Goal: Information Seeking & Learning: Learn about a topic

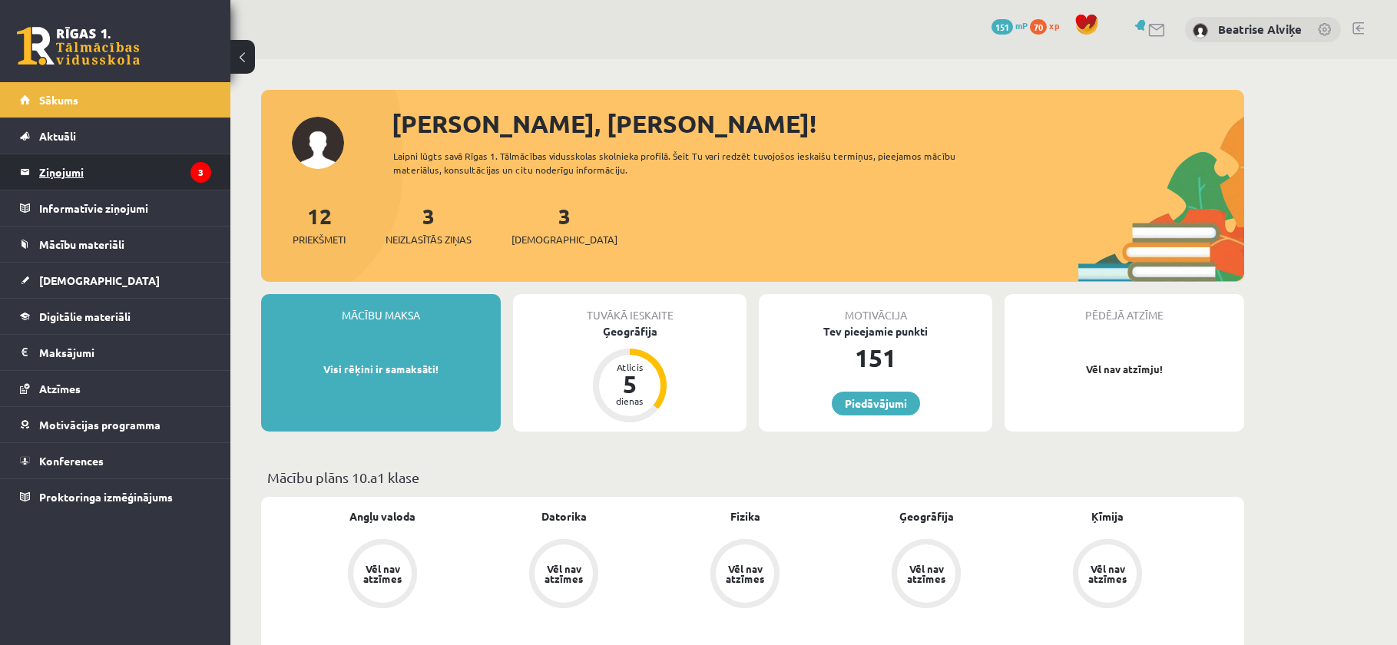
click at [72, 158] on legend "Ziņojumi 3" at bounding box center [125, 171] width 172 height 35
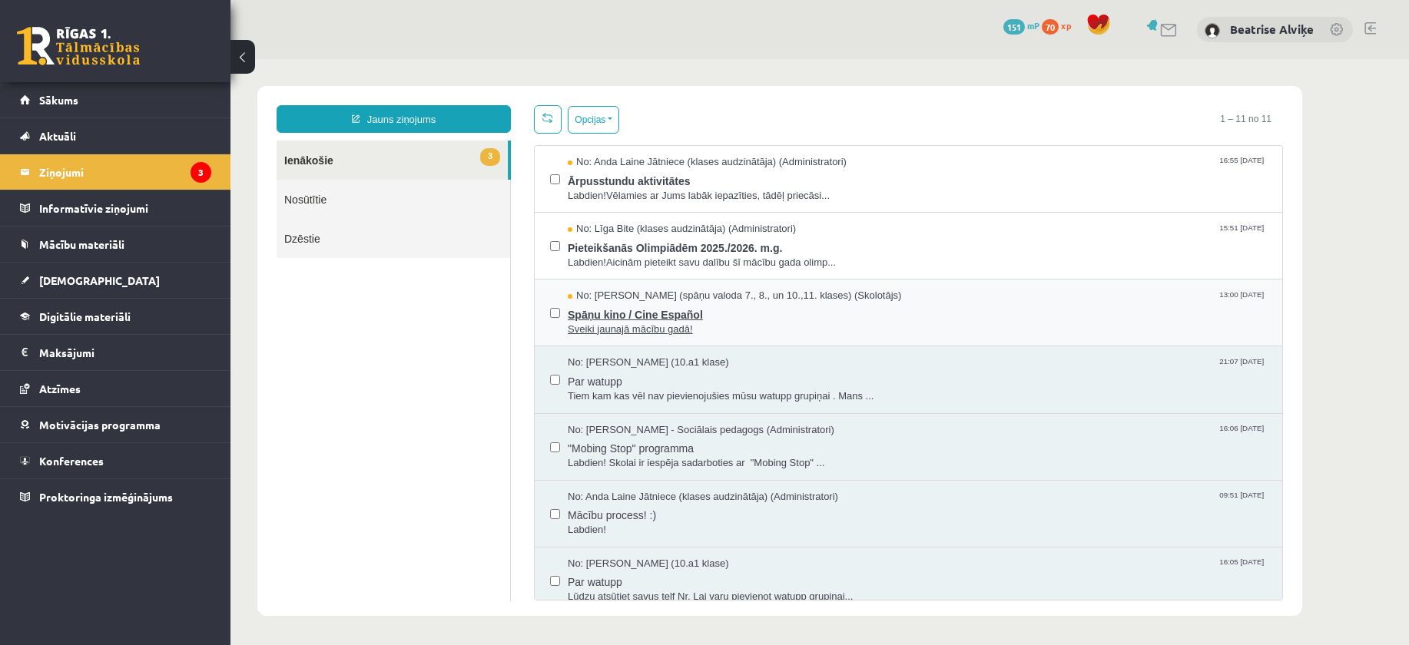
click at [764, 323] on span "Sveiki jaunajā mācību gadā!" at bounding box center [917, 330] width 699 height 15
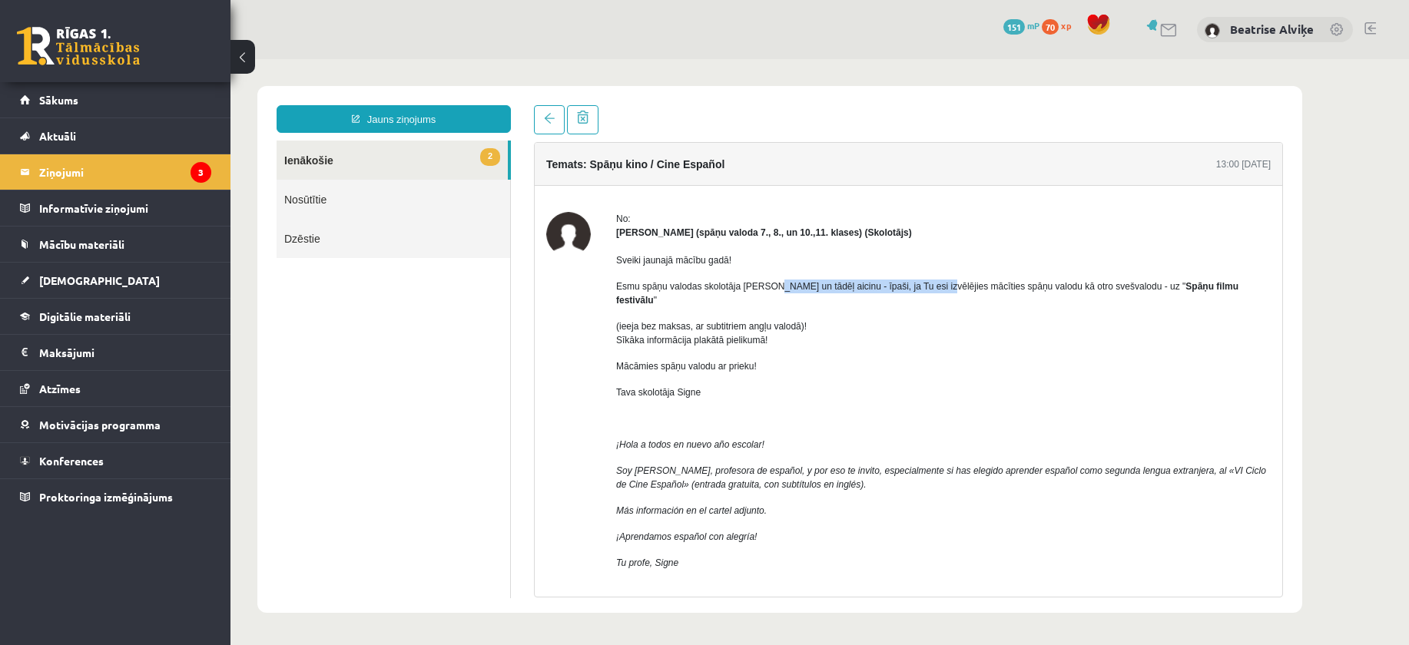
drag, startPoint x: 778, startPoint y: 283, endPoint x: 944, endPoint y: 288, distance: 166.0
click at [934, 286] on span "Esmu spāņu valodas skolotāja Signe Sirmā un tādēļ aicinu - īpaši, ja Tu esi izv…" at bounding box center [927, 293] width 622 height 25
click at [955, 320] on p "(ieeja bez maksas, ar subtitriem angļu valodā)! Sīkāka informācija plakātā piel…" at bounding box center [943, 334] width 654 height 28
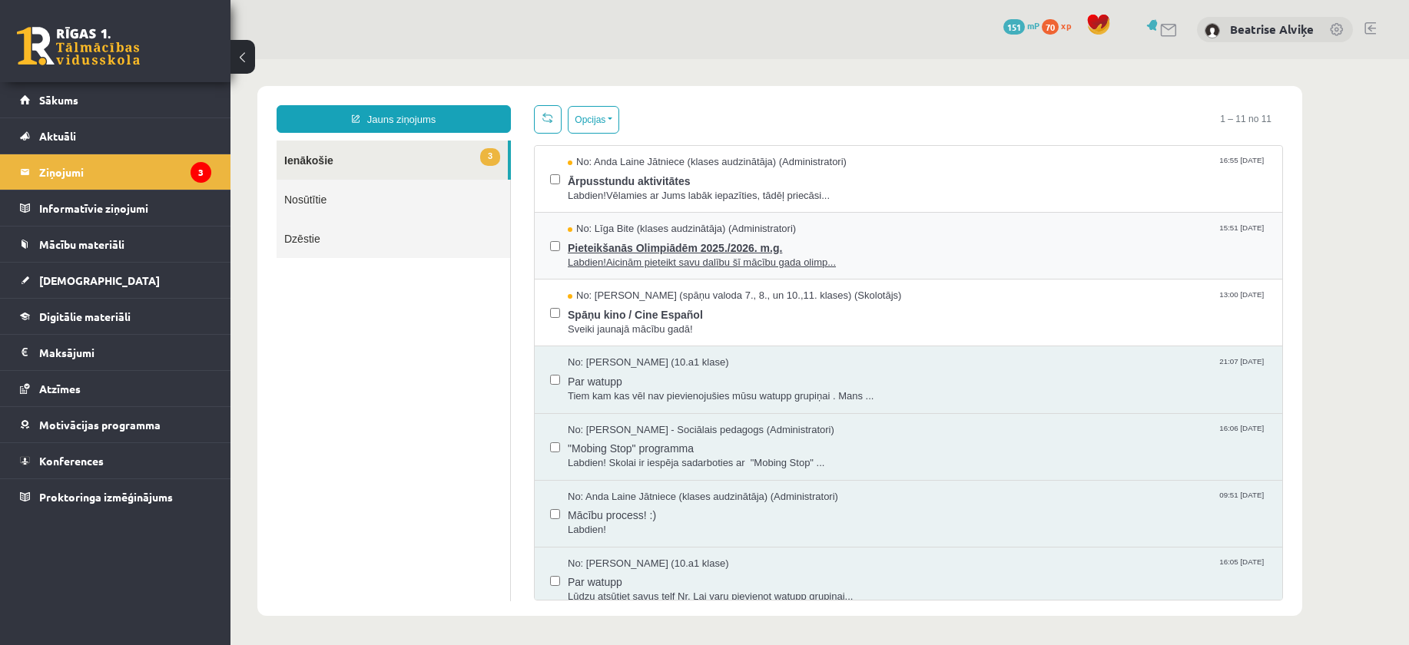
click at [876, 237] on span "Pieteikšanās Olimpiādēm 2025./2026. m.g." at bounding box center [917, 246] width 699 height 19
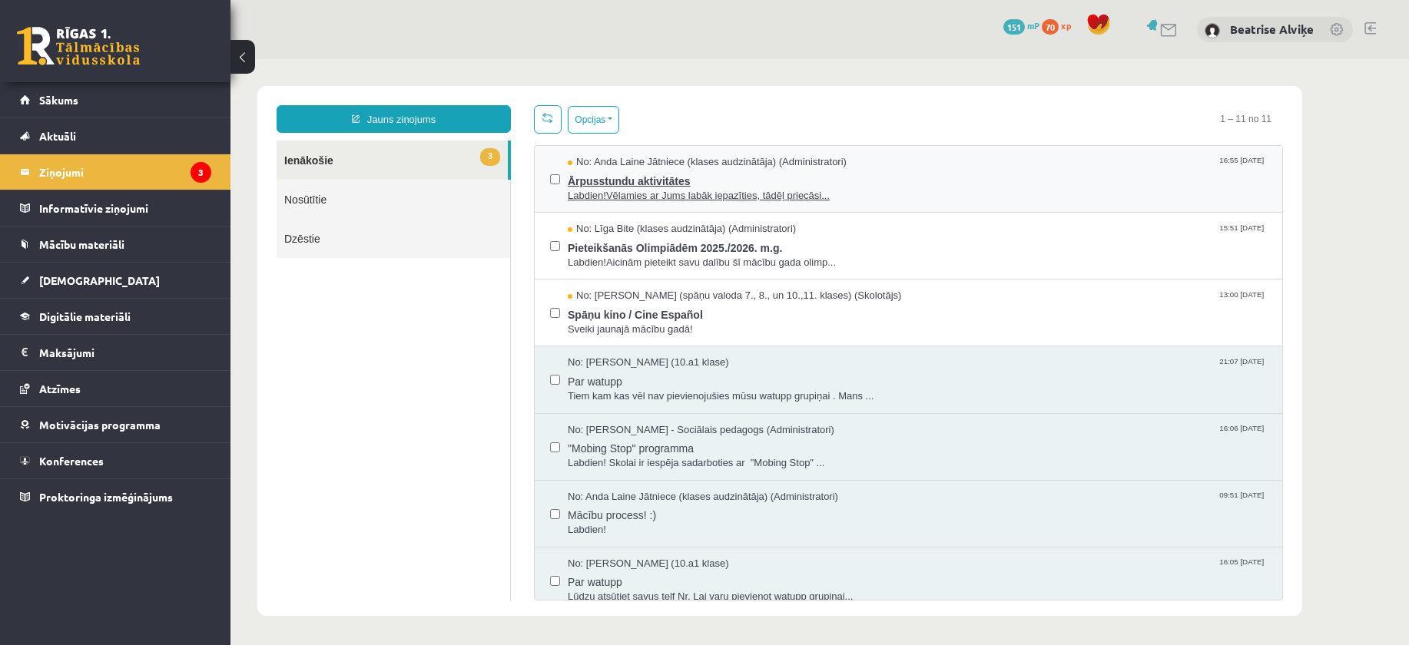
click at [743, 179] on span "Ārpusstundu aktivitātes" at bounding box center [917, 179] width 699 height 19
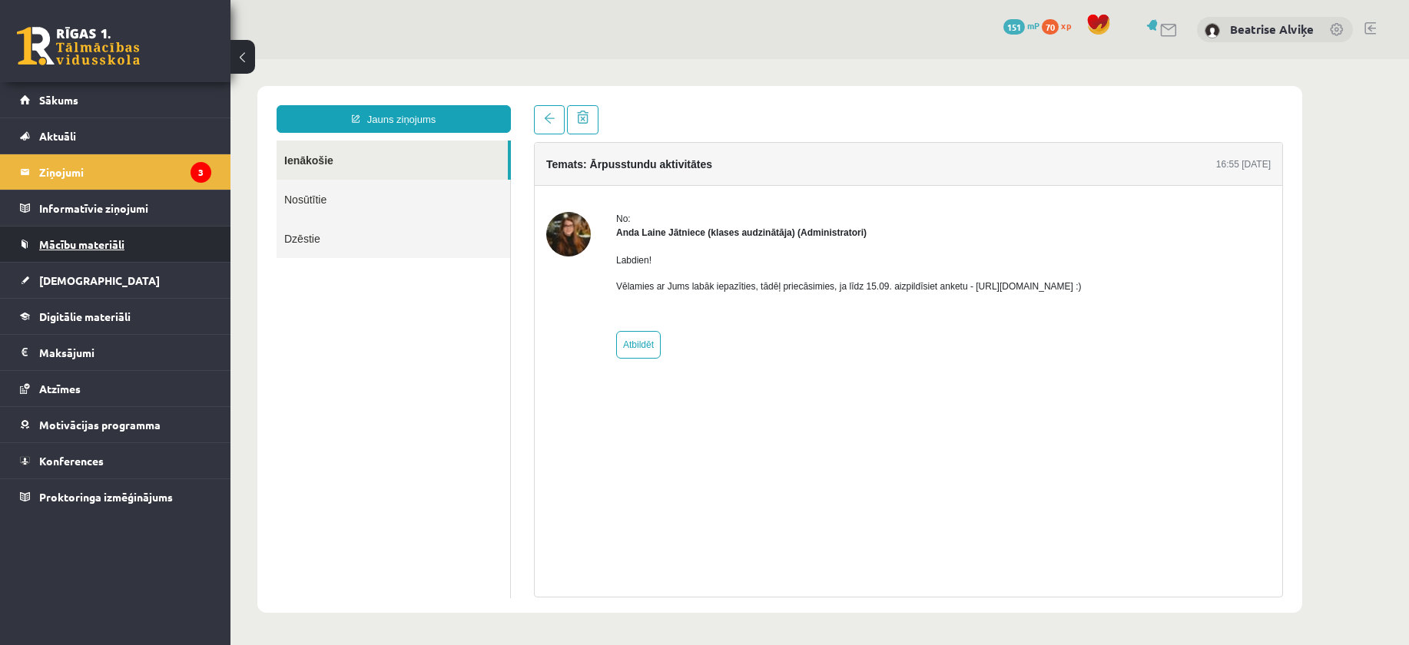
click at [87, 230] on link "Mācību materiāli" at bounding box center [115, 244] width 191 height 35
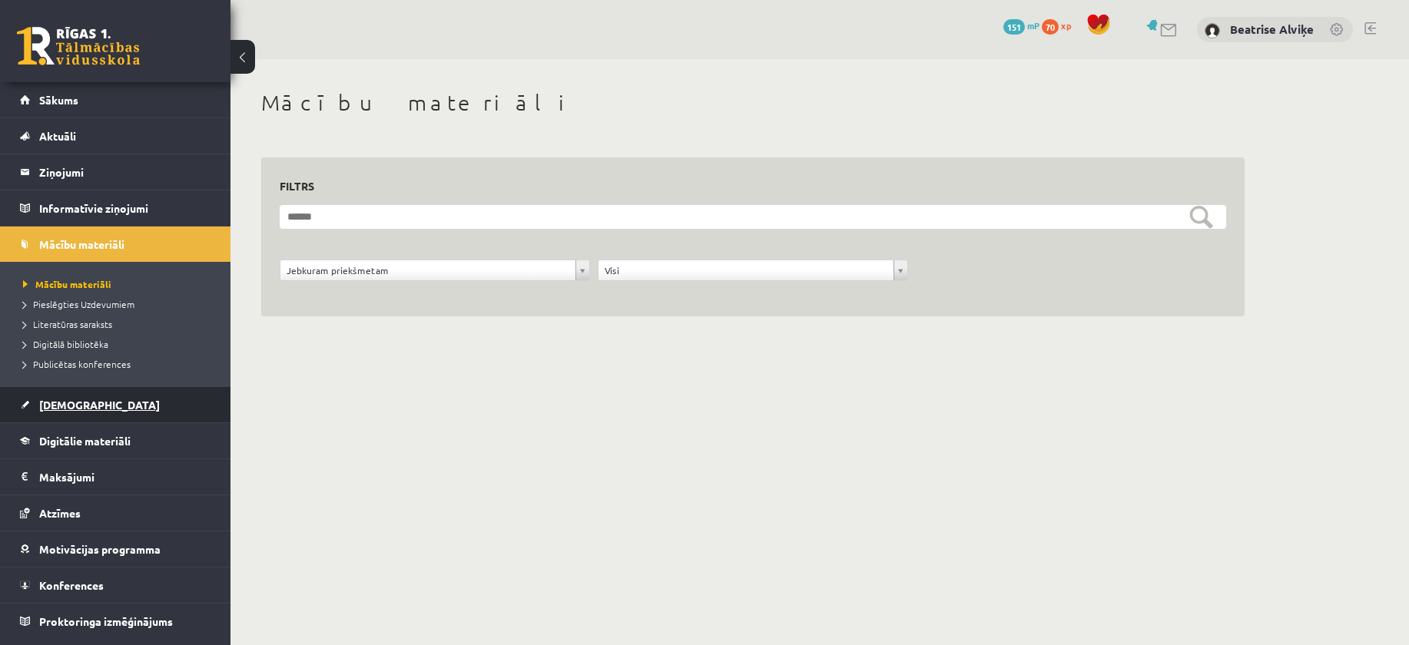
click at [121, 399] on link "[DEMOGRAPHIC_DATA]" at bounding box center [115, 404] width 191 height 35
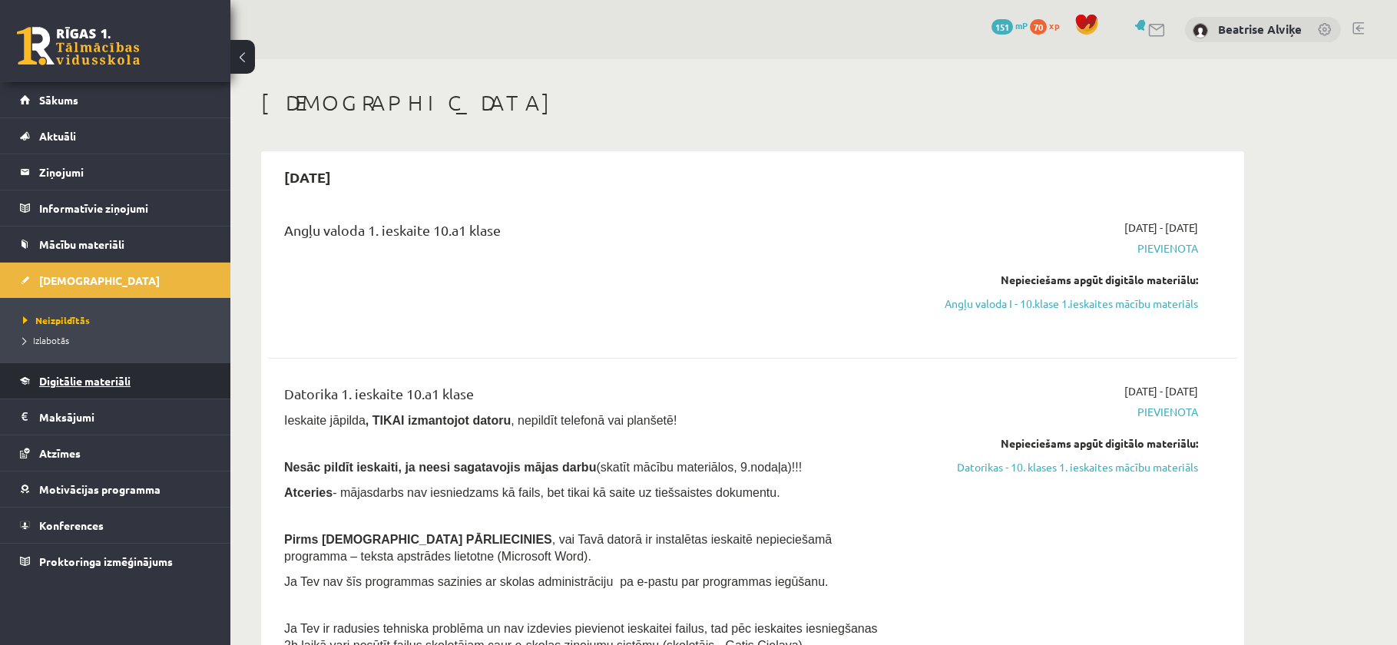
click at [115, 384] on span "Digitālie materiāli" at bounding box center [84, 381] width 91 height 14
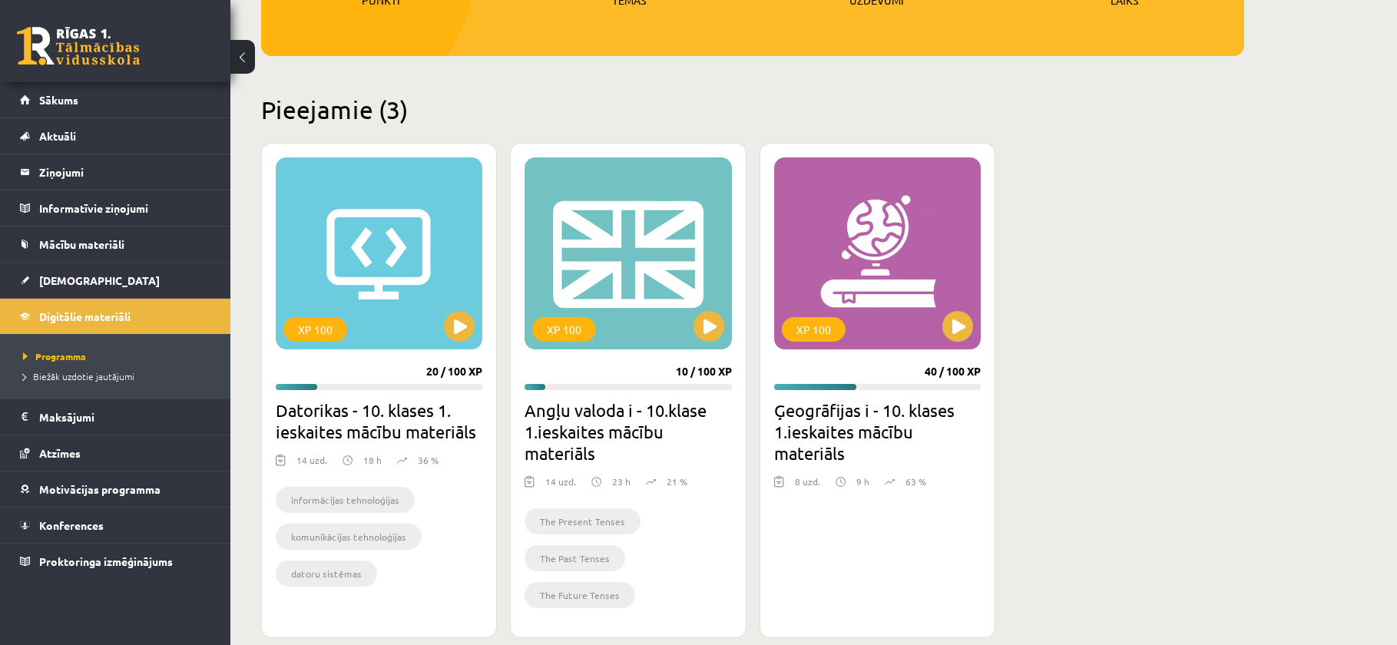
scroll to position [307, 0]
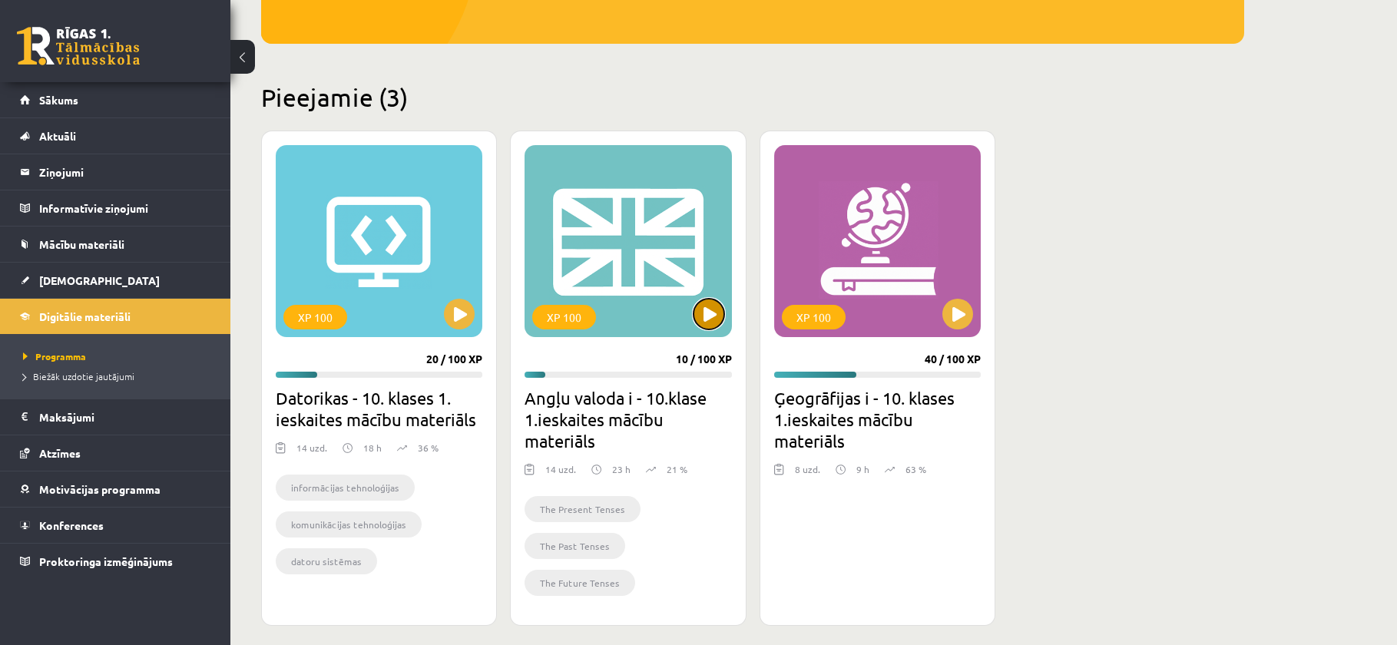
click at [699, 315] on button at bounding box center [709, 314] width 31 height 31
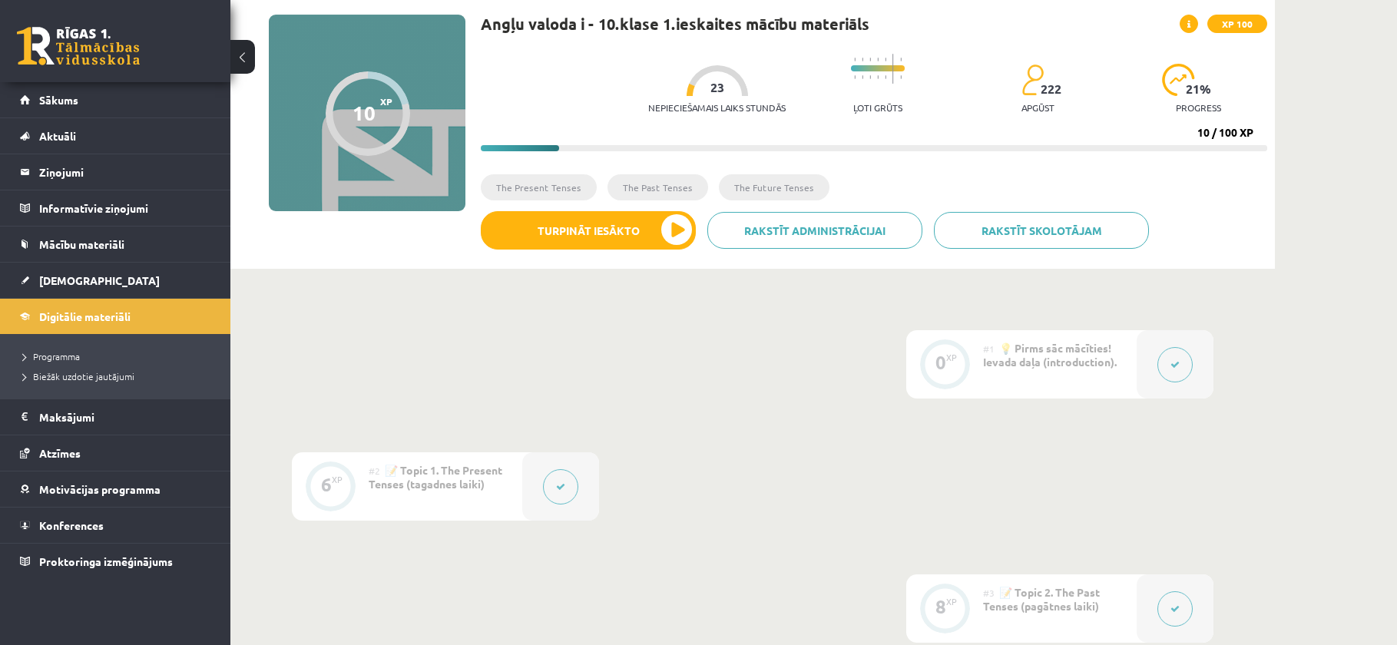
scroll to position [100, 0]
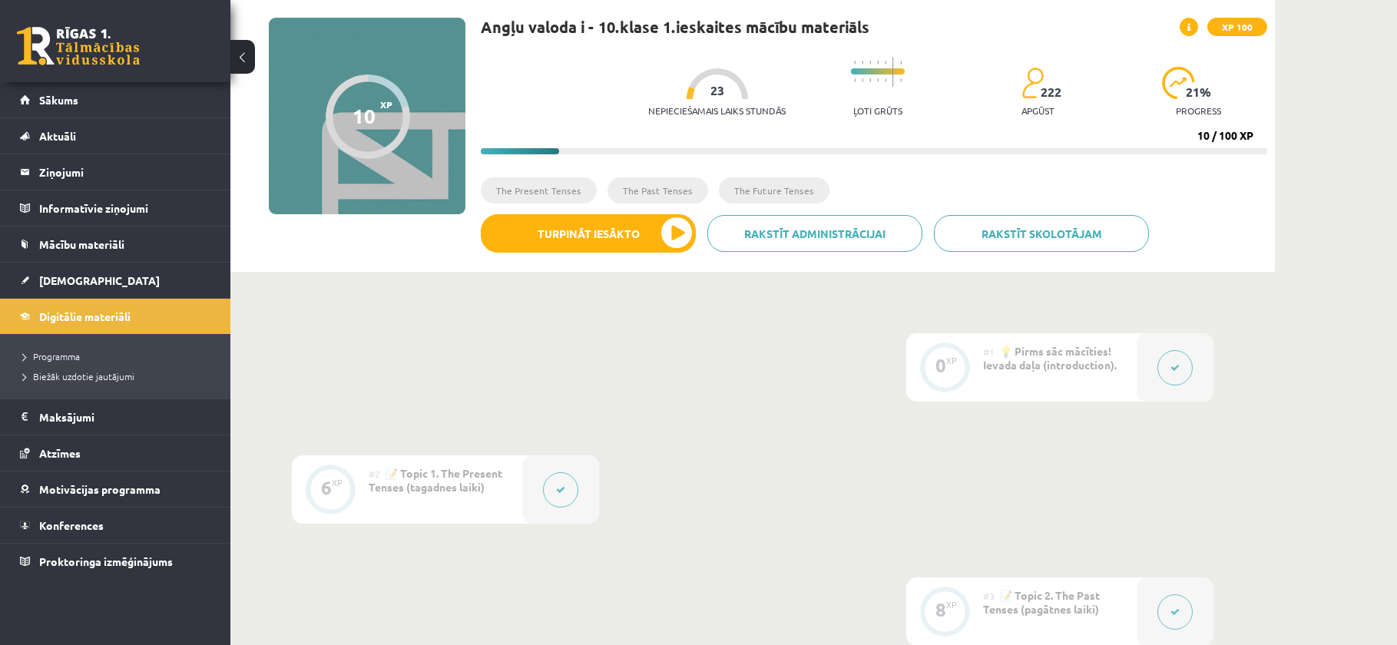
click at [426, 465] on div "#2 📝 Topic 1. The Present Tenses (tagadnes laiki)" at bounding box center [446, 489] width 154 height 68
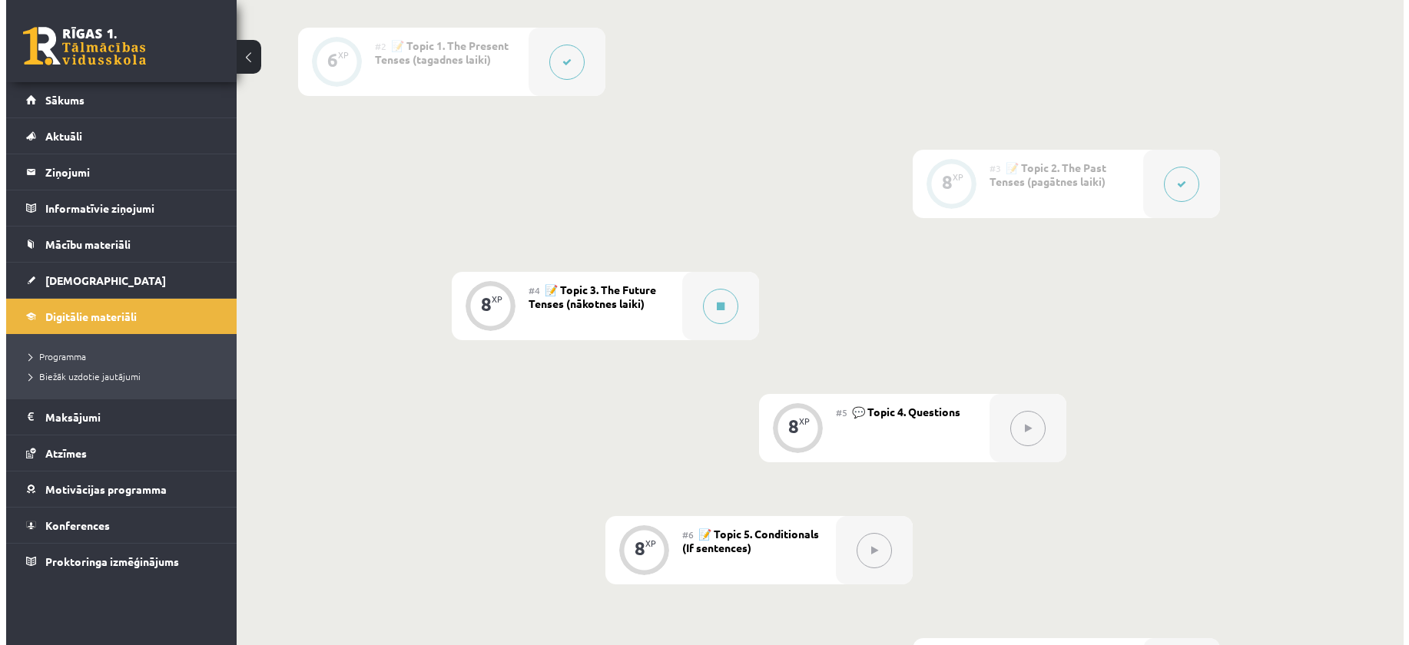
scroll to position [561, 0]
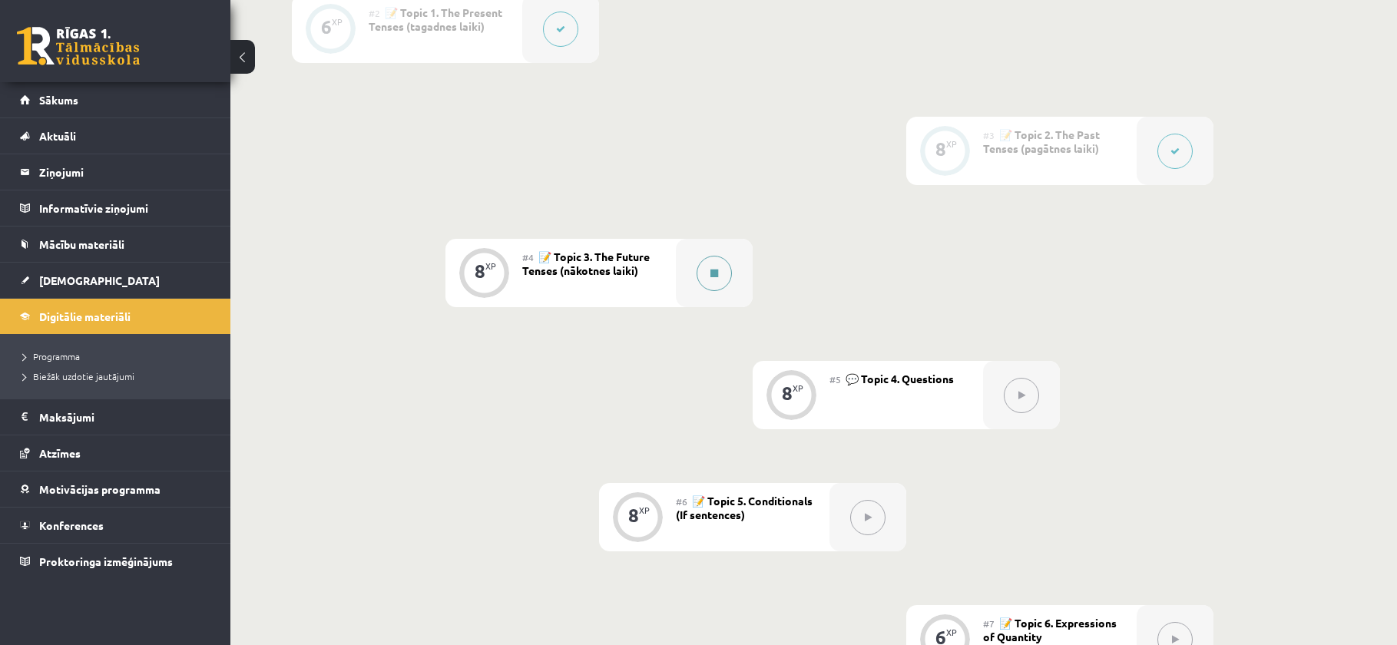
click at [707, 273] on button at bounding box center [714, 273] width 35 height 35
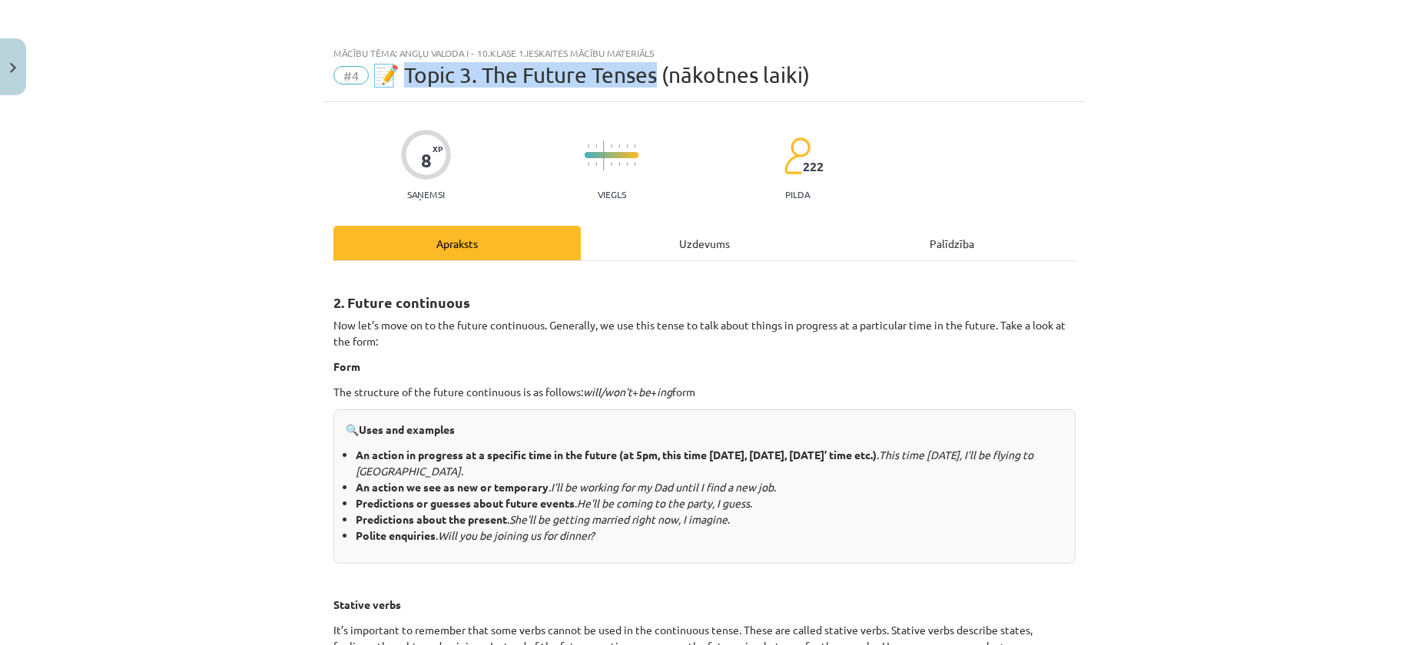
drag, startPoint x: 432, startPoint y: 70, endPoint x: 650, endPoint y: 71, distance: 218.1
click at [656, 71] on span "📝 Topic 3. The Future Tenses (nākotnes laiki)" at bounding box center [590, 74] width 437 height 25
click at [854, 75] on div "#4 📝 Topic 3. The Future Tenses (nākotnes laiki)" at bounding box center [704, 75] width 742 height 25
drag, startPoint x: 846, startPoint y: 76, endPoint x: 400, endPoint y: 83, distance: 446.3
click at [400, 83] on div "#4 📝 Topic 3. The Future Tenses (nākotnes laiki)" at bounding box center [704, 75] width 742 height 25
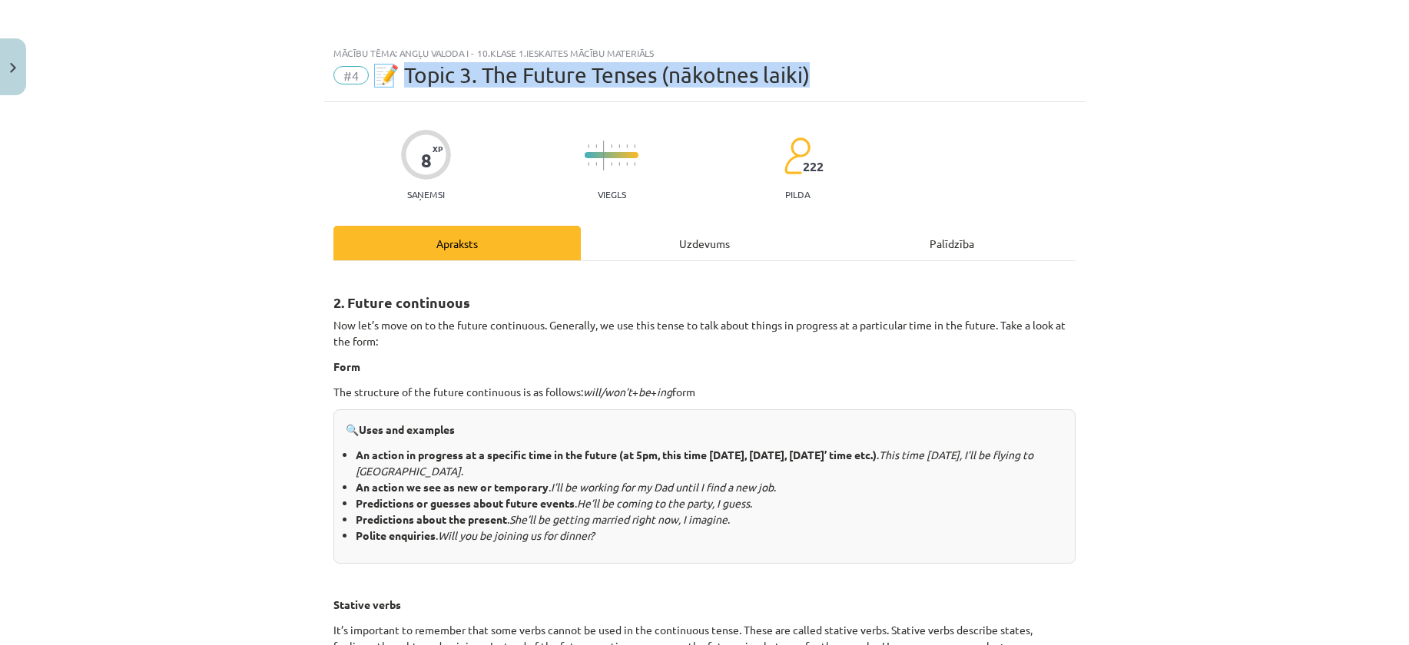
copy span "opic 3. The Future Tenses (nākotnes laiki)"
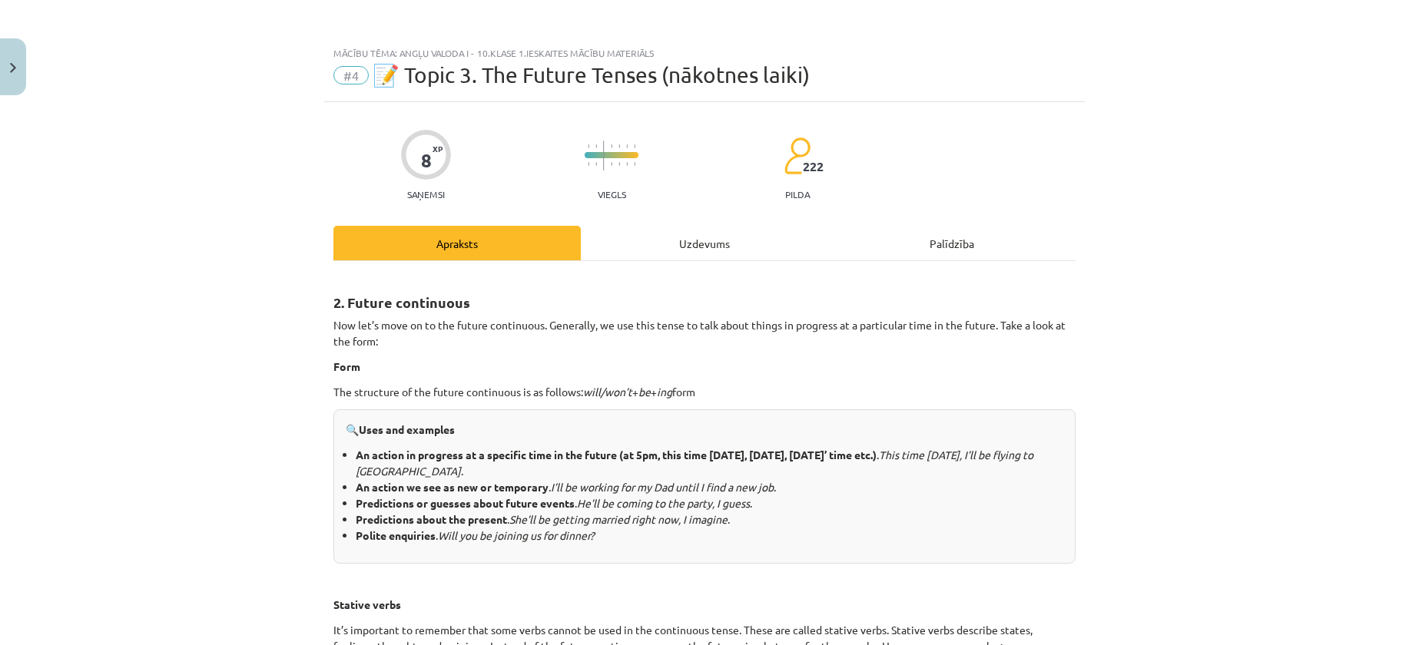
click at [316, 349] on div "Mācību tēma: Angļu valoda i - 10.klase 1.ieskaites mācību materiāls #4 📝 Topic …" at bounding box center [704, 322] width 1409 height 645
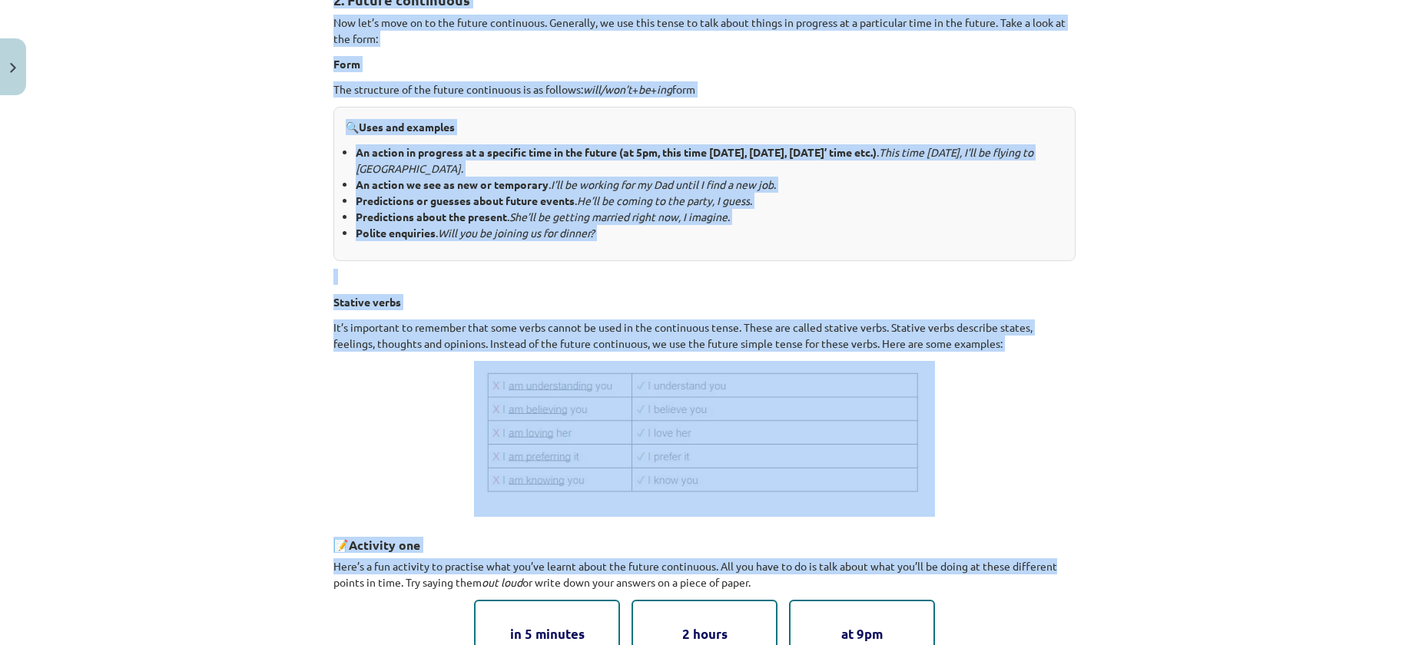
scroll to position [307, 0]
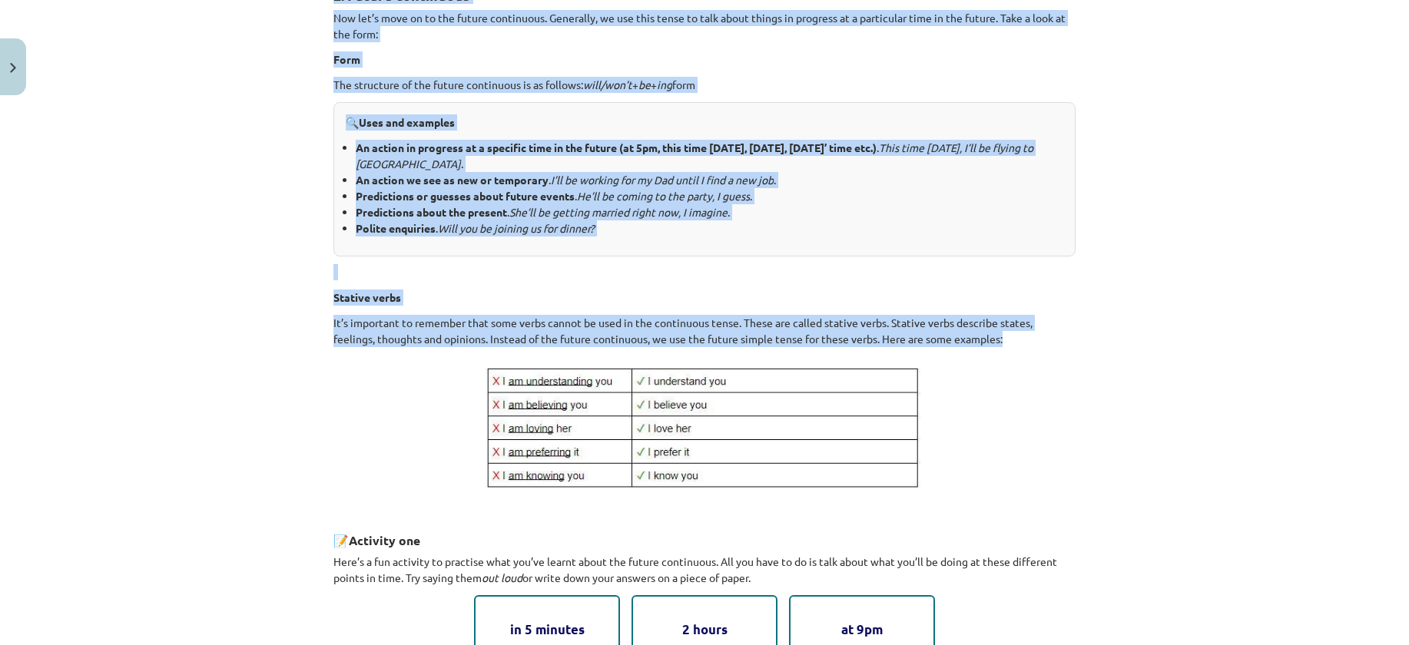
drag, startPoint x: 327, startPoint y: 303, endPoint x: 1117, endPoint y: 338, distance: 790.3
click at [1117, 338] on div "Mācību tēma: Angļu valoda i - 10.klase 1.ieskaites mācību materiāls #4 📝 Topic …" at bounding box center [704, 322] width 1409 height 645
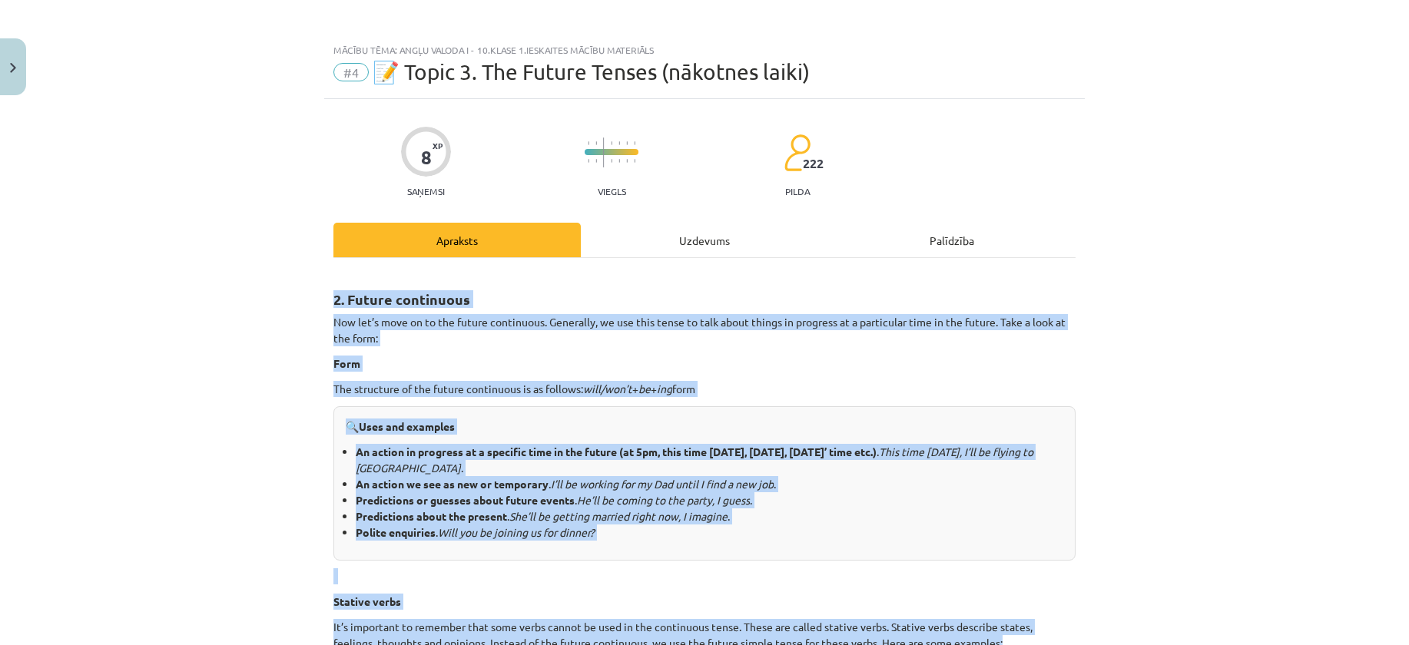
scroll to position [0, 0]
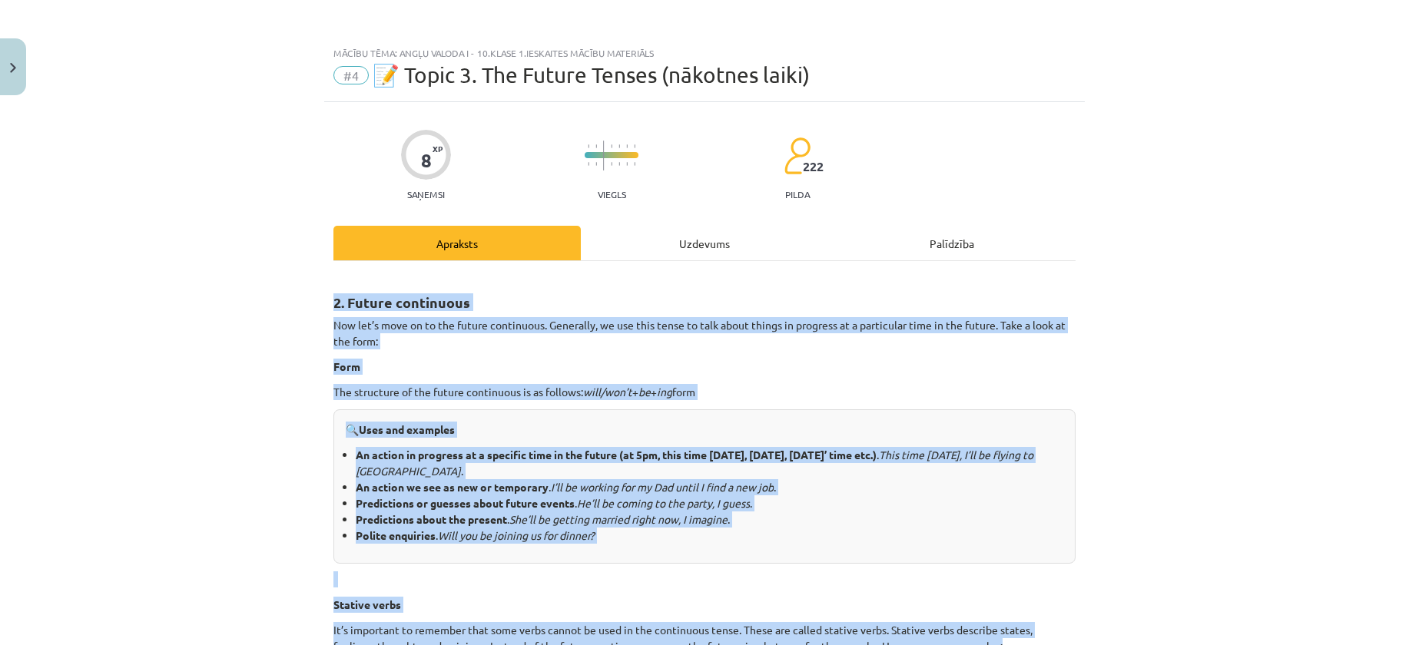
copy div "2. Future continuous Now let’s move on to the future continuous. Generally, we …"
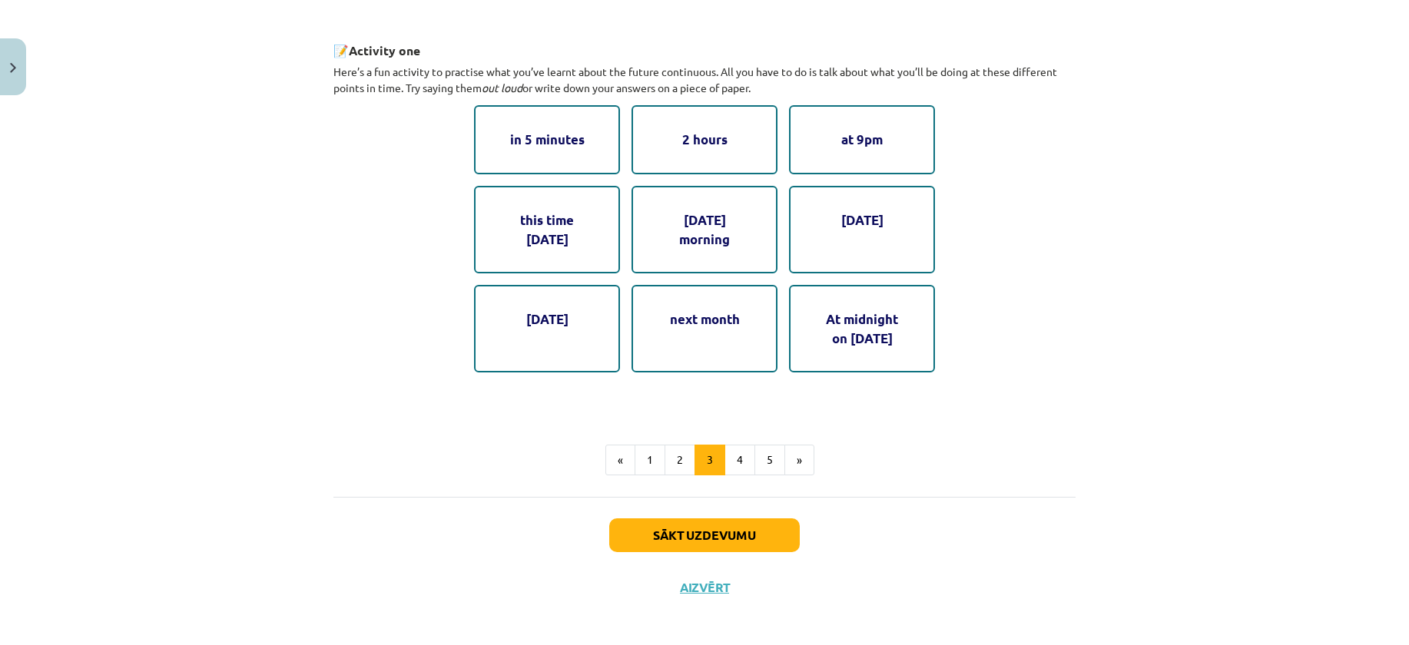
scroll to position [803, 0]
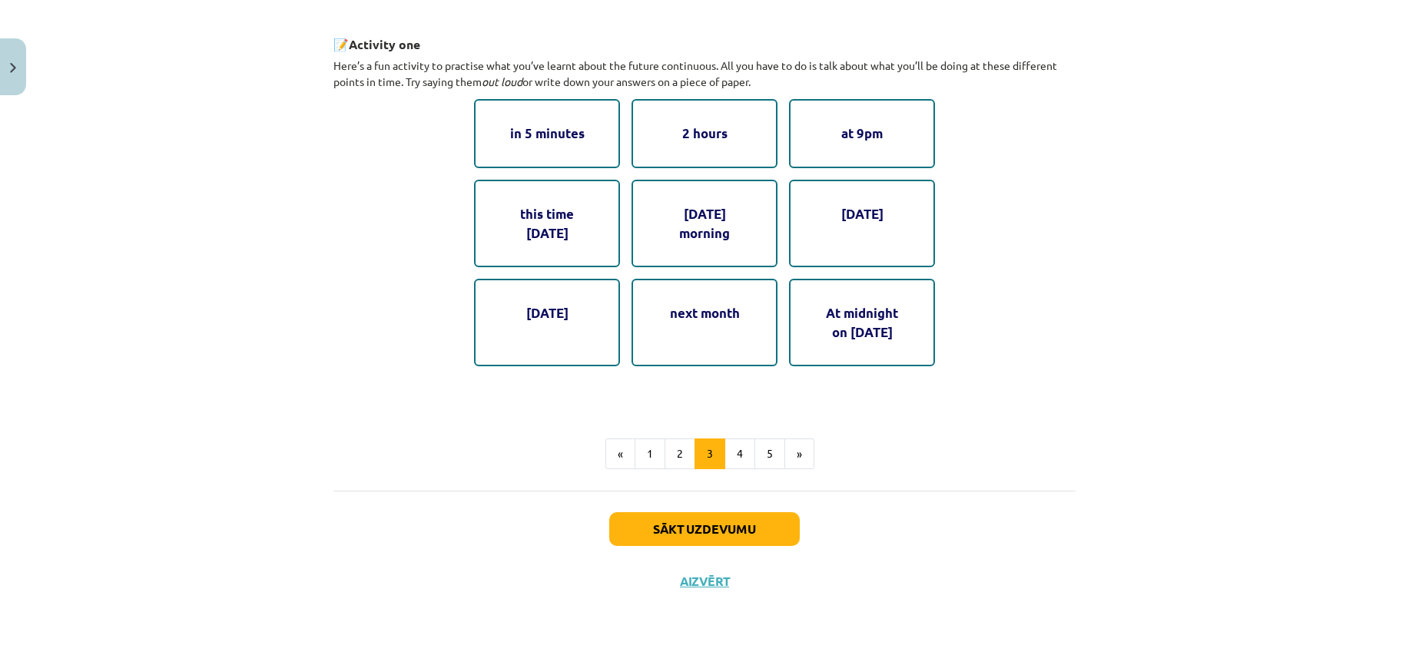
click at [187, 455] on div "Mācību tēma: Angļu valoda i - 10.klase 1.ieskaites mācību materiāls #4 📝 Topic …" at bounding box center [704, 322] width 1409 height 645
click at [651, 449] on button "1" at bounding box center [649, 454] width 31 height 31
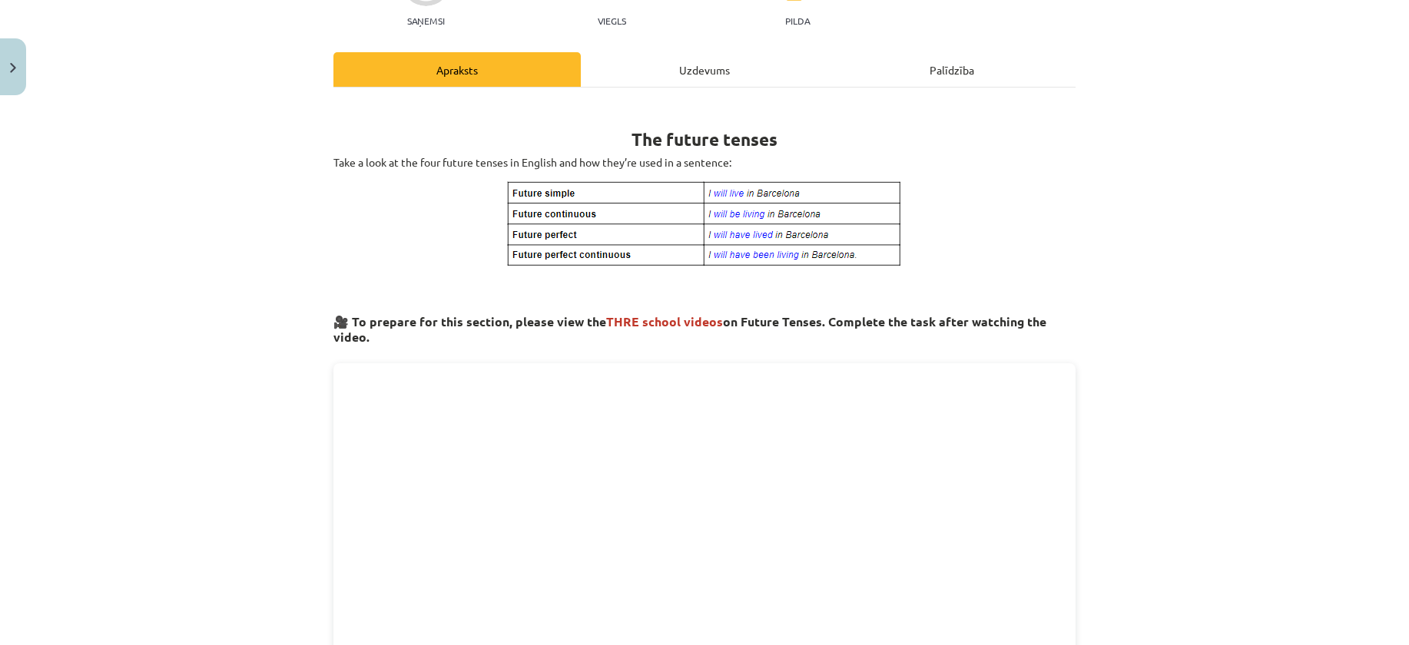
scroll to position [0, 0]
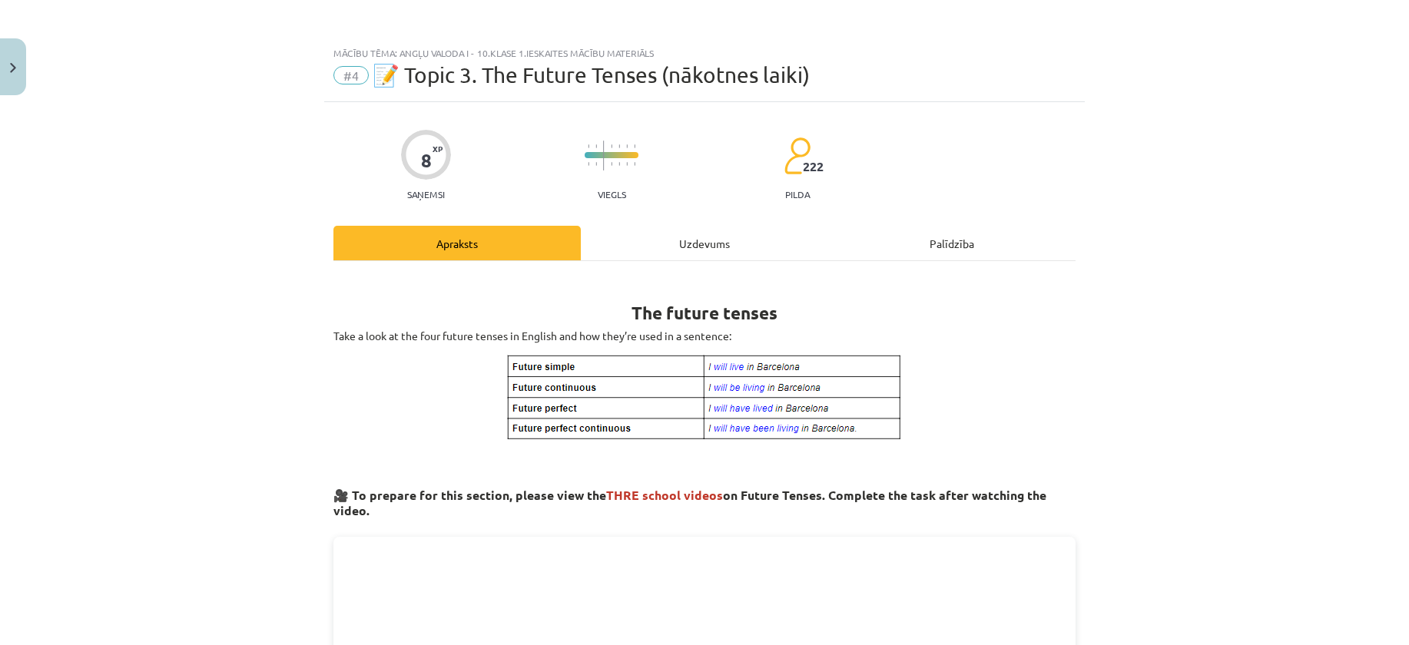
click at [255, 336] on div "Mācību tēma: Angļu valoda i - 10.klase 1.ieskaites mācību materiāls #4 📝 Topic …" at bounding box center [704, 322] width 1409 height 645
drag, startPoint x: 625, startPoint y: 310, endPoint x: 791, endPoint y: 306, distance: 165.9
click at [791, 306] on h1 "The future tenses" at bounding box center [704, 299] width 742 height 48
copy b "The future tenses"
click at [73, 425] on div "Mācību tēma: Angļu valoda i - 10.klase 1.ieskaites mācību materiāls #4 📝 Topic …" at bounding box center [704, 322] width 1409 height 645
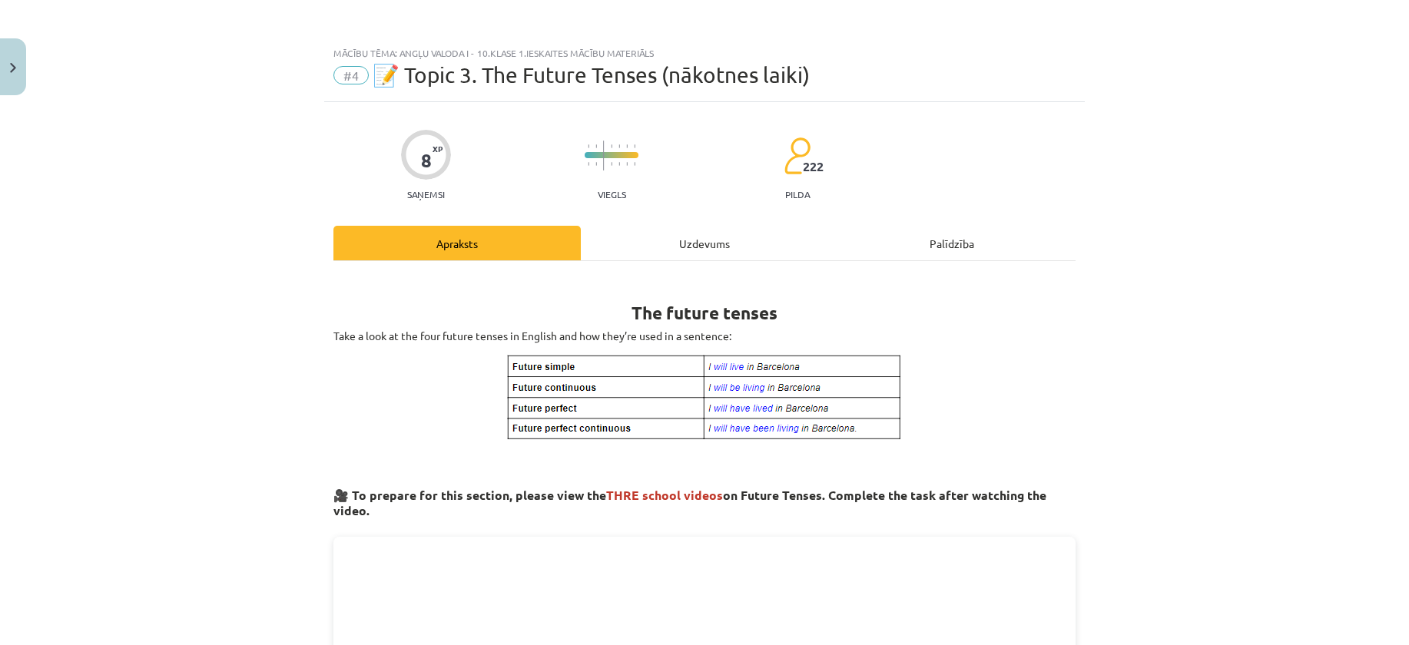
scroll to position [77, 0]
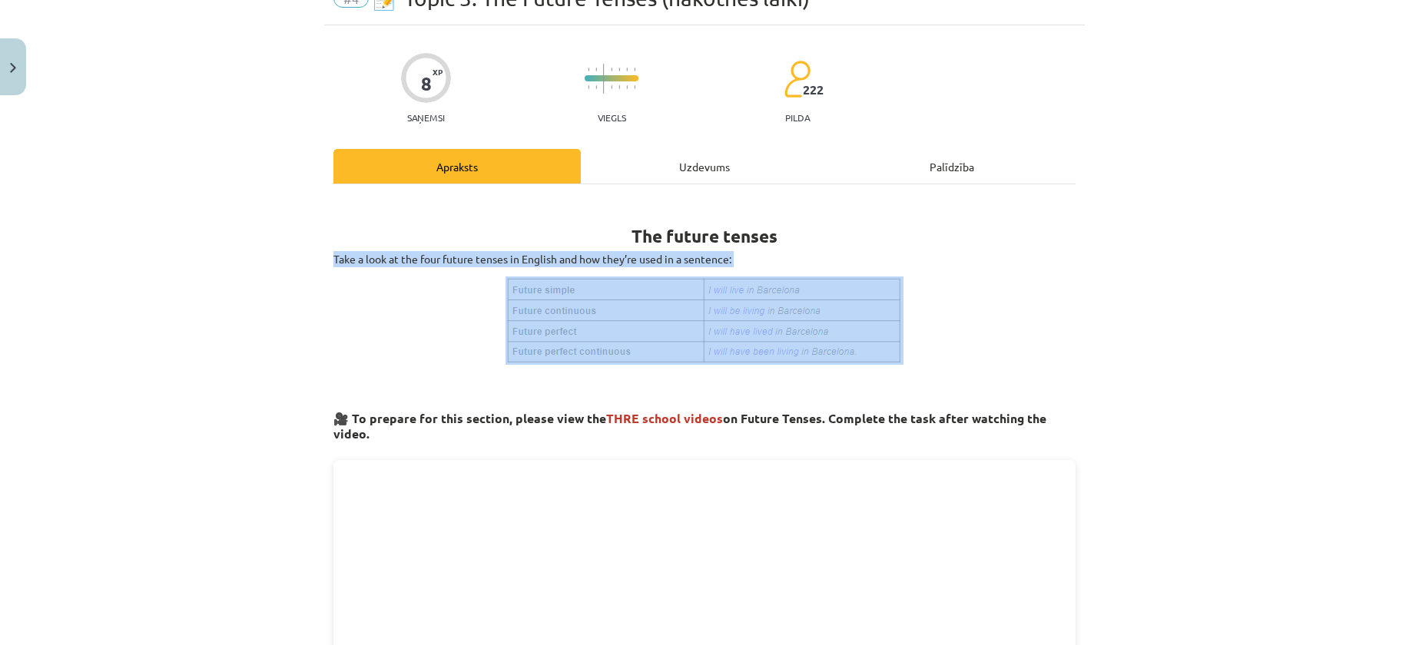
drag, startPoint x: 327, startPoint y: 258, endPoint x: 815, endPoint y: 303, distance: 489.8
click at [611, 321] on img at bounding box center [704, 320] width 398 height 88
click at [382, 283] on p at bounding box center [704, 320] width 742 height 88
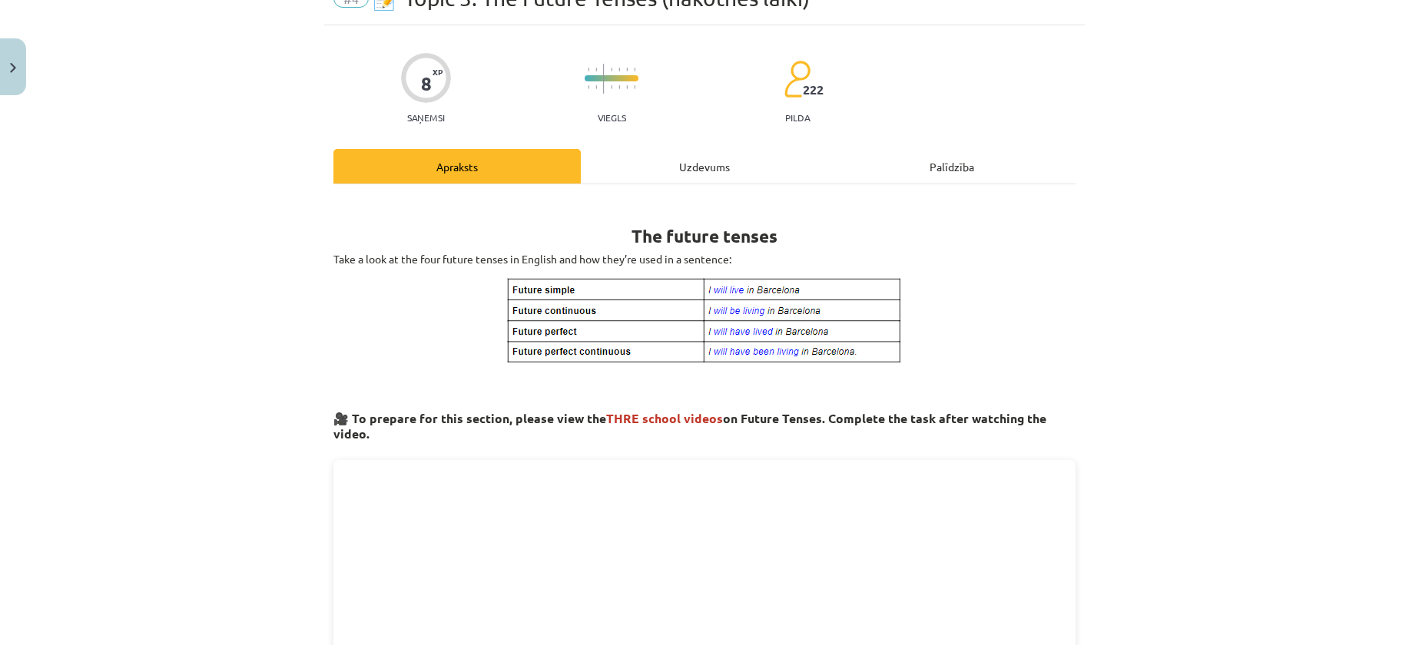
click at [560, 290] on img at bounding box center [704, 320] width 398 height 88
click at [594, 287] on img at bounding box center [704, 320] width 398 height 88
drag, startPoint x: 320, startPoint y: 262, endPoint x: 740, endPoint y: 261, distance: 420.1
copy p "Take a look at the four future tenses in English and how they’re used in a sent…"
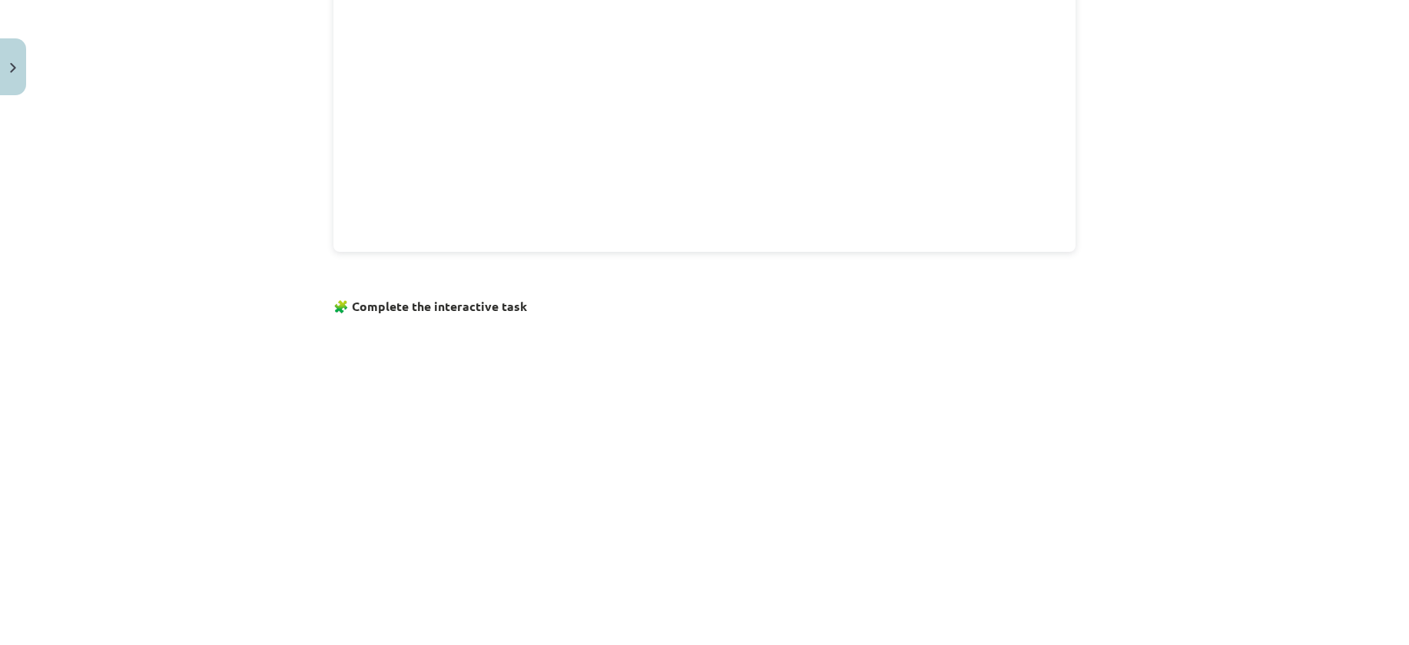
scroll to position [912, 0]
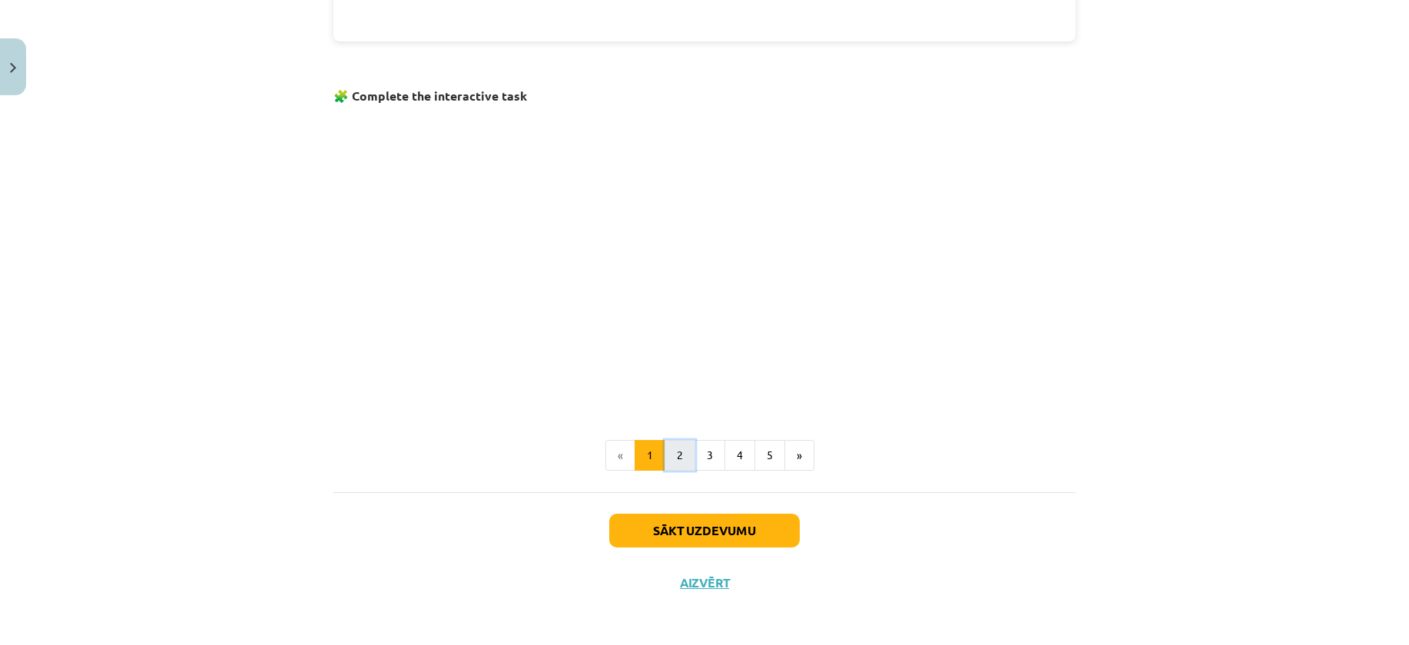
click at [673, 446] on button "2" at bounding box center [679, 455] width 31 height 31
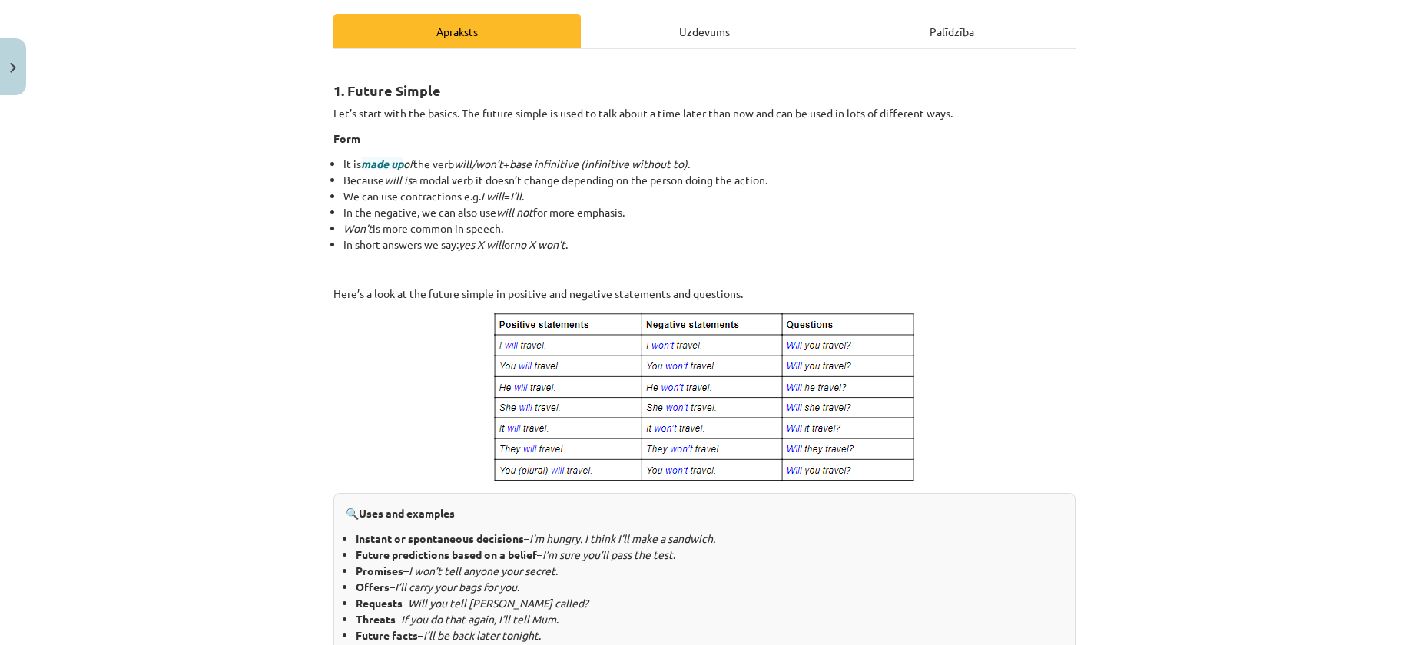
scroll to position [77, 0]
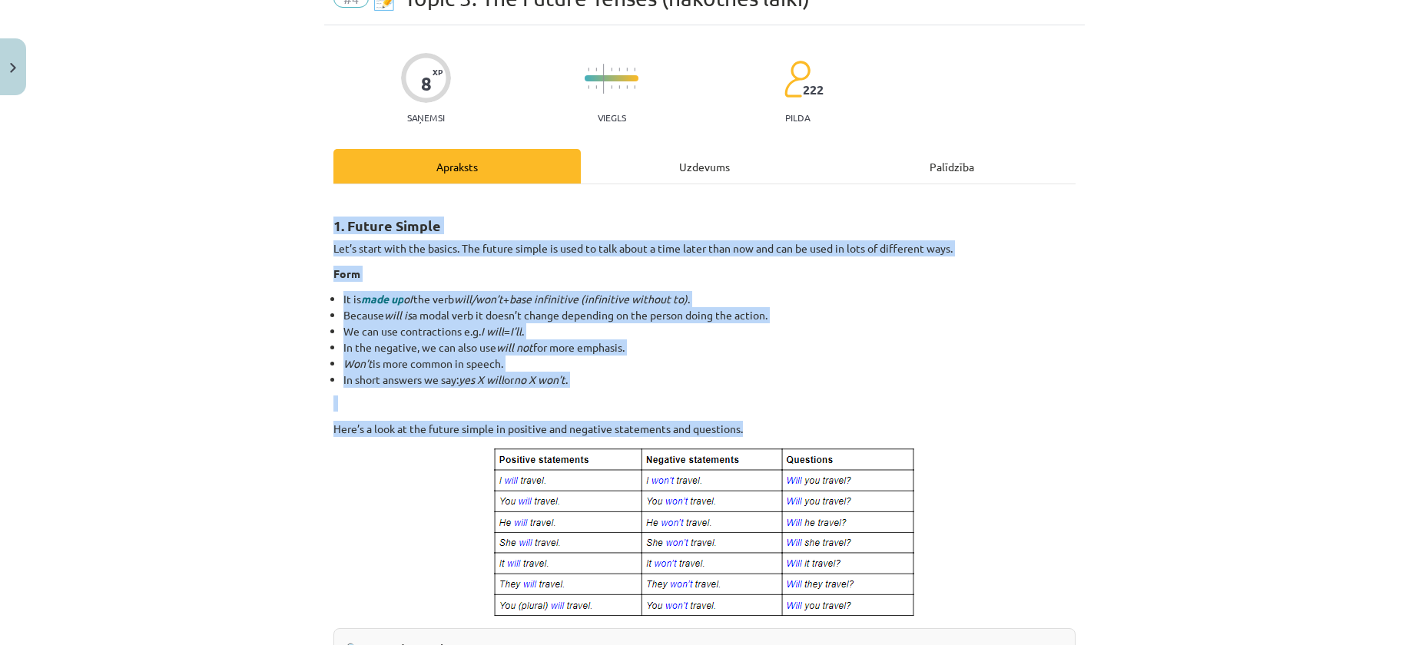
drag, startPoint x: 323, startPoint y: 221, endPoint x: 821, endPoint y: 429, distance: 539.2
copy div "1. Future Simple Let’s start with the basics. The future simple is used to talk…"
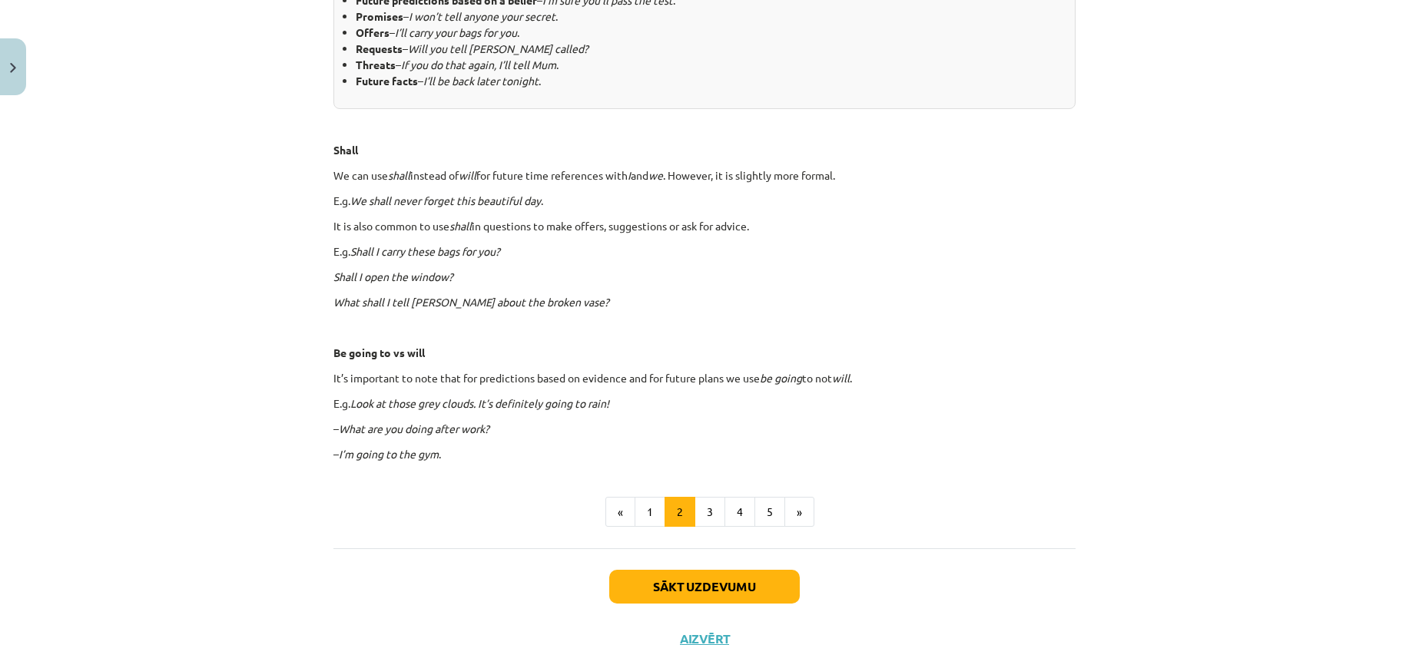
scroll to position [518, 0]
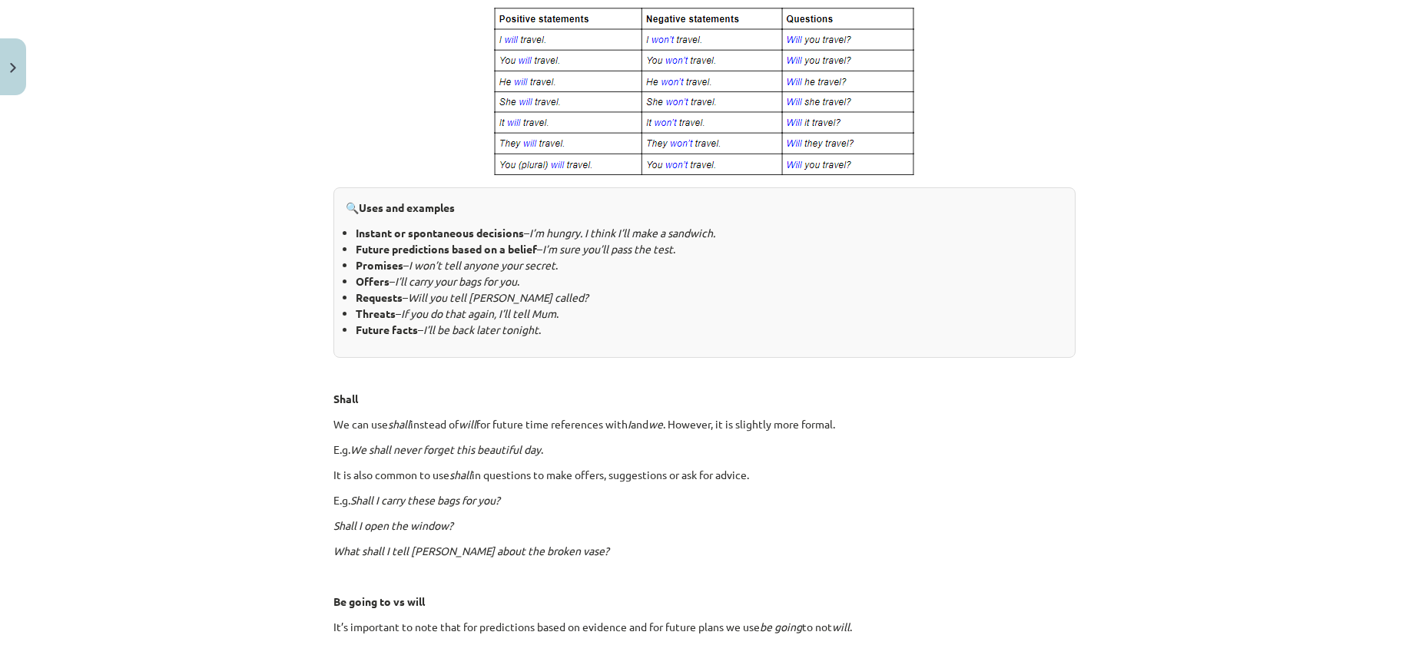
click at [712, 391] on p "Shall" at bounding box center [704, 399] width 742 height 16
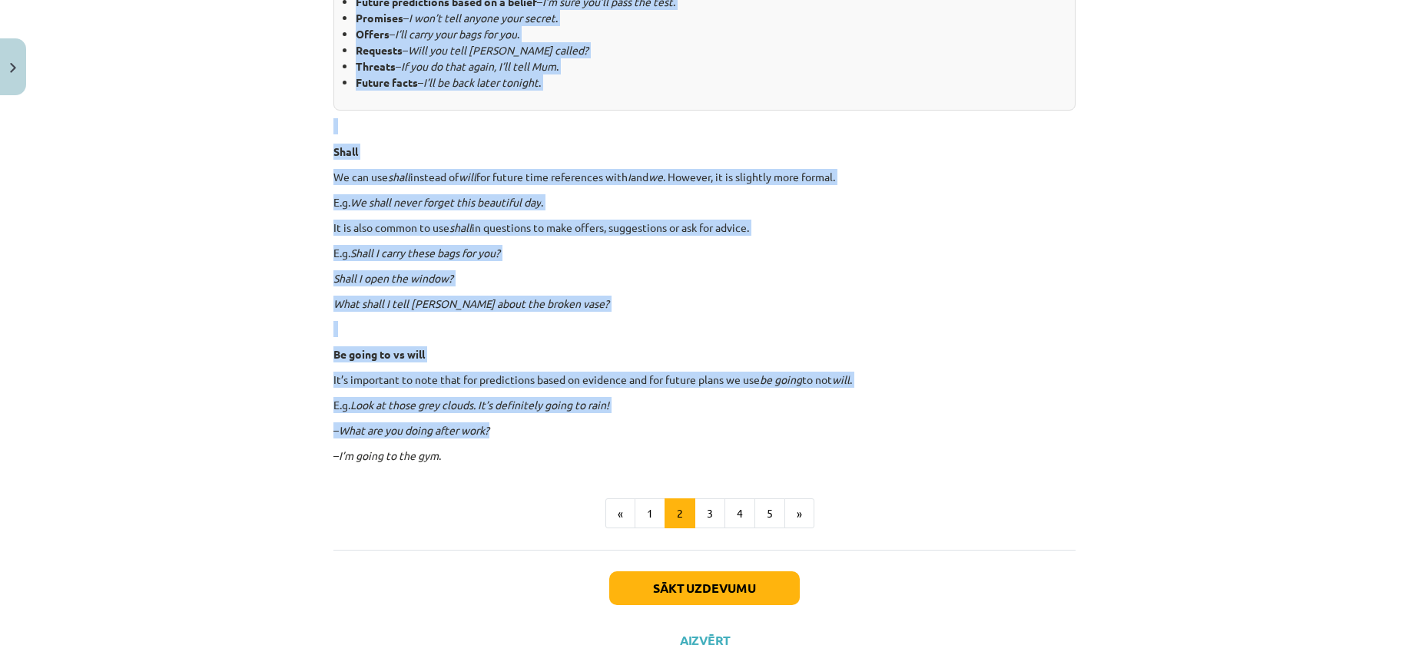
scroll to position [825, 0]
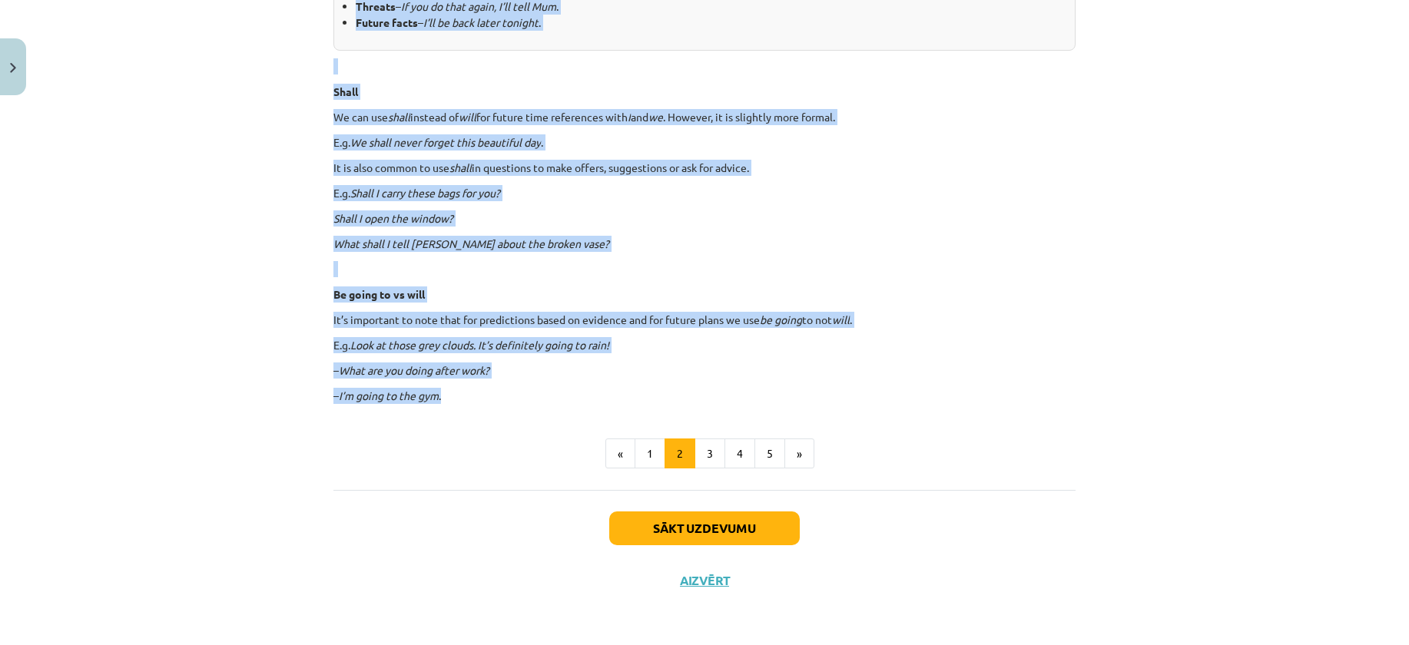
drag, startPoint x: 339, startPoint y: 198, endPoint x: 670, endPoint y: 395, distance: 385.0
copy div "🔍 Uses and examples Instant or spontaneous decisions – I’m hungry. I think I’ll…"
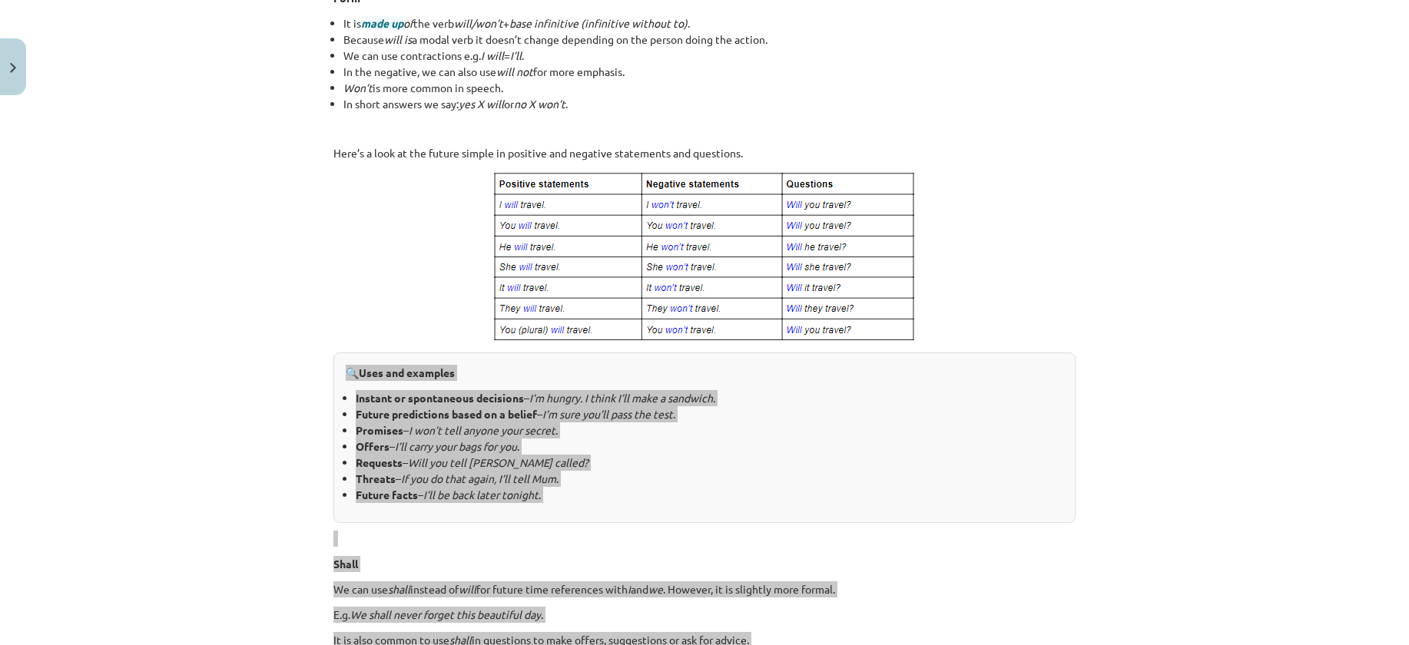
scroll to position [287, 0]
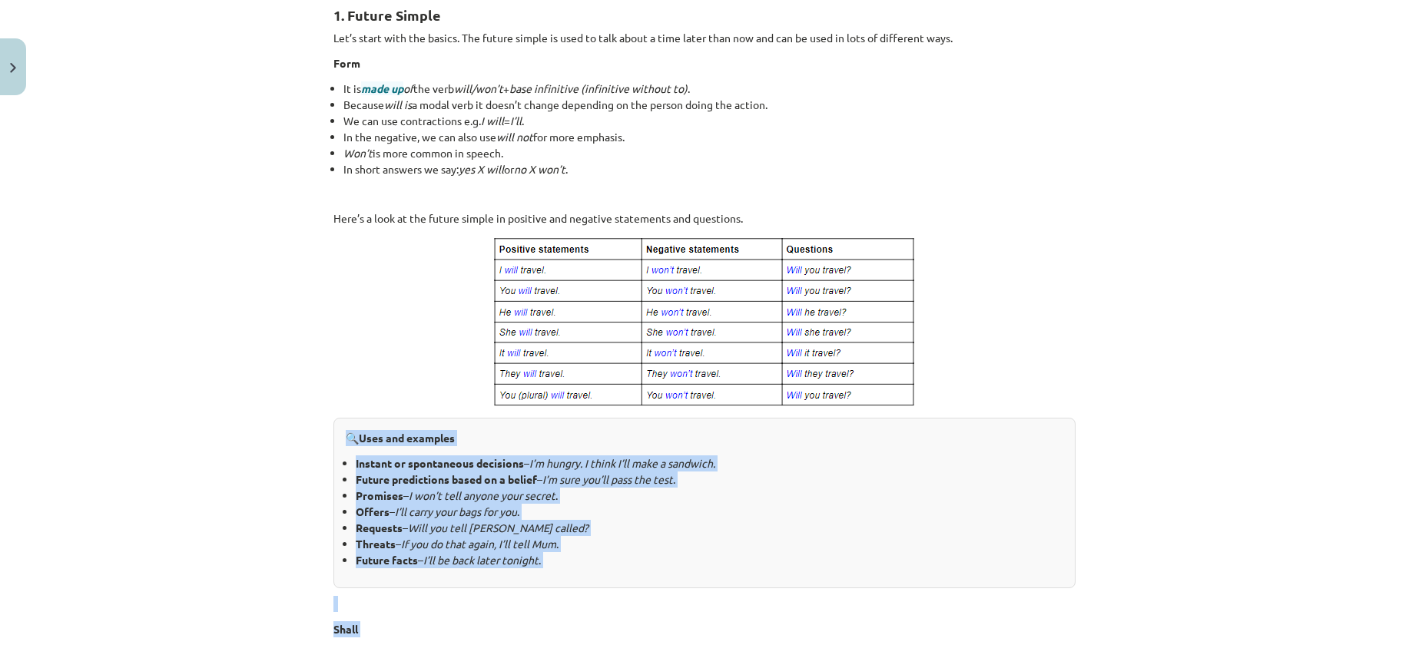
click at [700, 390] on img at bounding box center [704, 322] width 425 height 173
click at [538, 277] on img at bounding box center [704, 322] width 425 height 173
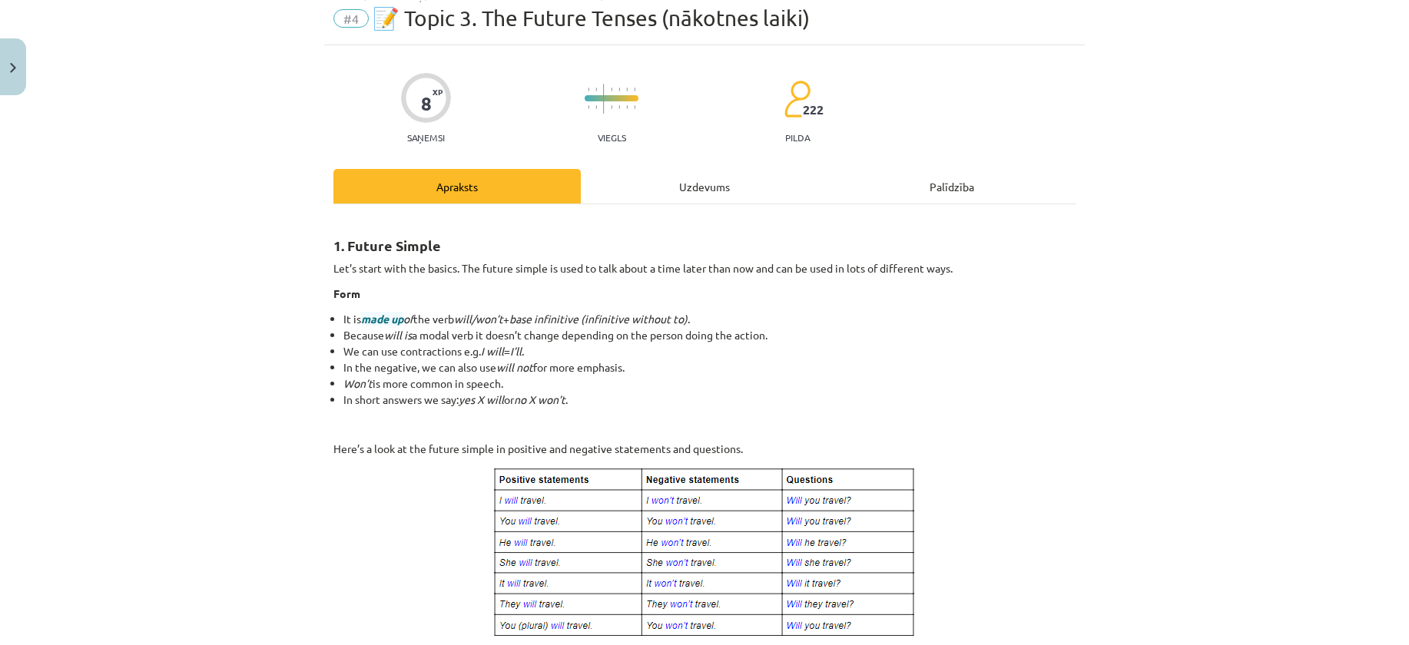
scroll to position [441, 0]
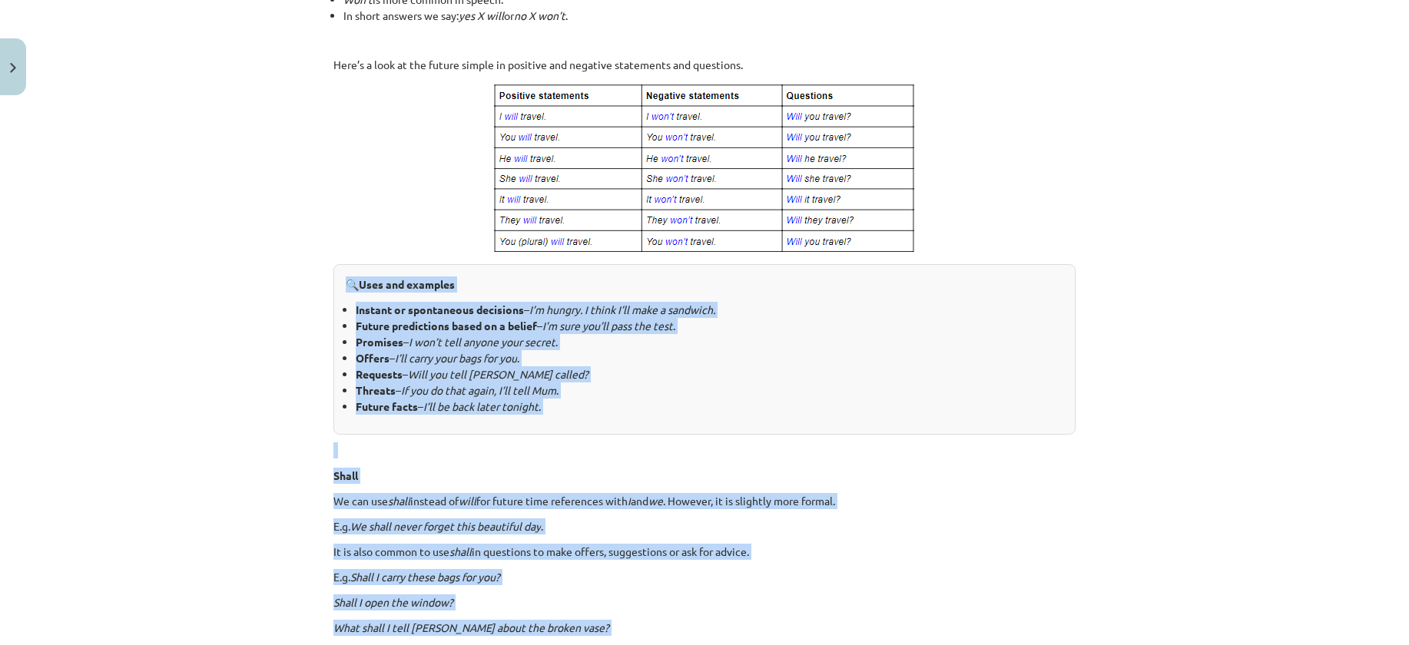
click at [508, 458] on p at bounding box center [704, 450] width 742 height 16
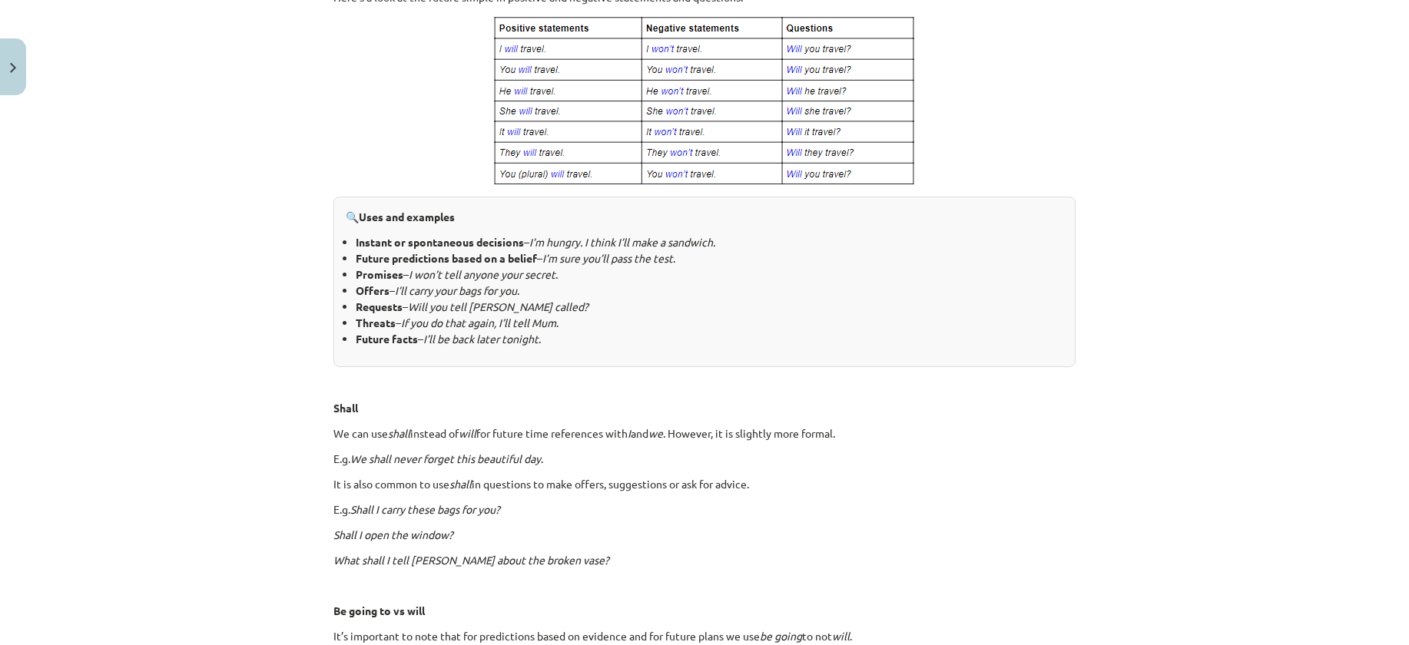
scroll to position [825, 0]
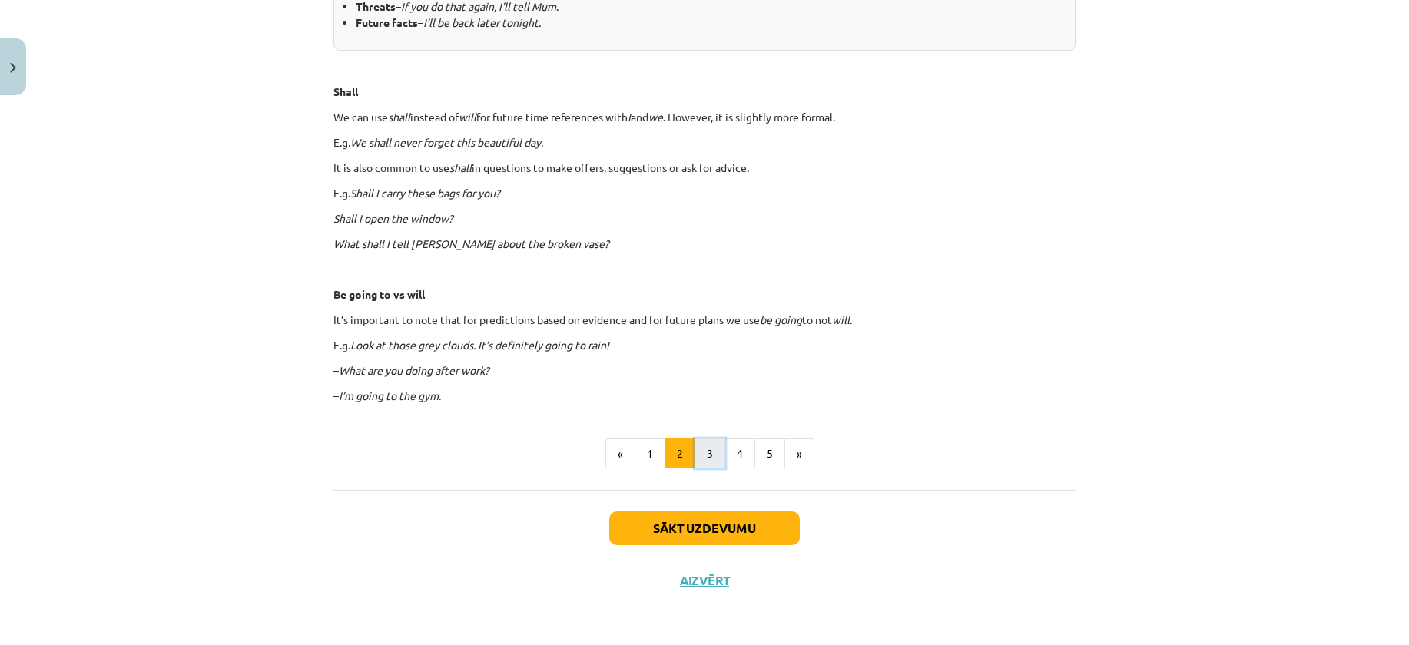
click at [694, 456] on button "3" at bounding box center [709, 454] width 31 height 31
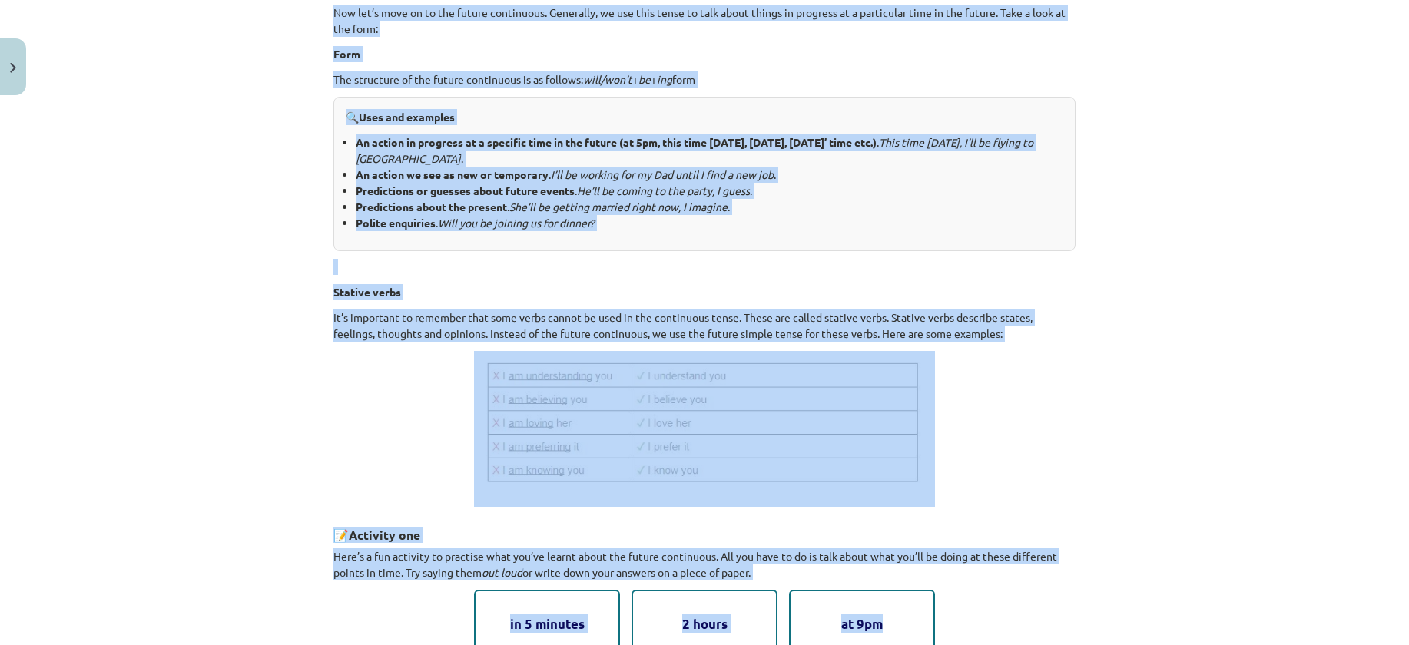
scroll to position [343, 0]
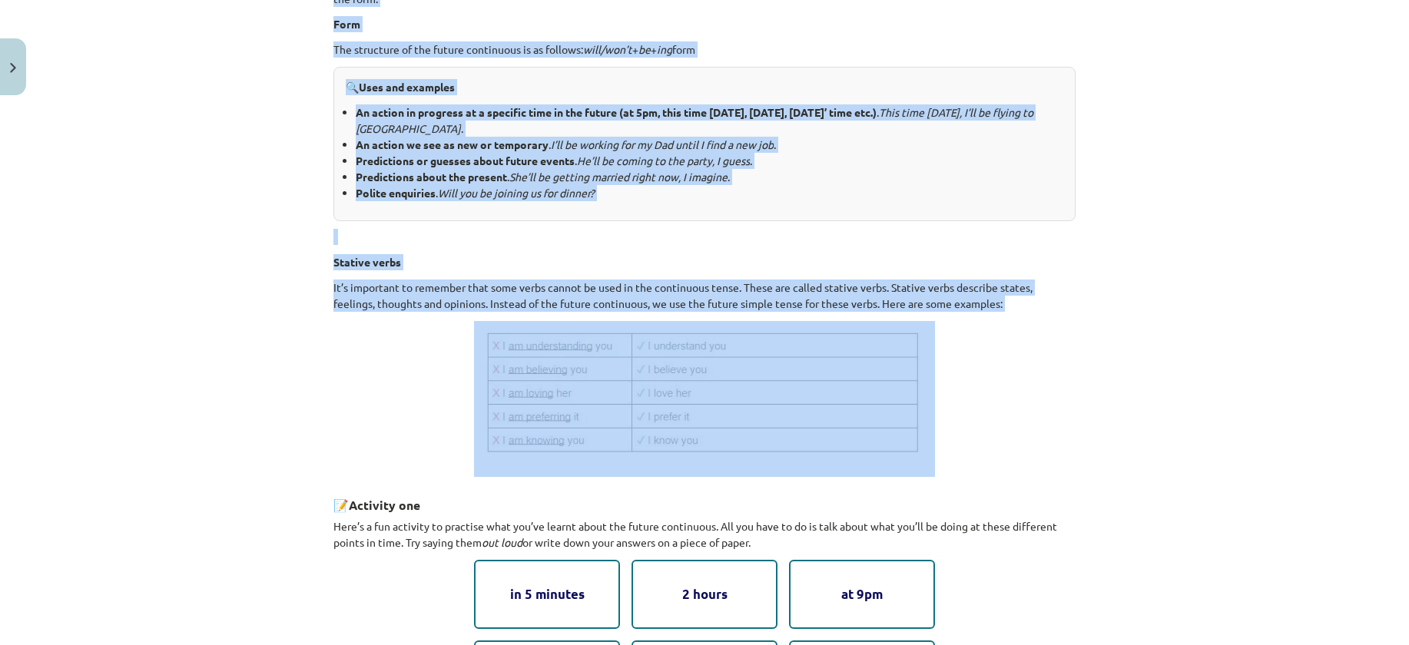
drag, startPoint x: 314, startPoint y: 193, endPoint x: 1081, endPoint y: 458, distance: 811.7
click at [1081, 458] on div "Mācību tēma: Angļu valoda i - 10.klase 1.ieskaites mācību materiāls #4 📝 Topic …" at bounding box center [704, 322] width 1409 height 645
click at [943, 289] on p "It’s important to remember that some verbs cannot be used in the continuous ten…" at bounding box center [704, 296] width 742 height 32
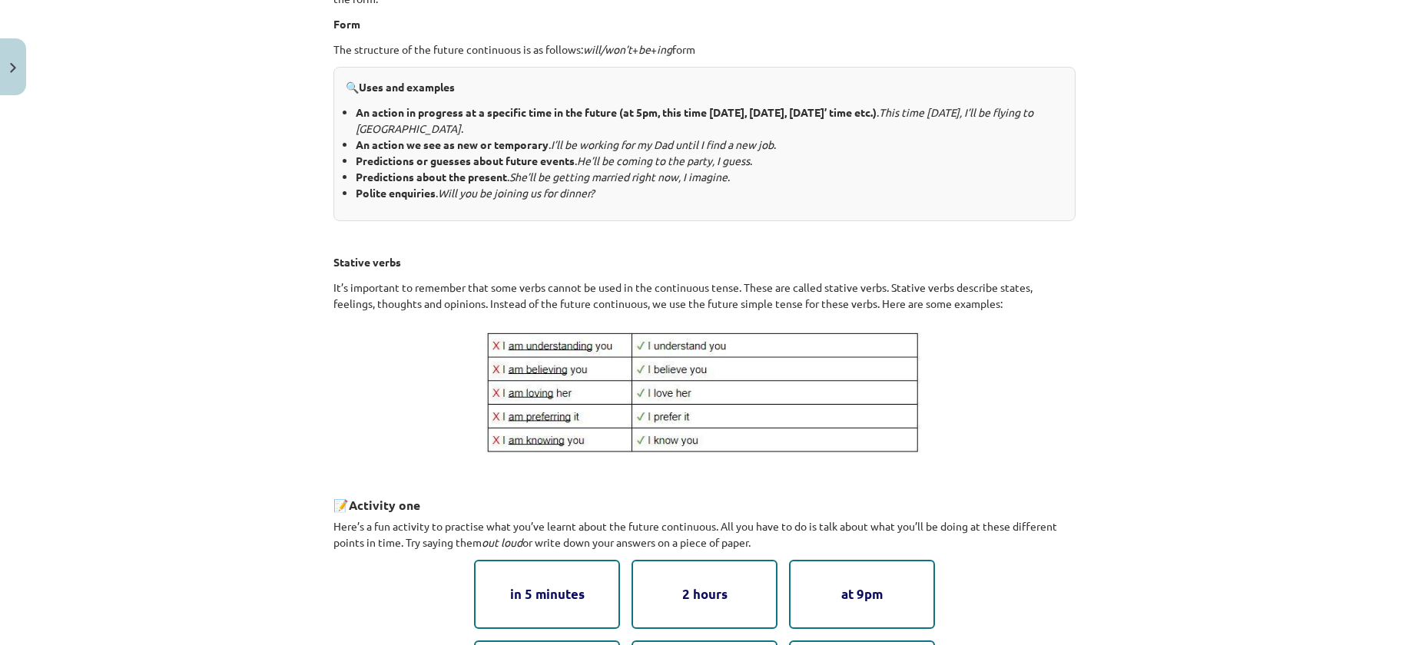
drag, startPoint x: 943, startPoint y: 289, endPoint x: 1073, endPoint y: 241, distance: 138.3
click at [1073, 241] on div "8 XP Saņemsi Viegls 222 pilda Apraksts Uzdevums Palīdzība 2. Future continuous …" at bounding box center [704, 414] width 760 height 1309
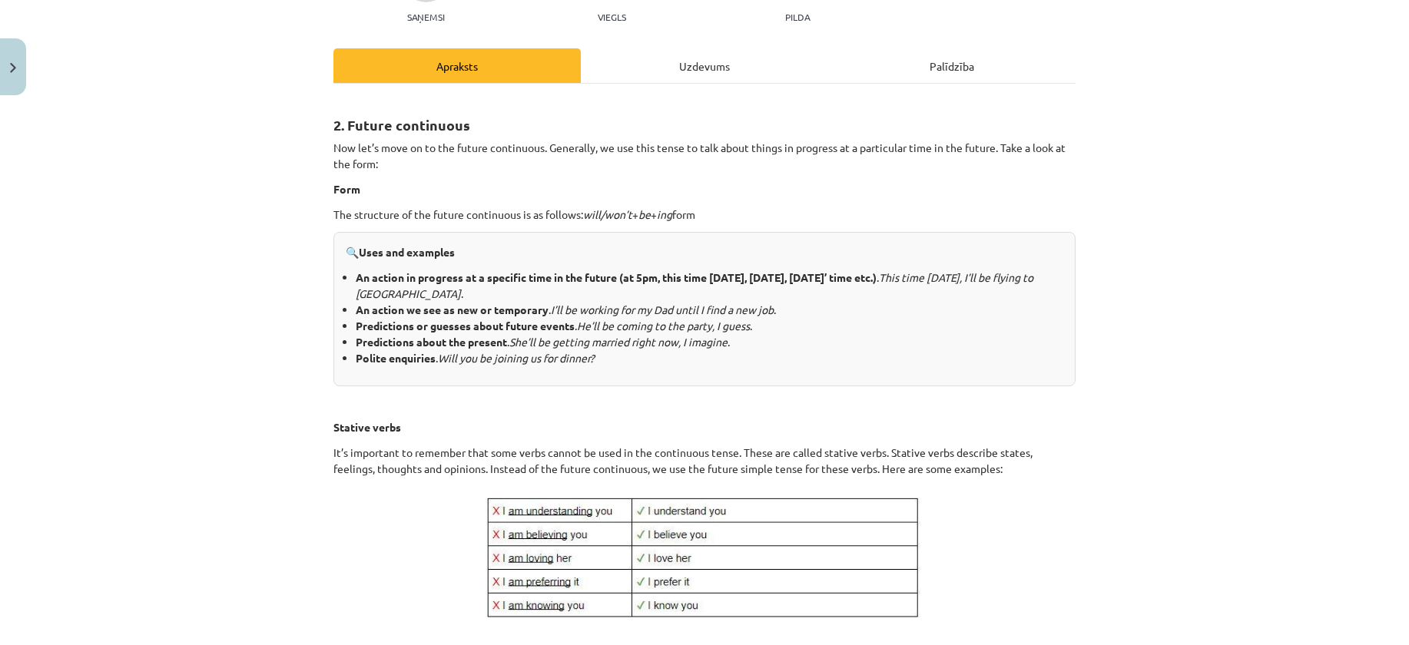
scroll to position [189, 0]
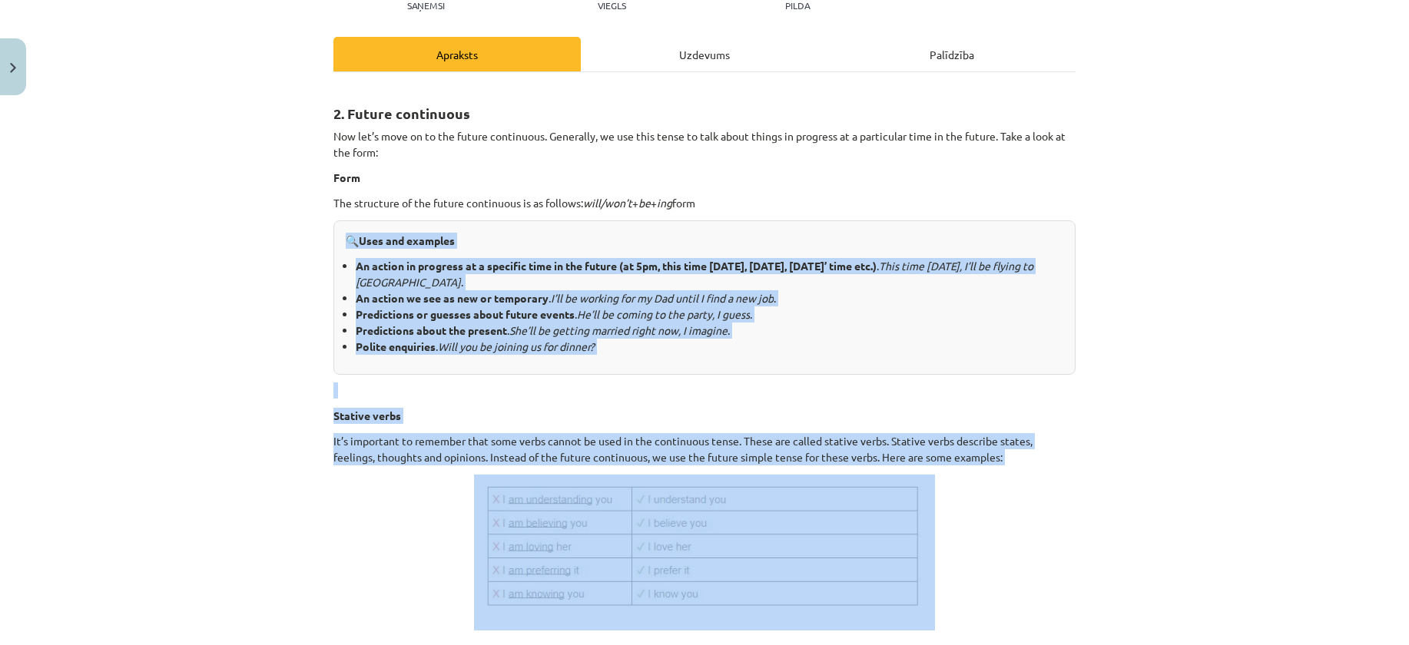
drag, startPoint x: 901, startPoint y: 447, endPoint x: 320, endPoint y: 211, distance: 627.4
click at [324, 212] on div "8 XP Saņemsi Viegls 222 pilda Apraksts Uzdevums Palīdzība 2. Future continuous …" at bounding box center [704, 567] width 760 height 1309
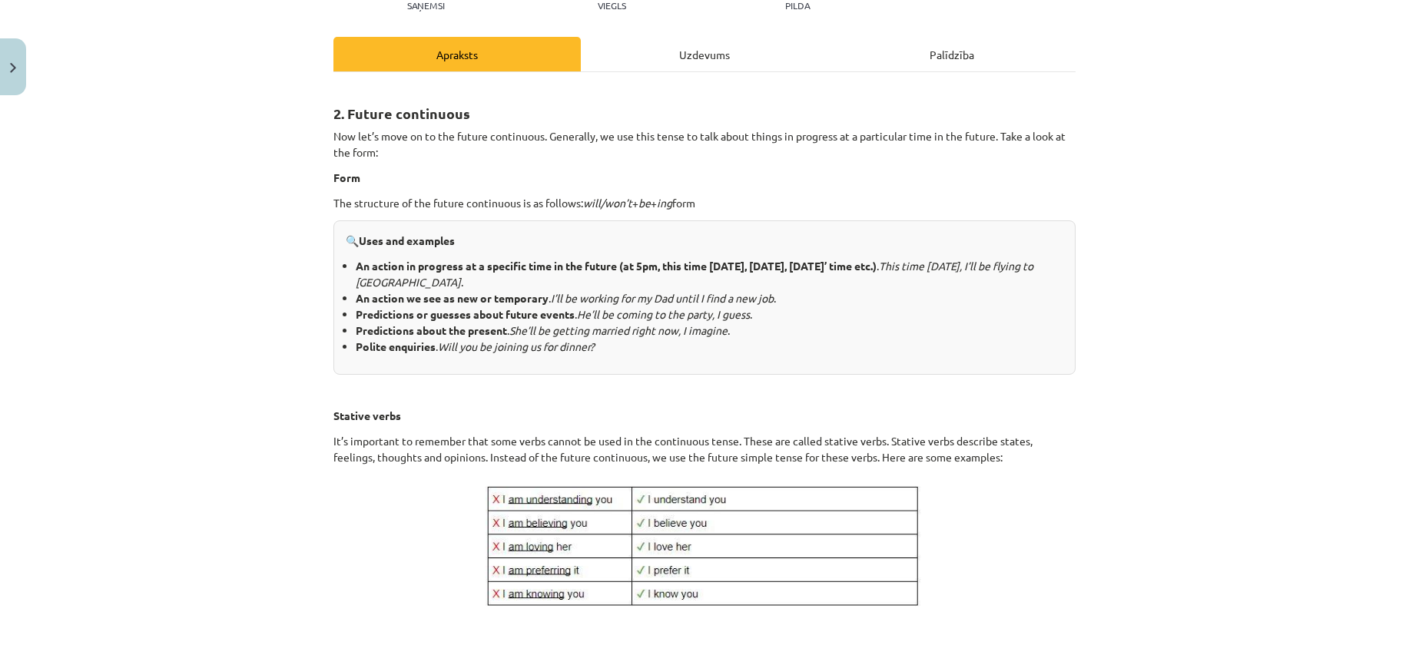
click at [310, 164] on div "Mācību tēma: Angļu valoda i - 10.klase 1.ieskaites mācību materiāls #4 📝 Topic …" at bounding box center [704, 322] width 1409 height 645
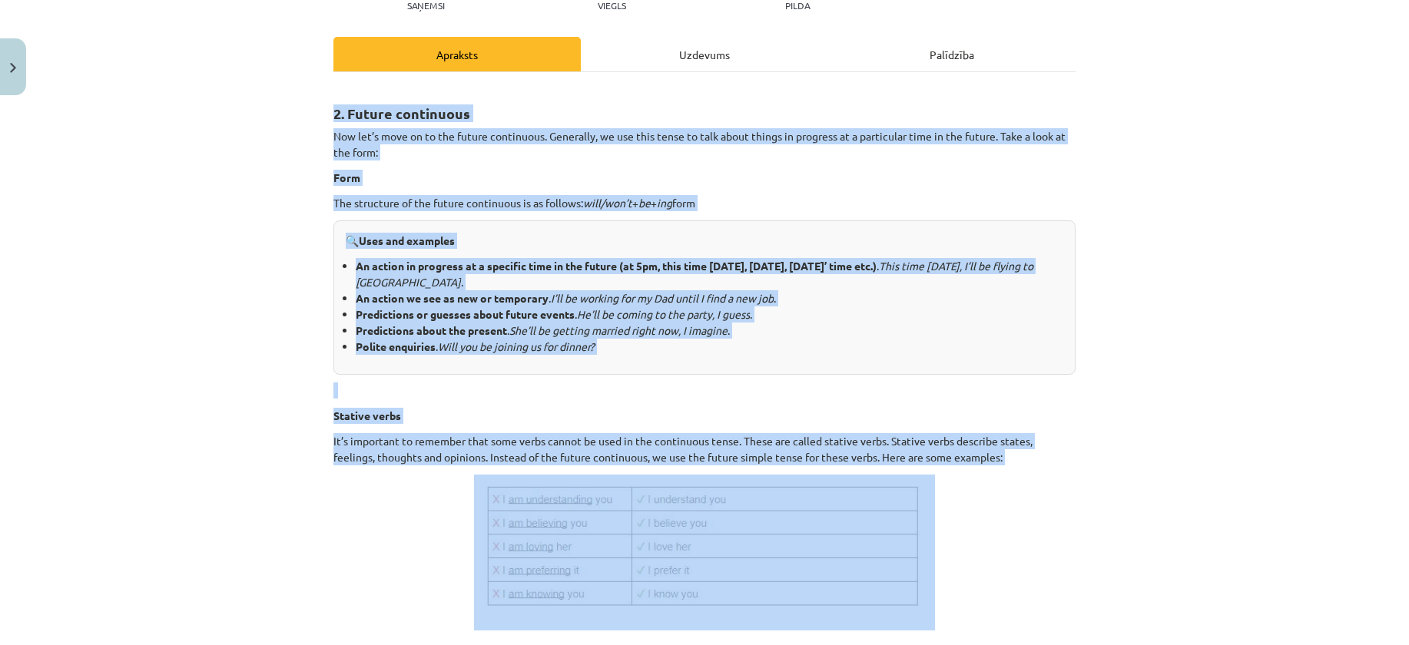
drag, startPoint x: 335, startPoint y: 112, endPoint x: 1015, endPoint y: 466, distance: 767.1
click at [1015, 466] on div "Mācību tēma: Angļu valoda i - 10.klase 1.ieskaites mācību materiāls #4 📝 Topic …" at bounding box center [704, 322] width 1409 height 645
copy div "2. Future continuous Now let’s move on to the future continuous. Generally, we …"
click at [635, 396] on p at bounding box center [704, 390] width 742 height 16
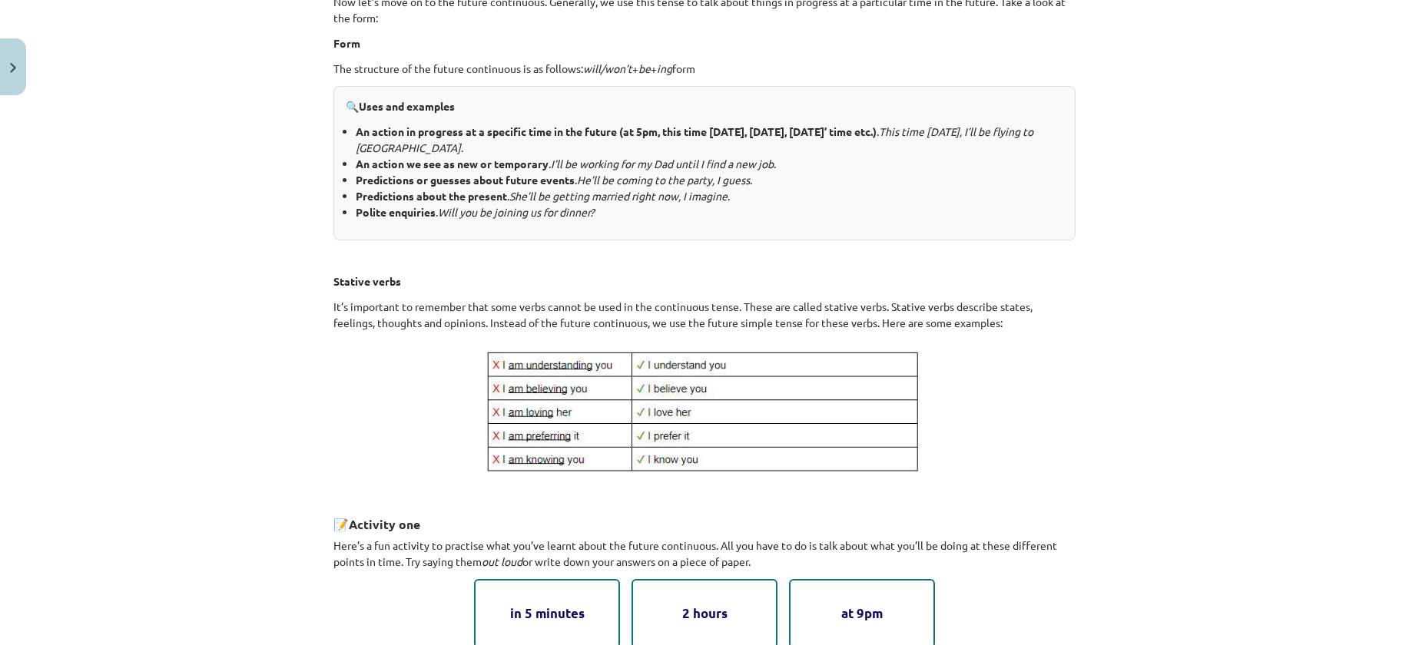
scroll to position [343, 0]
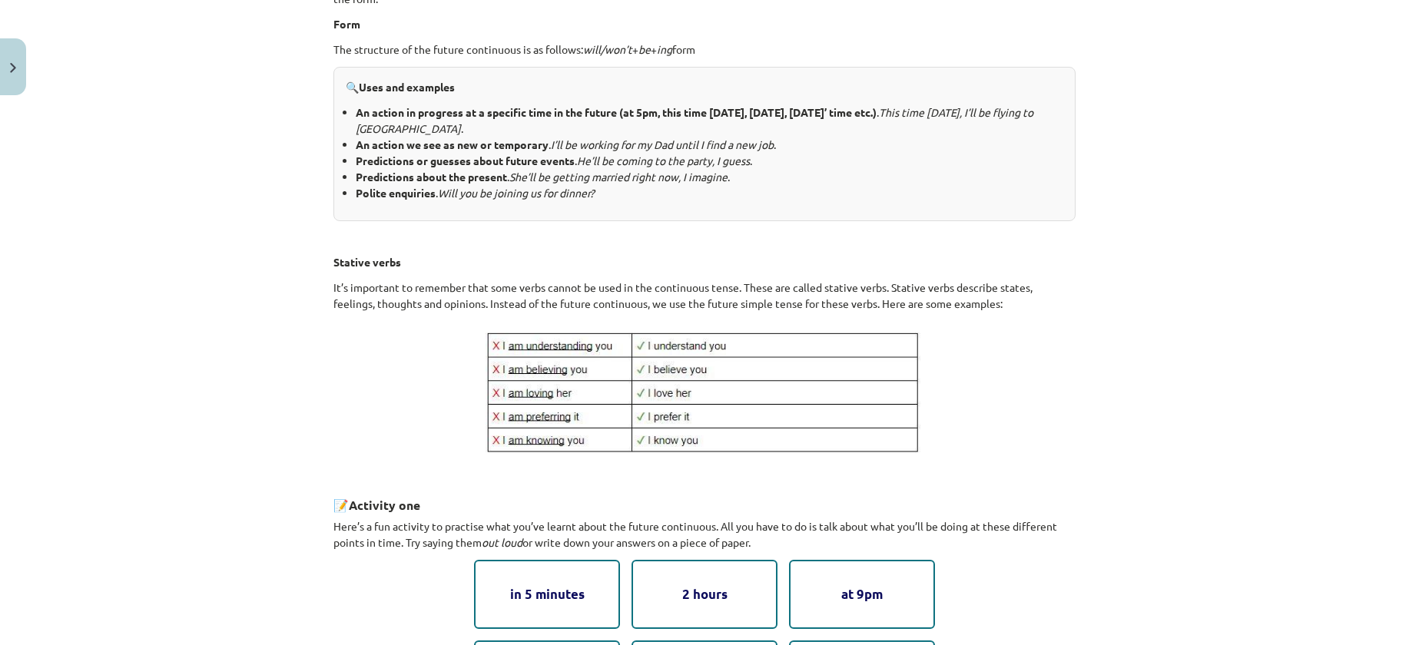
click at [233, 354] on div "Mācību tēma: Angļu valoda i - 10.klase 1.ieskaites mācību materiāls #4 📝 Topic …" at bounding box center [704, 322] width 1409 height 645
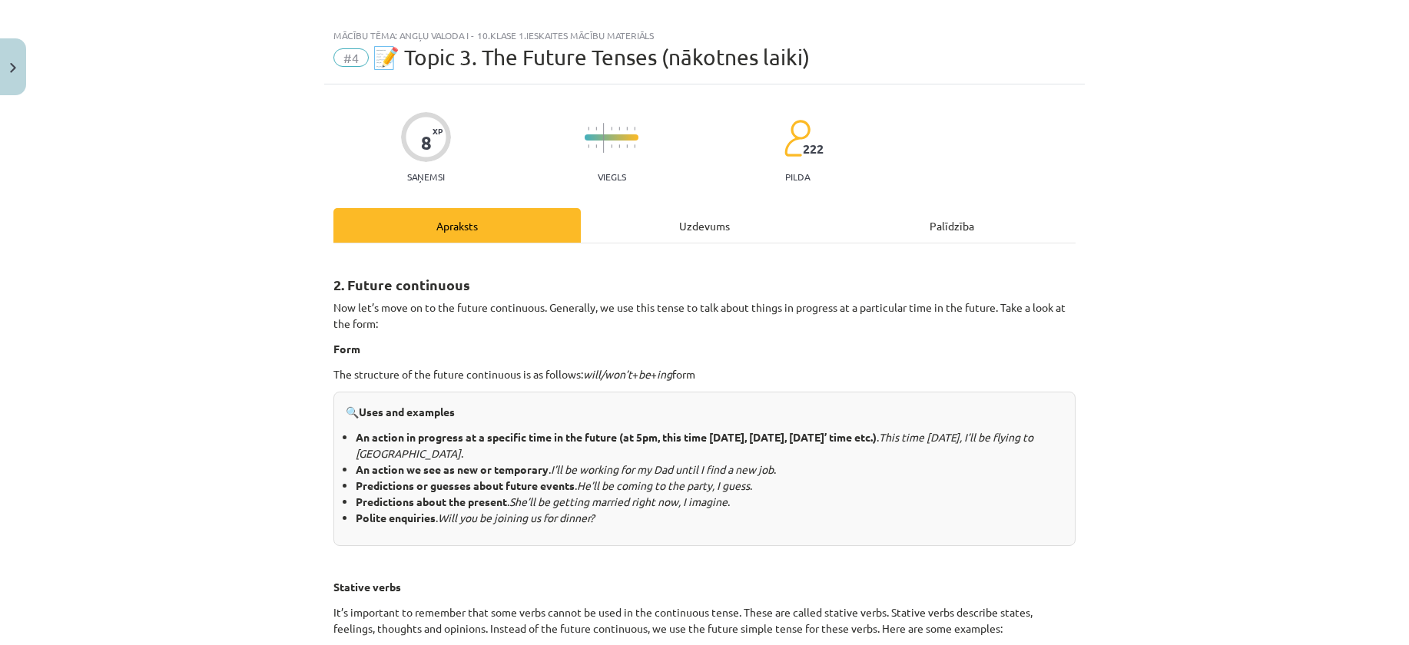
scroll to position [0, 0]
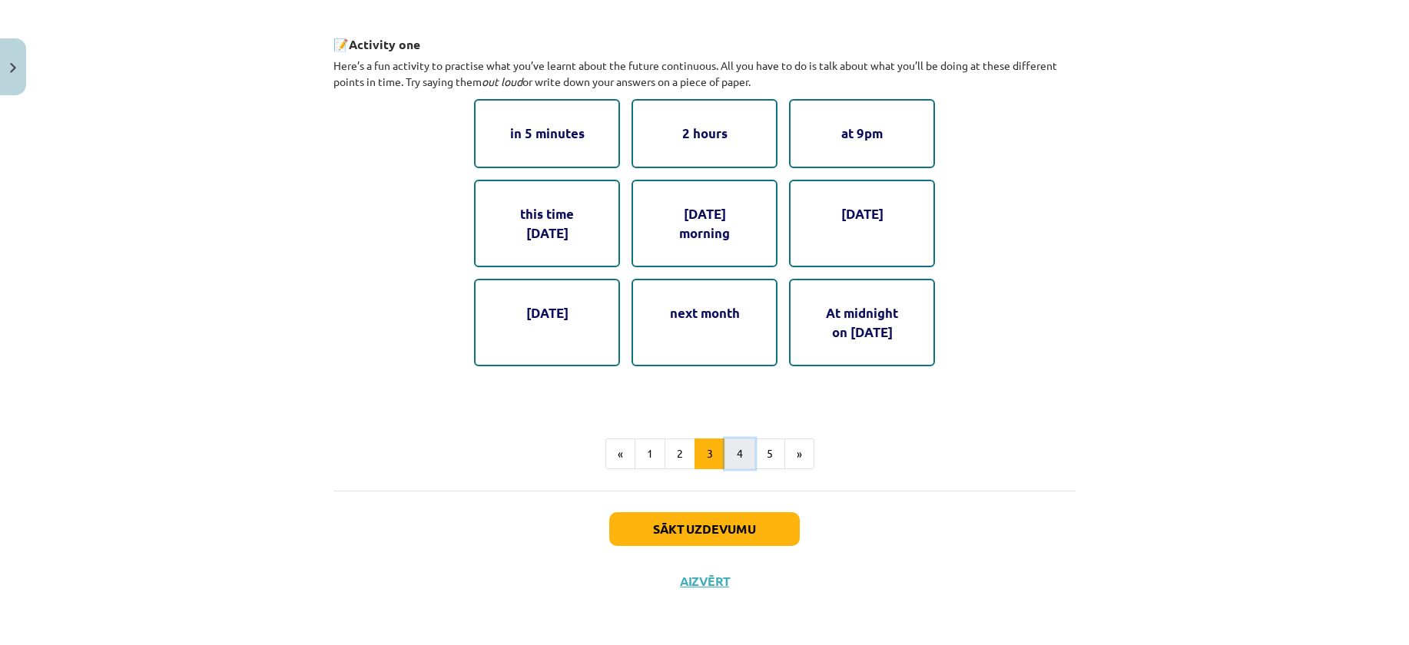
click at [725, 455] on button "4" at bounding box center [739, 454] width 31 height 31
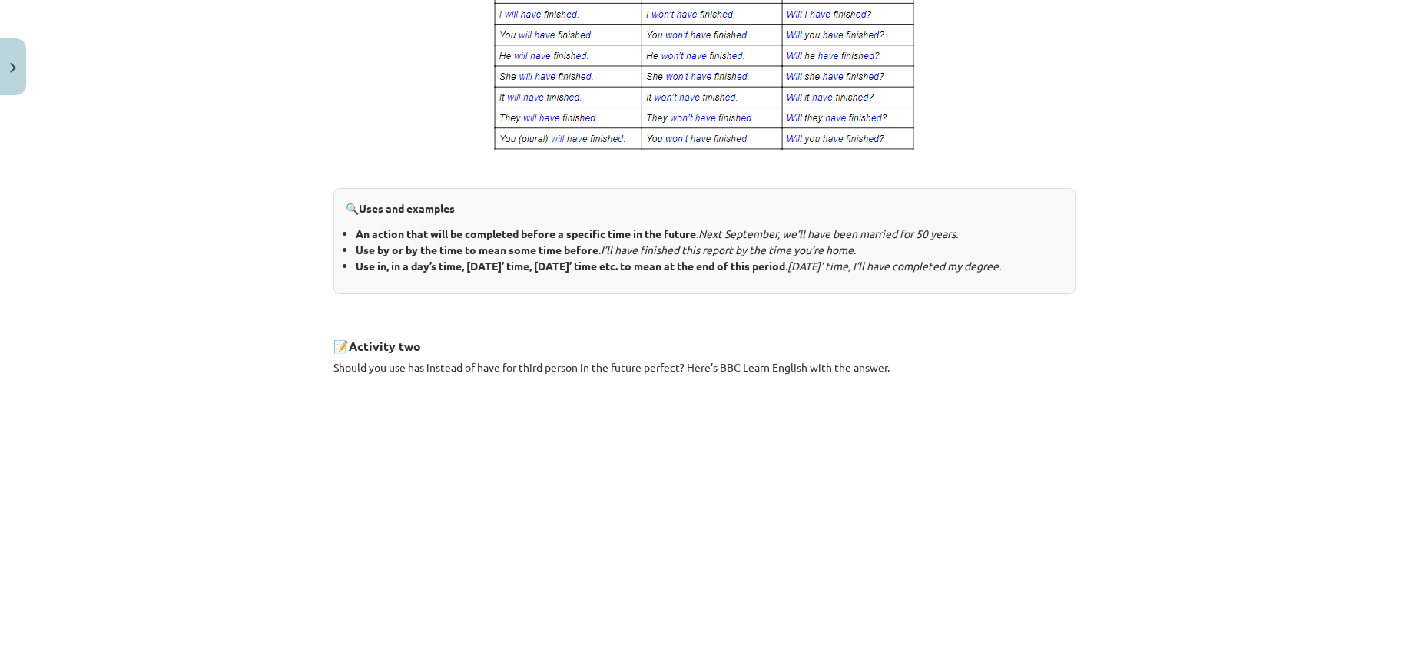
scroll to position [736, 0]
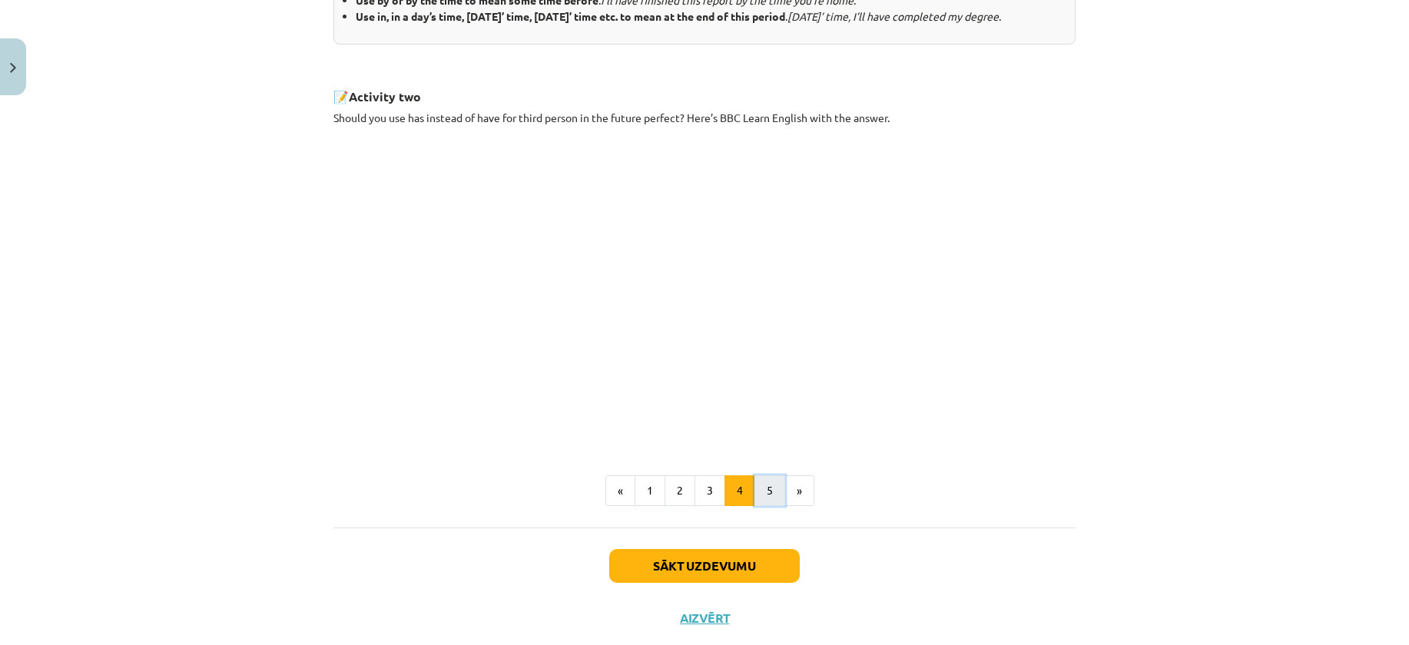
click at [765, 502] on button "5" at bounding box center [769, 490] width 31 height 31
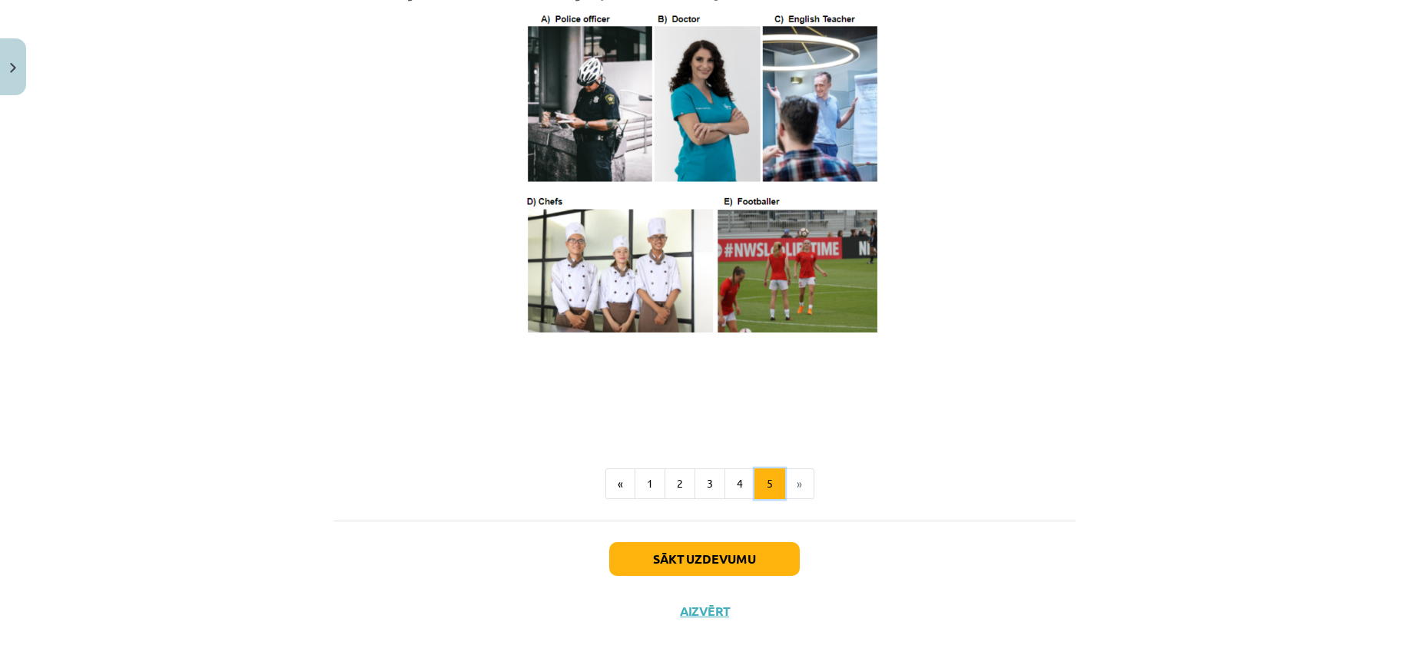
scroll to position [876, 0]
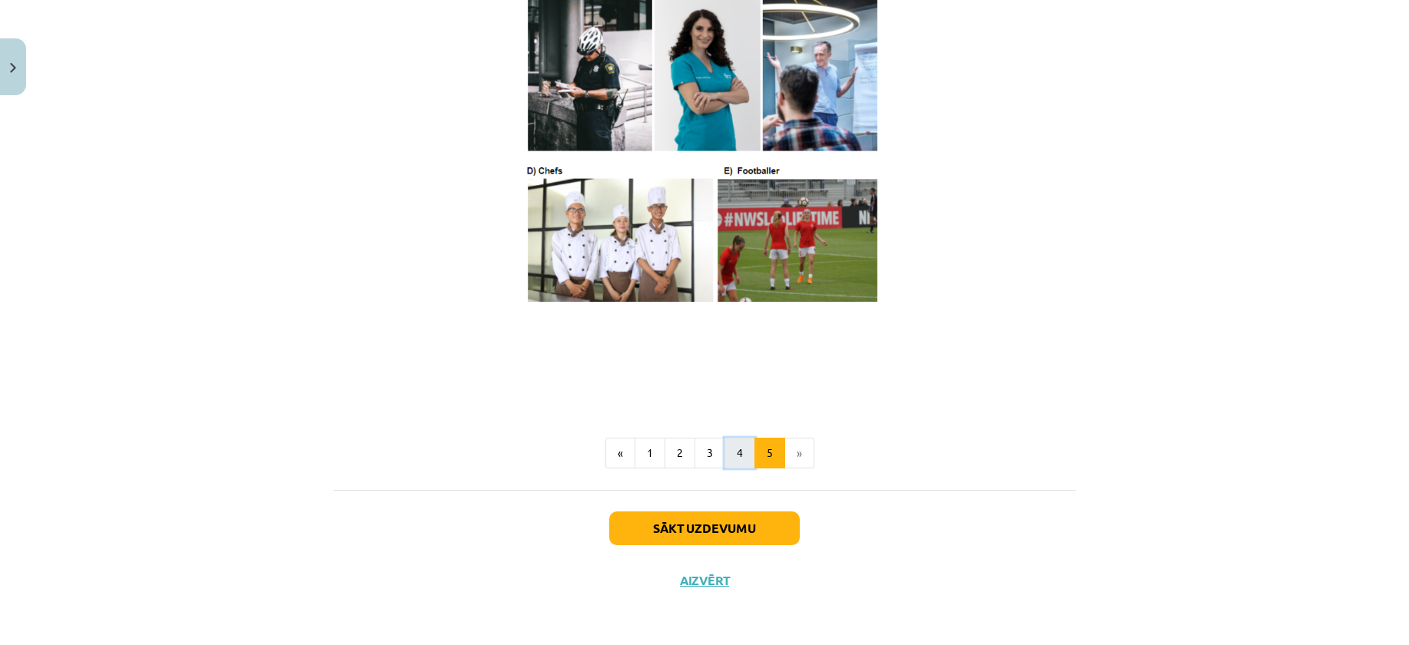
click at [743, 455] on button "4" at bounding box center [739, 453] width 31 height 31
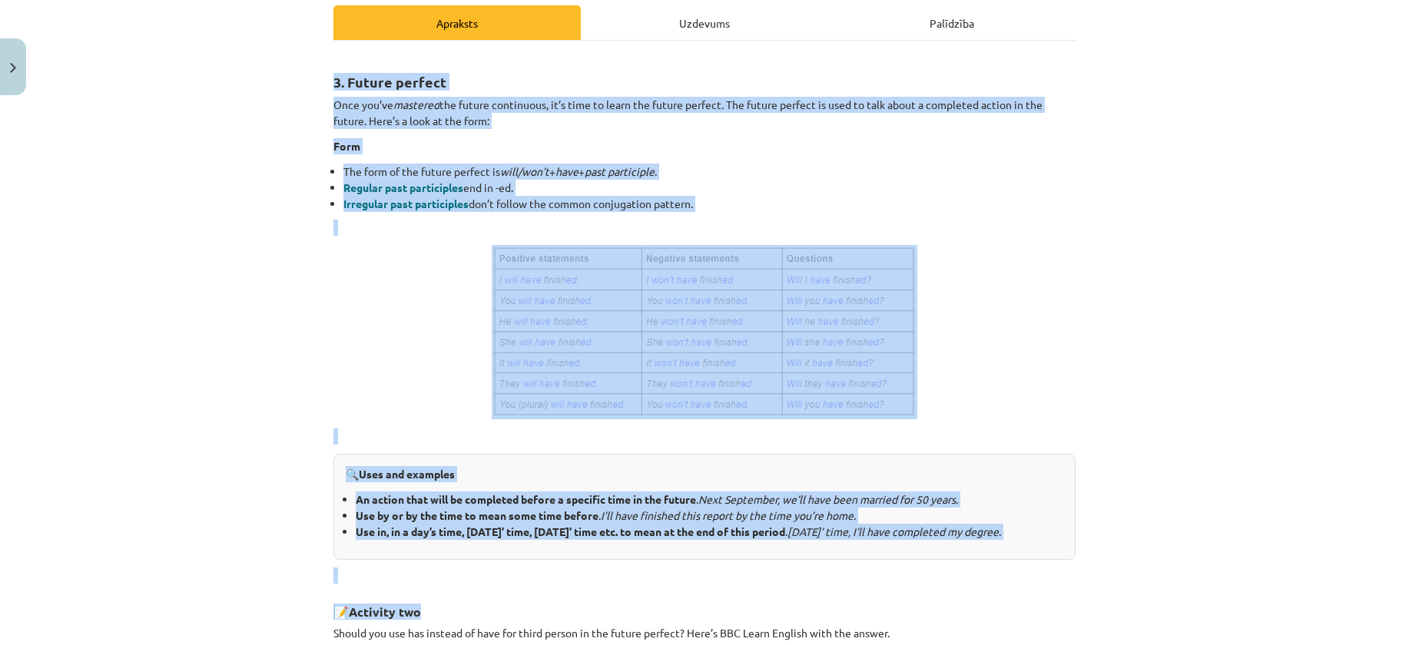
scroll to position [384, 0]
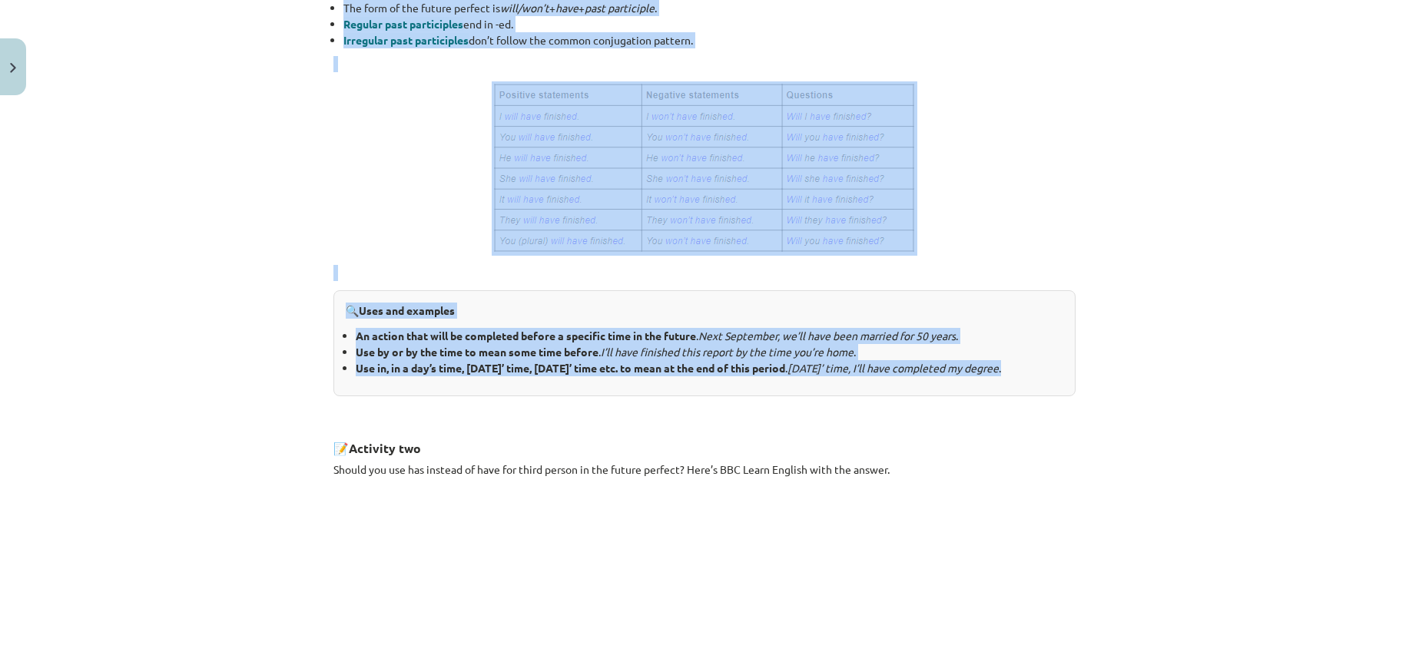
drag, startPoint x: 311, startPoint y: 298, endPoint x: 482, endPoint y: 392, distance: 195.6
click at [482, 392] on div "Mācību tēma: Angļu valoda i - 10.klase 1.ieskaites mācību materiāls #4 📝 Topic …" at bounding box center [704, 322] width 1409 height 645
copy div "3. Future perfect Once you’ve mastered the future continuous, it’s time to lear…"
click at [284, 372] on div "Mācību tēma: Angļu valoda i - 10.klase 1.ieskaites mācību materiāls #4 📝 Topic …" at bounding box center [704, 322] width 1409 height 645
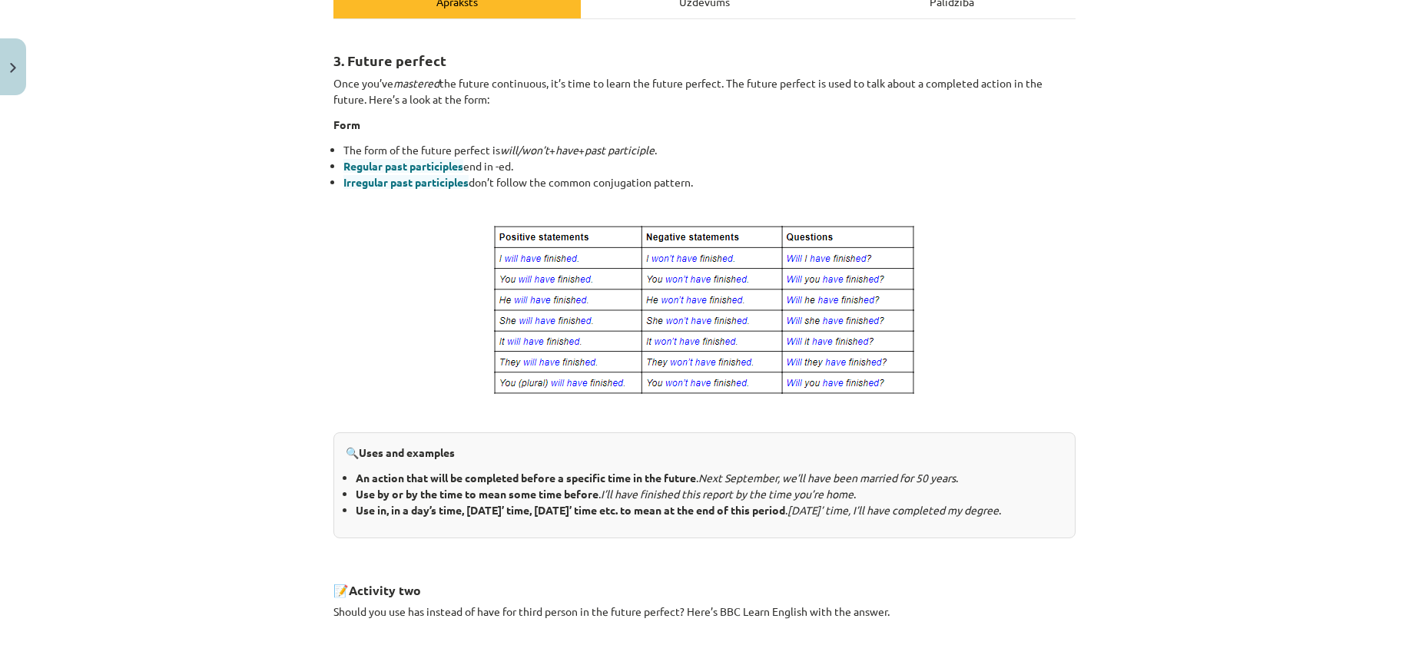
scroll to position [230, 0]
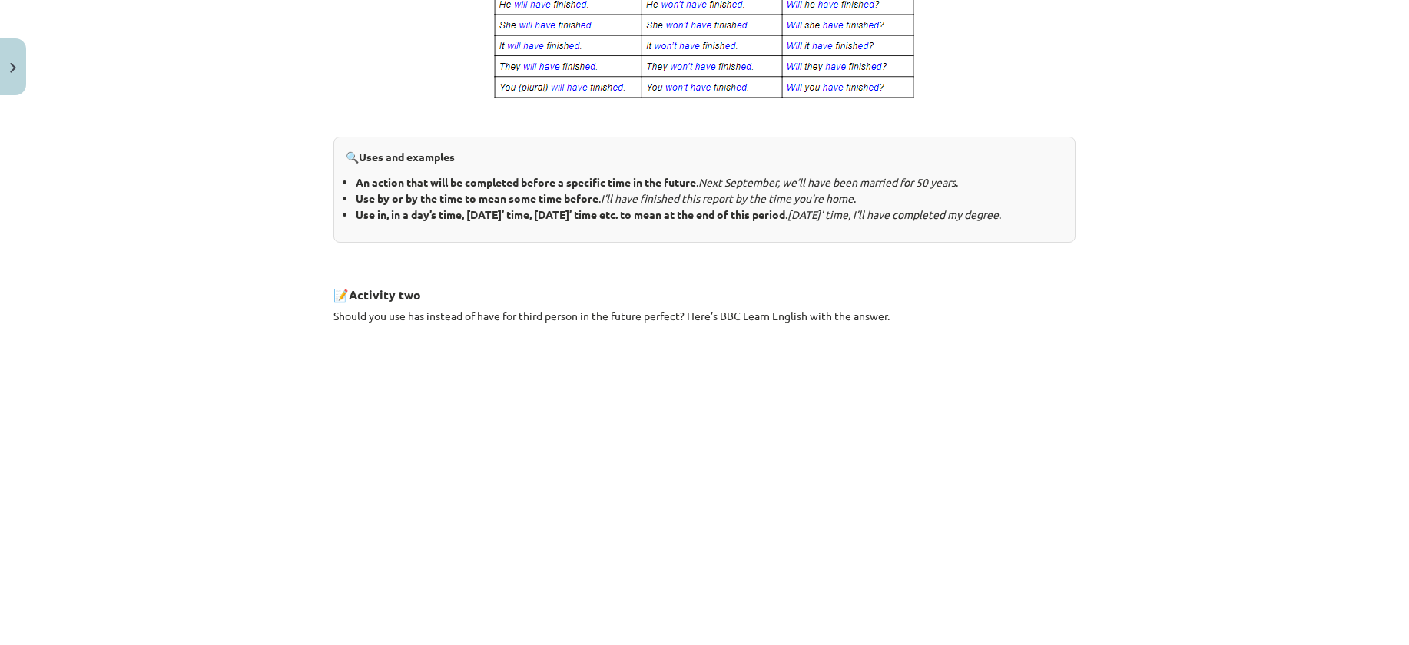
click at [324, 396] on div "8 XP Saņemsi Viegls 222 pilda Apraksts Uzdevums Palīdzība 3. Future perfect Onc…" at bounding box center [704, 204] width 760 height 1278
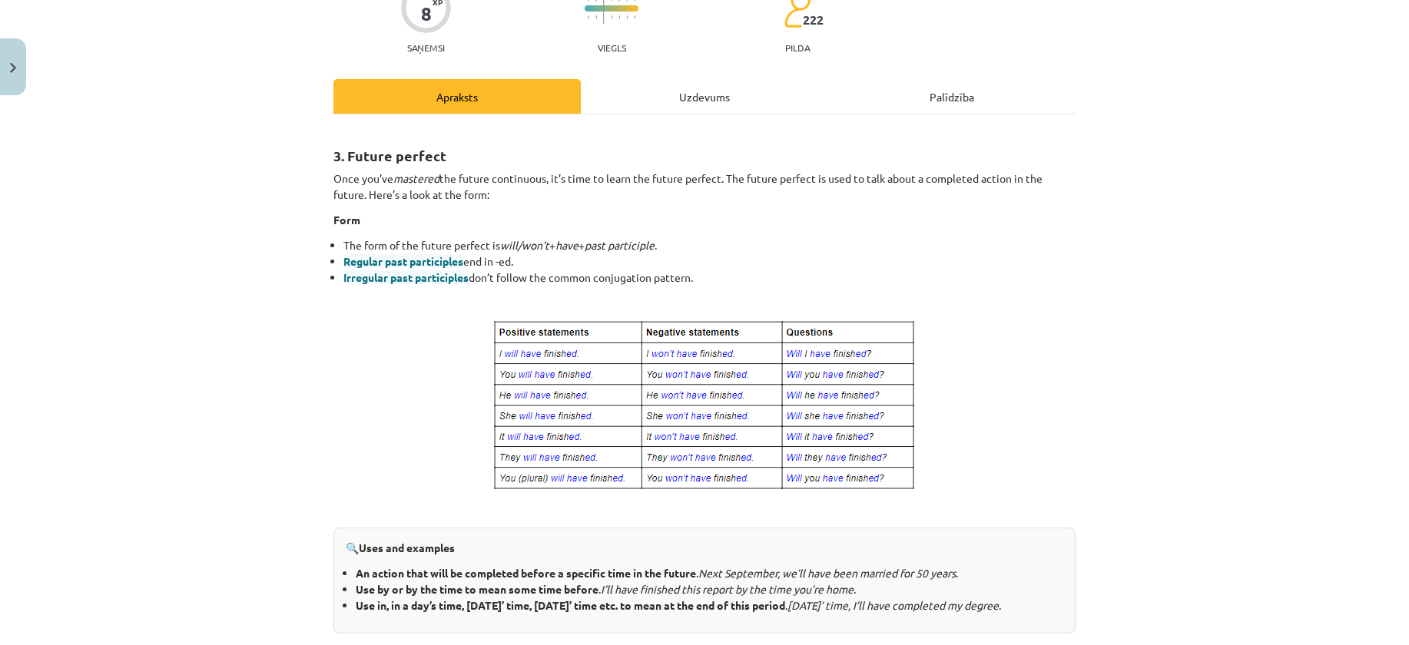
scroll to position [0, 0]
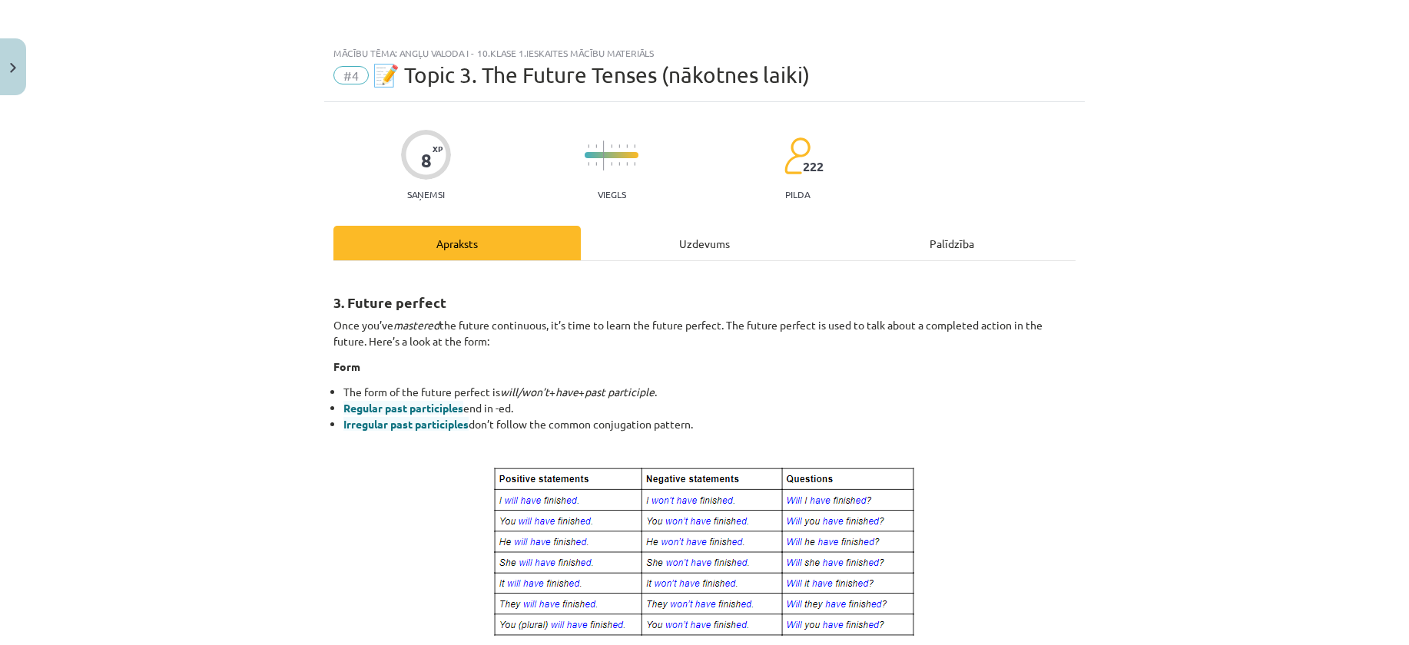
click at [656, 228] on div "Uzdevums" at bounding box center [704, 243] width 247 height 35
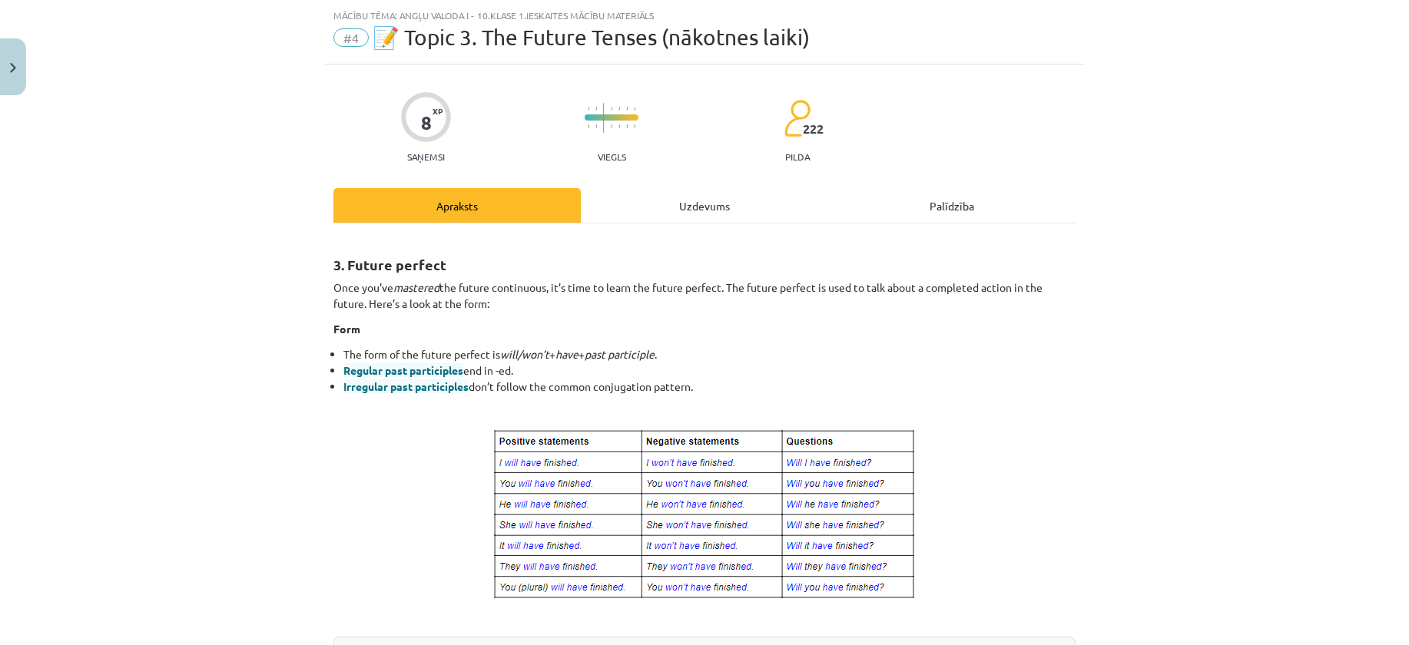
scroll to position [38, 0]
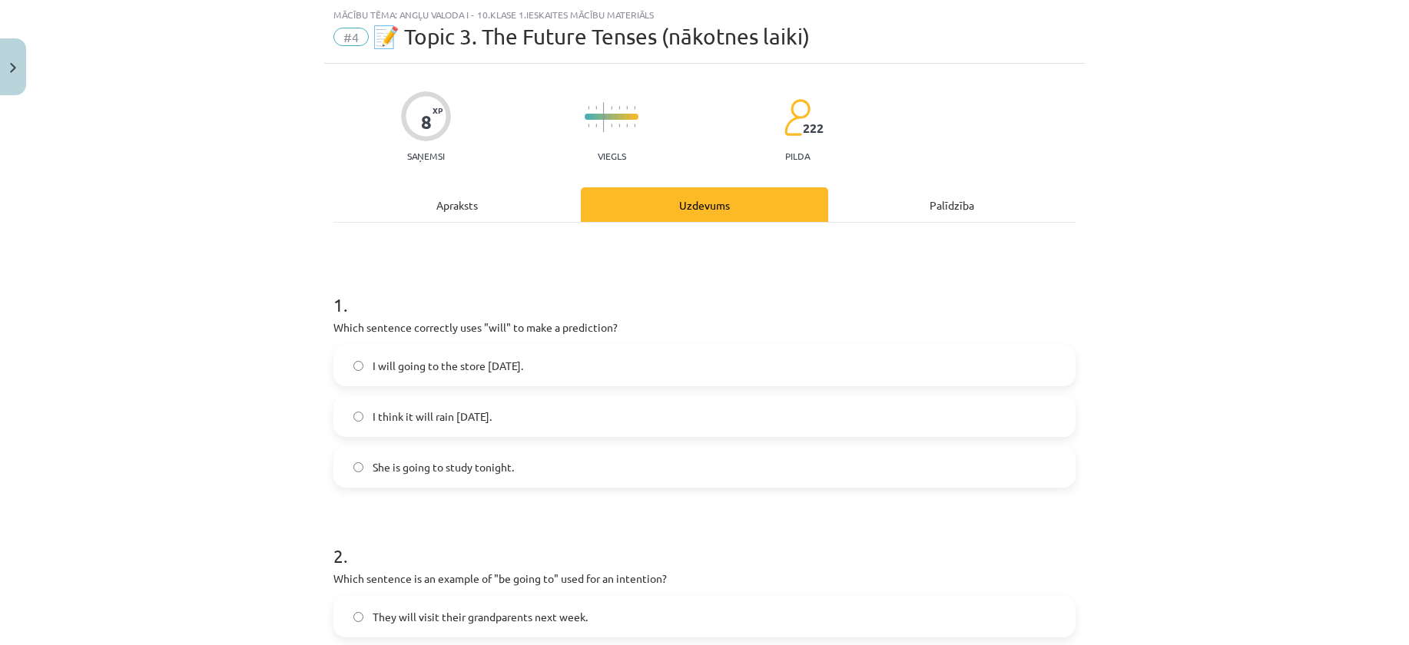
click at [421, 206] on div "Apraksts" at bounding box center [456, 204] width 247 height 35
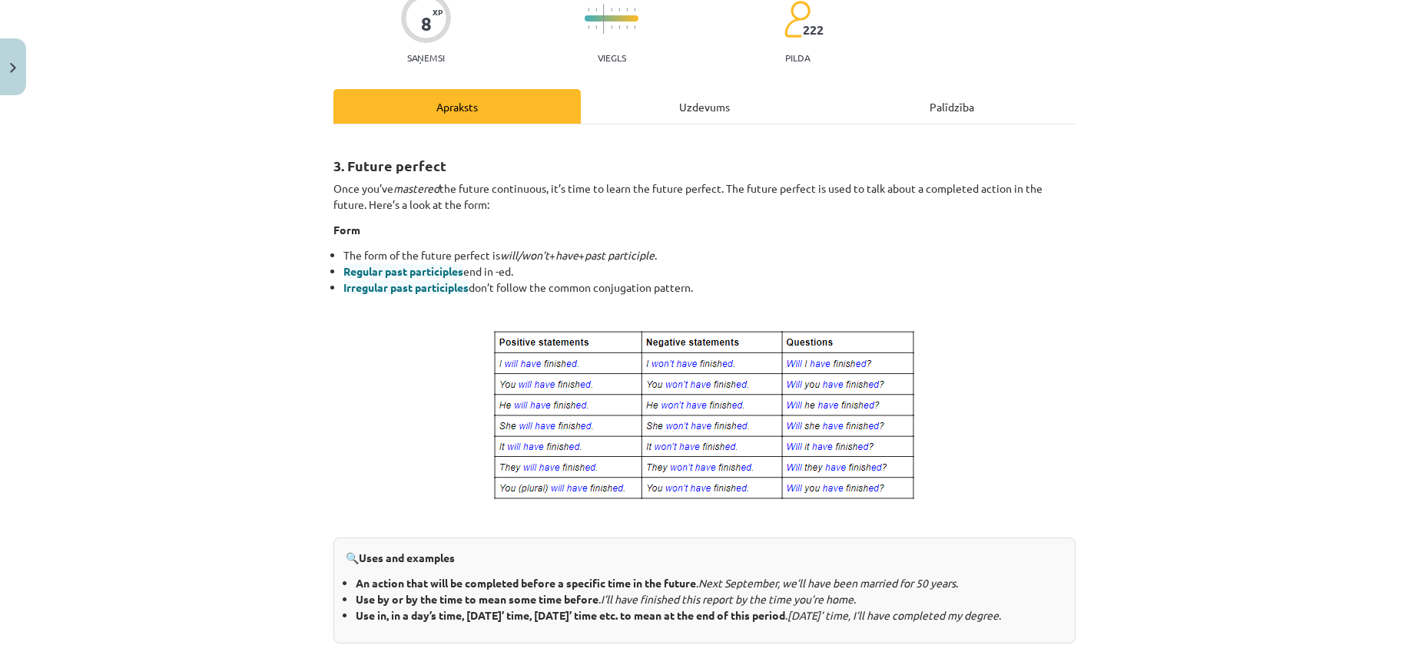
scroll to position [175, 0]
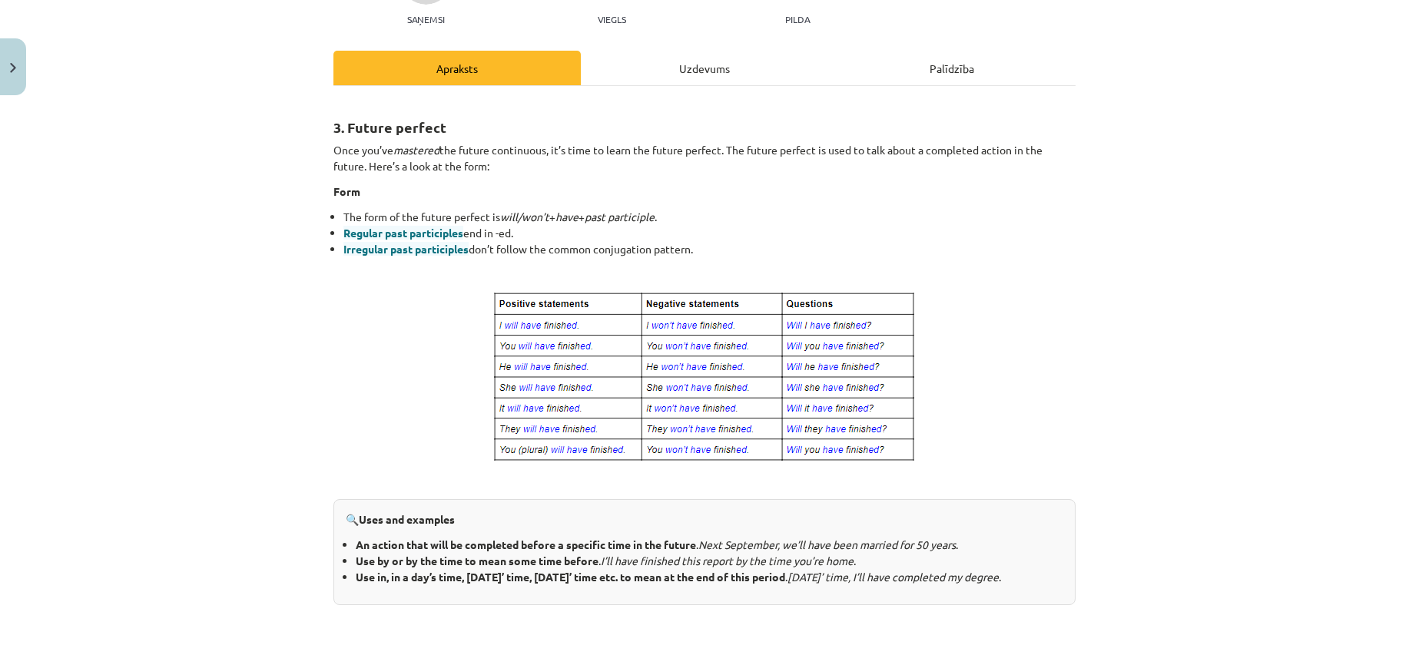
click at [492, 445] on img at bounding box center [704, 377] width 425 height 174
click at [1117, 441] on div "Mācību tēma: Angļu valoda i - 10.klase 1.ieskaites mācību materiāls #4 📝 Topic …" at bounding box center [704, 322] width 1409 height 645
click at [372, 438] on p at bounding box center [704, 377] width 742 height 174
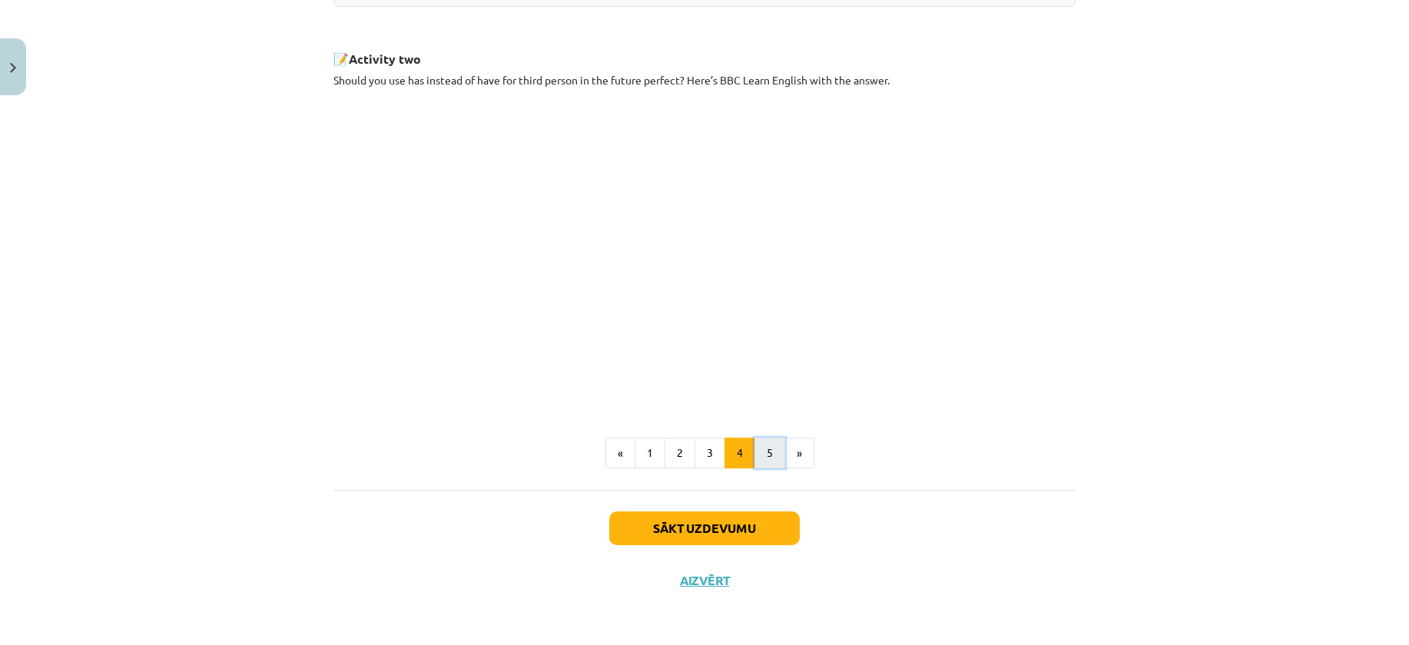
click at [771, 462] on button "5" at bounding box center [769, 453] width 31 height 31
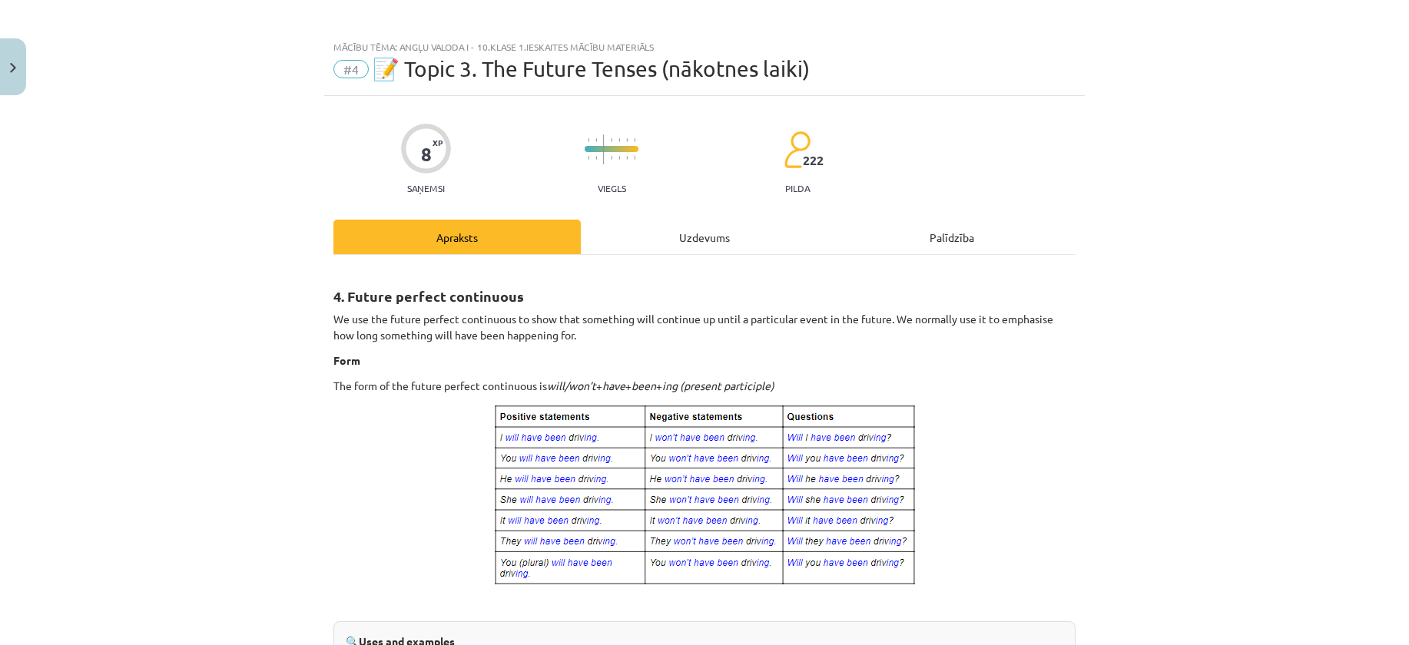
scroll to position [0, 0]
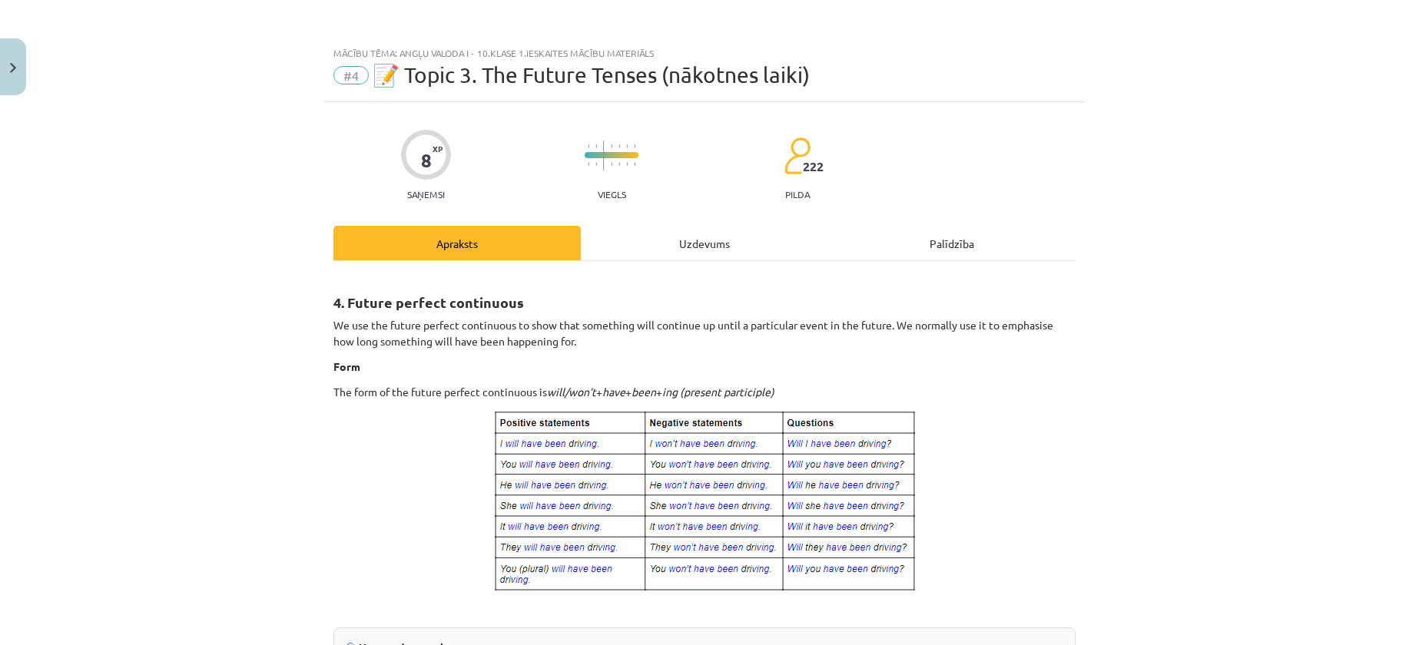
click at [664, 247] on div "Uzdevums" at bounding box center [704, 243] width 247 height 35
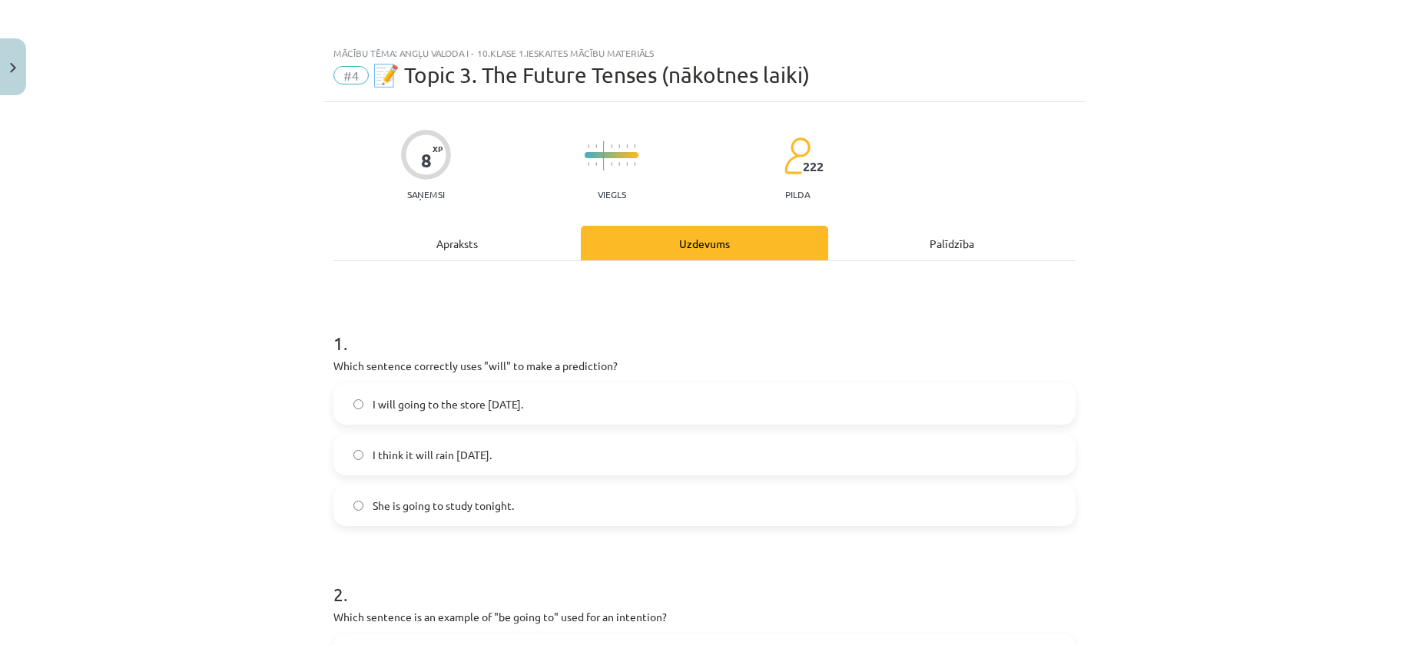
click at [426, 245] on div "Apraksts" at bounding box center [456, 243] width 247 height 35
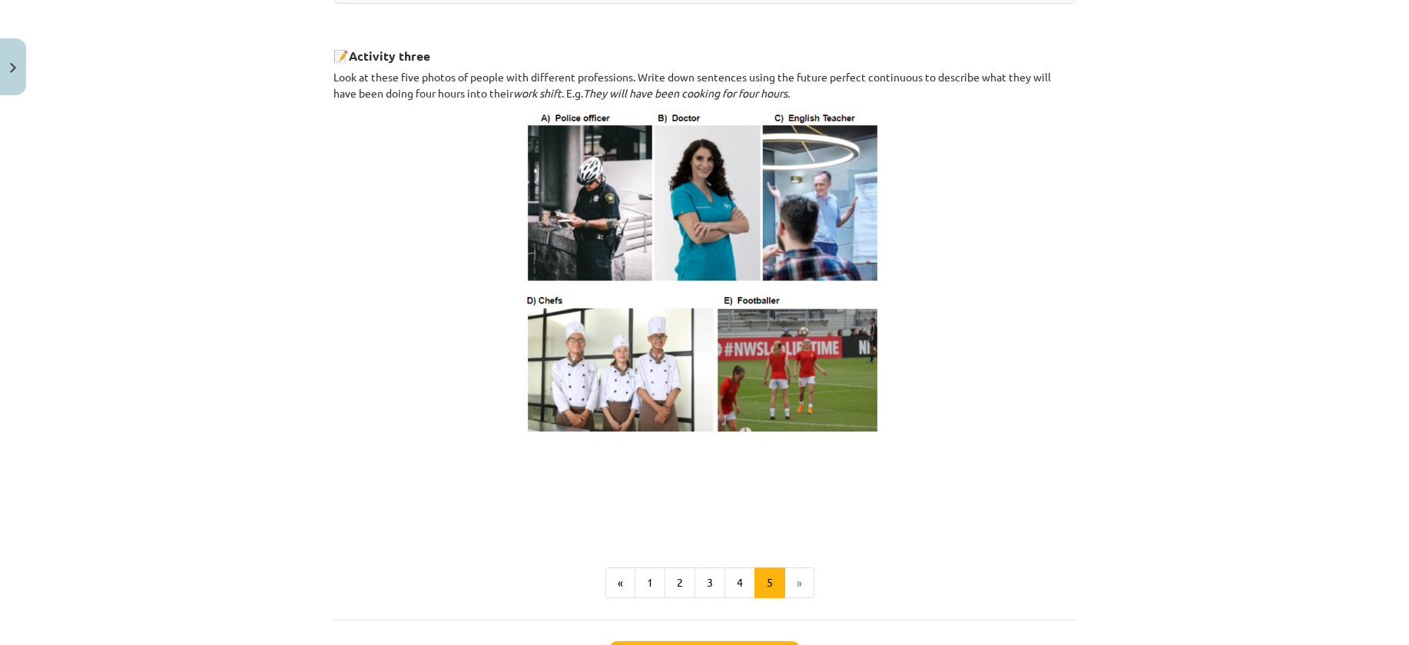
scroll to position [806, 0]
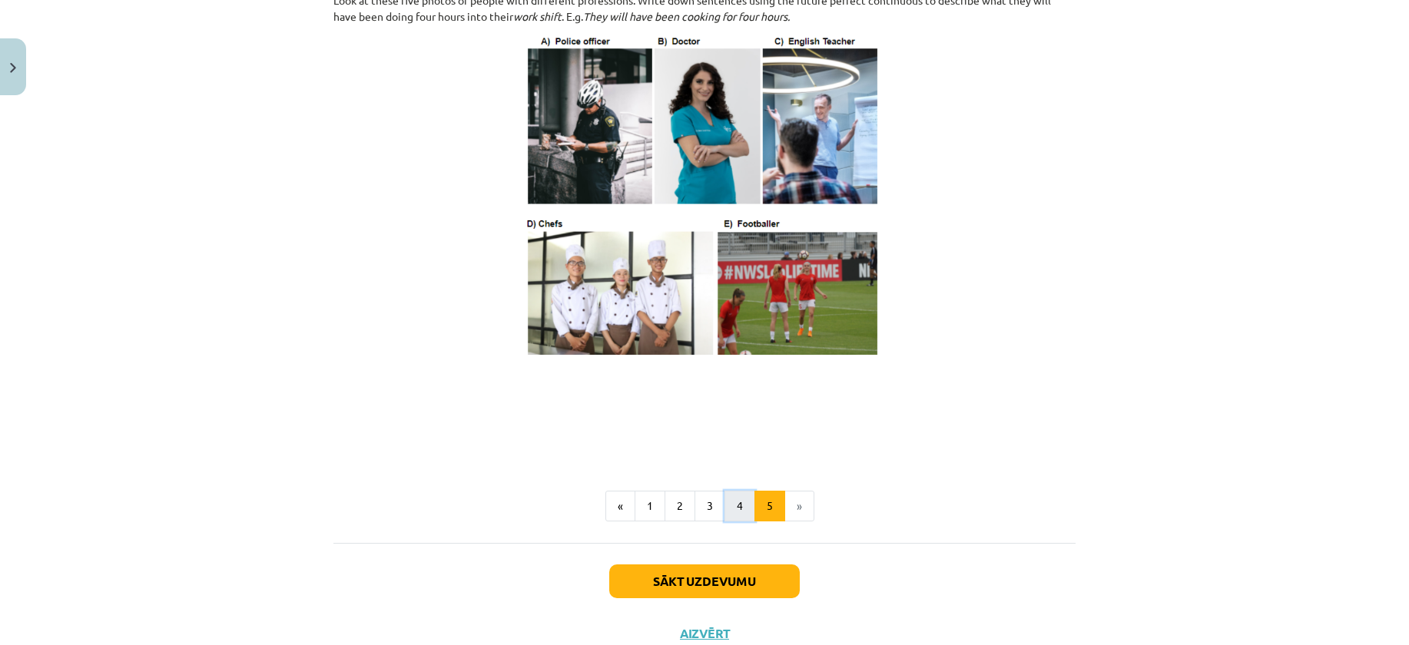
click at [732, 521] on button "4" at bounding box center [739, 506] width 31 height 31
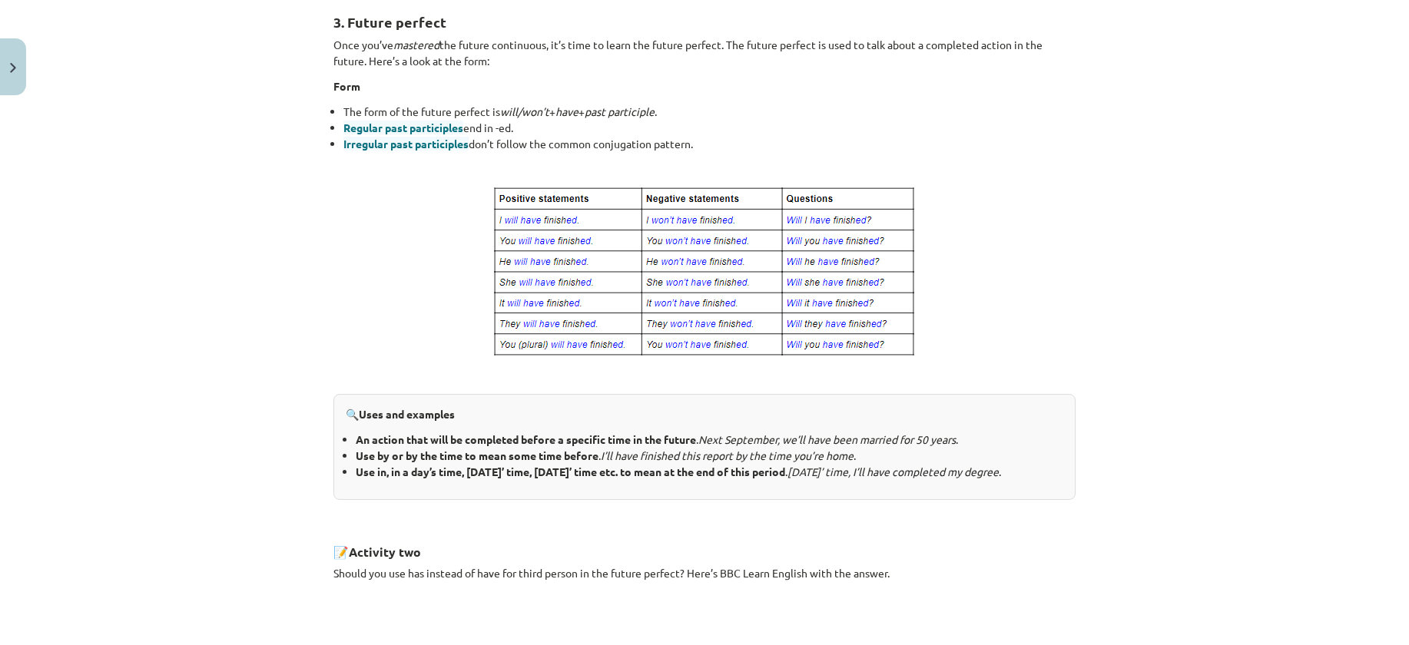
scroll to position [275, 0]
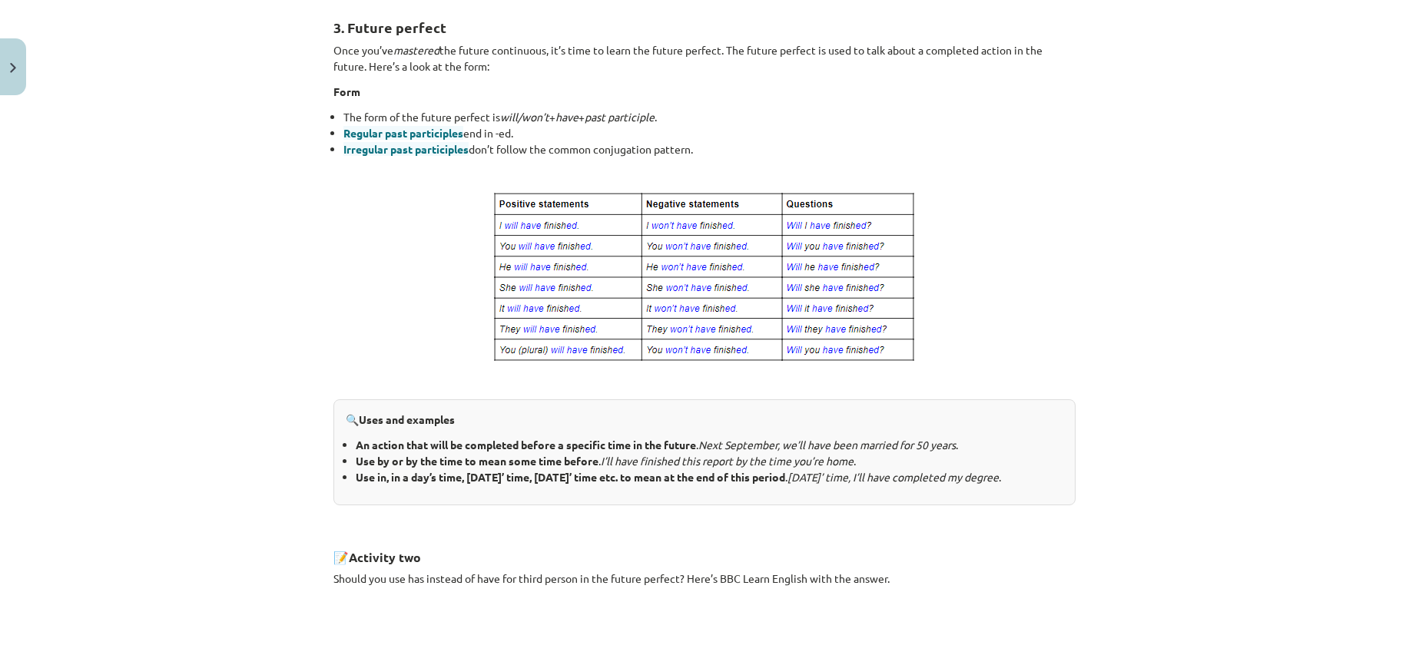
click at [240, 402] on div "Mācību tēma: Angļu valoda i - 10.klase 1.ieskaites mācību materiāls #4 📝 Topic …" at bounding box center [704, 322] width 1409 height 645
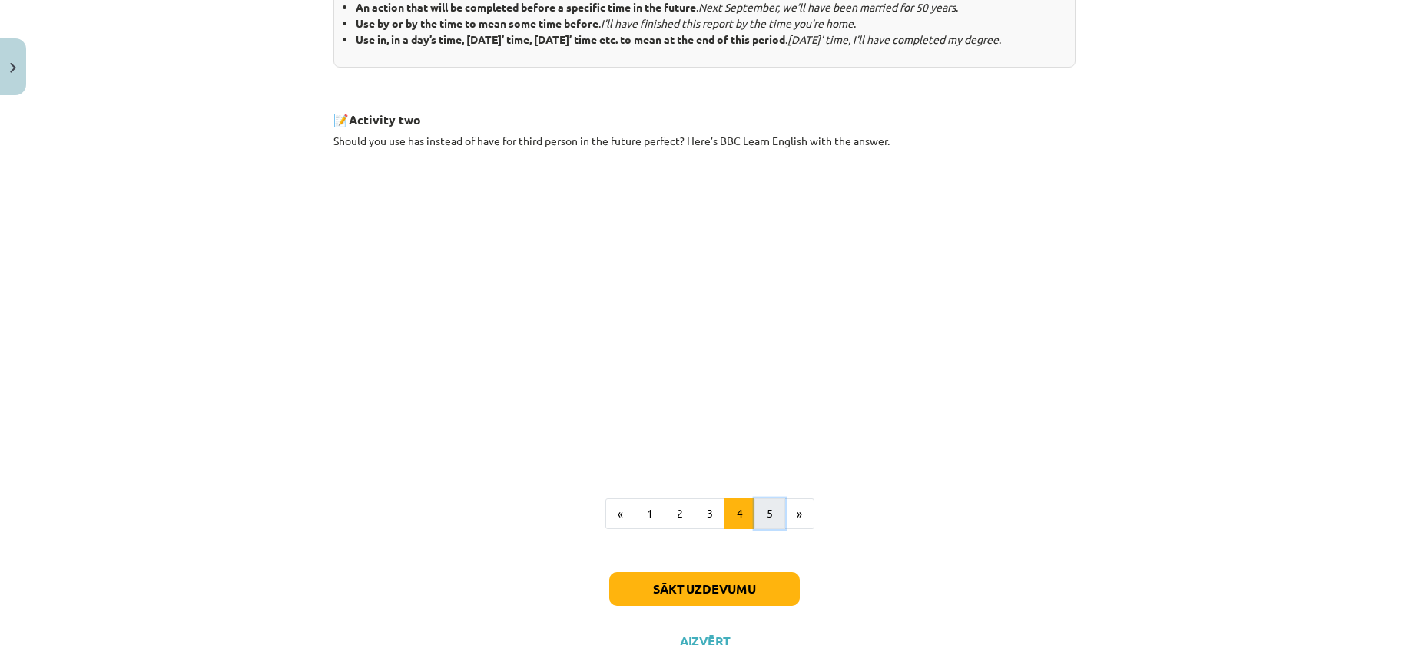
click at [775, 527] on button "5" at bounding box center [769, 513] width 31 height 31
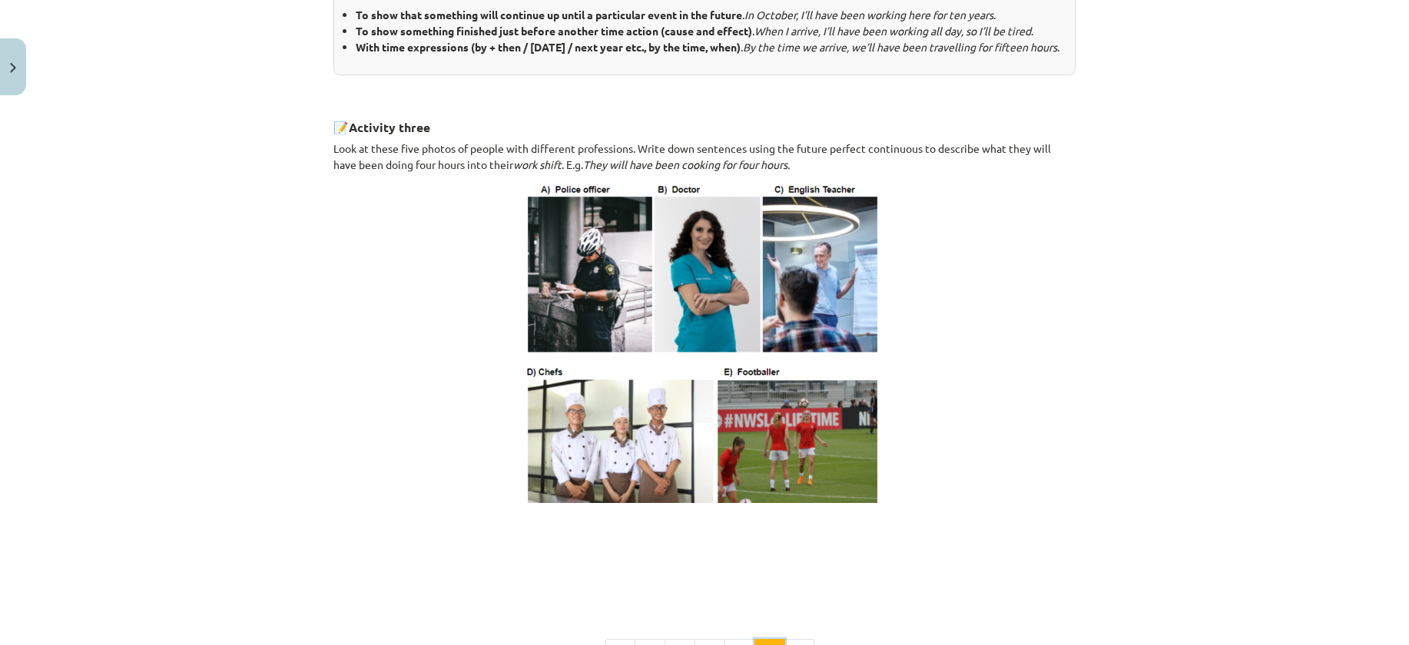
scroll to position [736, 0]
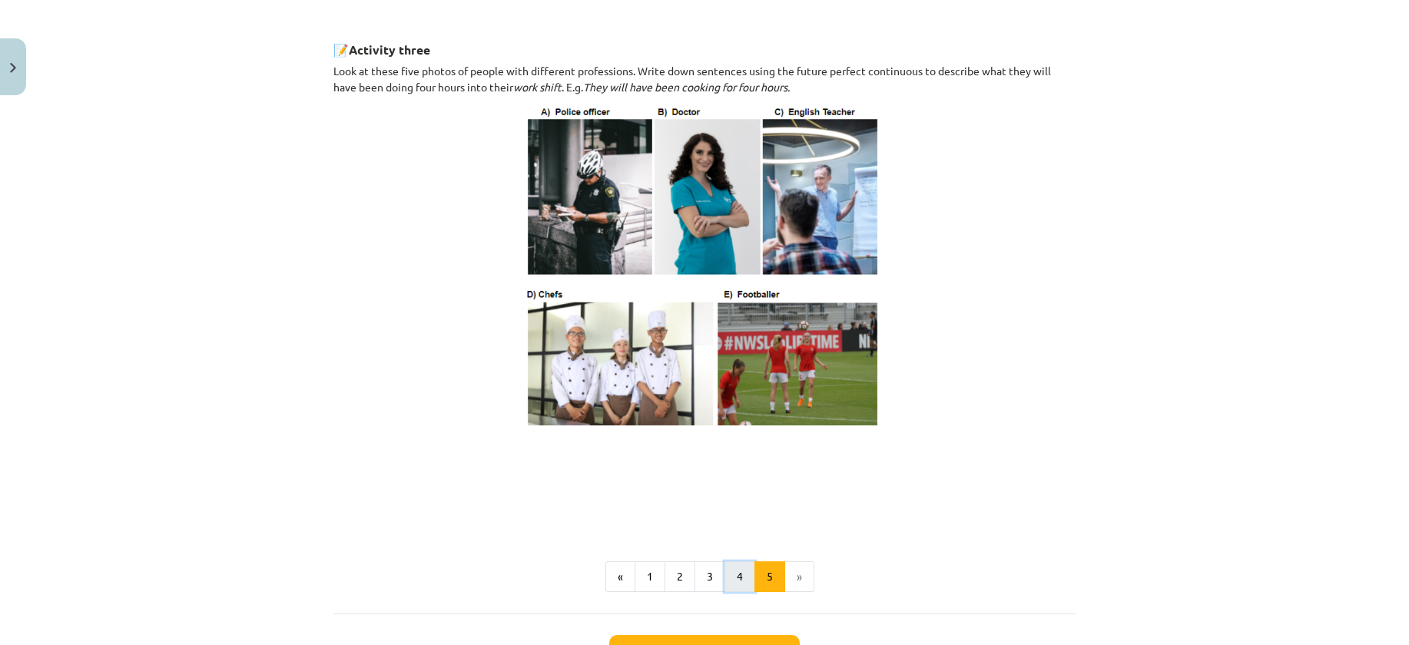
click at [733, 592] on button "4" at bounding box center [739, 576] width 31 height 31
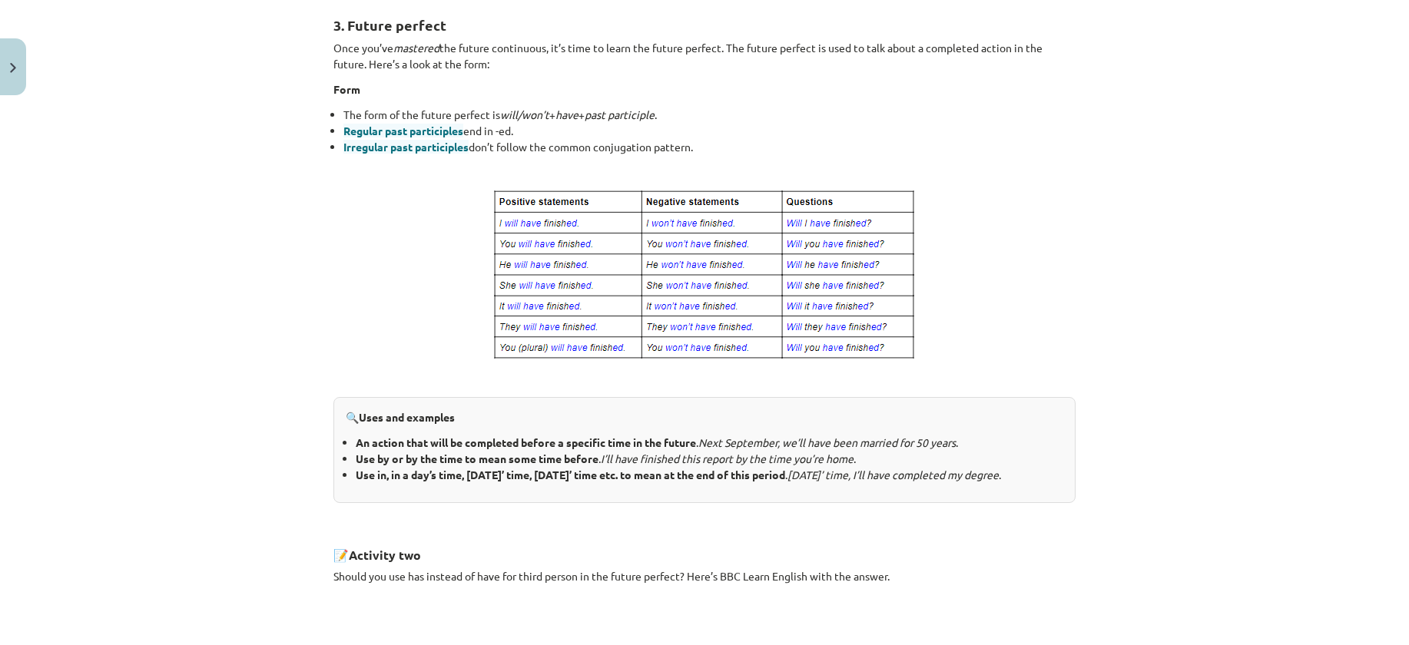
scroll to position [275, 0]
click at [1036, 333] on p at bounding box center [704, 277] width 742 height 174
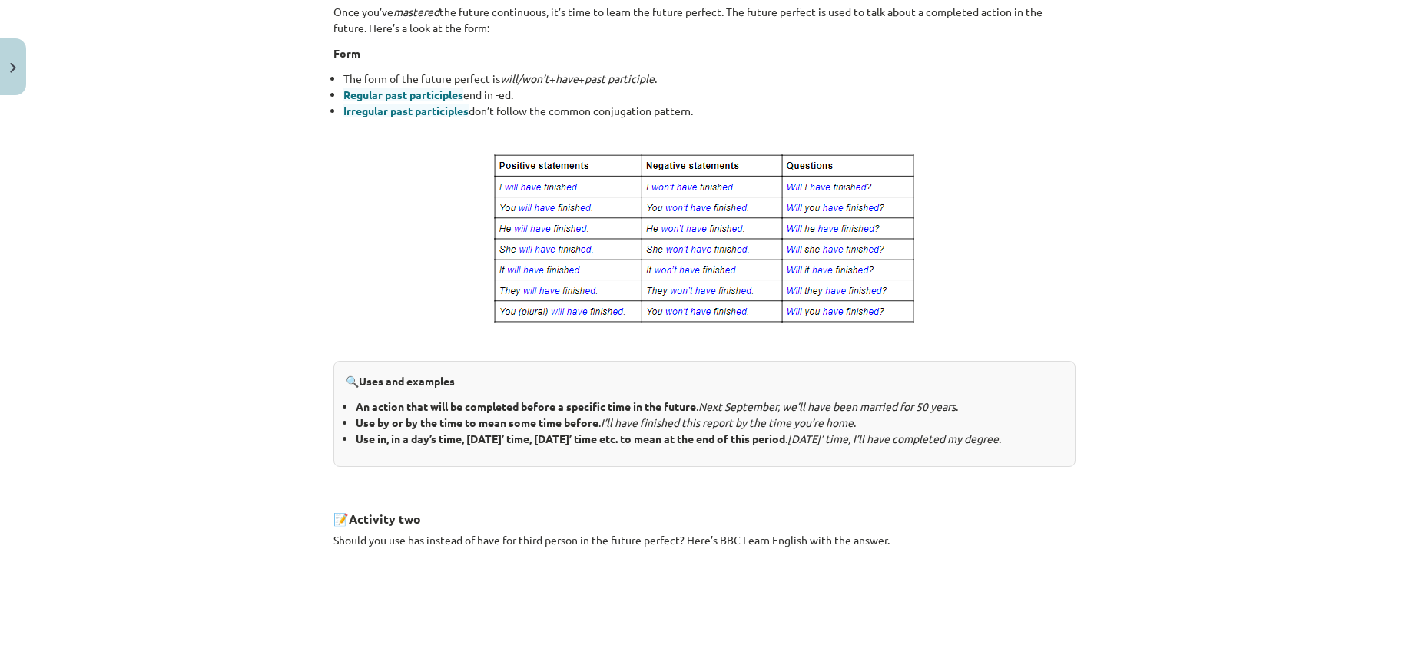
scroll to position [352, 0]
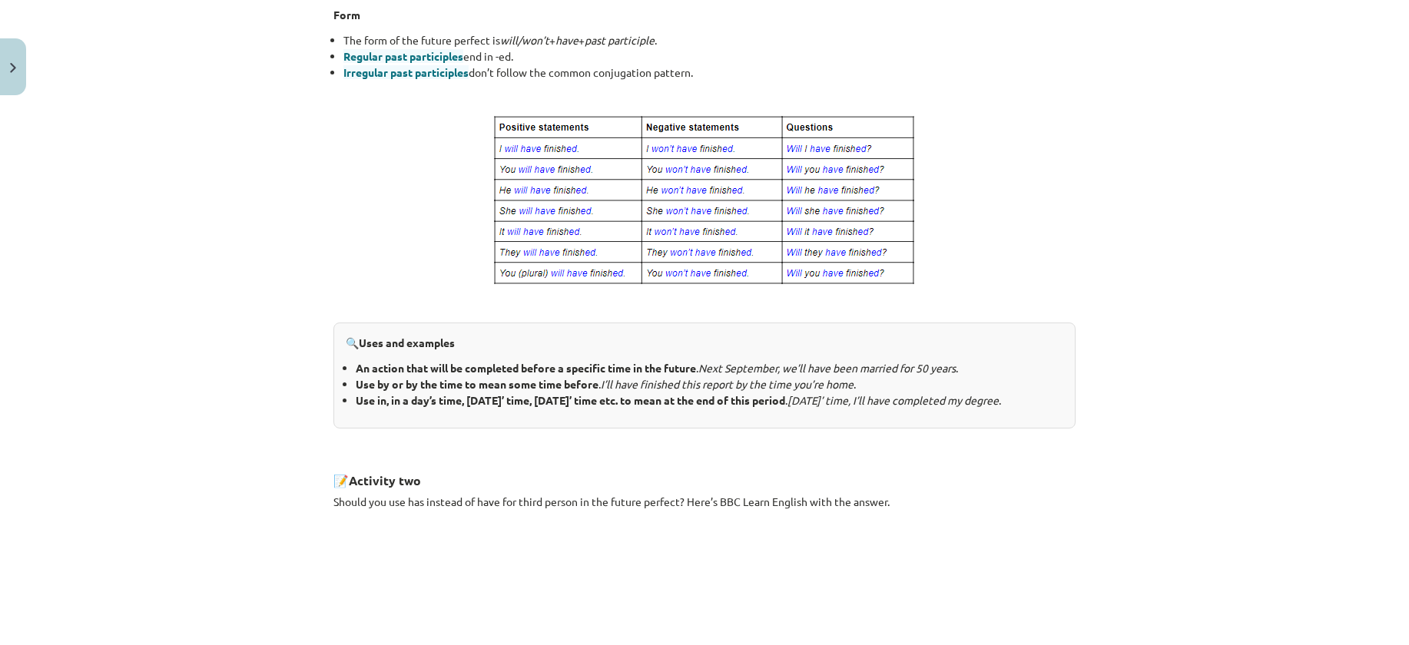
click at [48, 422] on div "Mācību tēma: Angļu valoda i - 10.klase 1.ieskaites mācību materiāls #4 📝 Topic …" at bounding box center [704, 322] width 1409 height 645
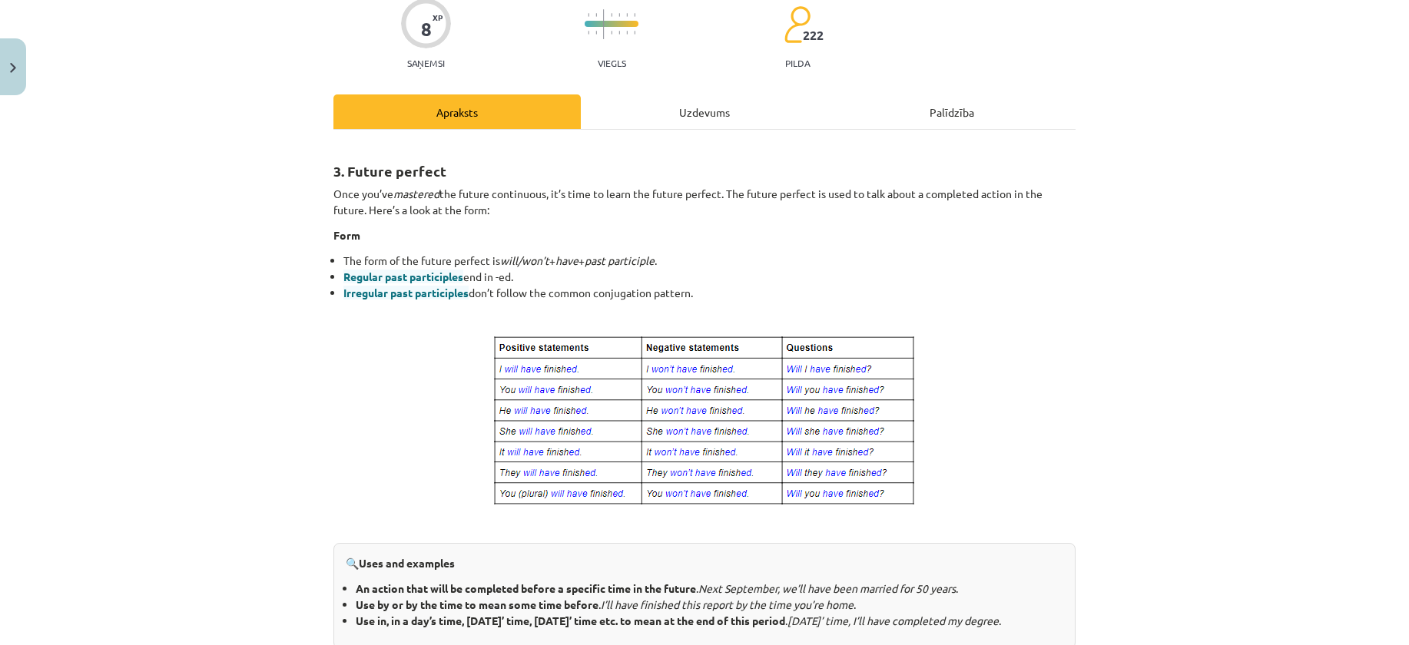
scroll to position [121, 0]
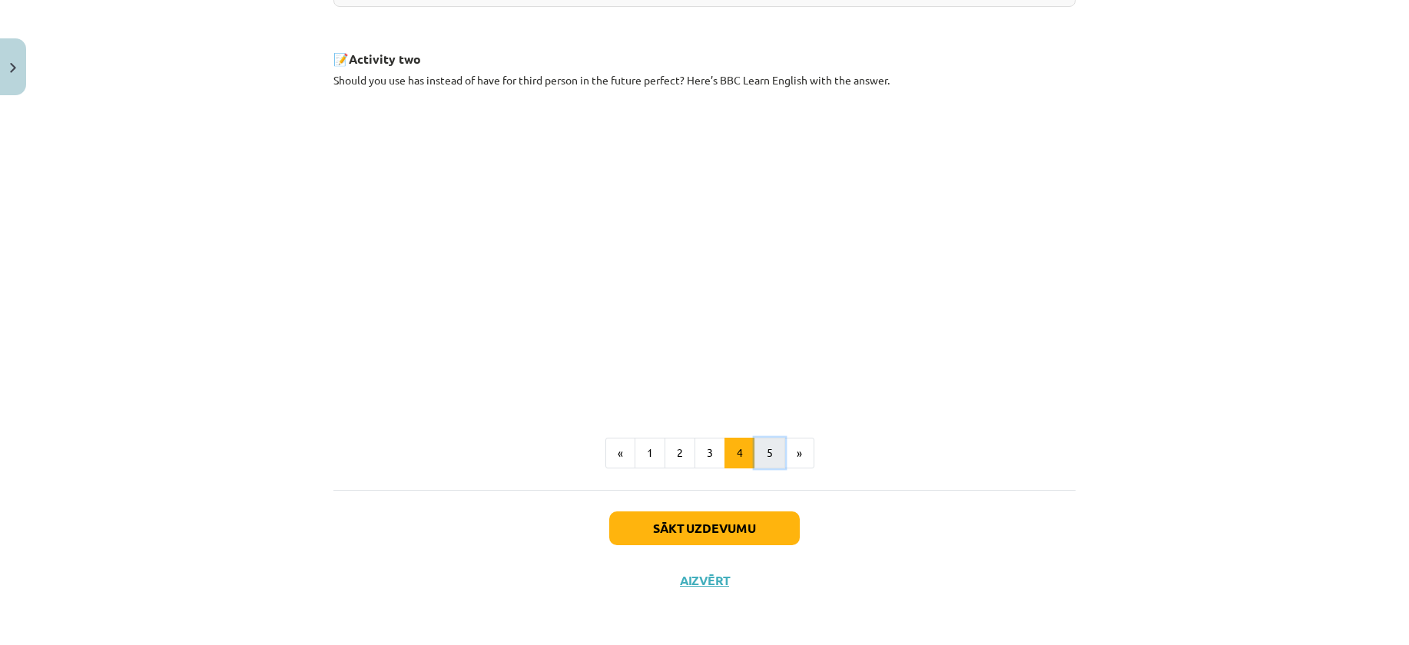
click at [754, 454] on button "5" at bounding box center [769, 453] width 31 height 31
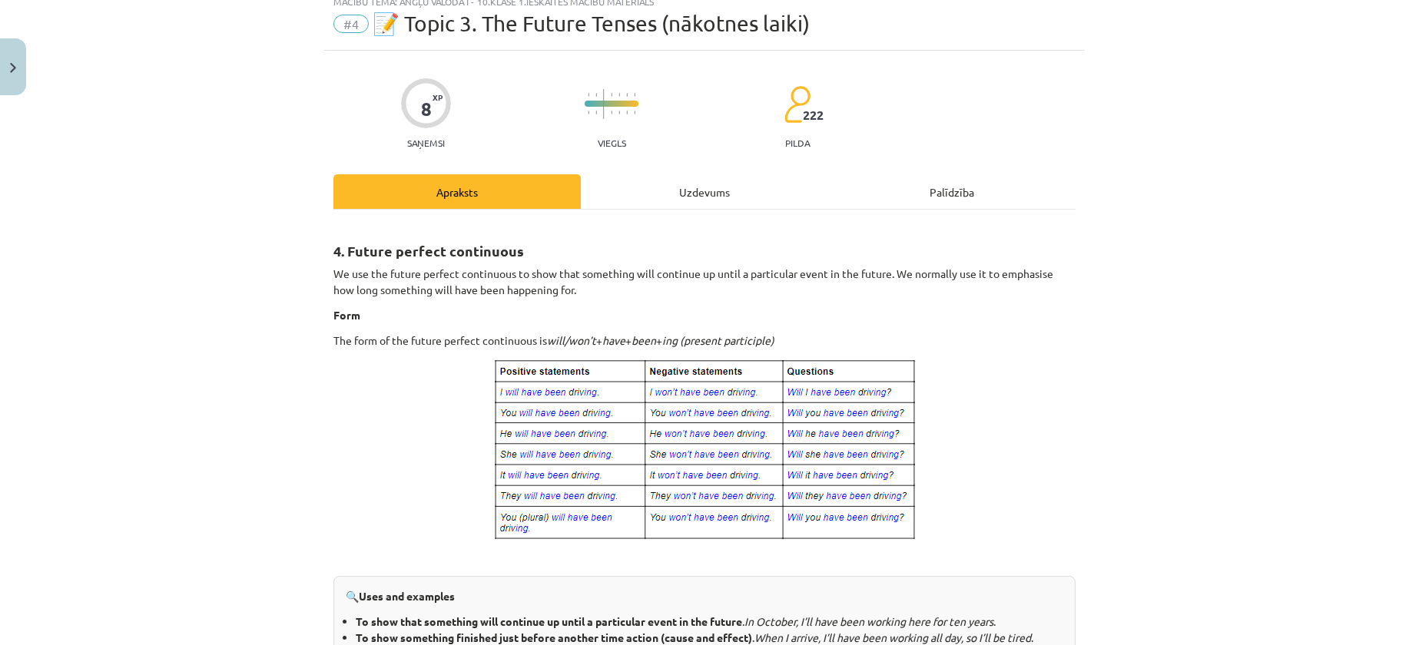
scroll to position [45, 0]
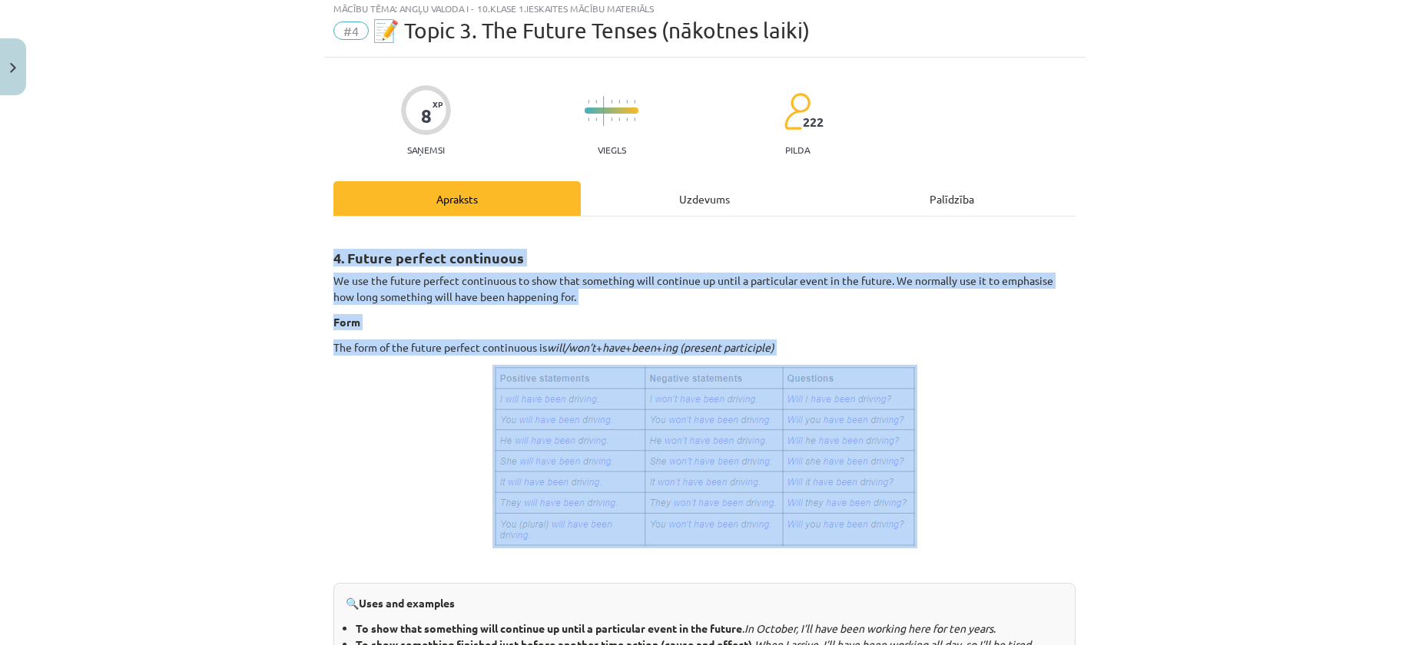
drag, startPoint x: 313, startPoint y: 252, endPoint x: 1015, endPoint y: 360, distance: 710.3
click at [1015, 360] on div "Mācību tēma: Angļu valoda i - 10.klase 1.ieskaites mācību materiāls #4 📝 Topic …" at bounding box center [704, 322] width 1409 height 645
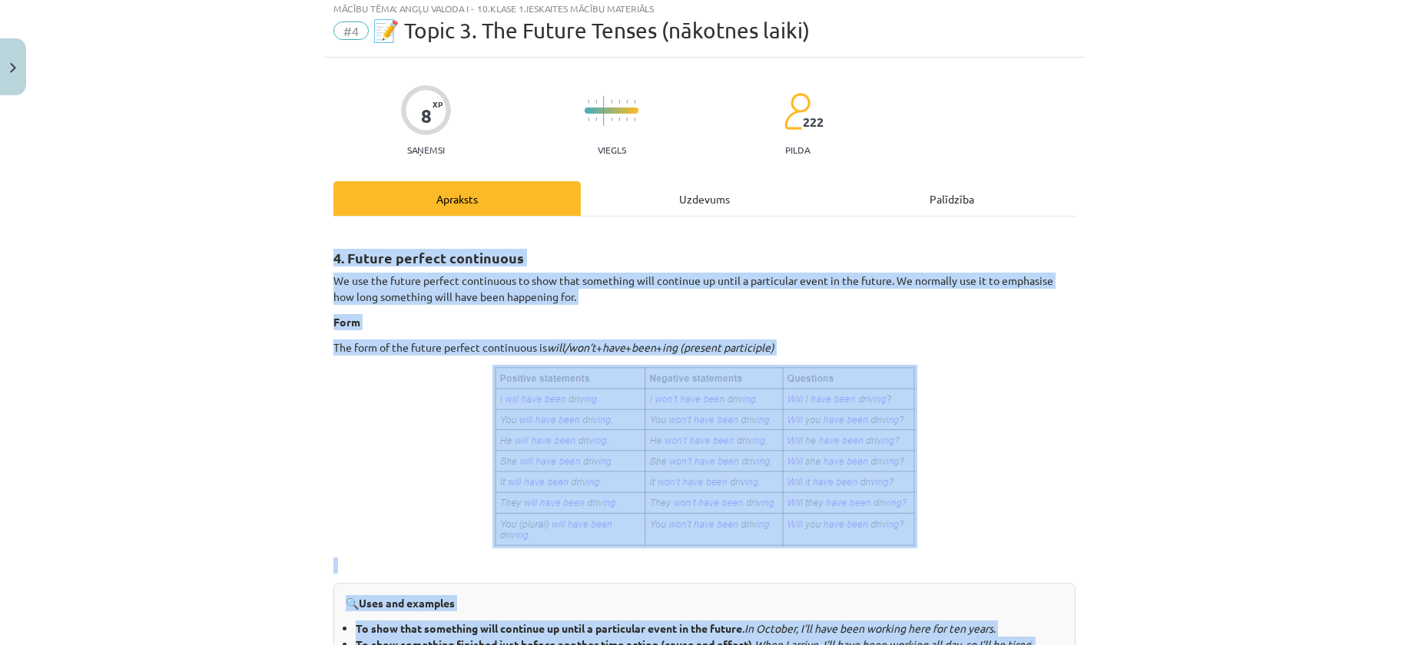
drag, startPoint x: 1051, startPoint y: 307, endPoint x: 304, endPoint y: 228, distance: 750.7
click at [304, 228] on div "Mācību tēma: Angļu valoda i - 10.klase 1.ieskaites mācību materiāls #4 📝 Topic …" at bounding box center [704, 322] width 1409 height 645
copy div "4. Future perfect continuous We use the future perfect continuous to show that …"
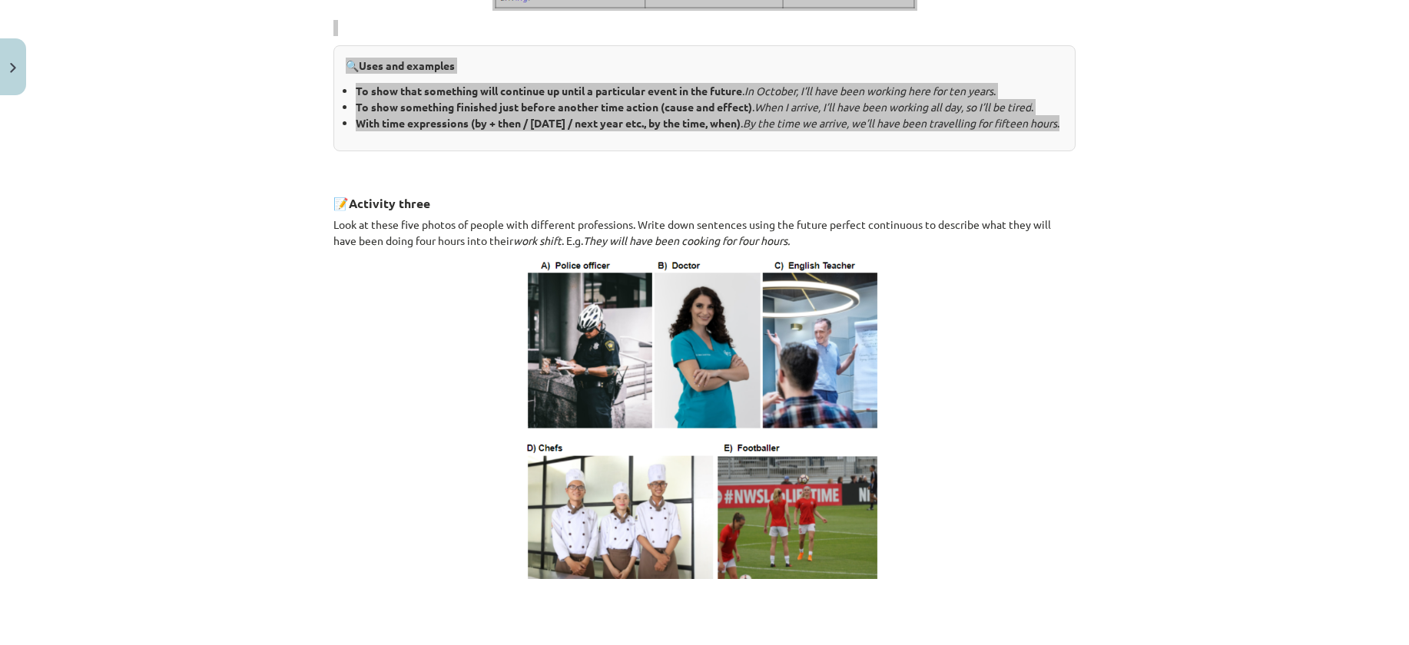
scroll to position [876, 0]
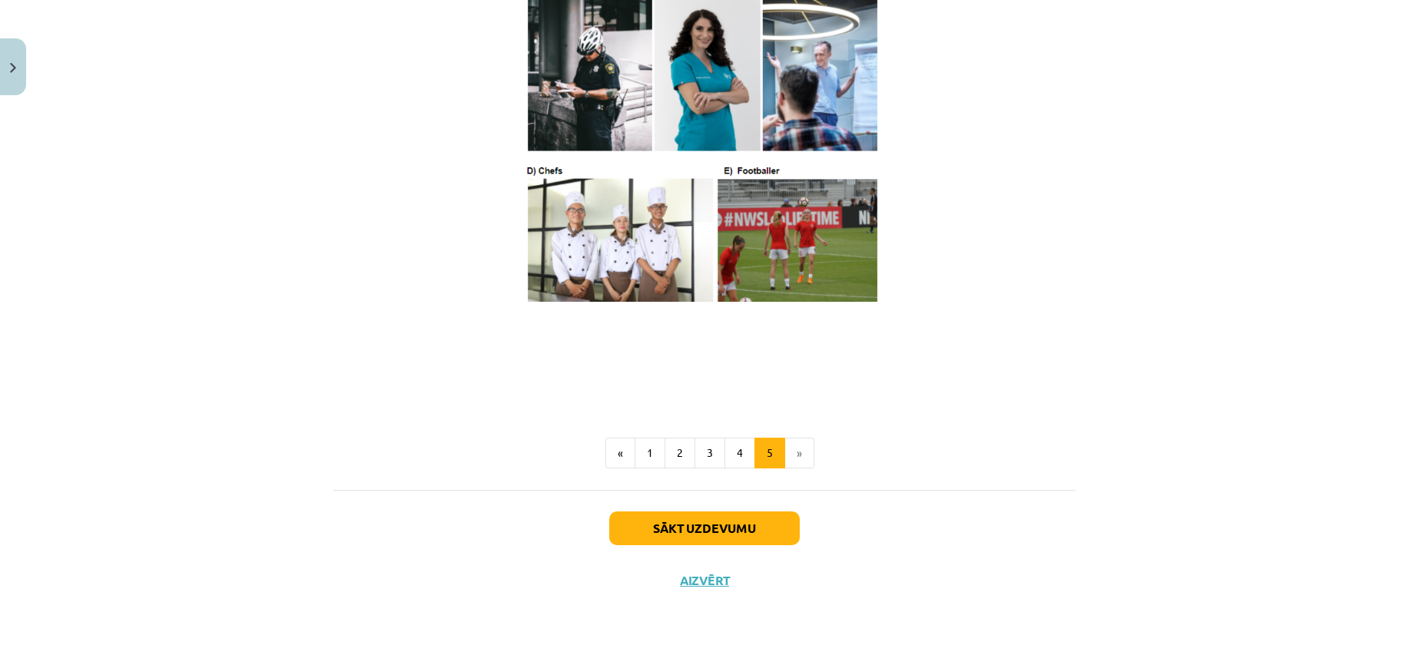
click at [785, 456] on li "»" at bounding box center [799, 453] width 29 height 31
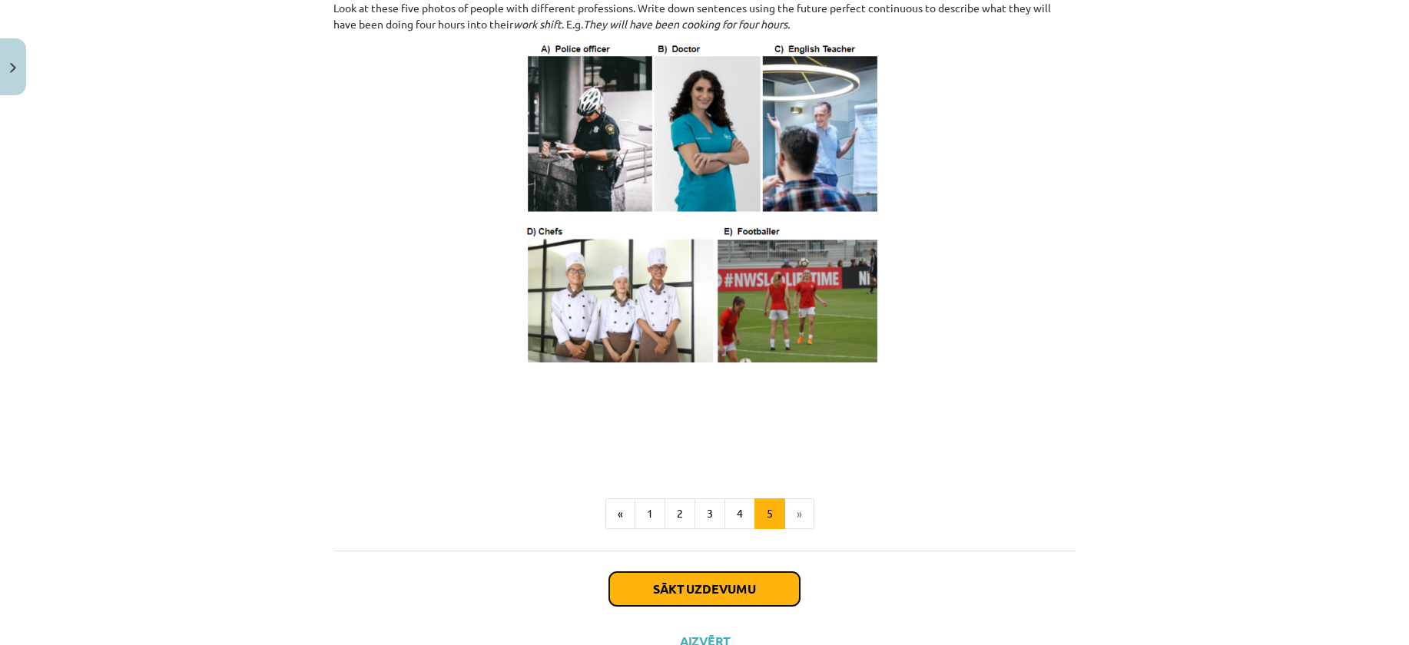
click at [746, 602] on button "Sākt uzdevumu" at bounding box center [704, 589] width 190 height 34
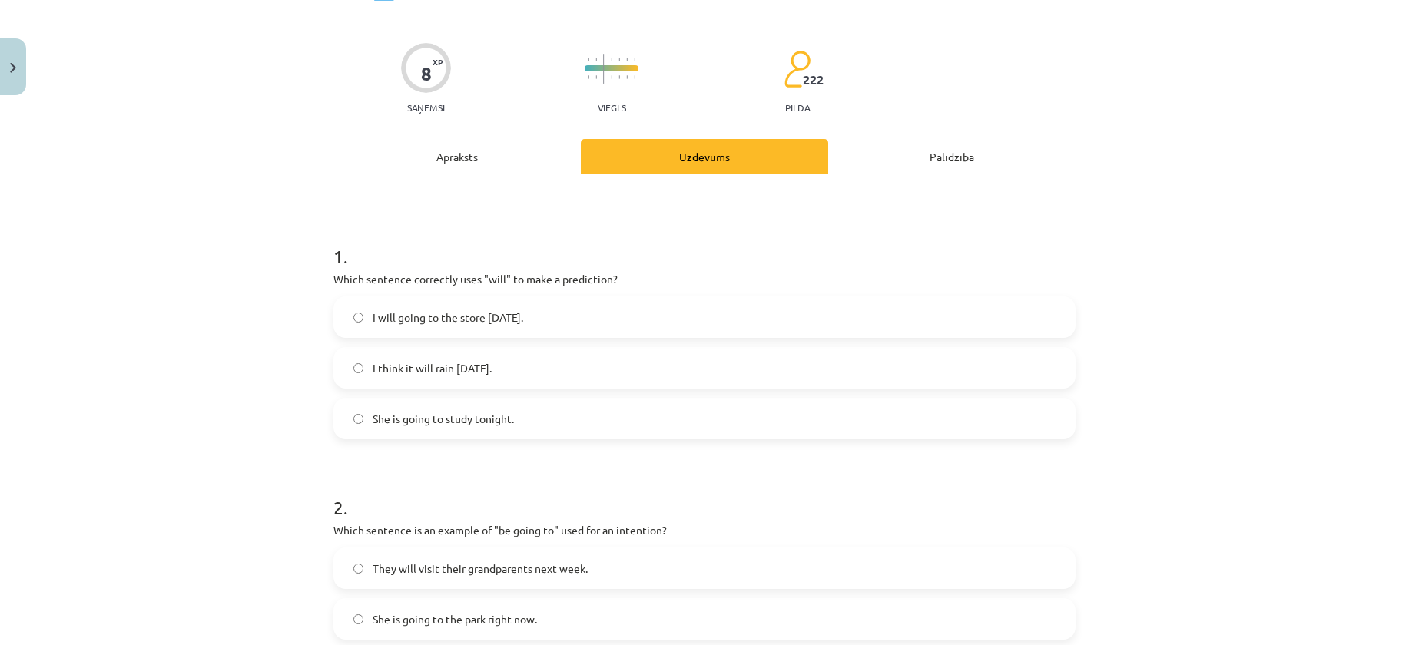
scroll to position [38, 0]
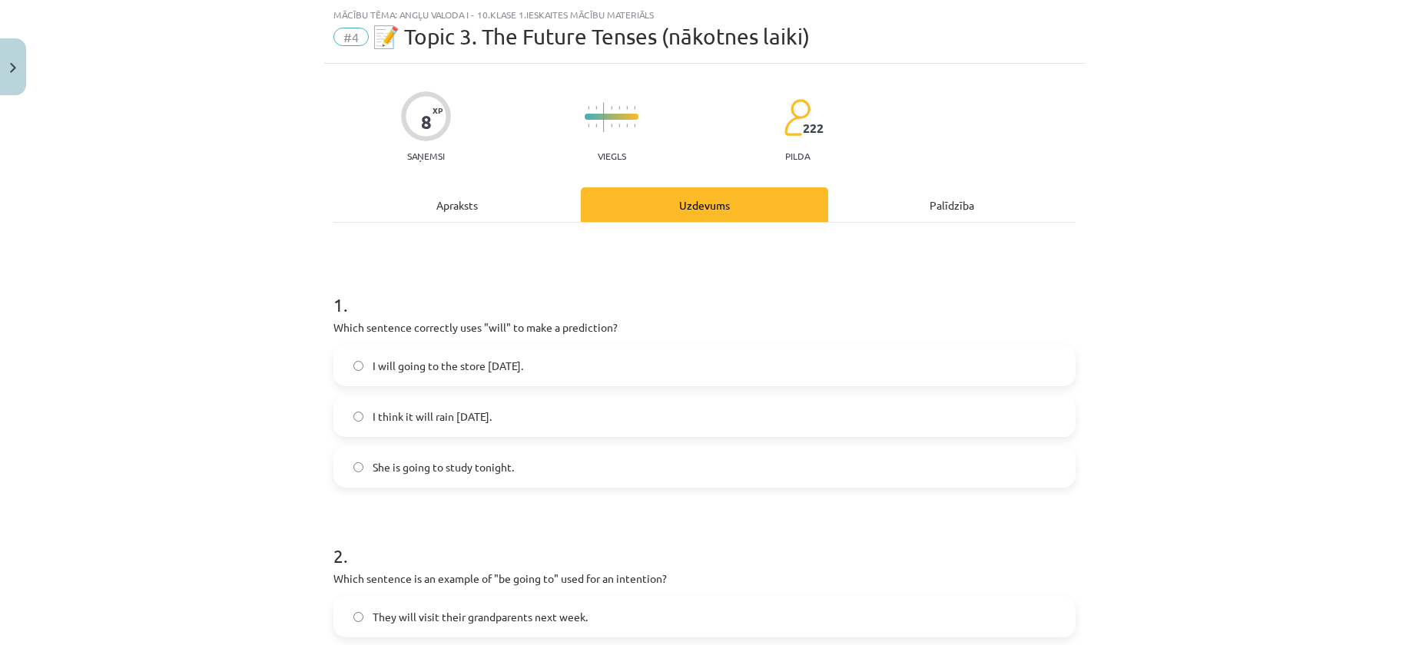
click at [448, 420] on span "I think it will rain tomorrow." at bounding box center [431, 417] width 119 height 16
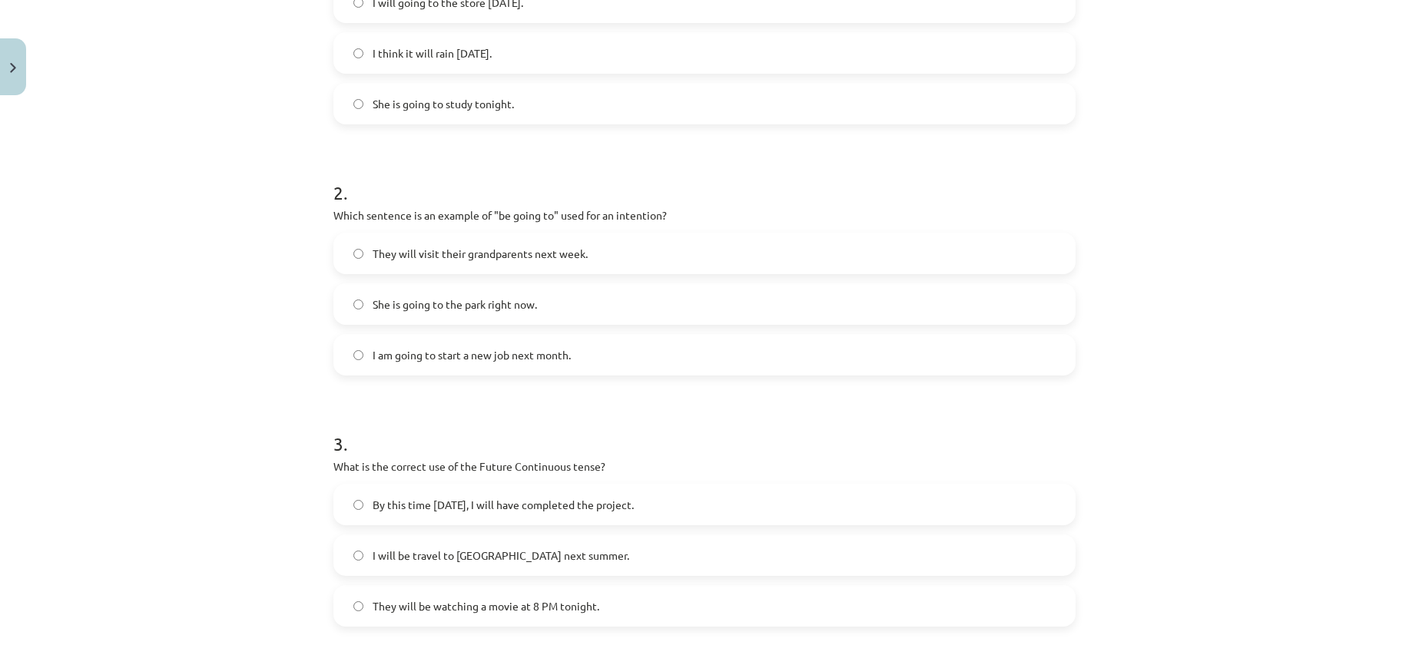
scroll to position [422, 0]
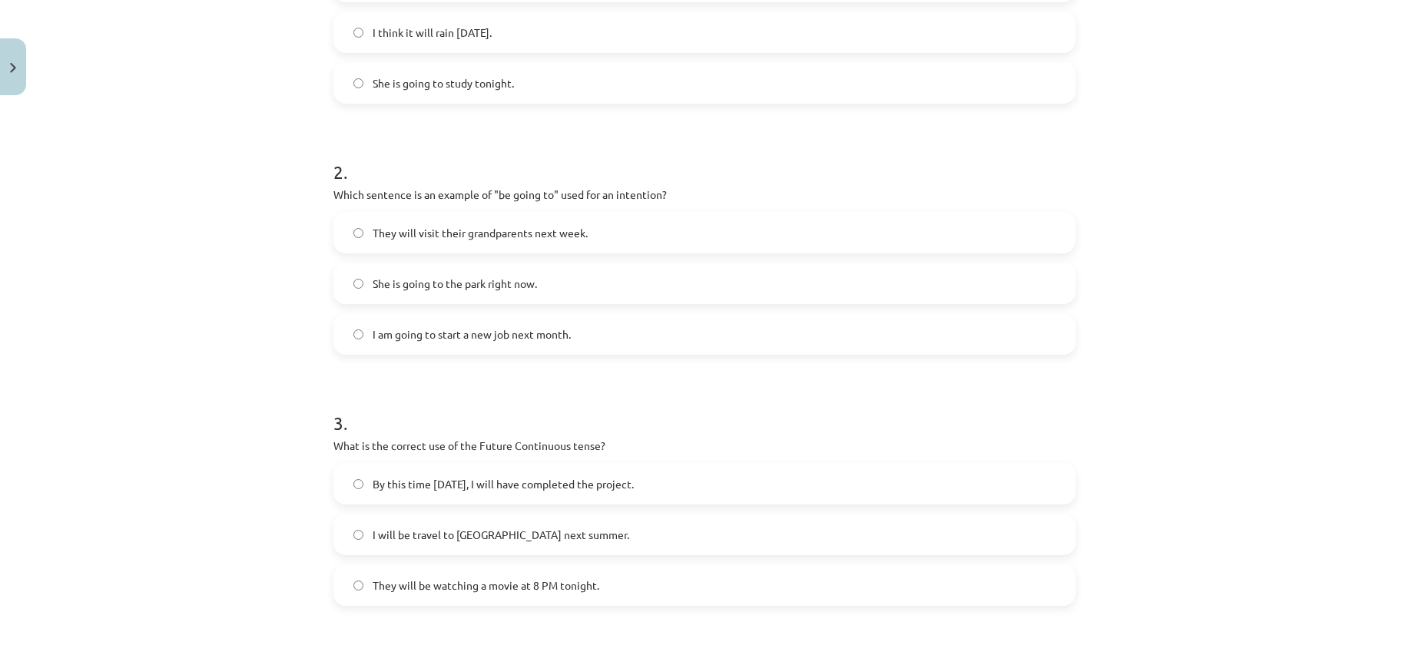
click at [540, 344] on label "I am going to start a new job next month." at bounding box center [704, 334] width 739 height 38
click at [593, 398] on h1 "3 ." at bounding box center [704, 410] width 742 height 48
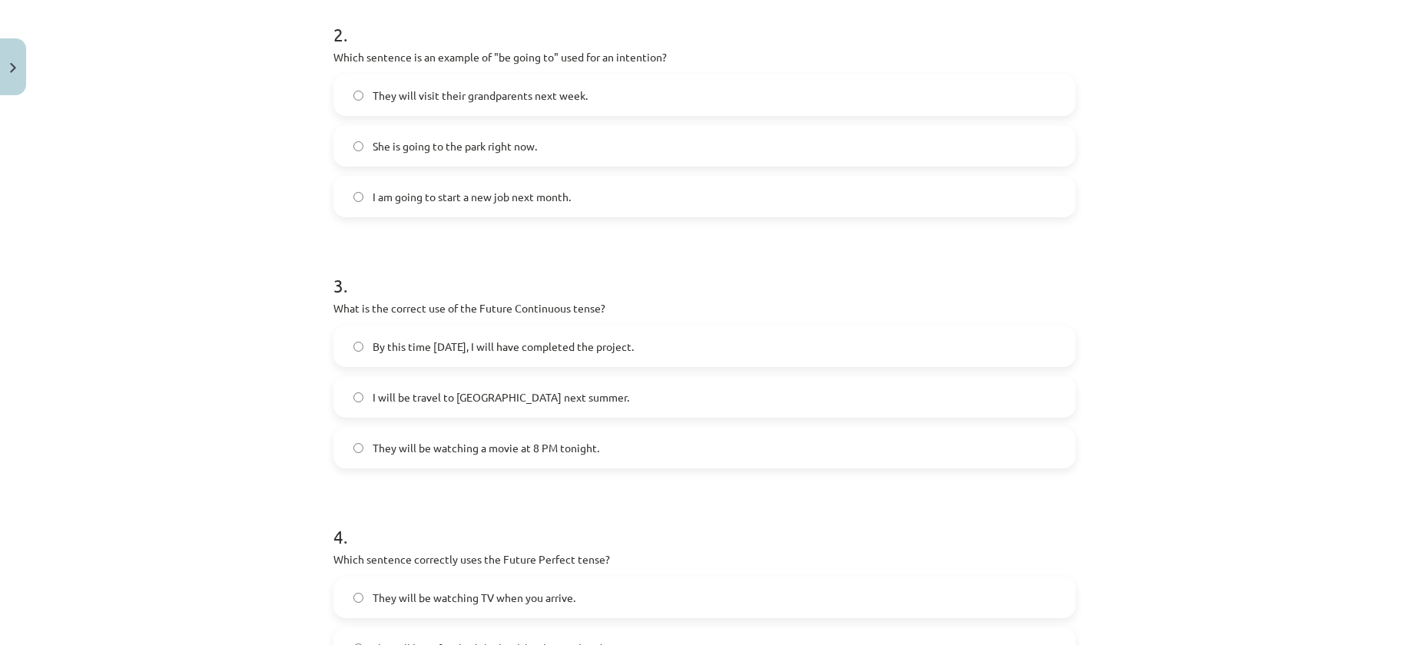
scroll to position [576, 0]
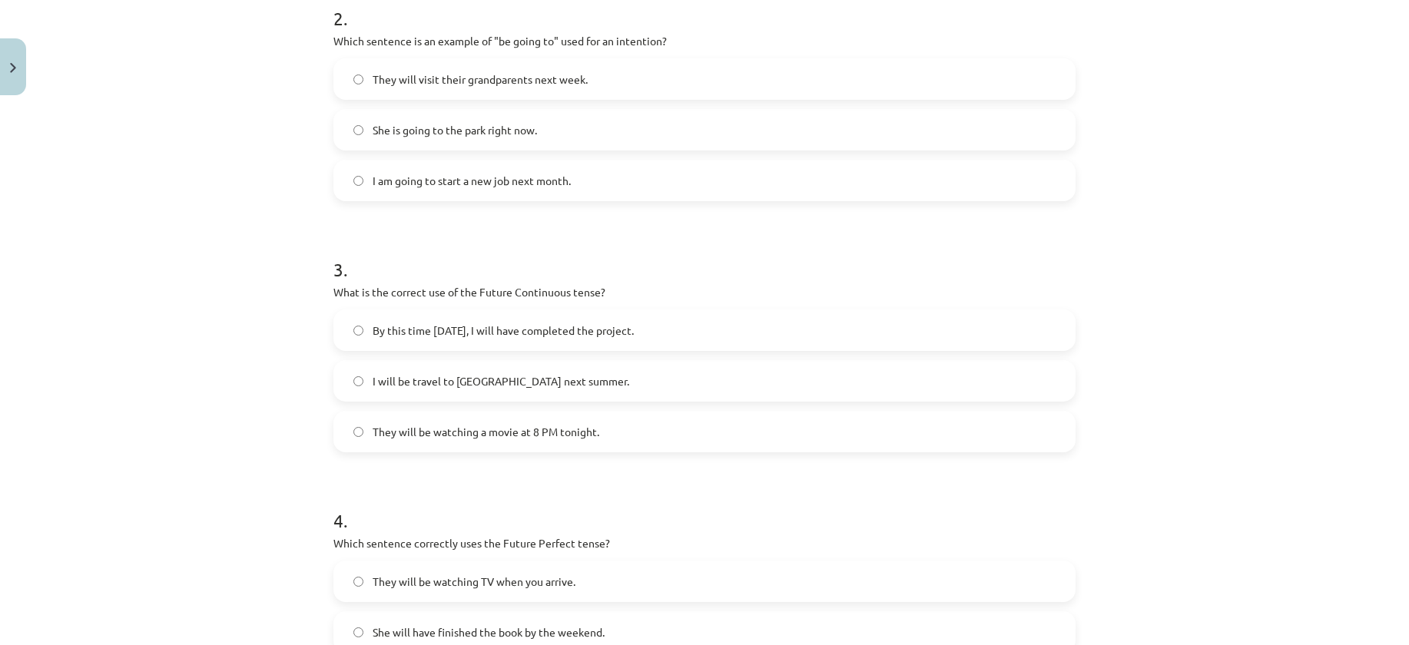
click at [703, 329] on label "By this time tomorrow, I will have completed the project." at bounding box center [704, 330] width 739 height 38
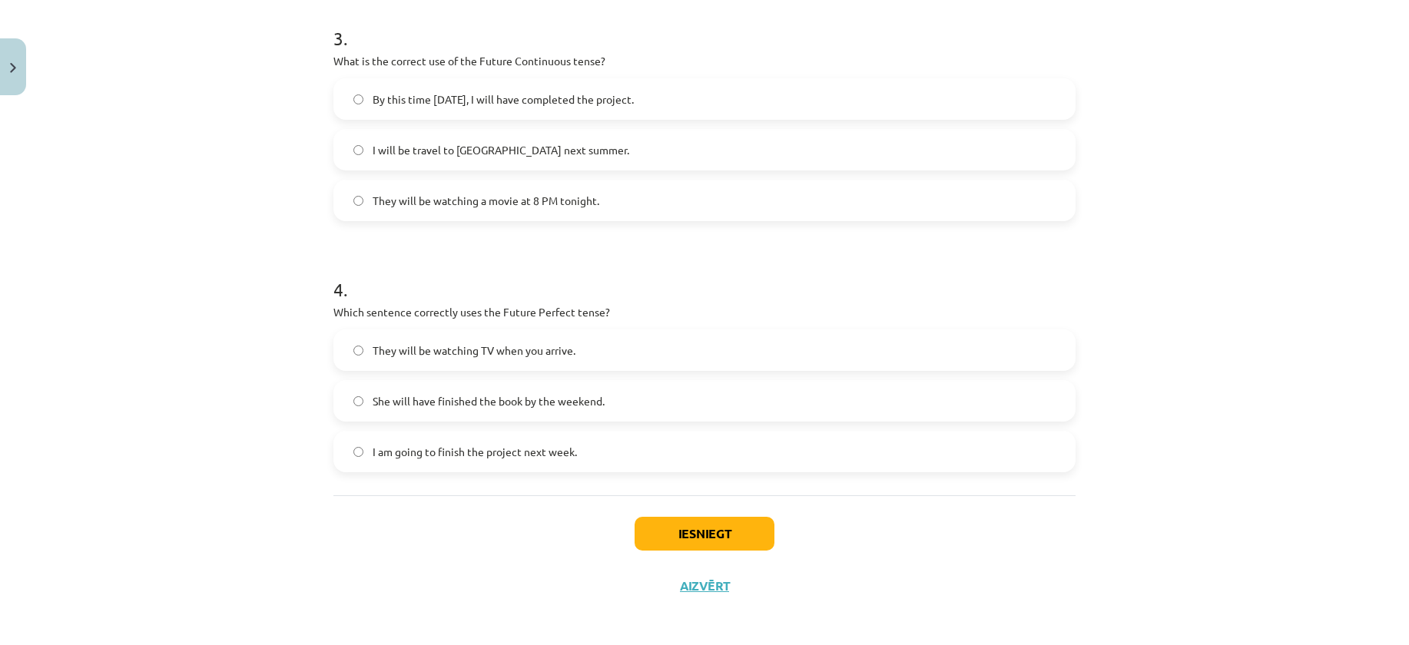
scroll to position [813, 0]
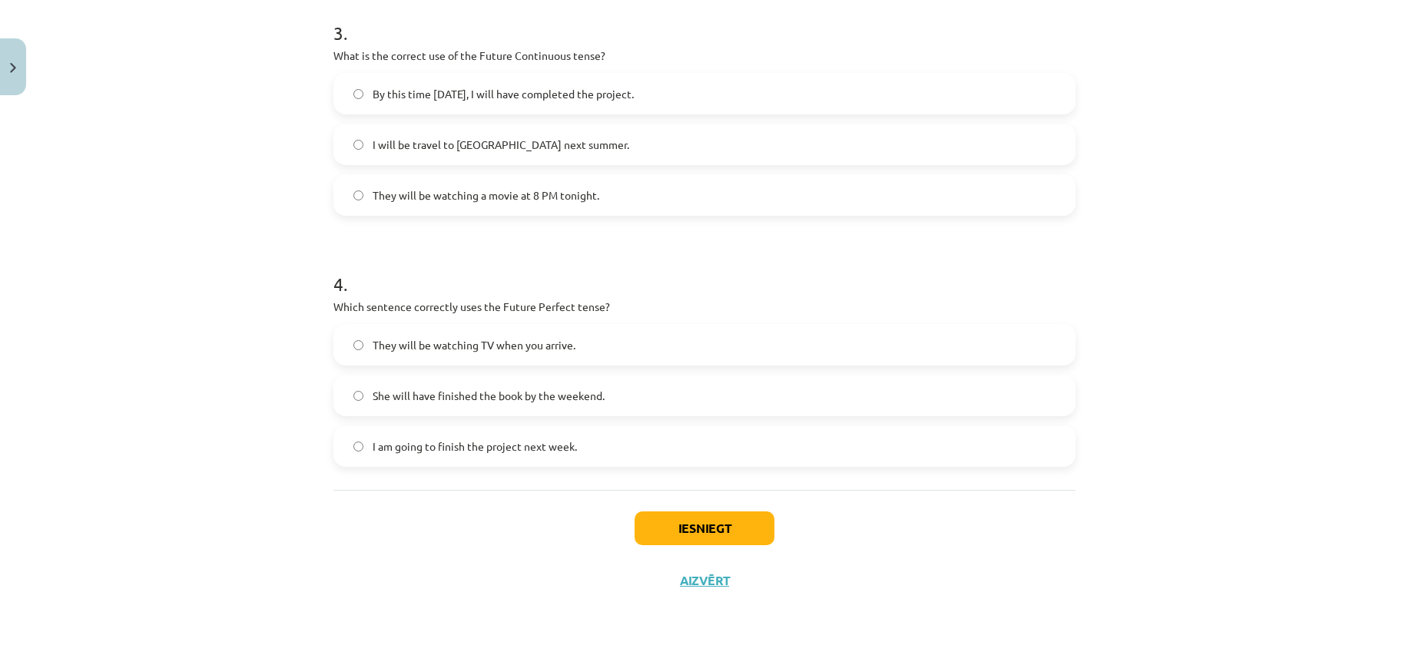
click at [665, 382] on label "She will have finished the book by the weekend." at bounding box center [704, 395] width 739 height 38
click at [727, 521] on button "Iesniegt" at bounding box center [704, 529] width 140 height 34
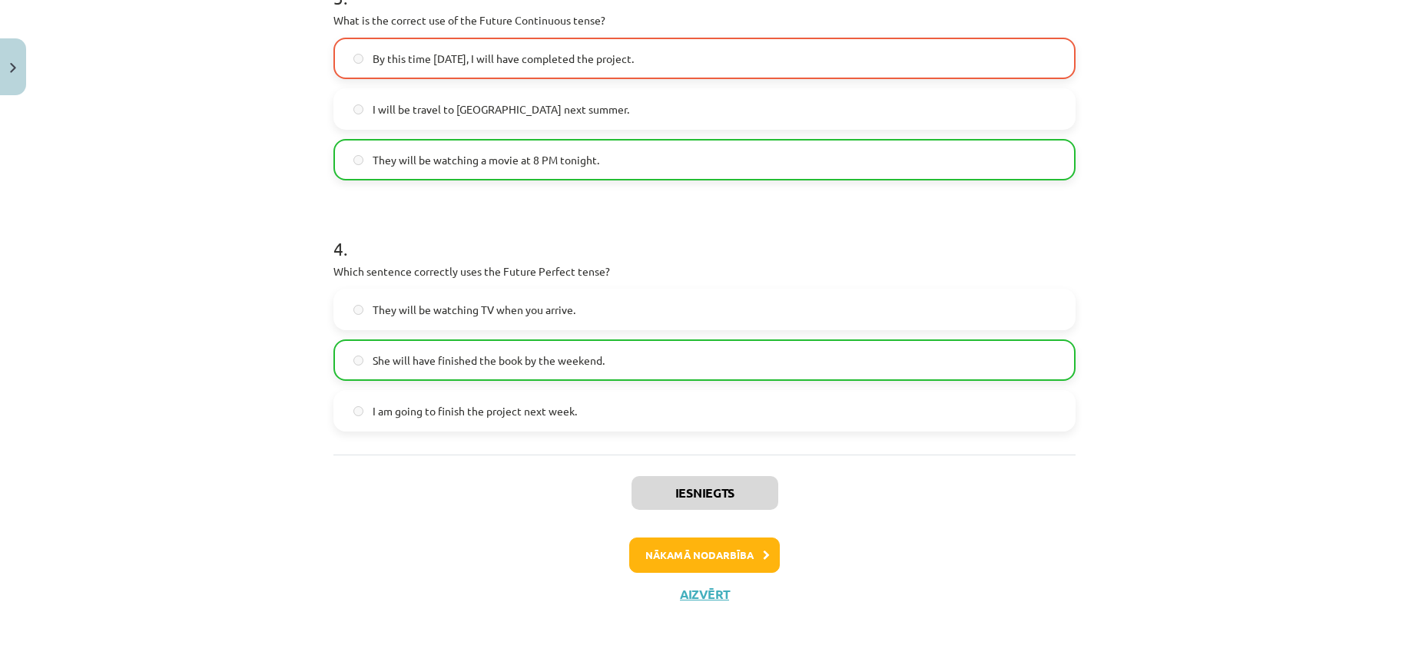
scroll to position [862, 0]
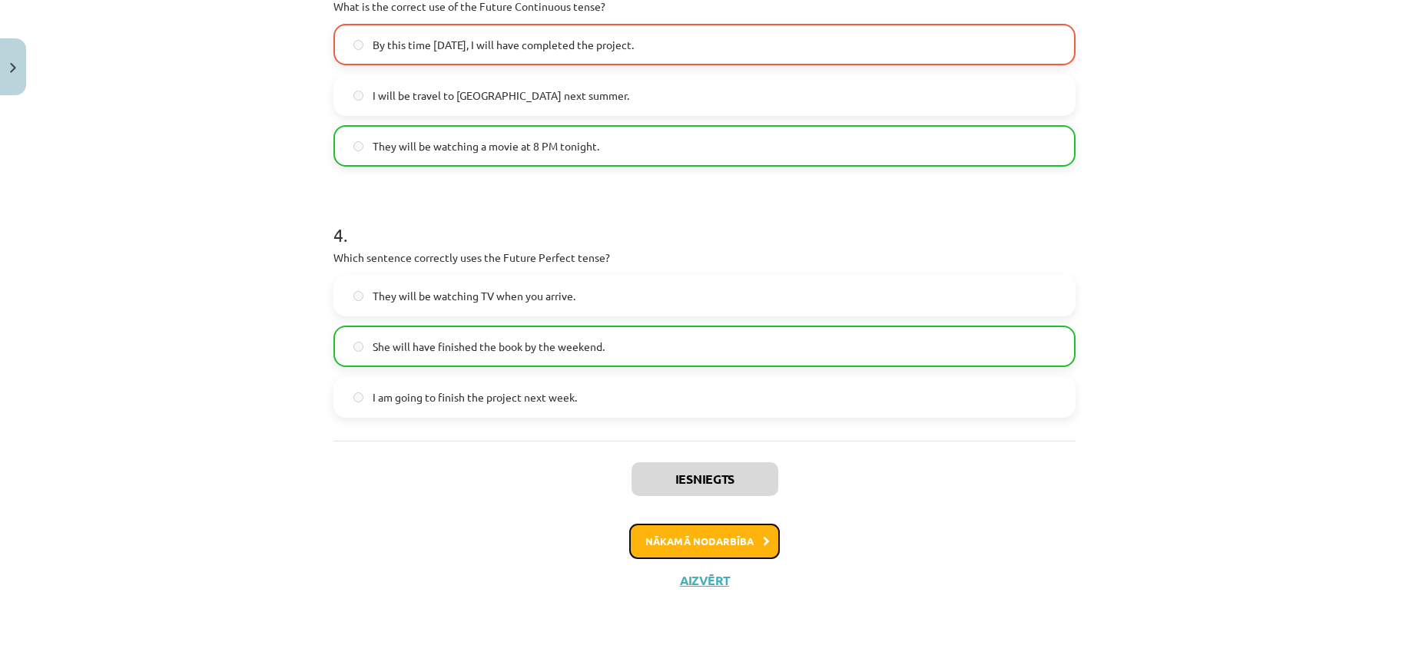
click at [701, 524] on button "Nākamā nodarbība" at bounding box center [704, 541] width 151 height 35
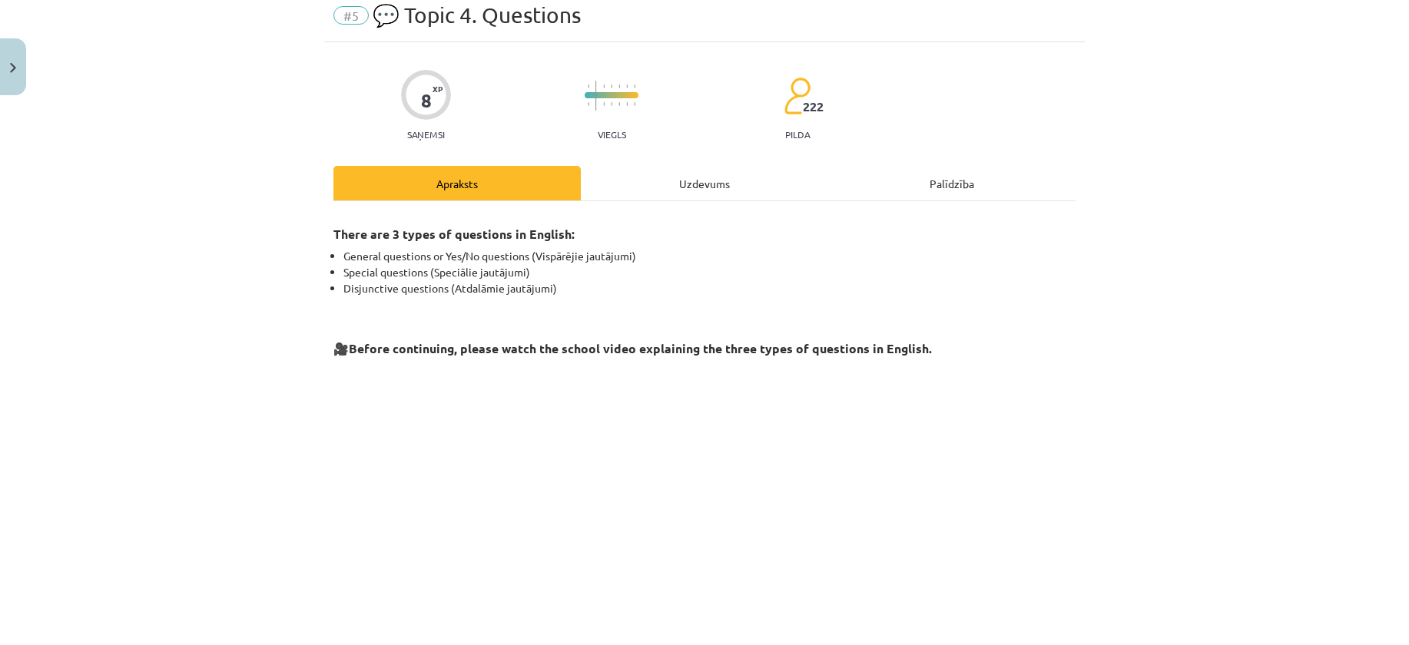
scroll to position [38, 0]
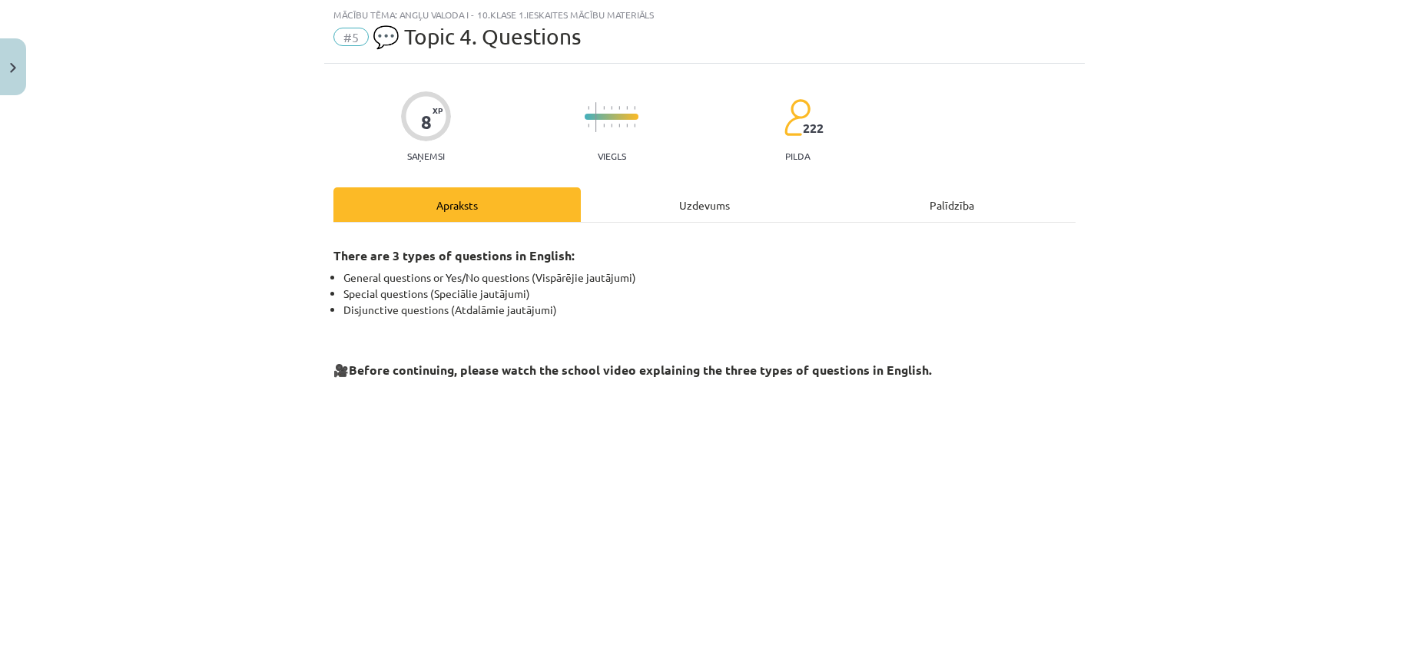
click at [694, 212] on div "Uzdevums" at bounding box center [704, 204] width 247 height 35
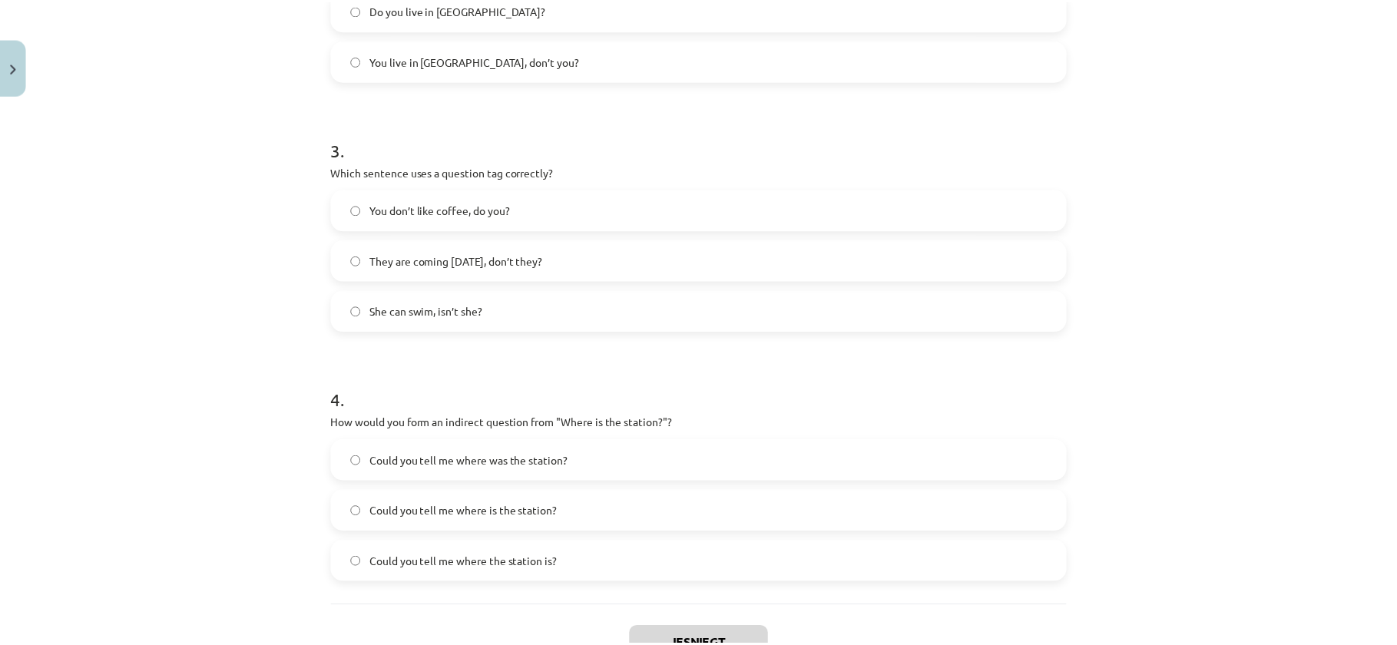
scroll to position [813, 0]
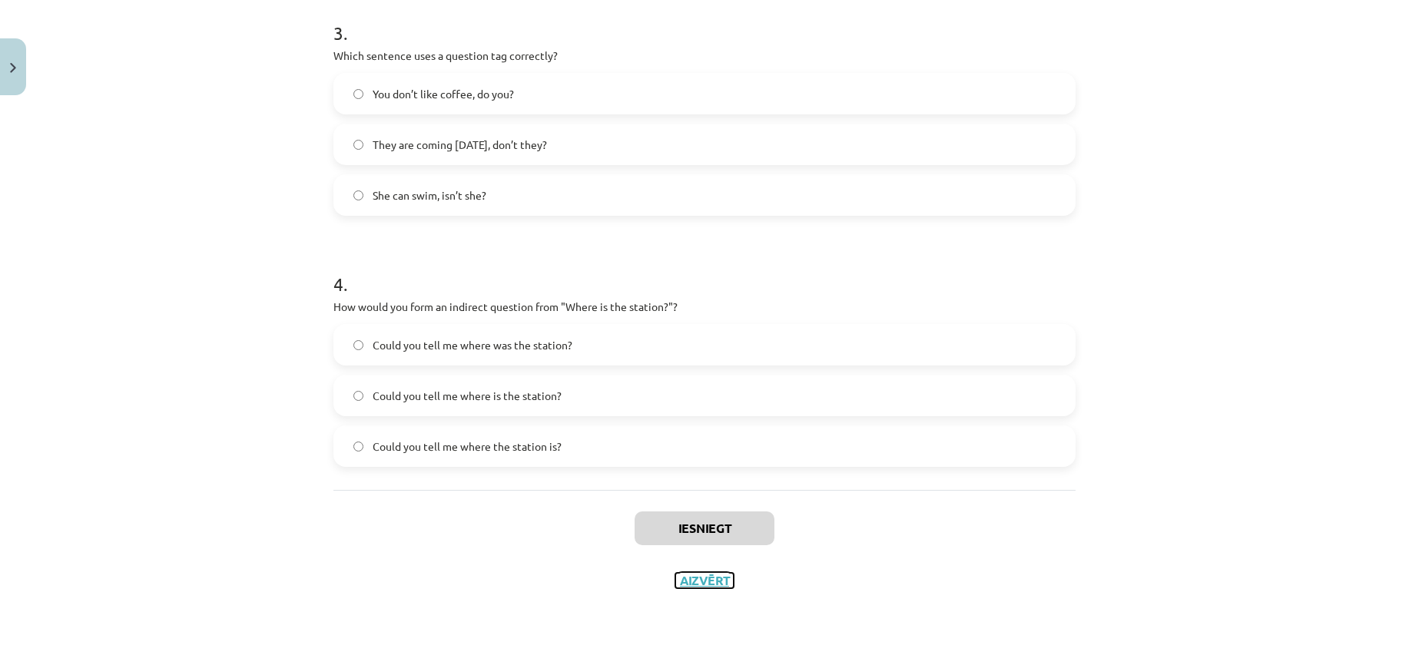
click at [703, 584] on button "Aizvērt" at bounding box center [704, 580] width 58 height 15
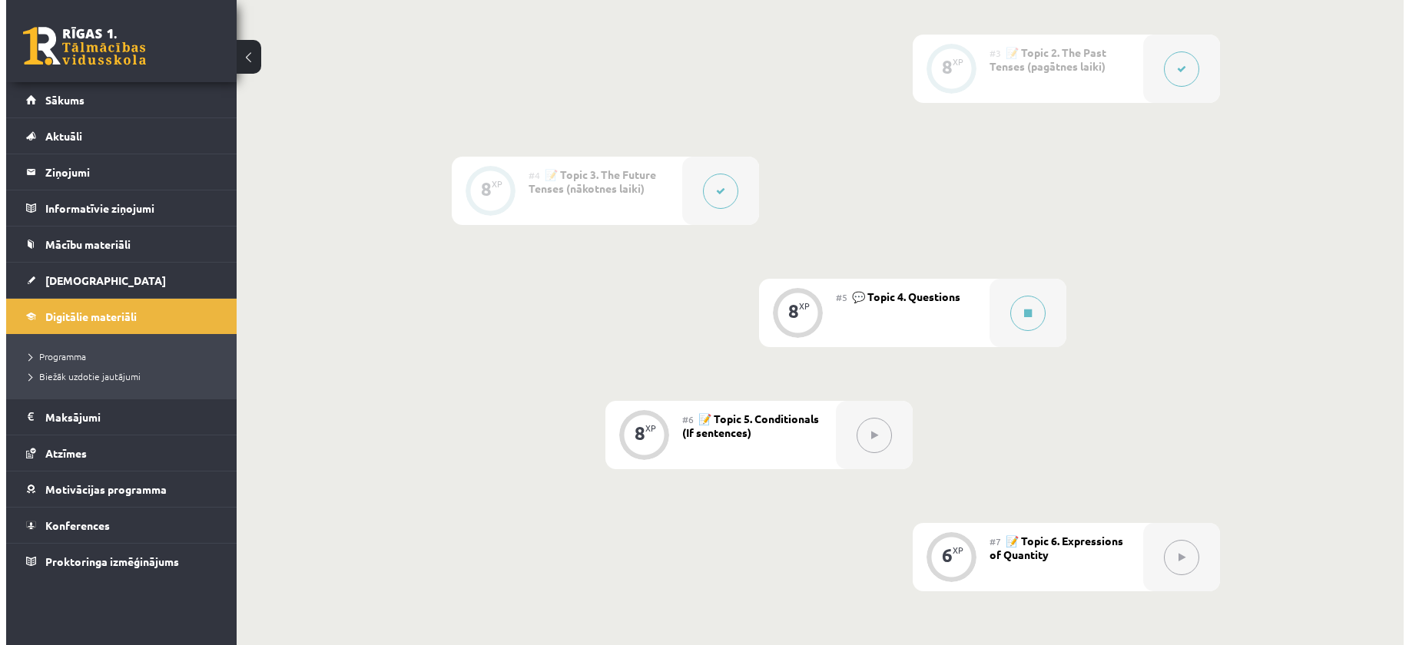
scroll to position [637, 0]
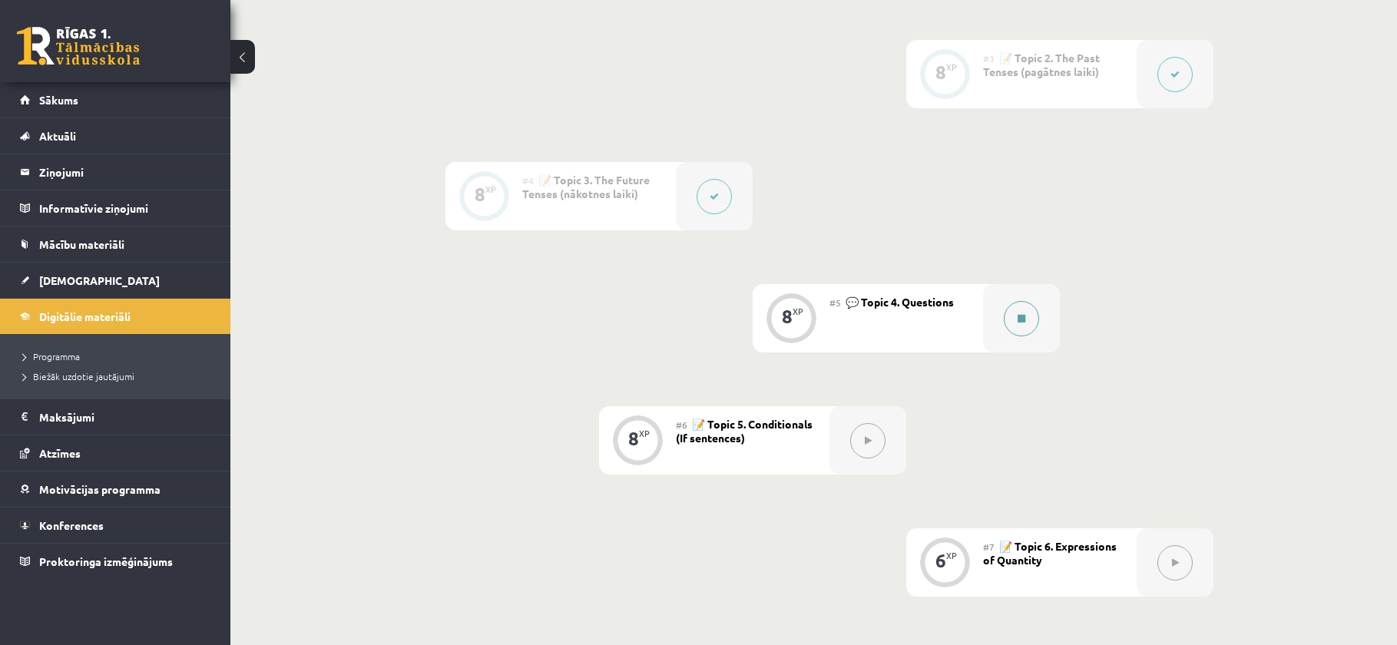
click at [1022, 315] on icon at bounding box center [1022, 318] width 8 height 9
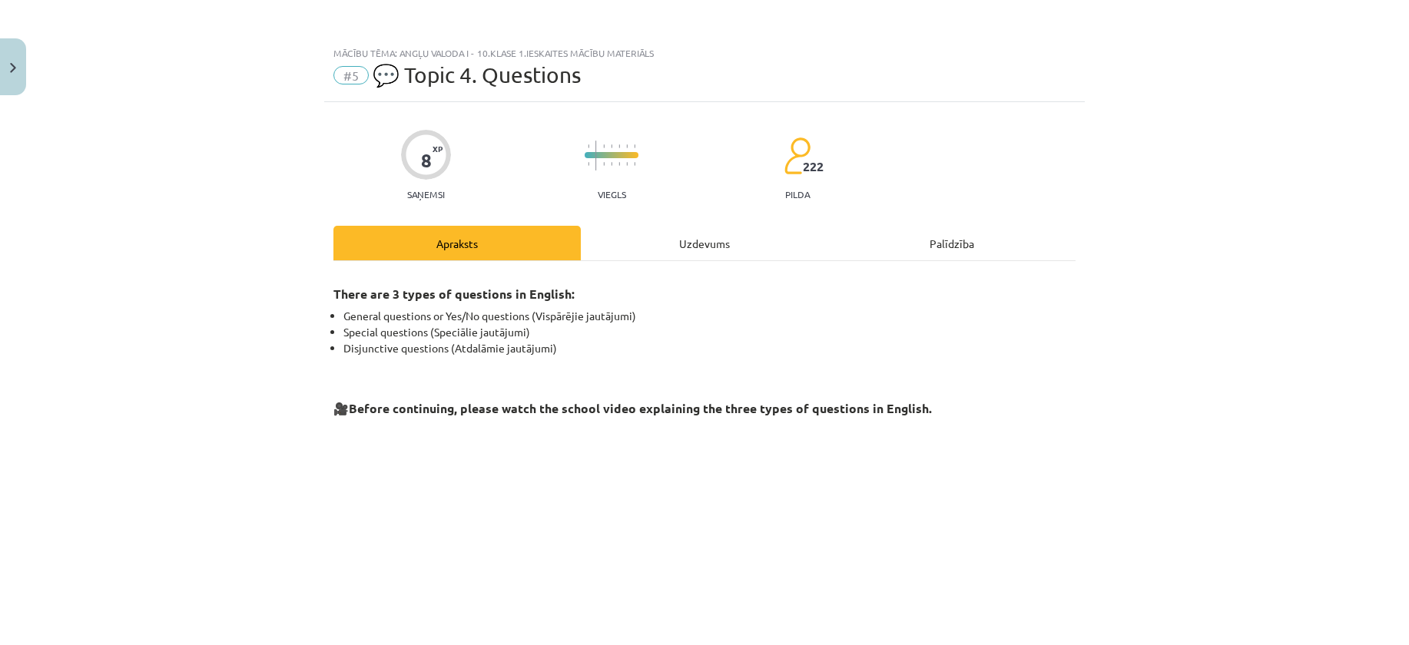
scroll to position [298, 0]
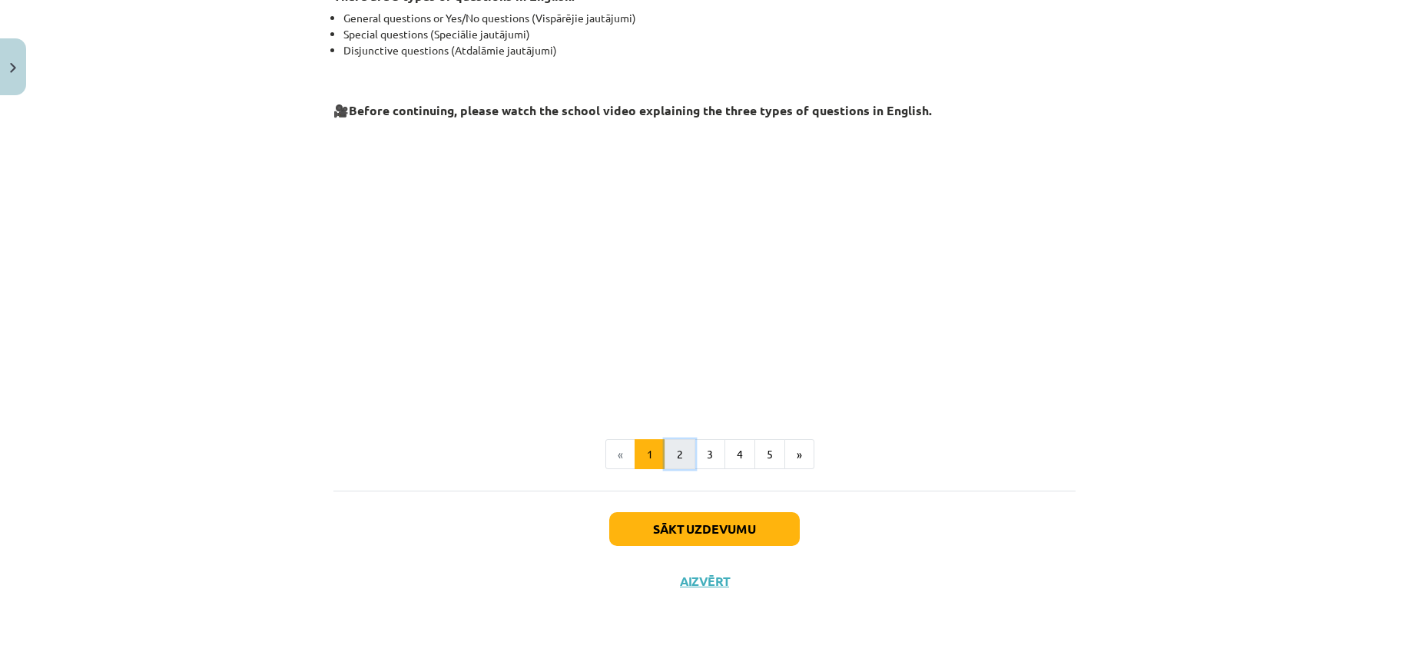
click at [680, 455] on button "2" at bounding box center [679, 454] width 31 height 31
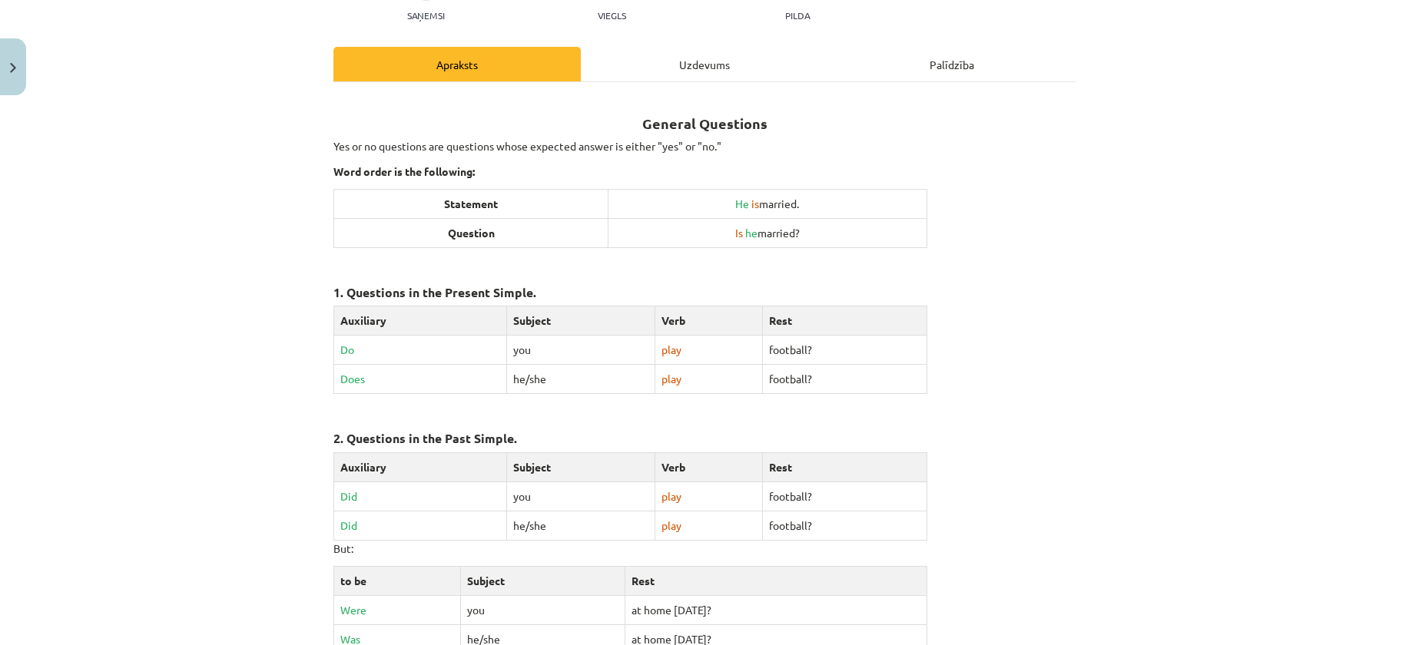
scroll to position [0, 0]
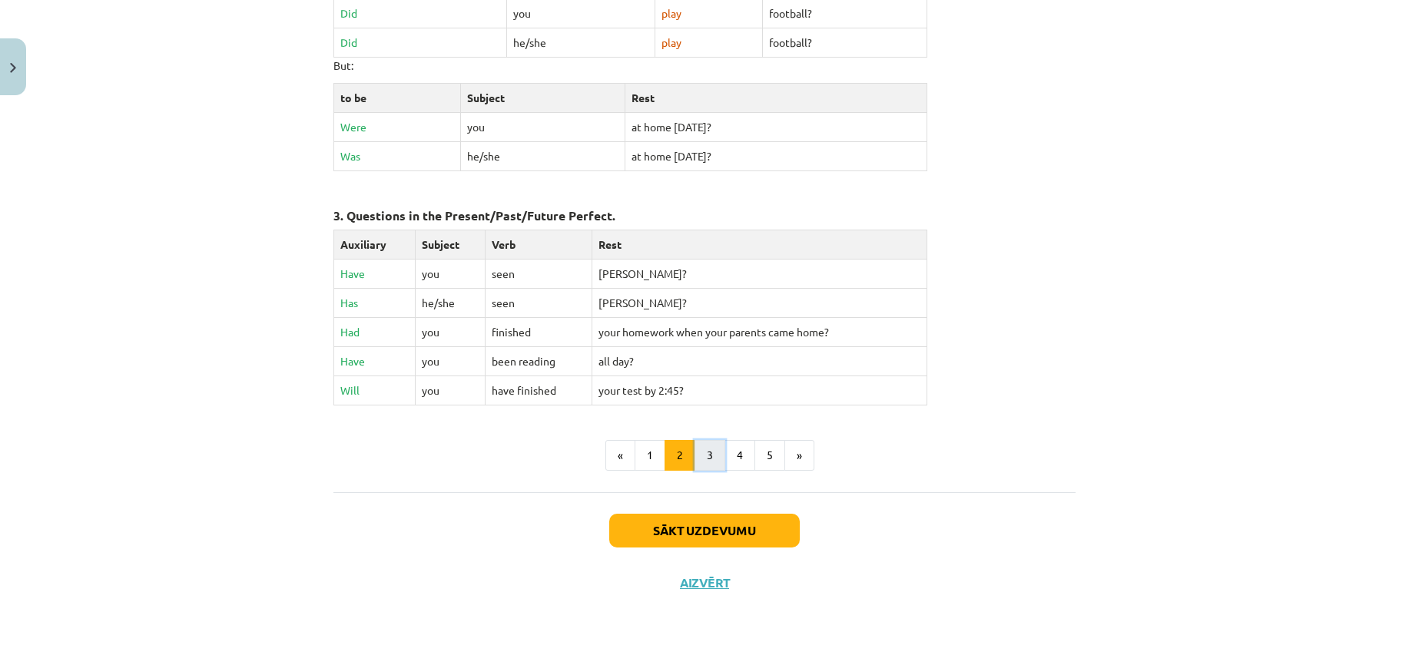
click at [713, 457] on button "3" at bounding box center [709, 455] width 31 height 31
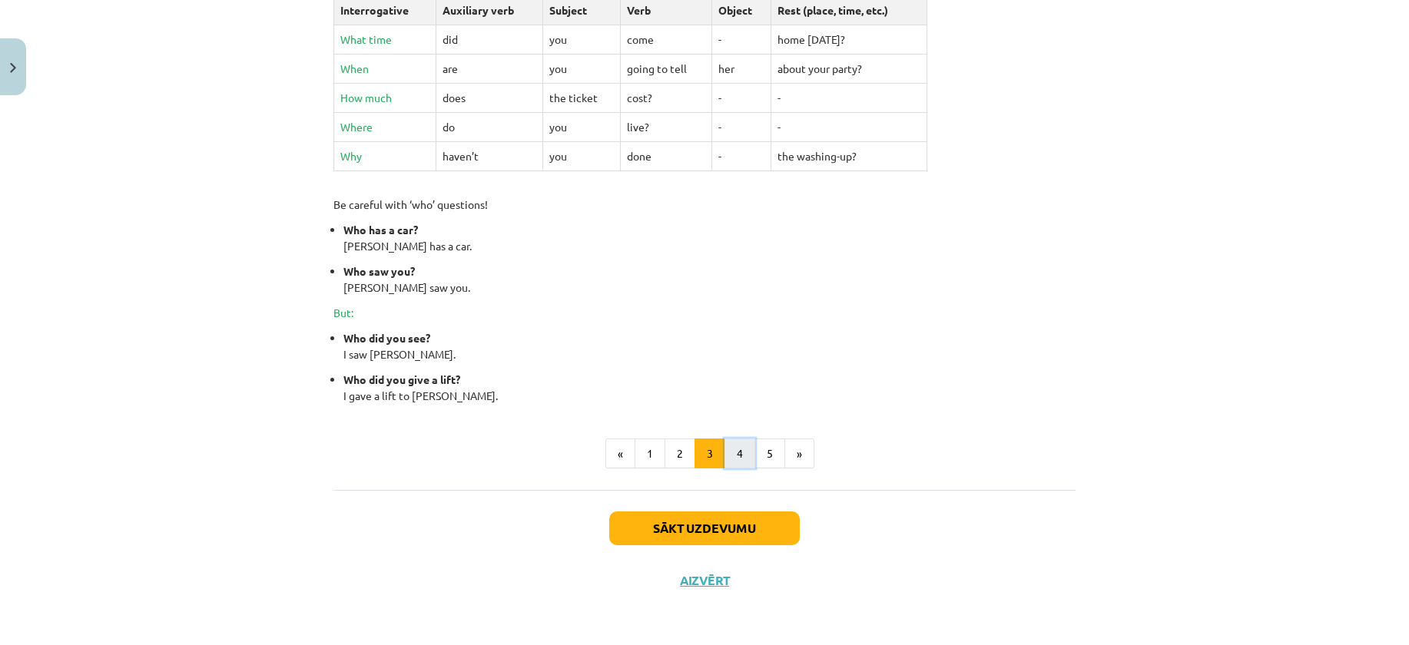
click at [736, 459] on button "4" at bounding box center [739, 454] width 31 height 31
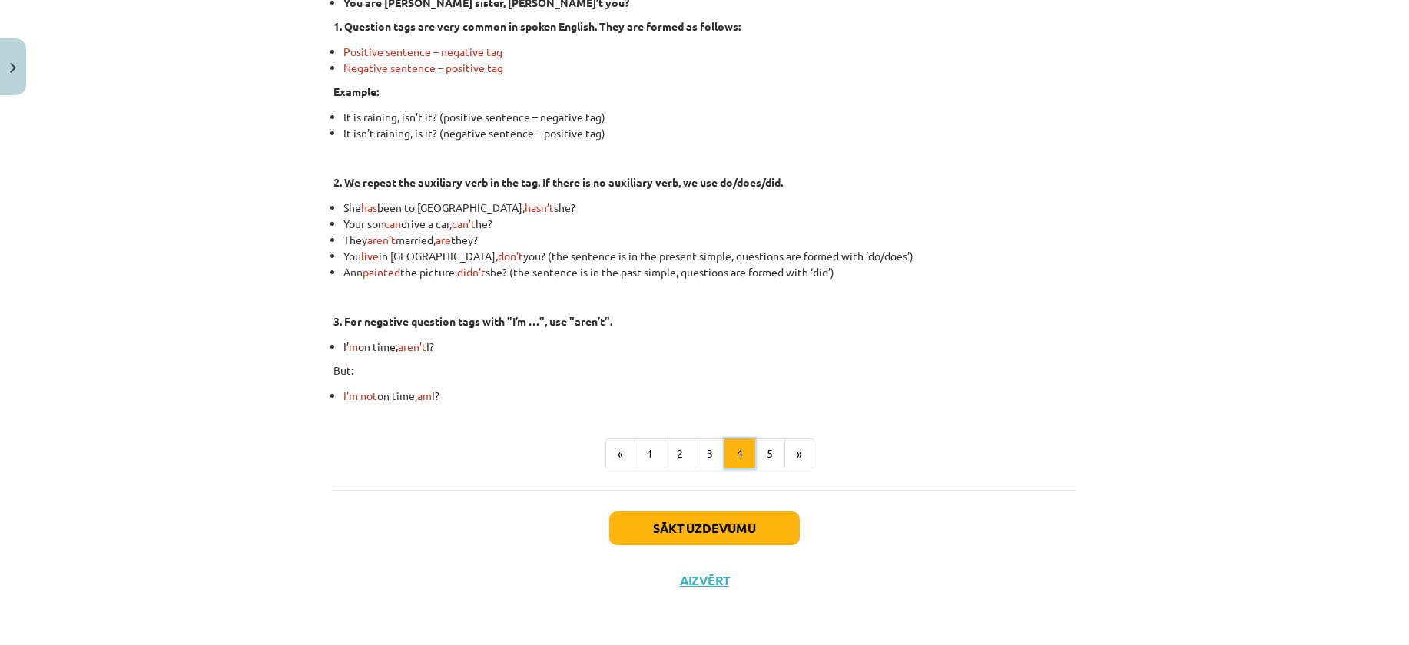
scroll to position [275, 0]
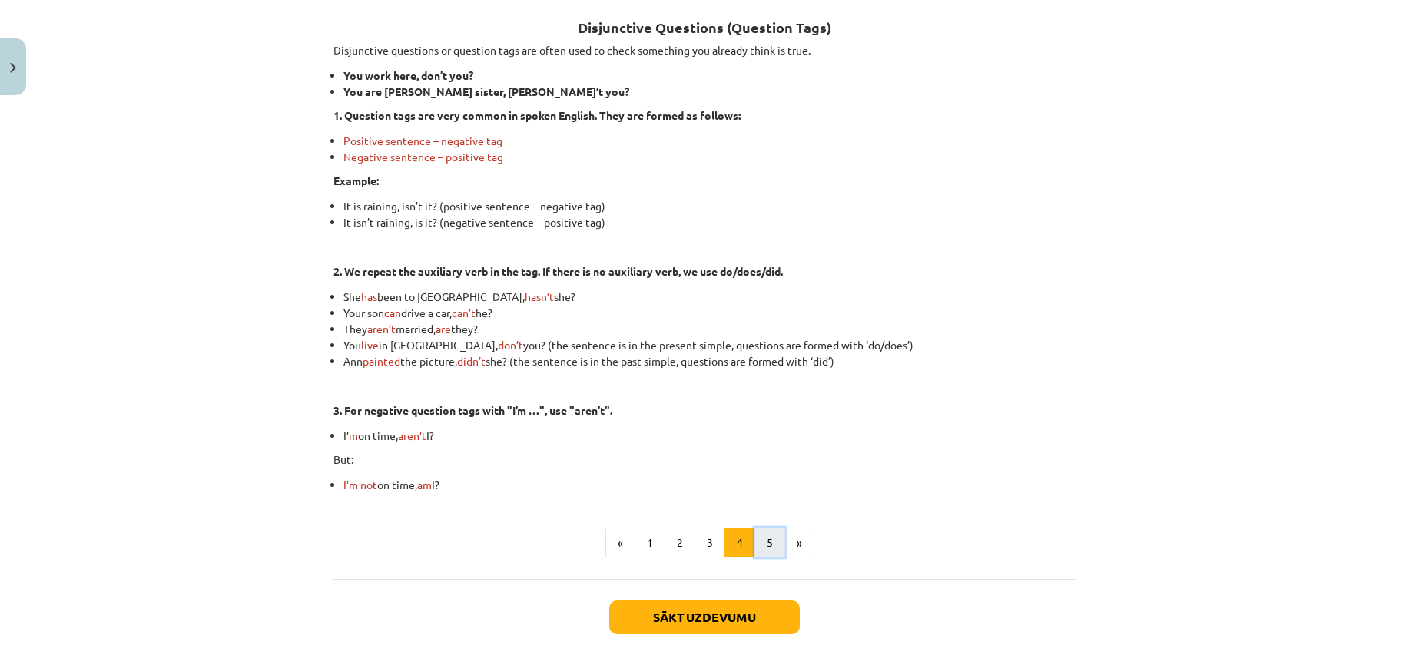
click at [766, 539] on button "5" at bounding box center [769, 543] width 31 height 31
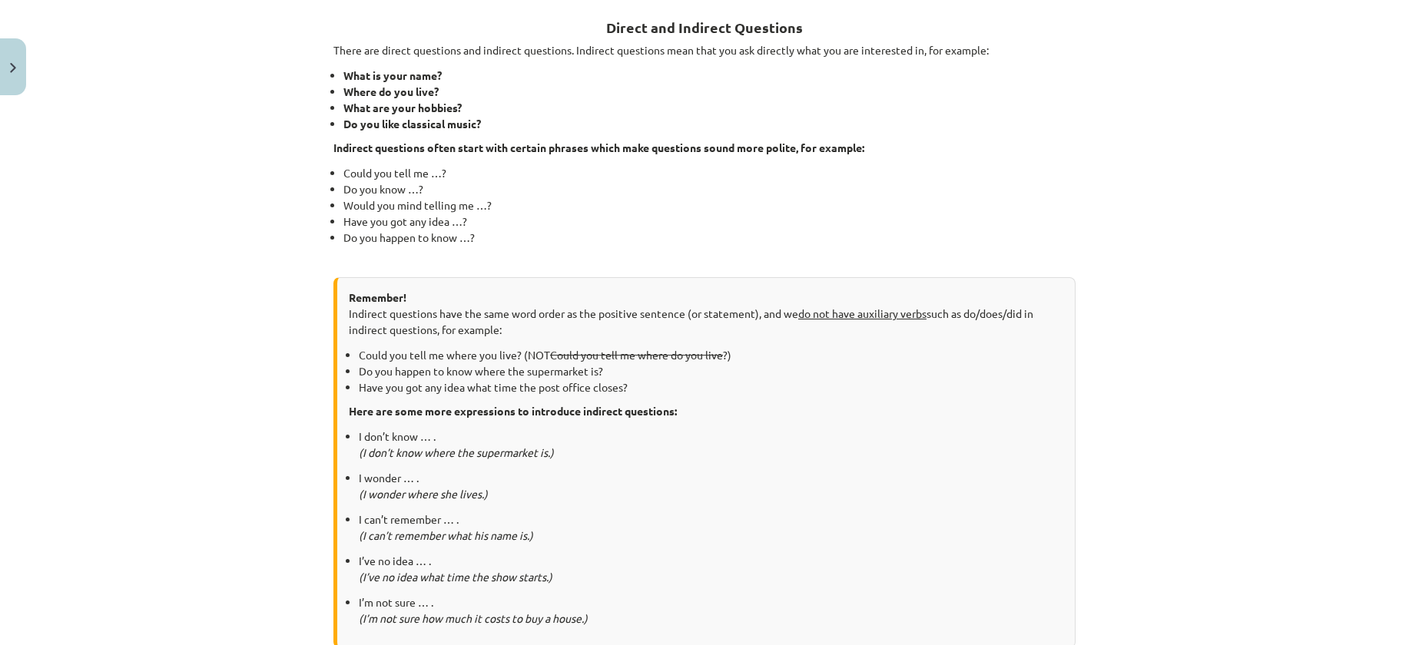
scroll to position [733, 0]
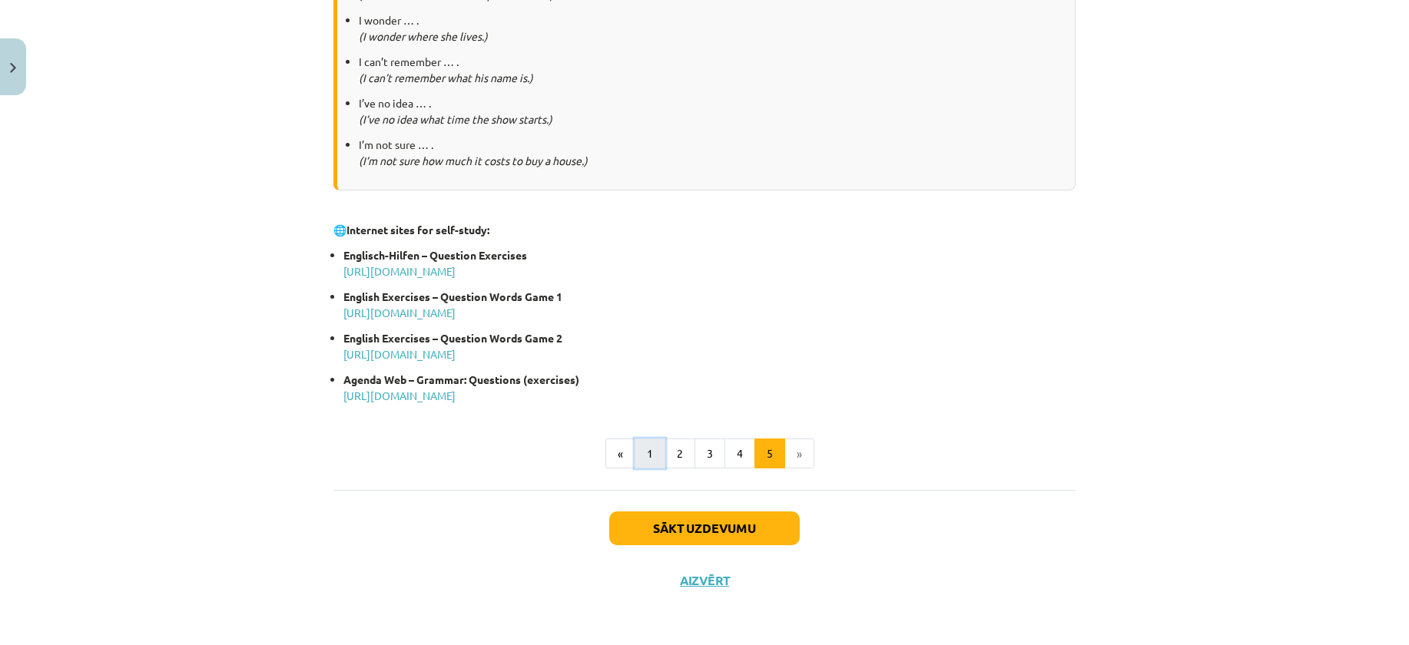
click at [639, 454] on button "1" at bounding box center [649, 454] width 31 height 31
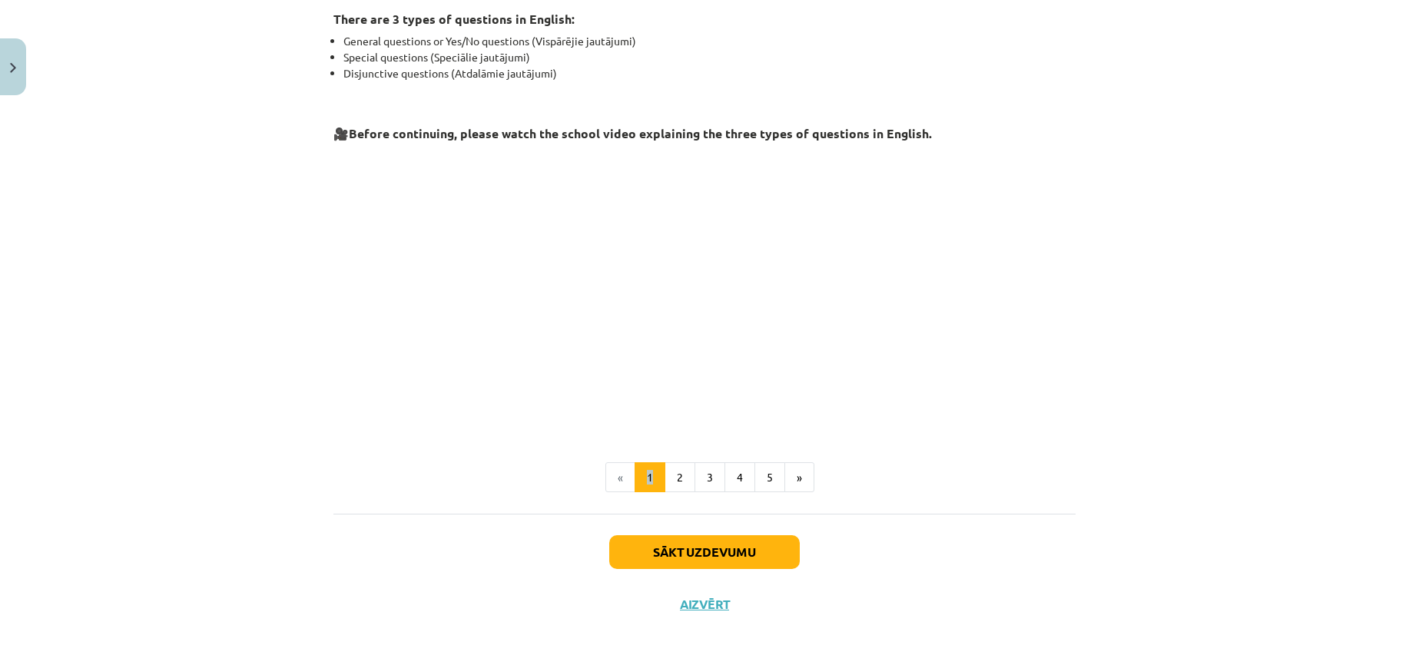
click at [639, 454] on div "There are 3 types of questions in English: General questions or Yes/No question…" at bounding box center [704, 246] width 742 height 492
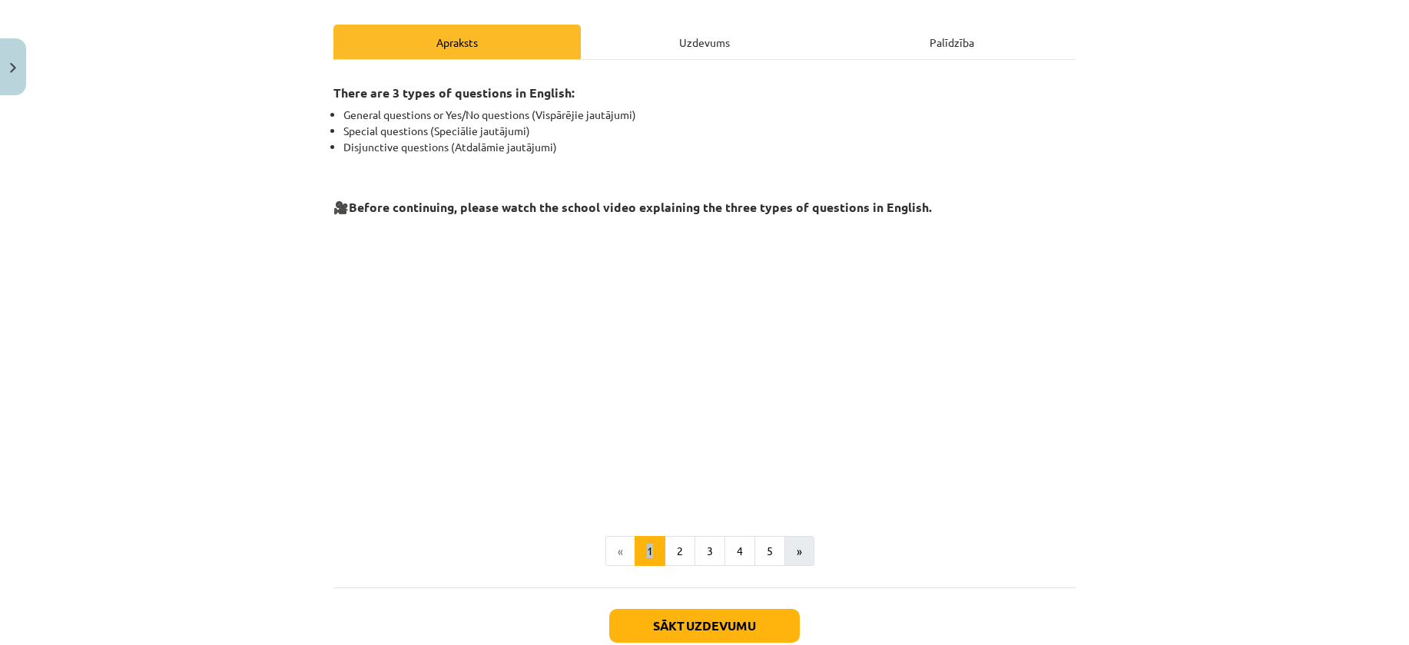
scroll to position [0, 0]
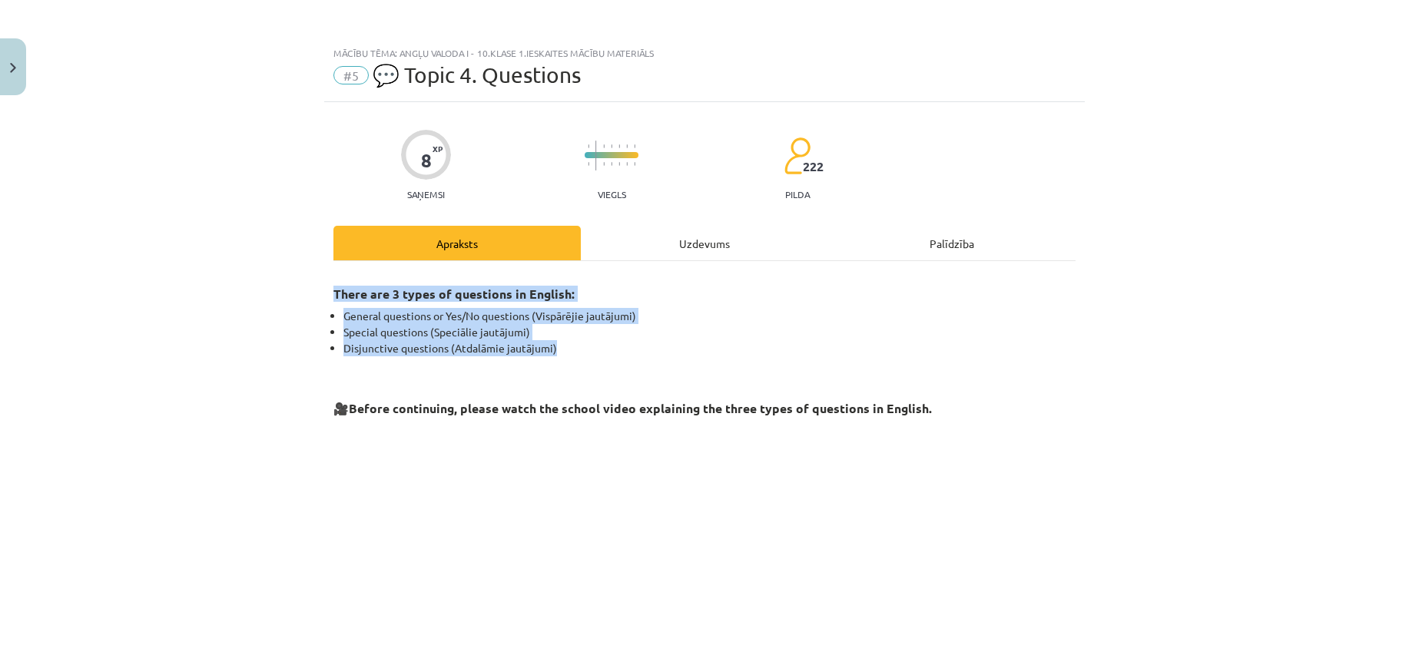
drag, startPoint x: 335, startPoint y: 283, endPoint x: 664, endPoint y: 355, distance: 336.4
click at [664, 355] on div "Mācību tēma: Angļu valoda i - 10.klase 1.ieskaites mācību materiāls #5 💬 Topic …" at bounding box center [704, 322] width 1409 height 645
copy div "There are 3 types of questions in English: General questions or Yes/No question…"
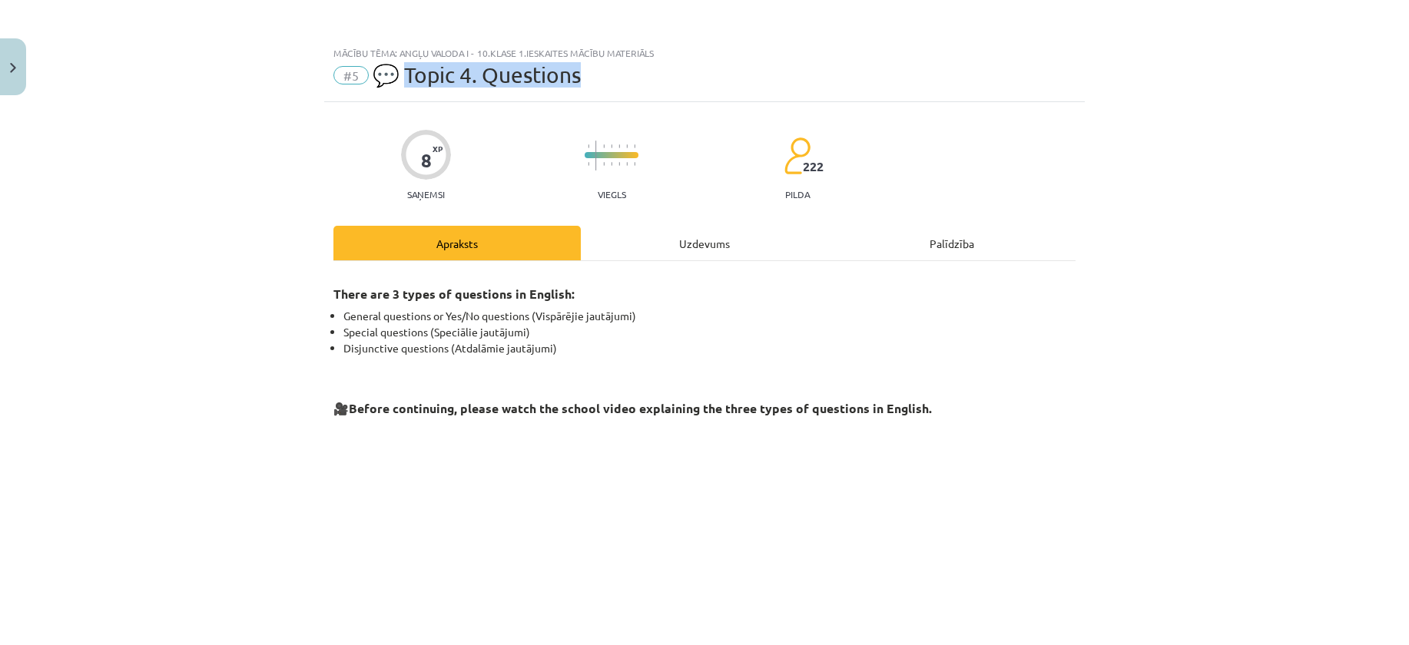
drag, startPoint x: 403, startPoint y: 74, endPoint x: 601, endPoint y: 74, distance: 198.2
click at [601, 74] on div "#5 💬 Topic 4. Questions" at bounding box center [704, 75] width 742 height 25
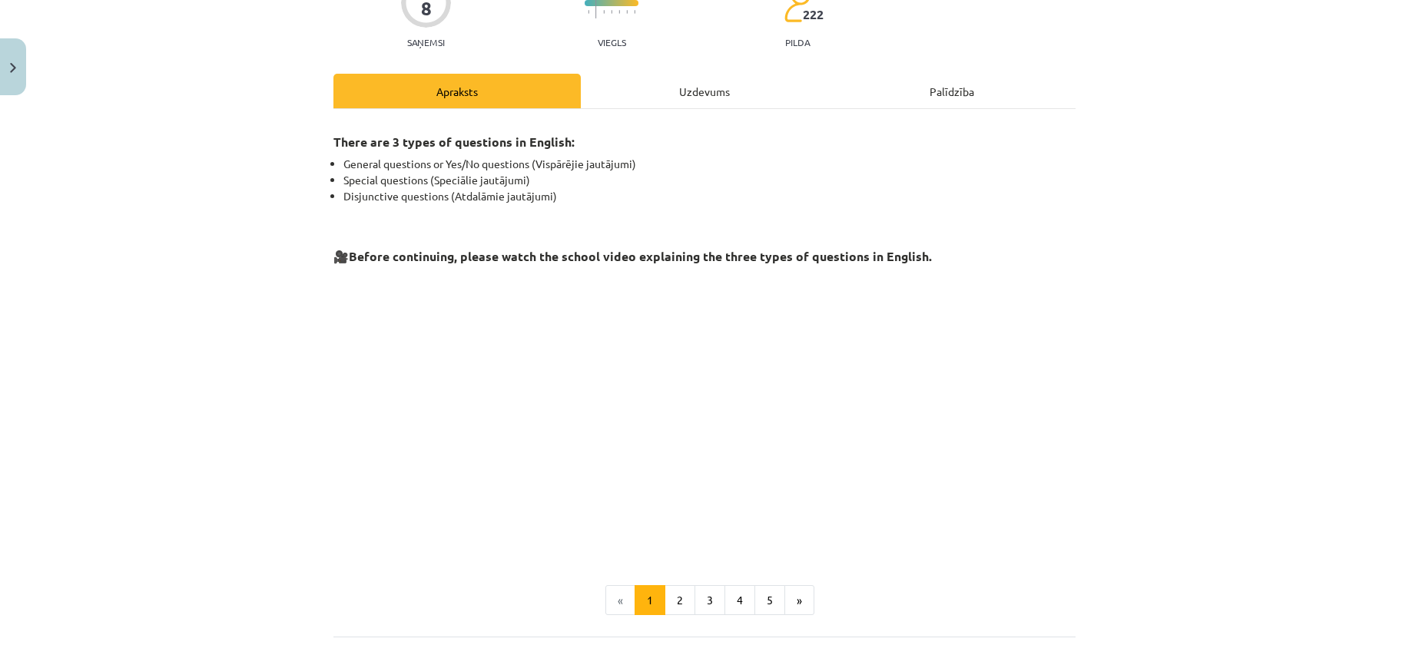
scroll to position [298, 0]
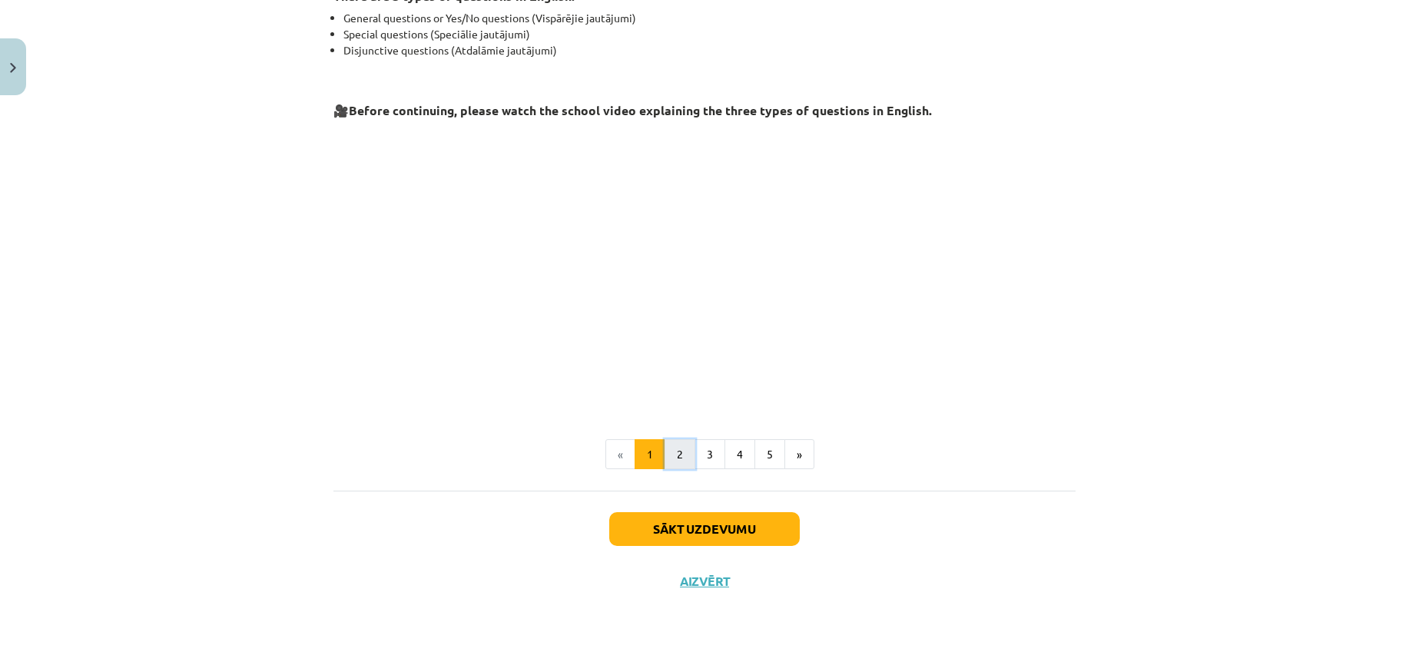
click at [670, 456] on button "2" at bounding box center [679, 454] width 31 height 31
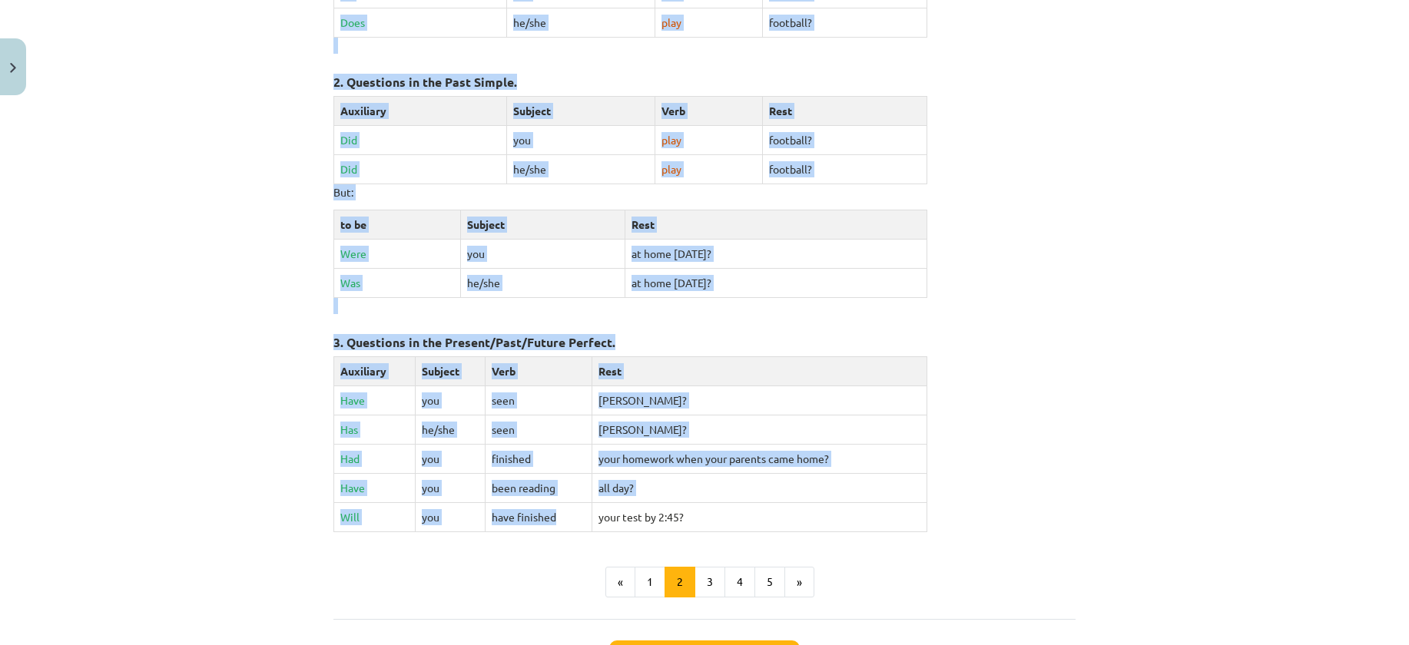
scroll to position [662, 0]
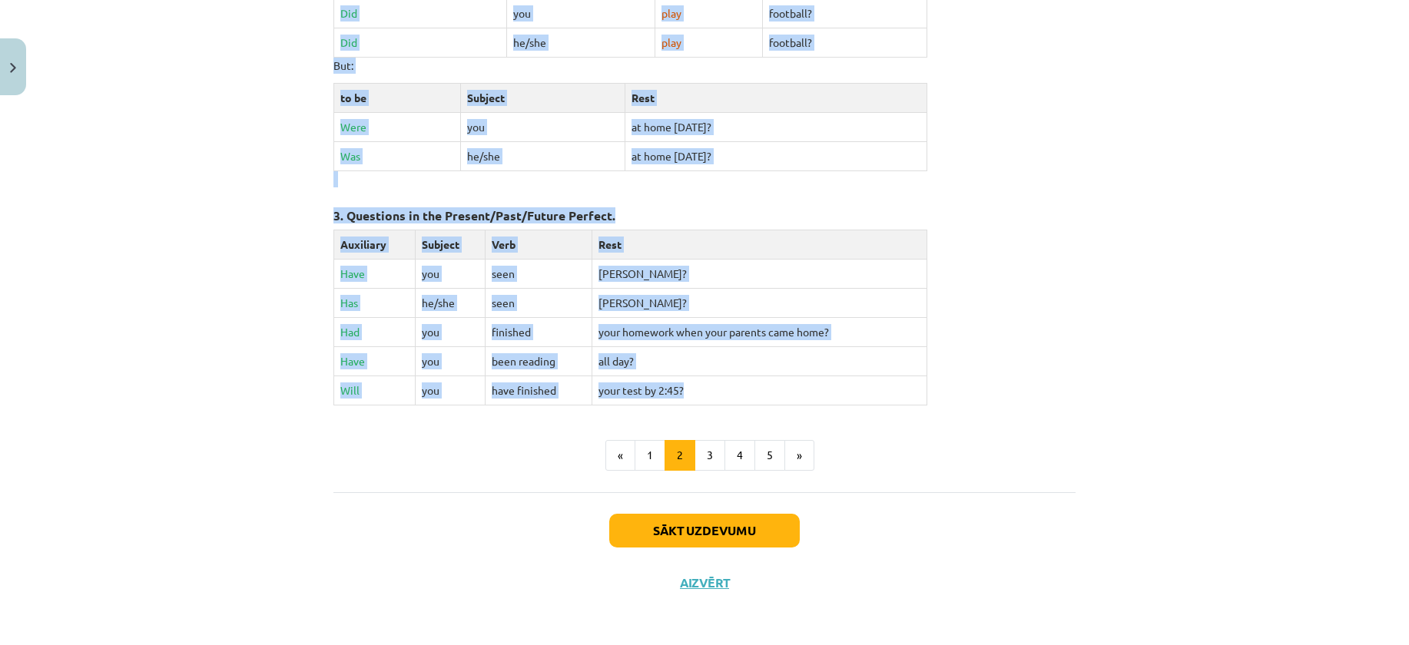
drag, startPoint x: 327, startPoint y: 298, endPoint x: 896, endPoint y: 380, distance: 575.0
click at [896, 380] on div "General Questions Yes or no questions are questions whose expected answer is ei…" at bounding box center [704, 9] width 742 height 793
click at [705, 450] on button "3" at bounding box center [709, 455] width 31 height 31
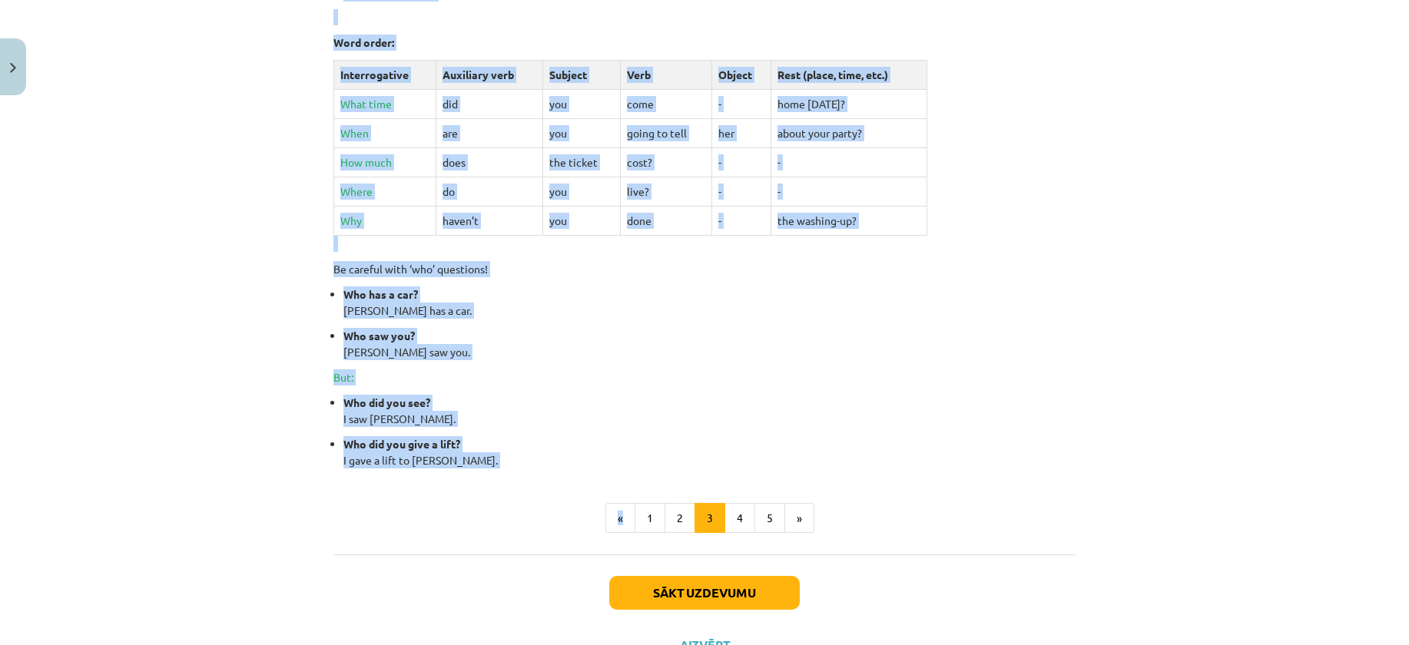
scroll to position [538, 0]
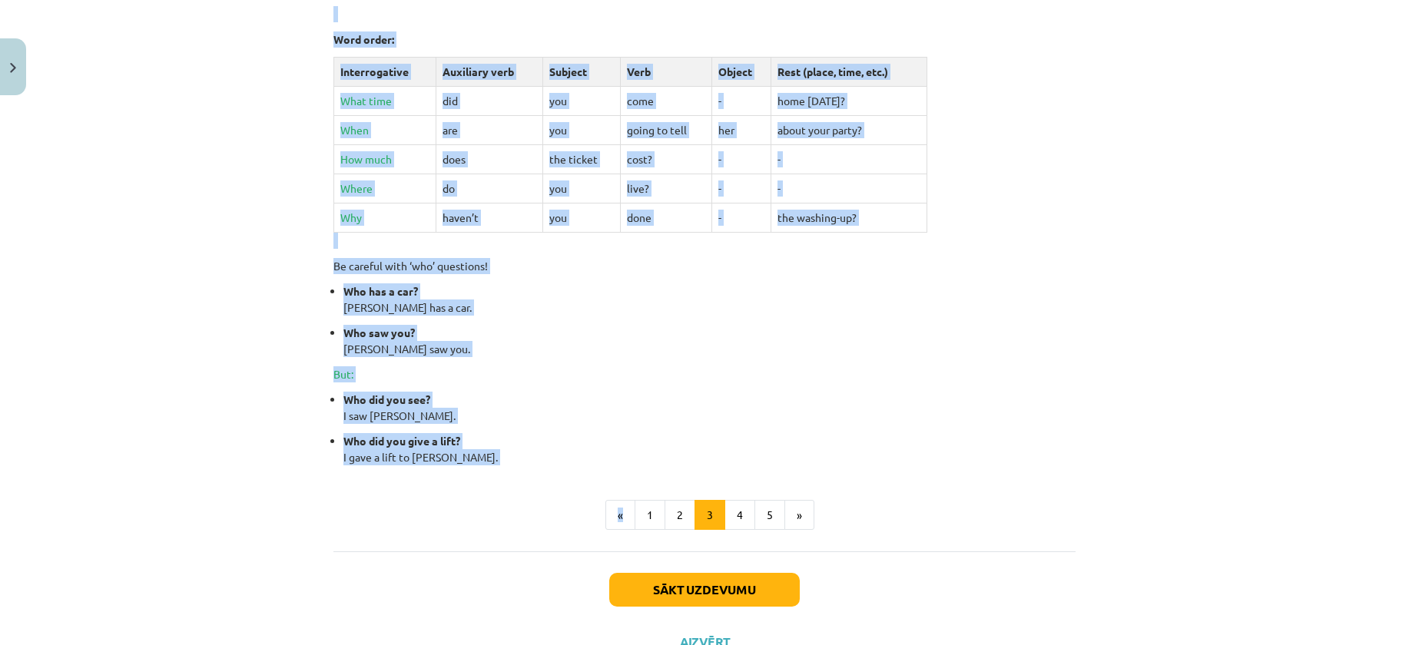
drag, startPoint x: 335, startPoint y: 308, endPoint x: 628, endPoint y: 475, distance: 337.8
click at [628, 475] on div "Special Questions (Wh-questions) Most of the Special Questions start with a que…" at bounding box center [704, 133] width 742 height 793
click at [317, 528] on div "Mācību tēma: Angļu valoda i - 10.klase 1.ieskaites mācību materiāls #5 💬 Topic …" at bounding box center [704, 322] width 1409 height 645
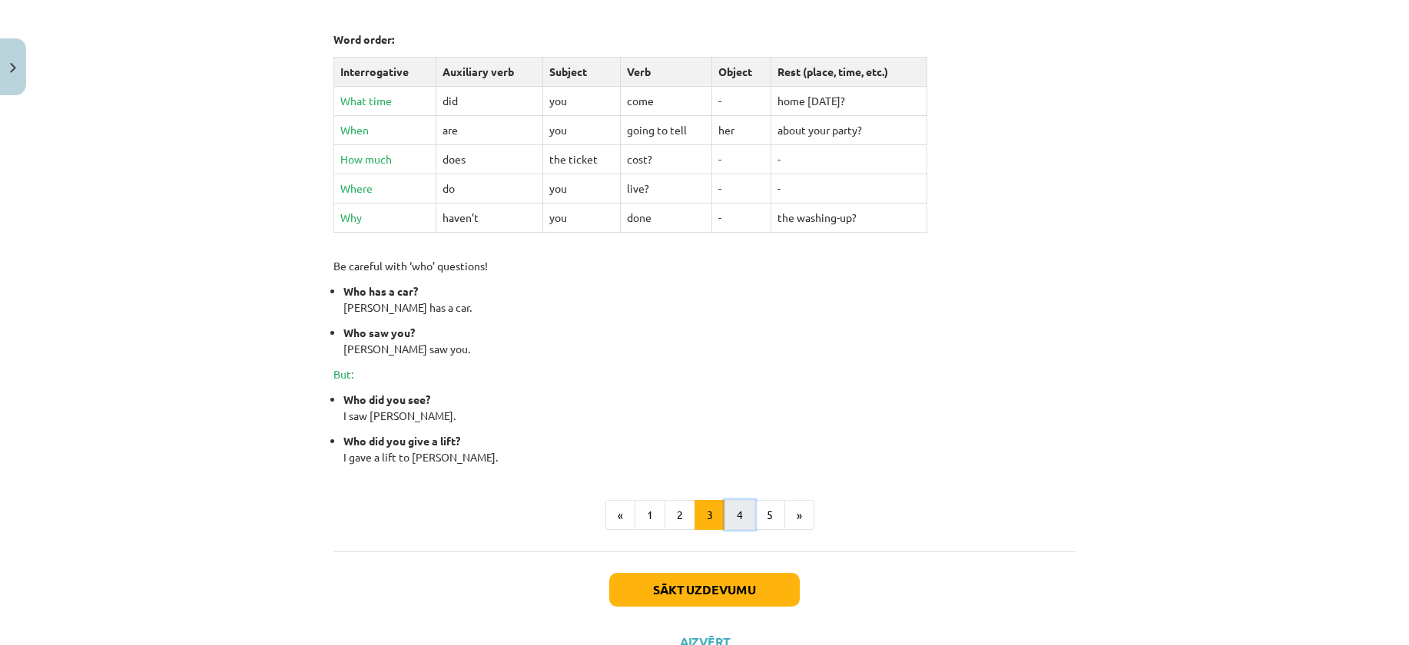
click at [730, 512] on button "4" at bounding box center [739, 515] width 31 height 31
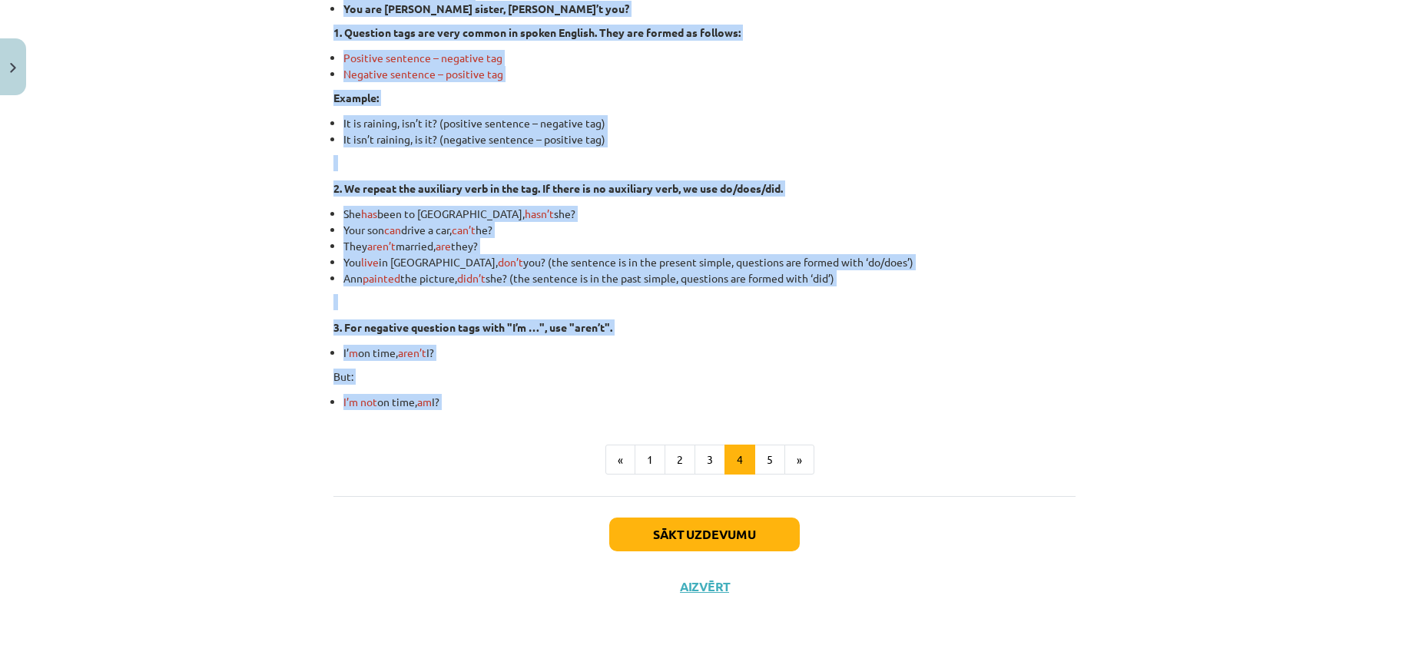
scroll to position [364, 0]
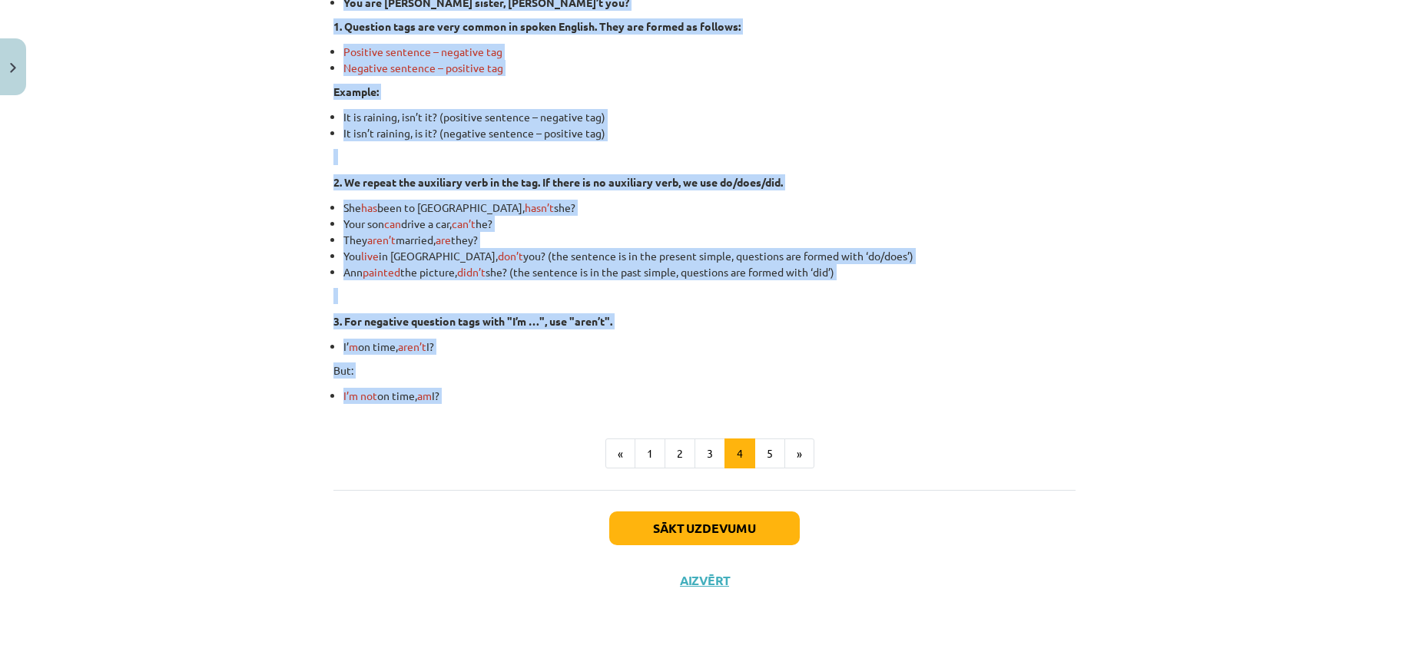
drag, startPoint x: 351, startPoint y: 296, endPoint x: 684, endPoint y: 396, distance: 348.0
click at [684, 396] on div "Disjunctive Questions (Question Tags) Disjunctive questions or question tags ar…" at bounding box center [704, 157] width 742 height 493
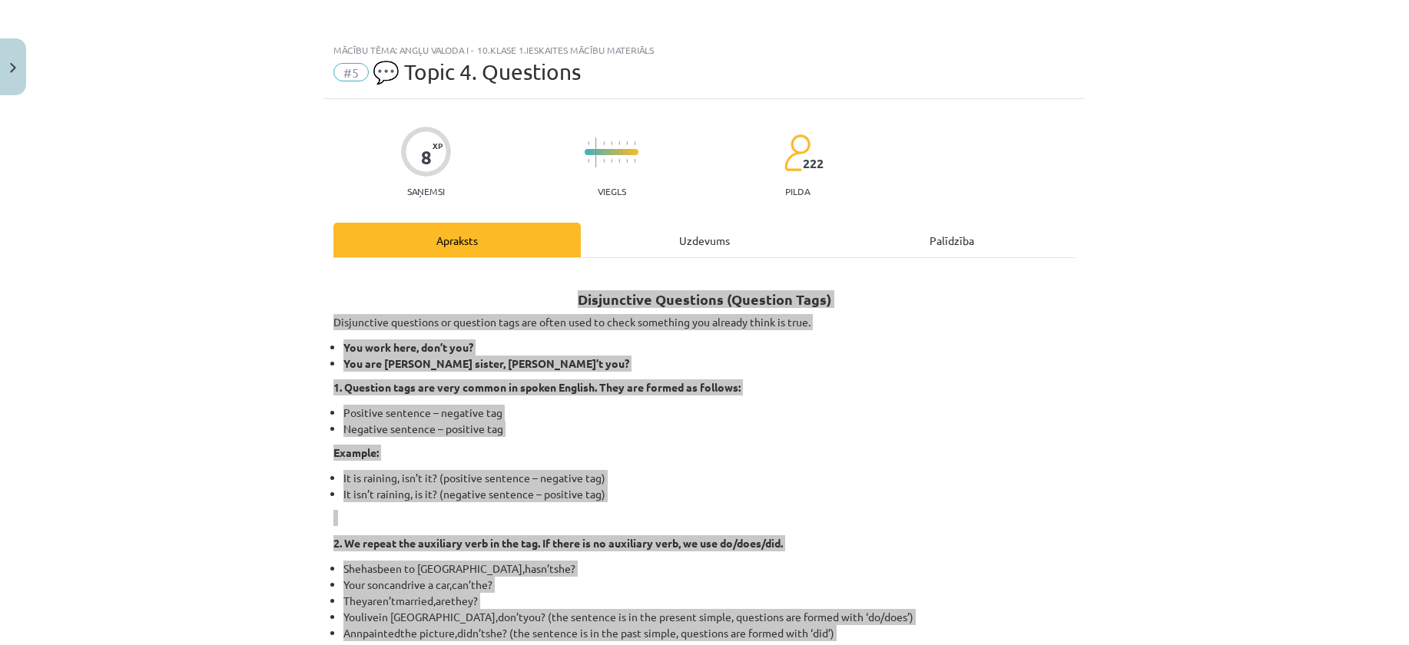
scroll to position [0, 0]
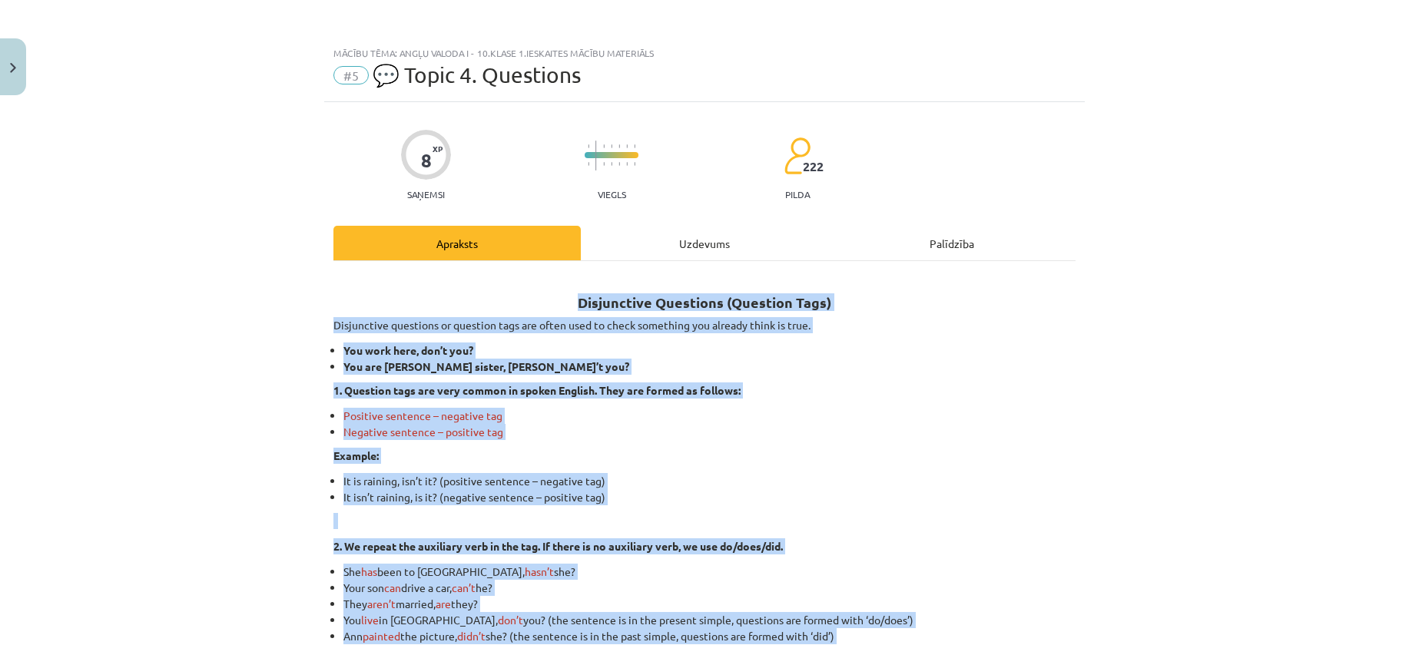
click at [259, 445] on div "Mācību tēma: Angļu valoda i - 10.klase 1.ieskaites mācību materiāls #5 💬 Topic …" at bounding box center [704, 322] width 1409 height 645
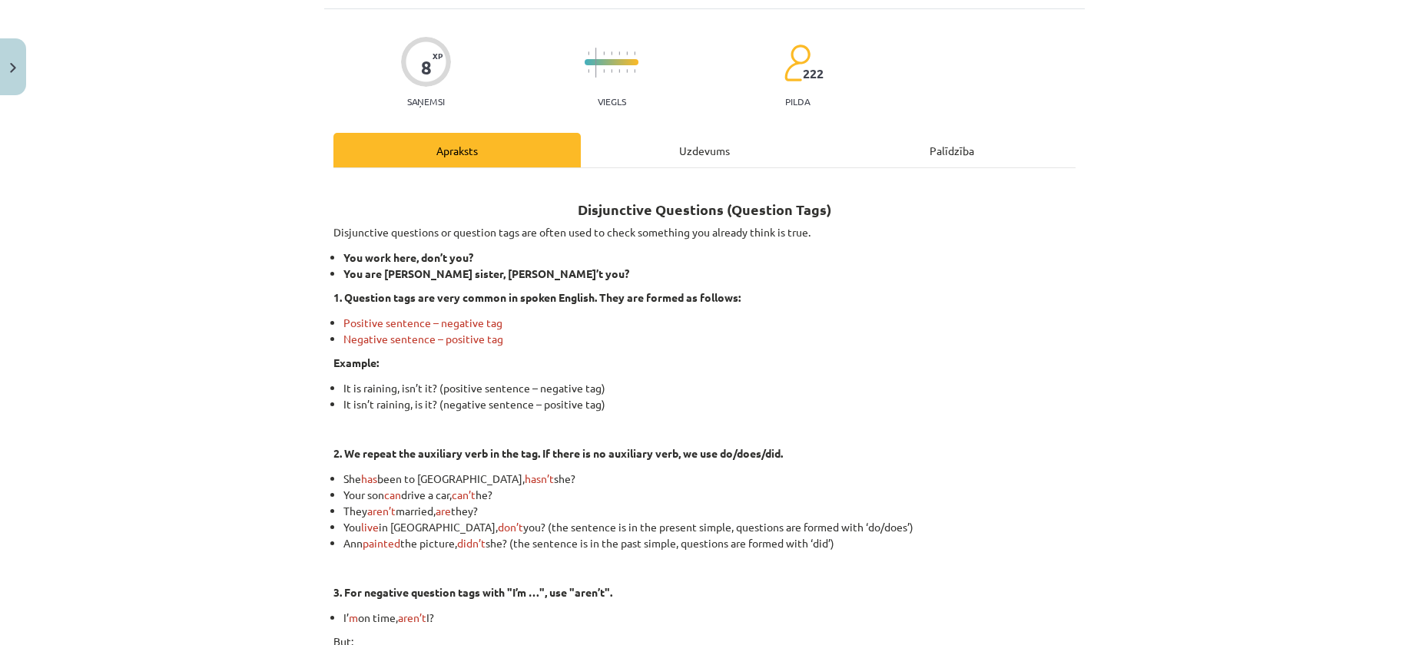
scroll to position [57, 0]
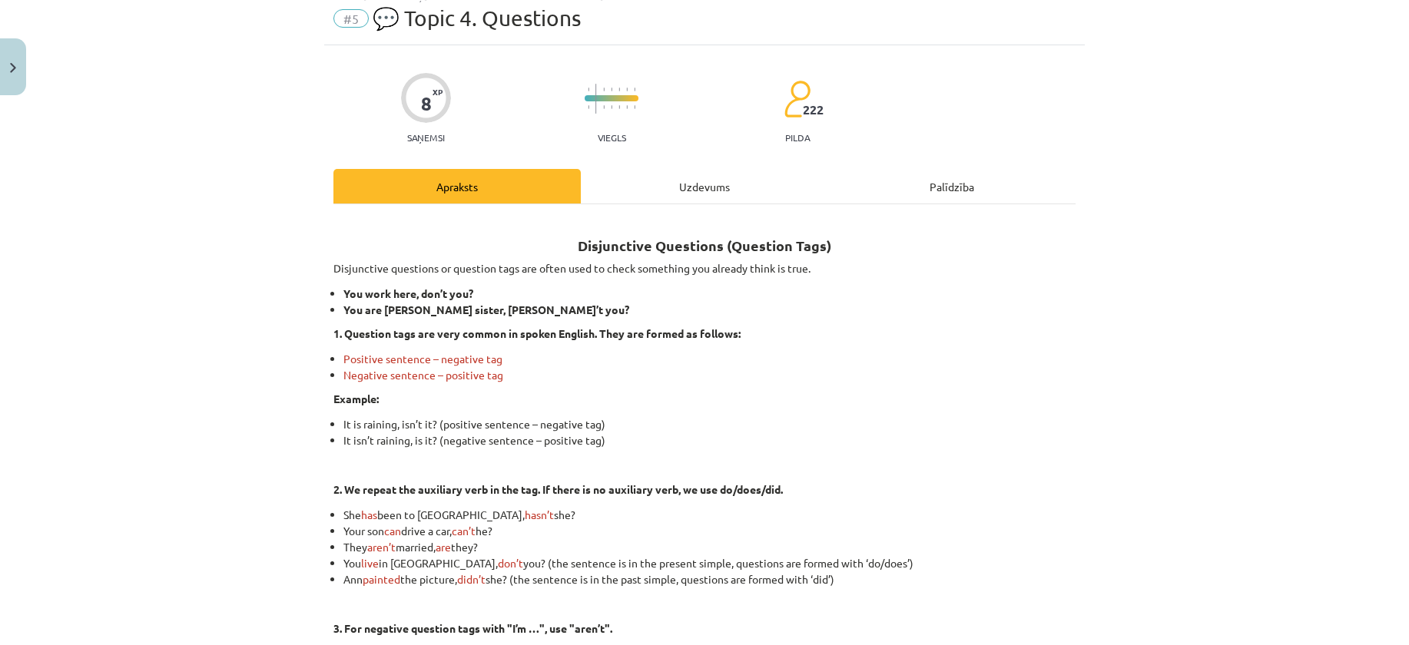
click at [287, 227] on div "Mācību tēma: Angļu valoda i - 10.klase 1.ieskaites mācību materiāls #5 💬 Topic …" at bounding box center [704, 322] width 1409 height 645
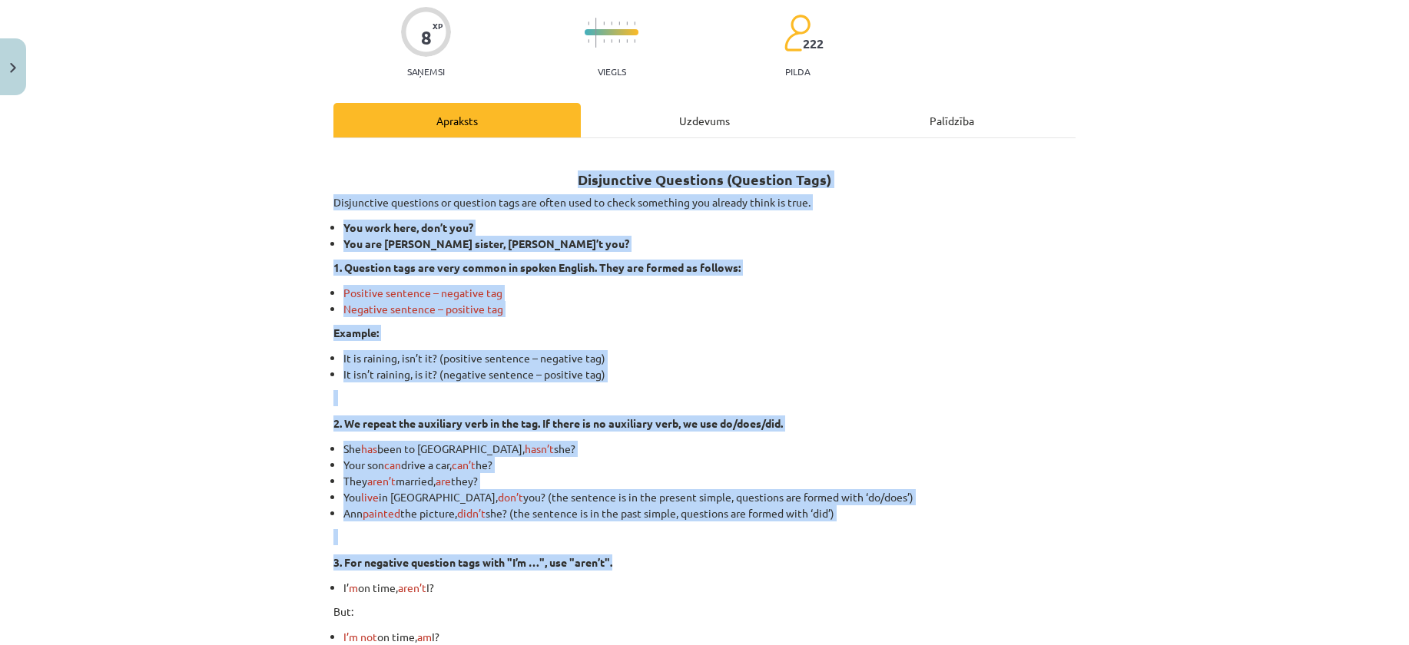
scroll to position [364, 0]
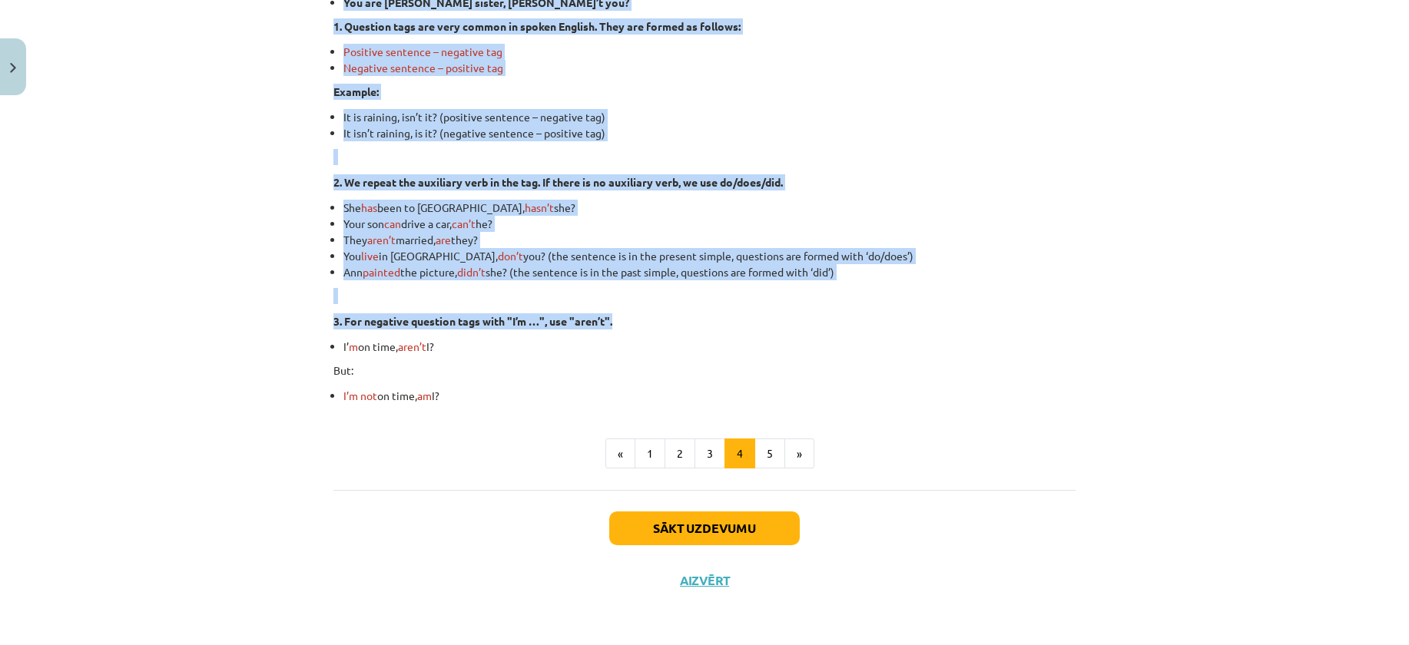
drag, startPoint x: 318, startPoint y: 236, endPoint x: 710, endPoint y: 393, distance: 422.9
click at [710, 393] on div "Mācību tēma: Angļu valoda i - 10.klase 1.ieskaites mācību materiāls #5 💬 Topic …" at bounding box center [704, 322] width 1409 height 645
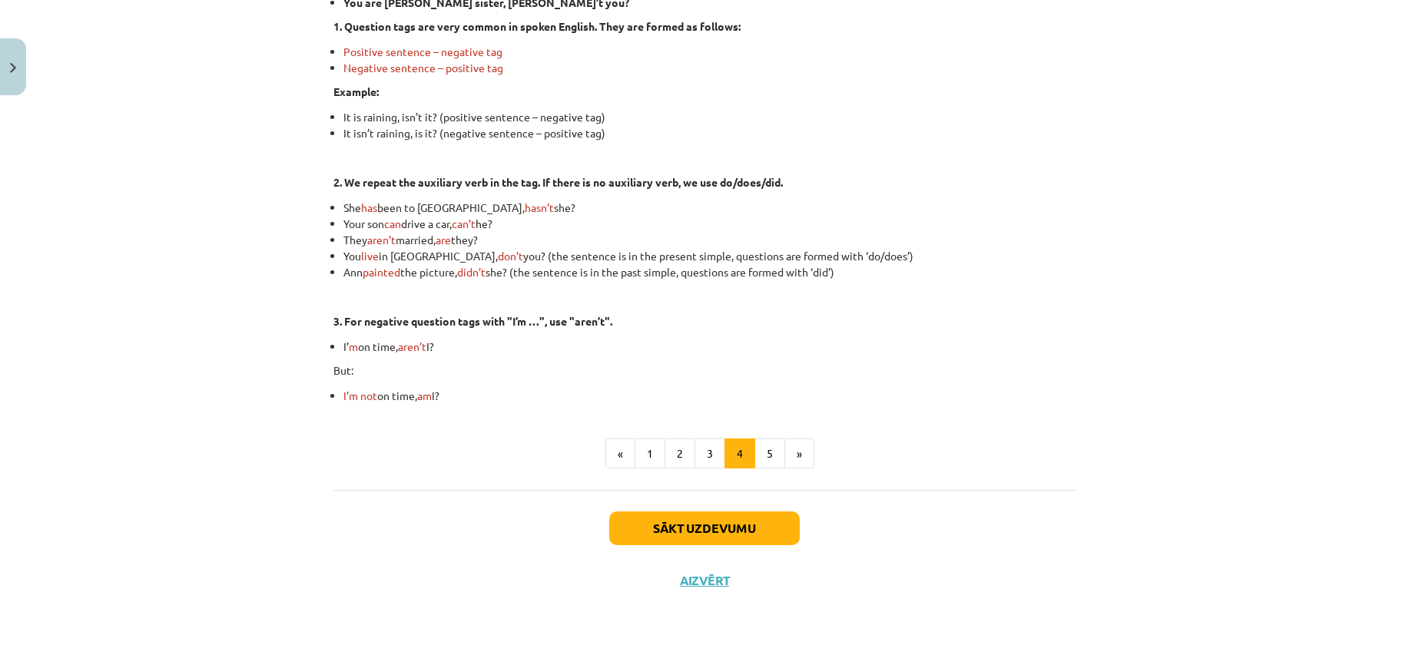
click at [396, 472] on div "Disjunctive Questions (Question Tags) Disjunctive questions or question tags ar…" at bounding box center [704, 193] width 742 height 593
click at [766, 449] on button "5" at bounding box center [769, 454] width 31 height 31
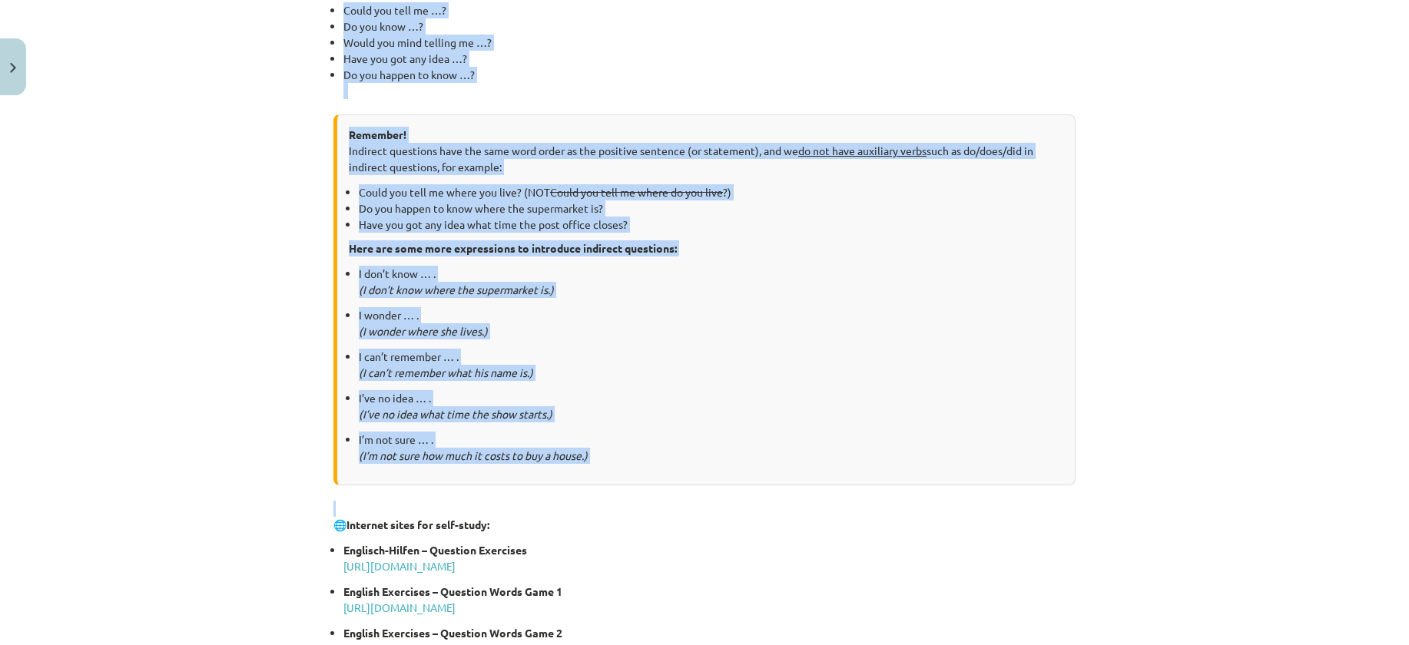
scroll to position [691, 0]
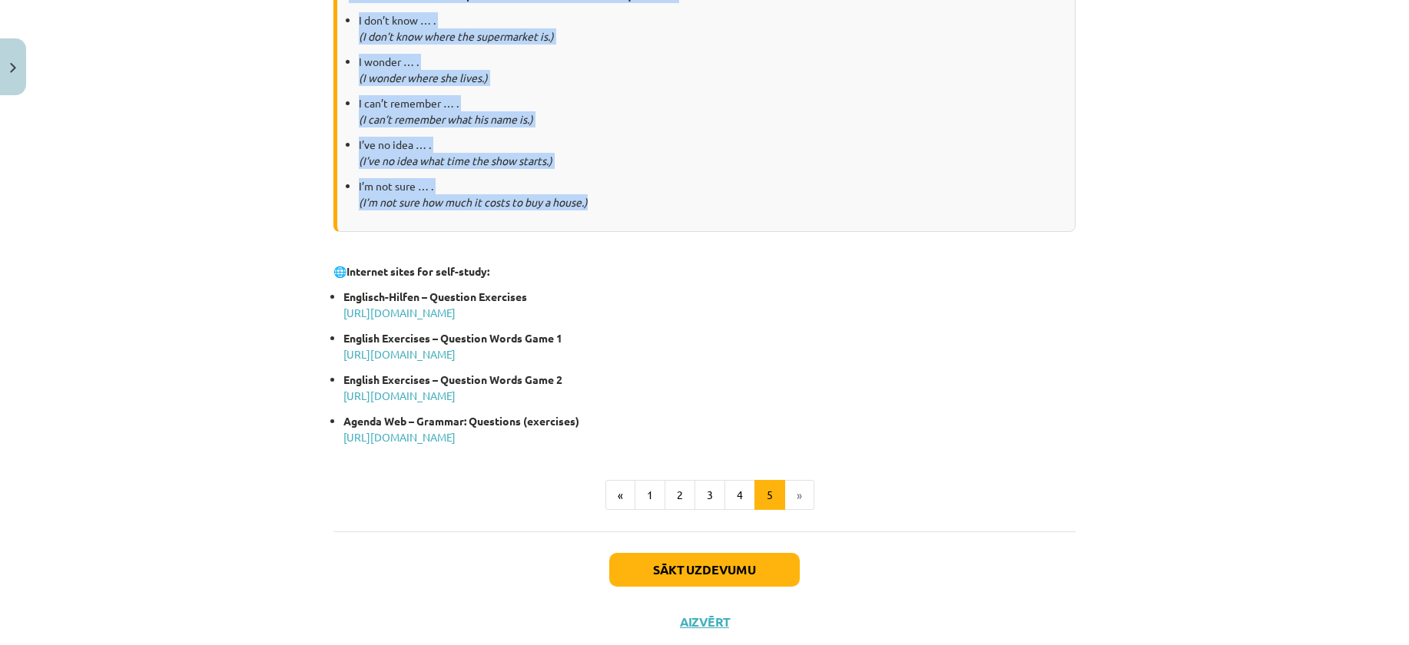
drag, startPoint x: 306, startPoint y: 294, endPoint x: 617, endPoint y: 207, distance: 322.9
click at [617, 207] on div "Mācību tēma: Angļu valoda i - 10.klase 1.ieskaites mācību materiāls #5 💬 Topic …" at bounding box center [704, 322] width 1409 height 645
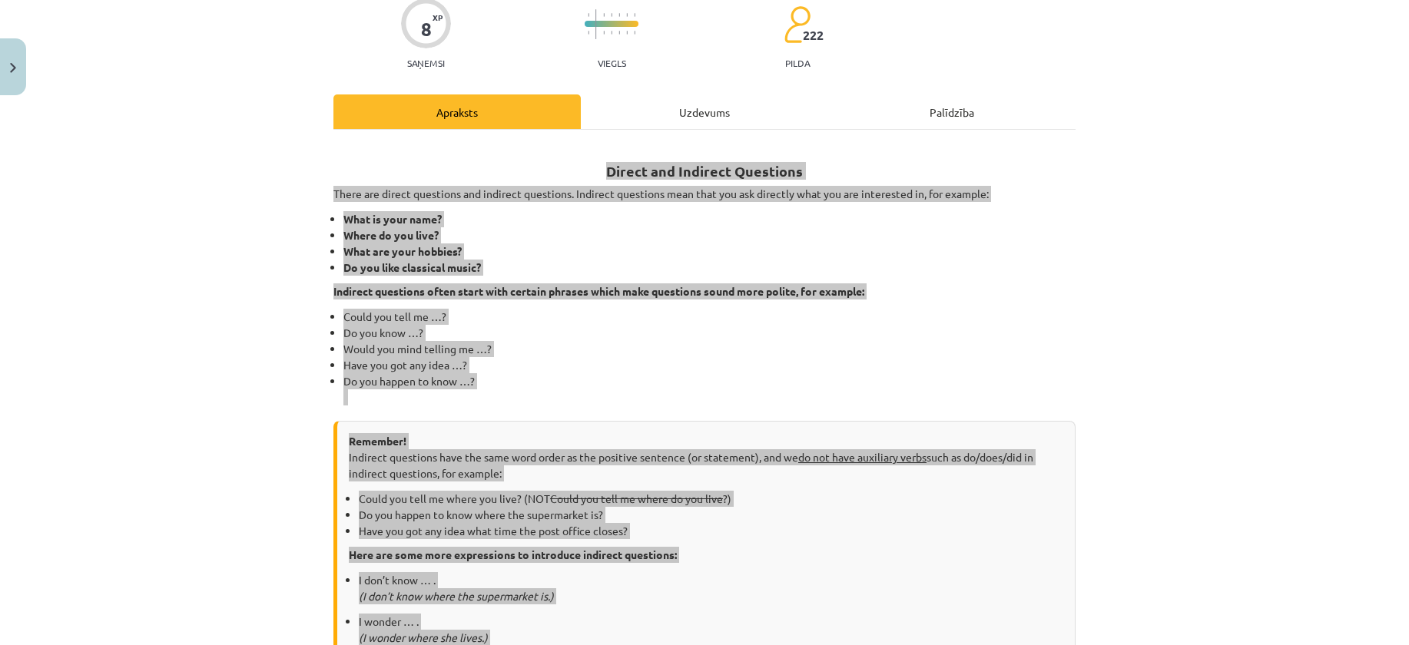
scroll to position [0, 0]
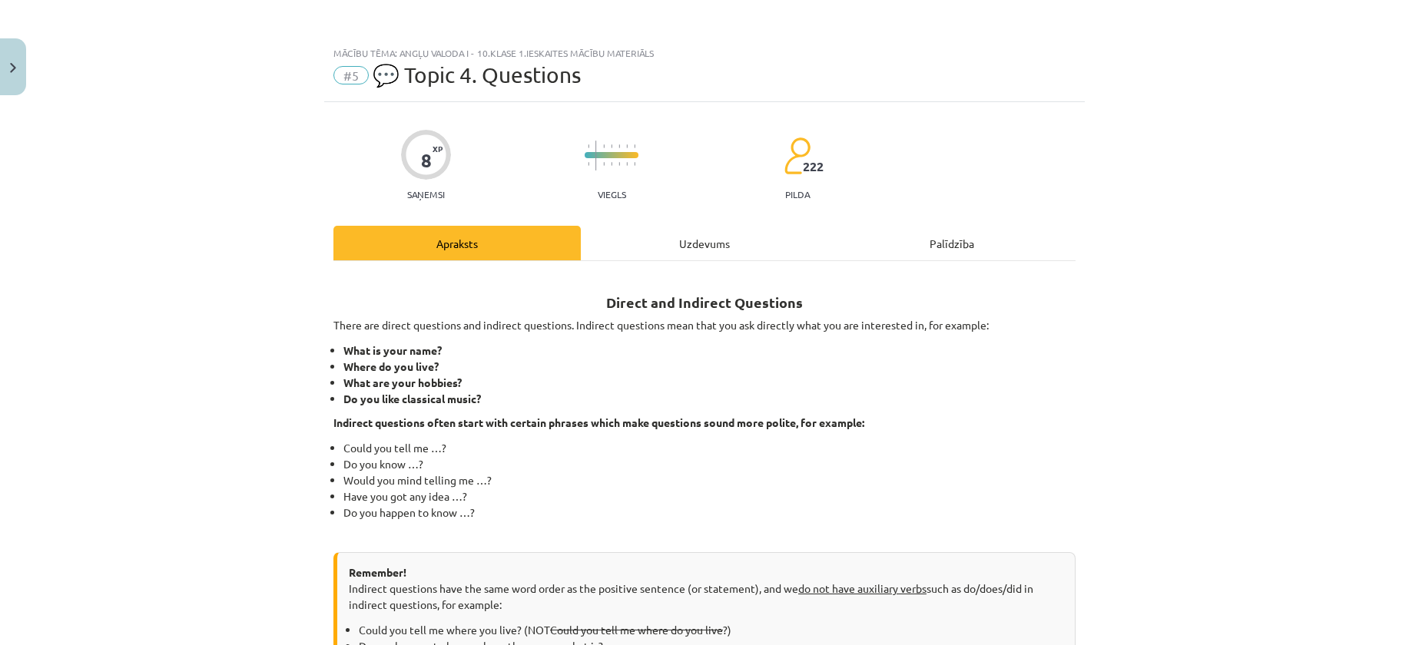
click at [619, 238] on div "Uzdevums" at bounding box center [704, 243] width 247 height 35
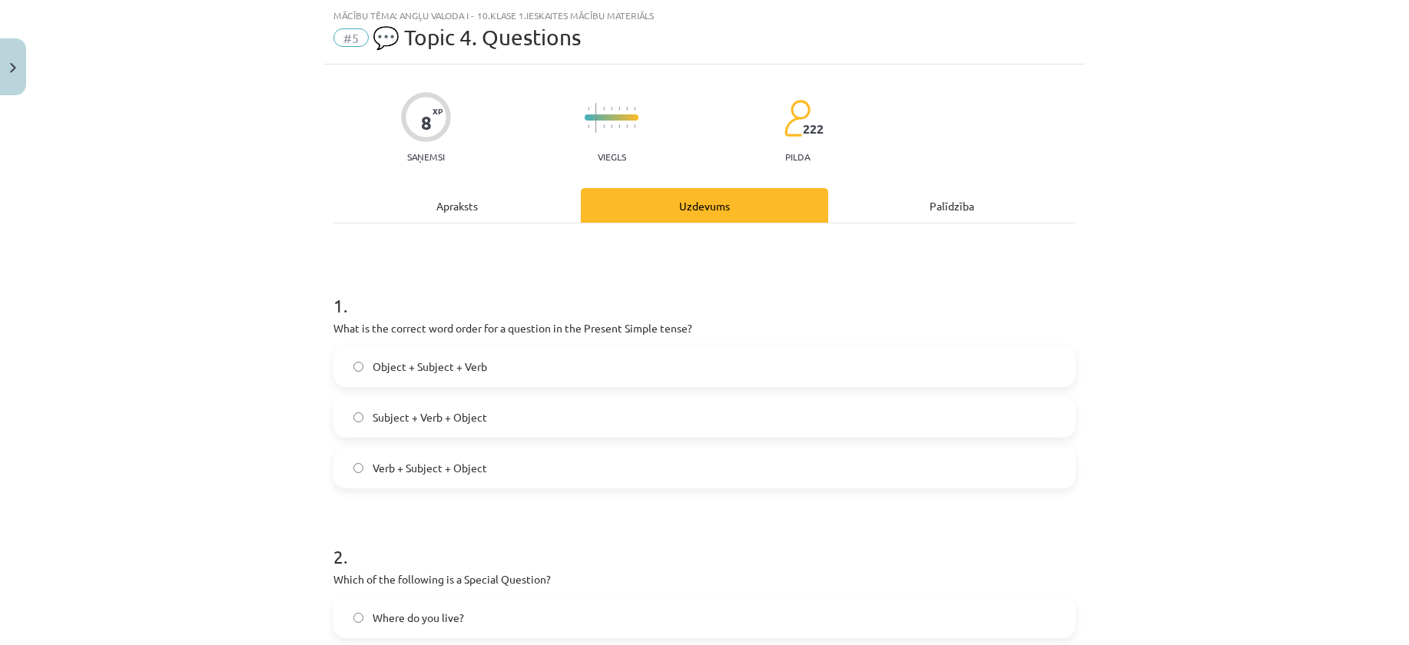
scroll to position [38, 0]
click at [455, 534] on h1 "2 ." at bounding box center [704, 542] width 742 height 48
click at [382, 422] on span "Subject + Verb + Object" at bounding box center [429, 417] width 114 height 16
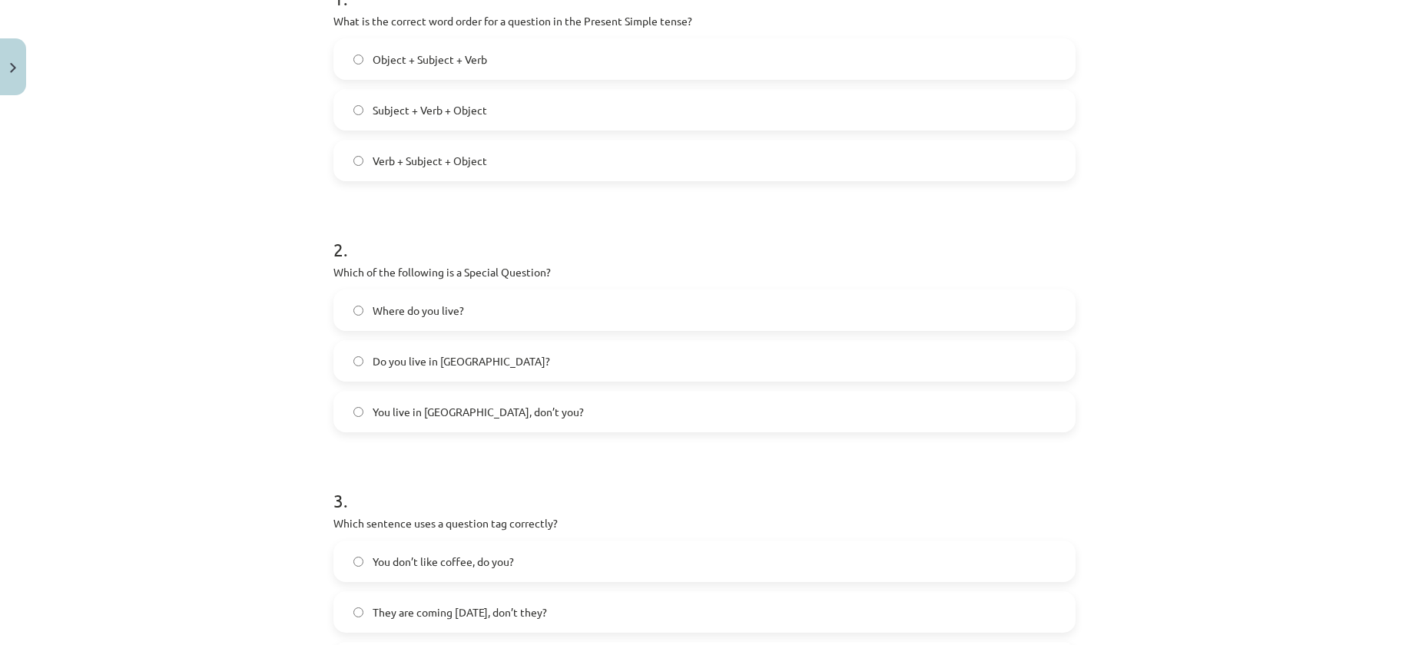
scroll to position [346, 0]
click at [158, 465] on div "Mācību tēma: Angļu valoda i - 10.klase 1.ieskaites mācību materiāls #5 💬 Topic …" at bounding box center [704, 322] width 1409 height 645
drag, startPoint x: 154, startPoint y: 267, endPoint x: 270, endPoint y: 382, distance: 162.9
click at [155, 268] on div "Mācību tēma: Angļu valoda i - 10.klase 1.ieskaites mācību materiāls #5 💬 Topic …" at bounding box center [704, 322] width 1409 height 645
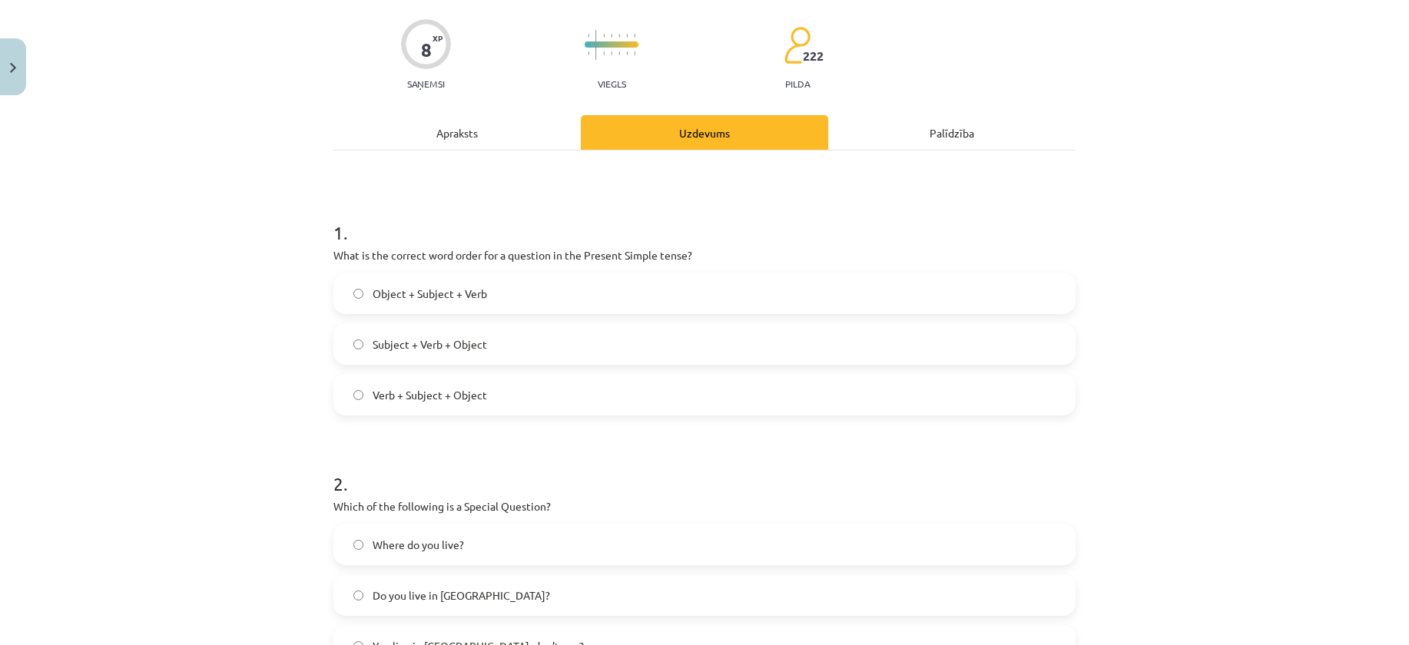
scroll to position [0, 0]
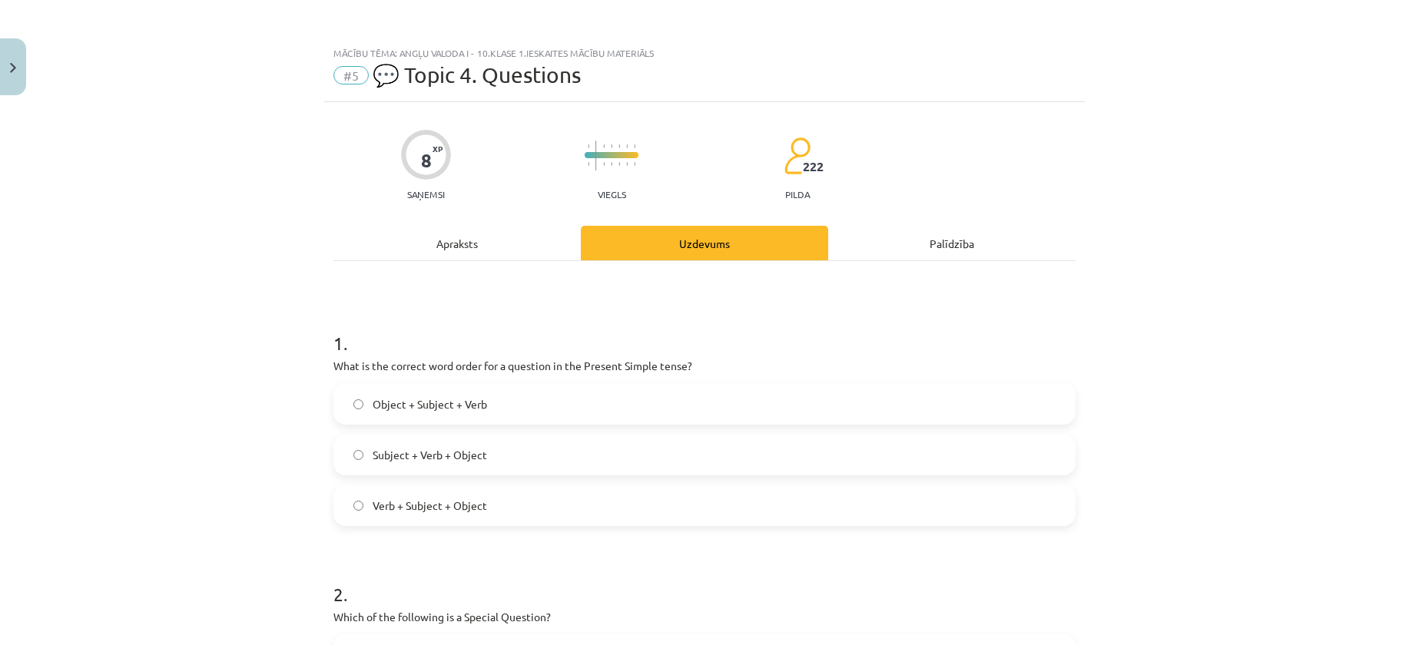
click at [485, 235] on div "Apraksts" at bounding box center [456, 243] width 247 height 35
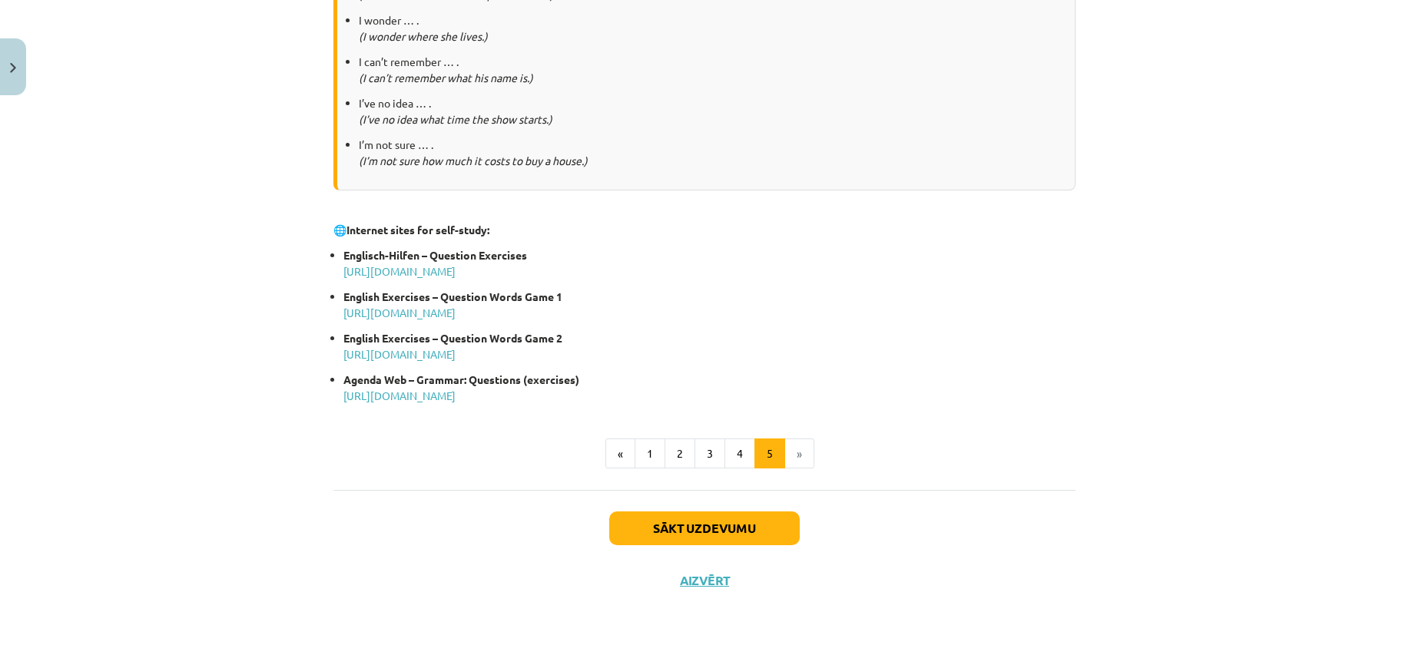
scroll to position [195, 0]
click at [726, 459] on button "4" at bounding box center [739, 454] width 31 height 31
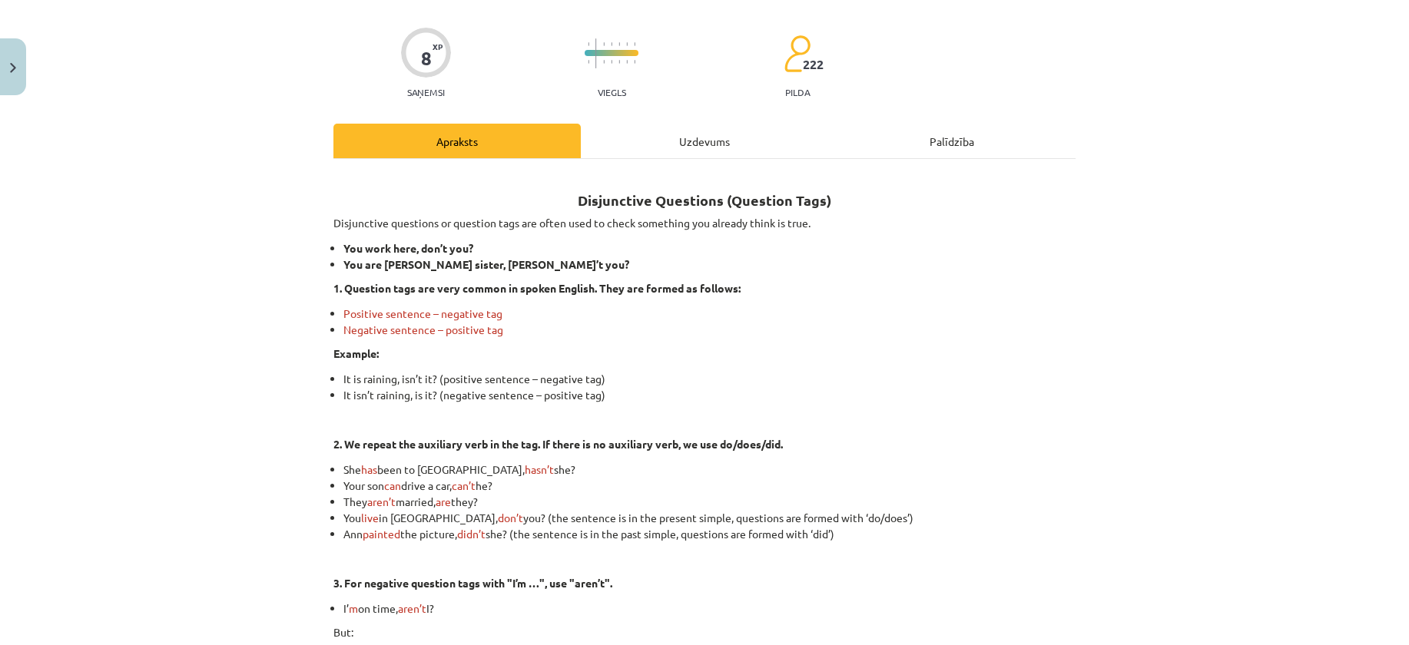
scroll to position [364, 0]
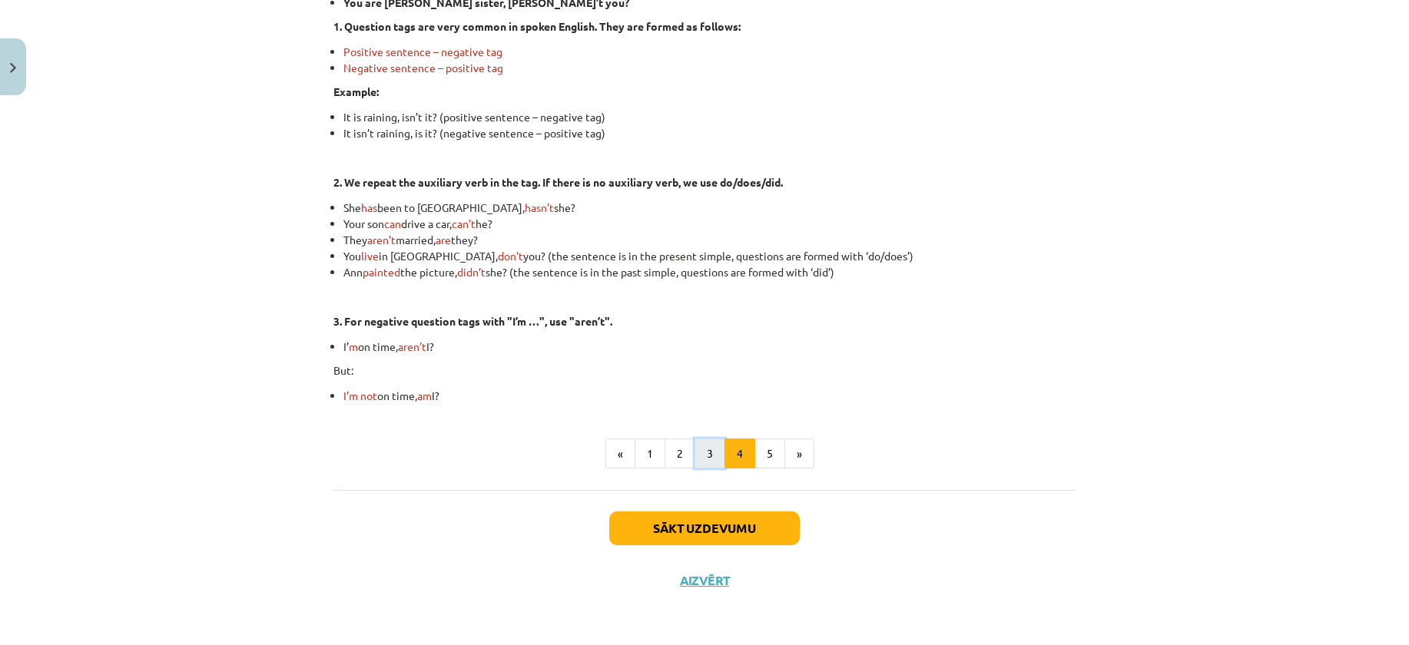
click at [697, 455] on button "3" at bounding box center [709, 454] width 31 height 31
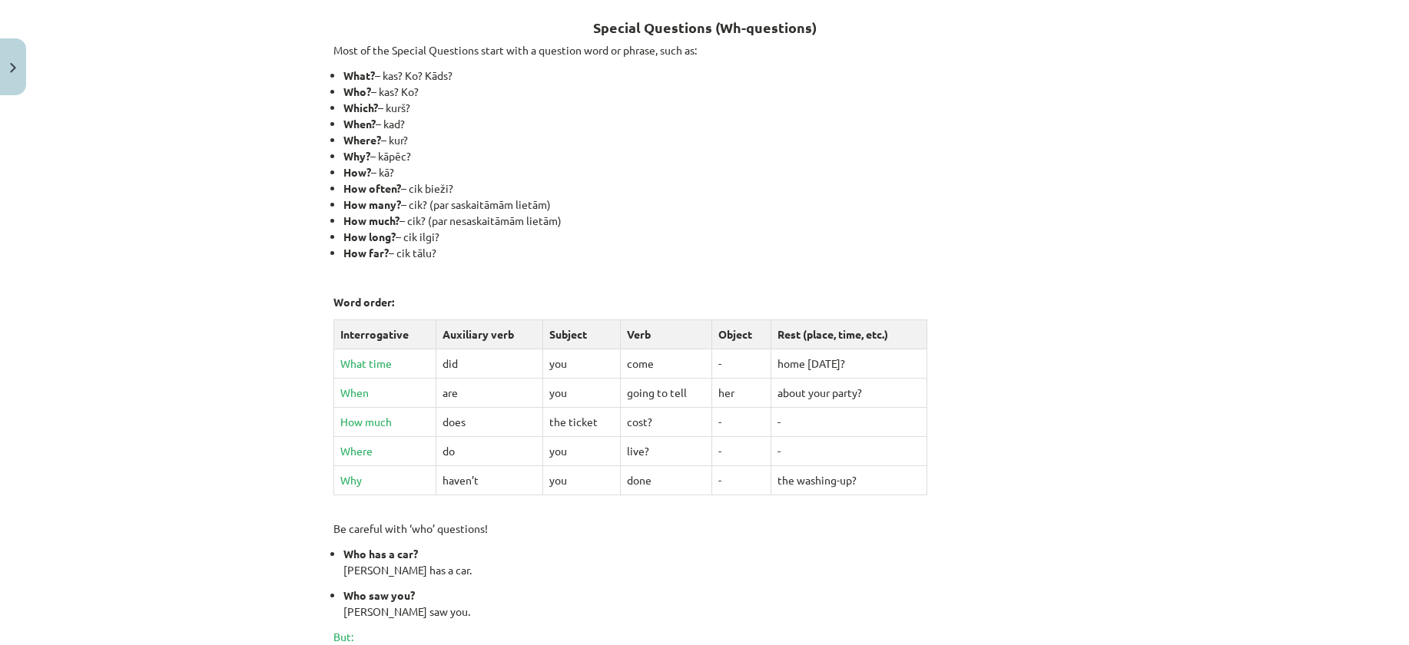
scroll to position [0, 0]
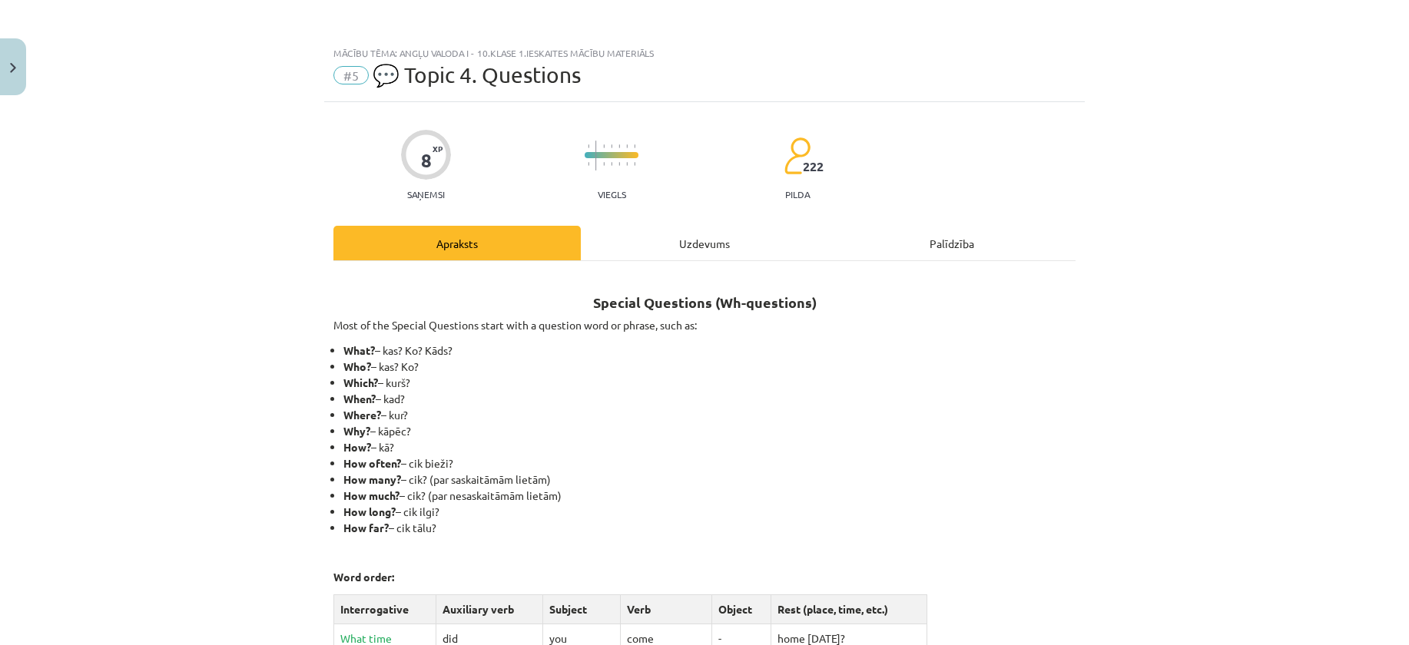
click at [419, 321] on p "Most of the Special Questions start with a question word or phrase, such as:" at bounding box center [704, 325] width 742 height 16
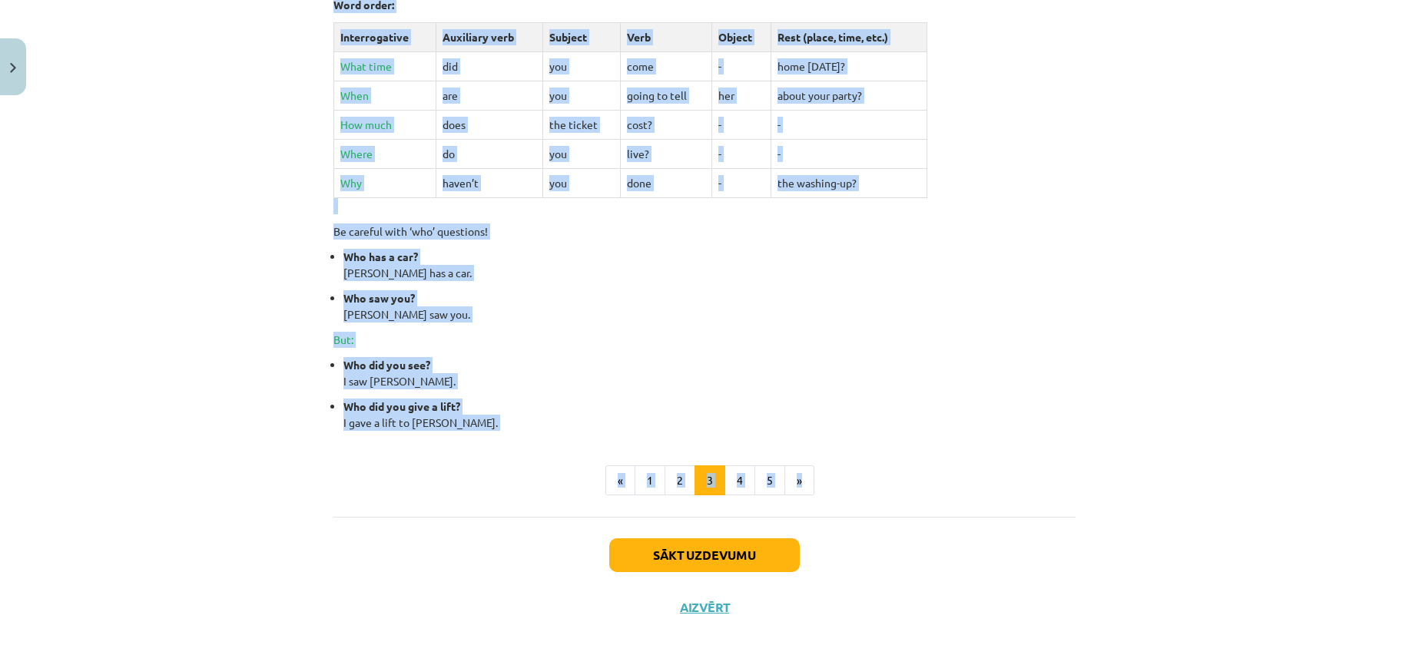
scroll to position [599, 0]
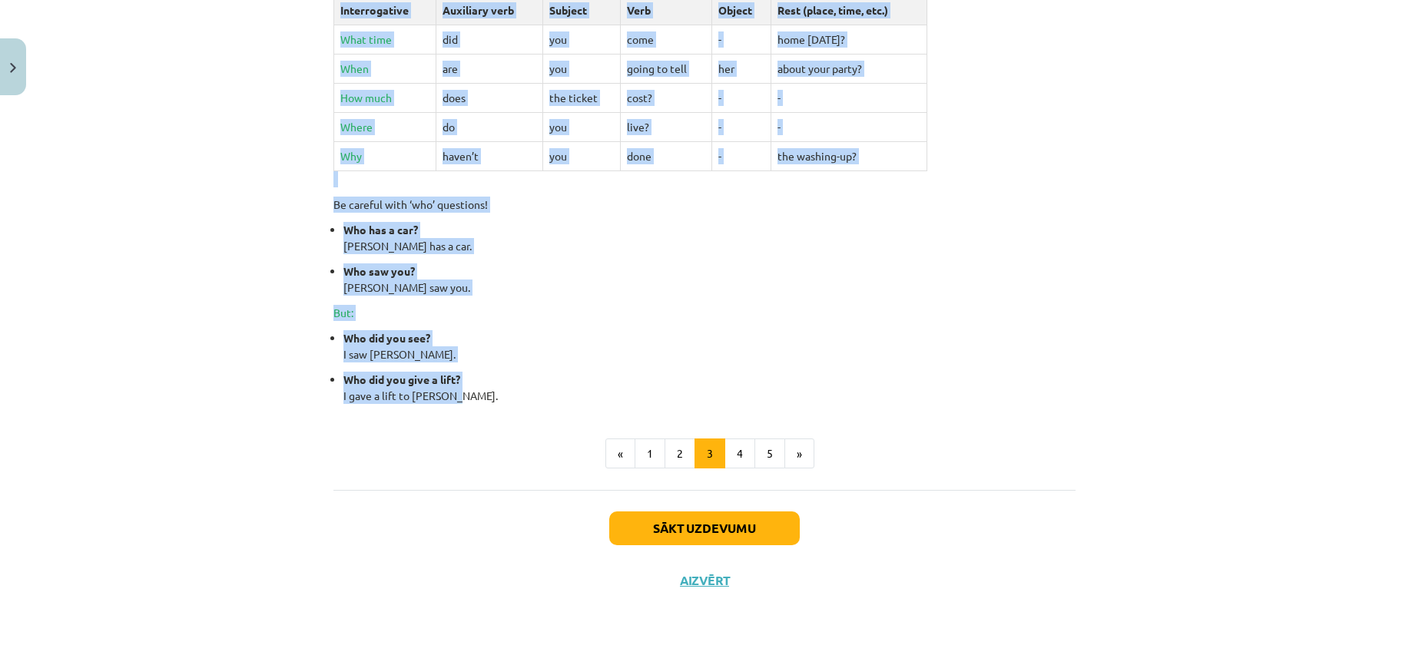
drag, startPoint x: 306, startPoint y: 283, endPoint x: 839, endPoint y: 389, distance: 543.4
click at [839, 389] on div "Mācību tēma: Angļu valoda i - 10.klase 1.ieskaites mācību materiāls #5 💬 Topic …" at bounding box center [704, 322] width 1409 height 645
click at [673, 457] on button "2" at bounding box center [679, 454] width 31 height 31
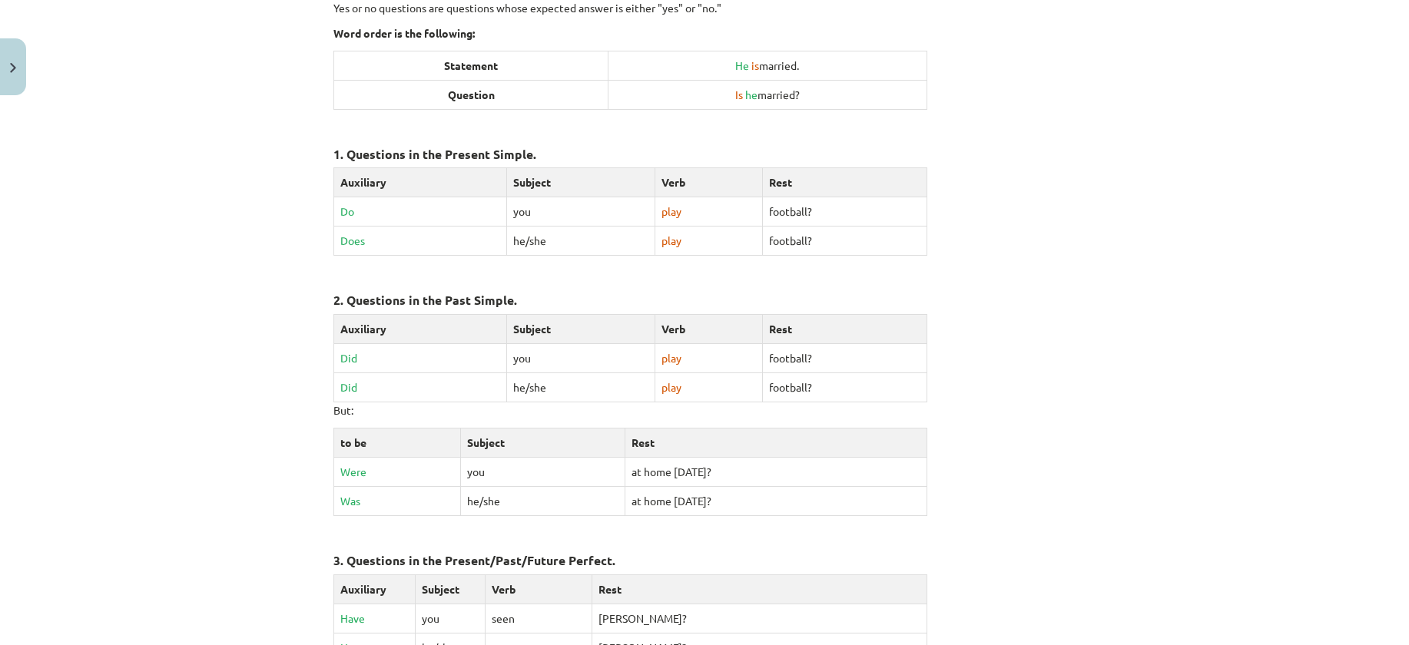
scroll to position [662, 0]
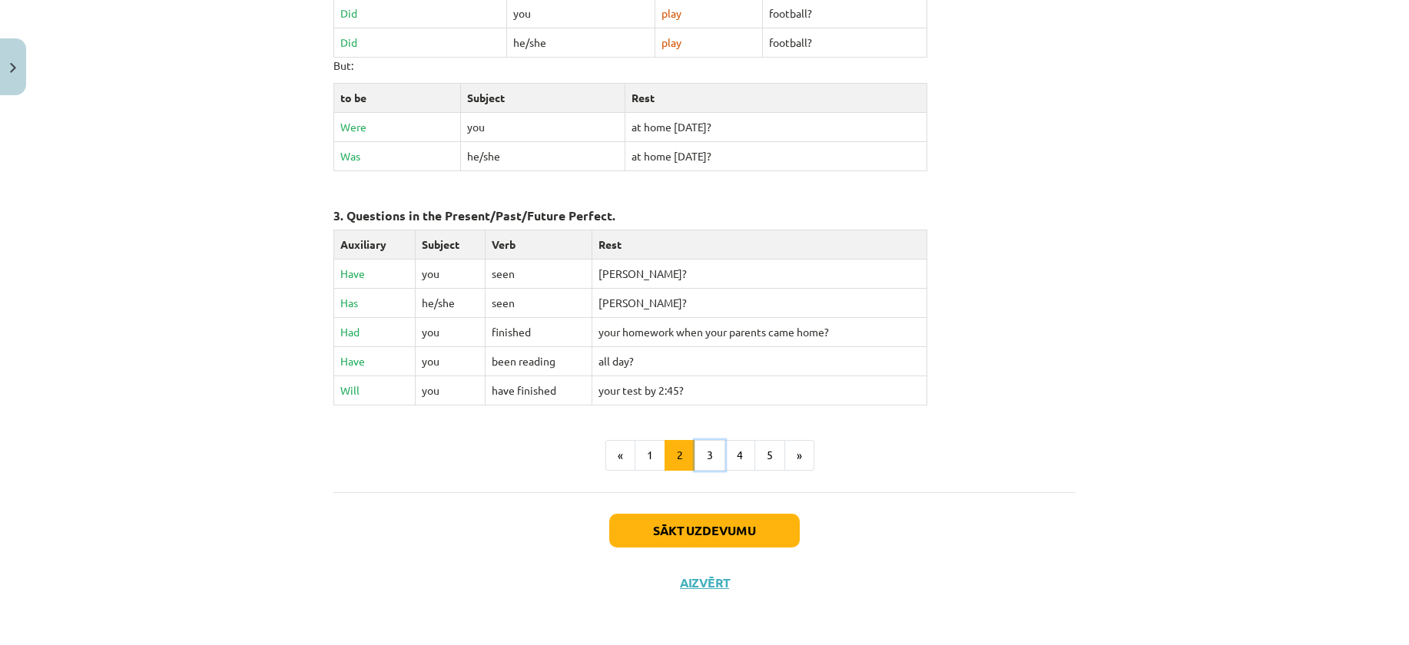
click at [711, 455] on button "3" at bounding box center [709, 455] width 31 height 31
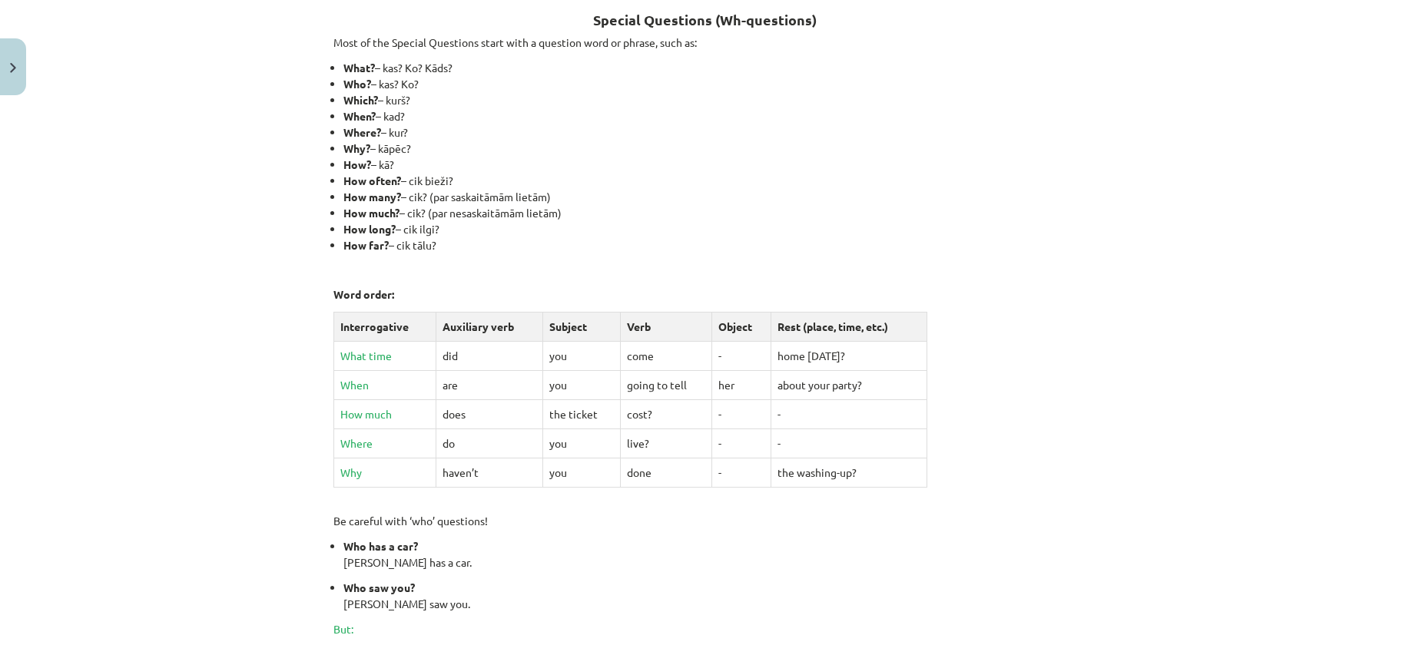
scroll to position [275, 0]
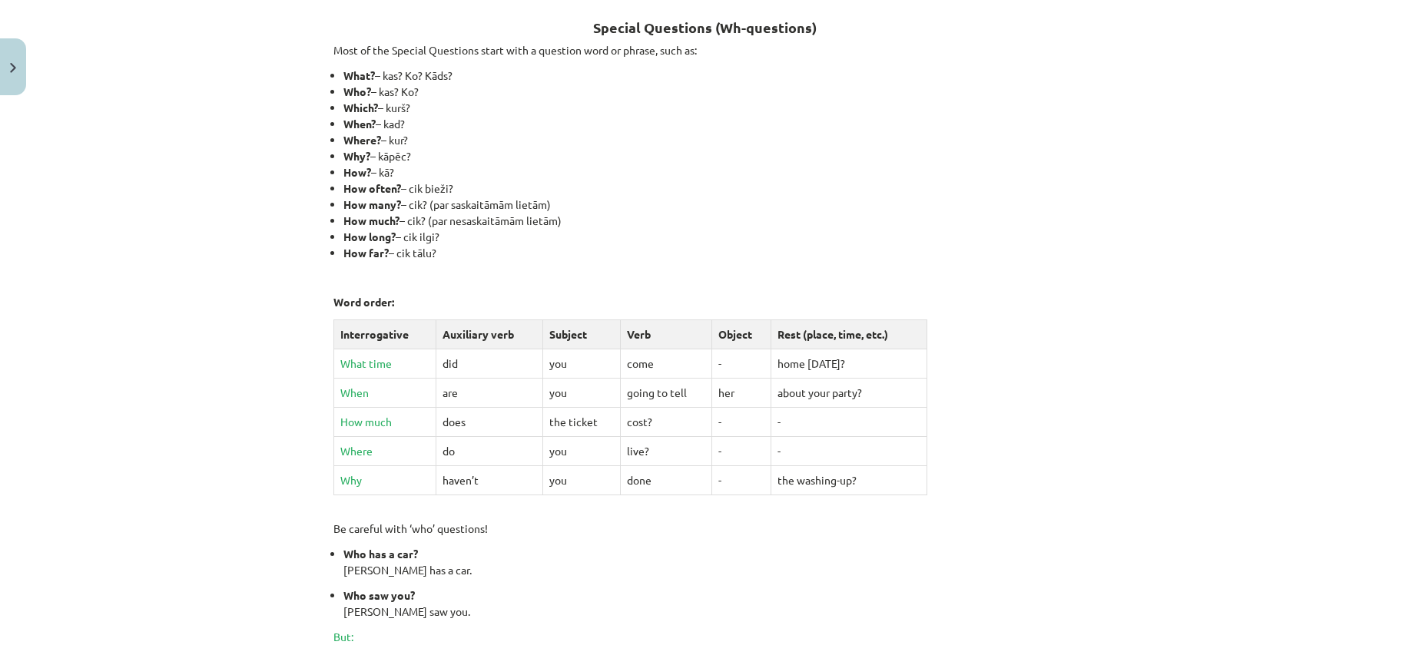
click at [27, 377] on div "Mācību tēma: Angļu valoda i - 10.klase 1.ieskaites mācību materiāls #5 💬 Topic …" at bounding box center [704, 322] width 1409 height 645
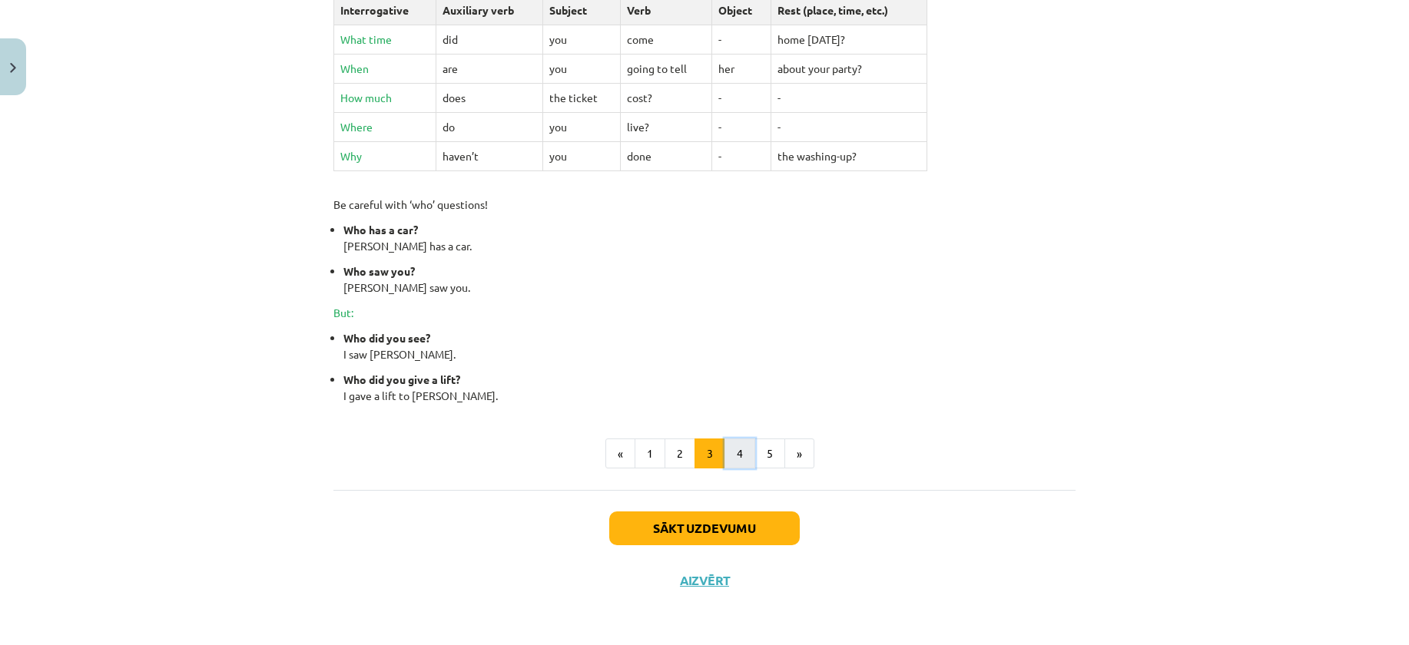
click at [727, 456] on button "4" at bounding box center [739, 454] width 31 height 31
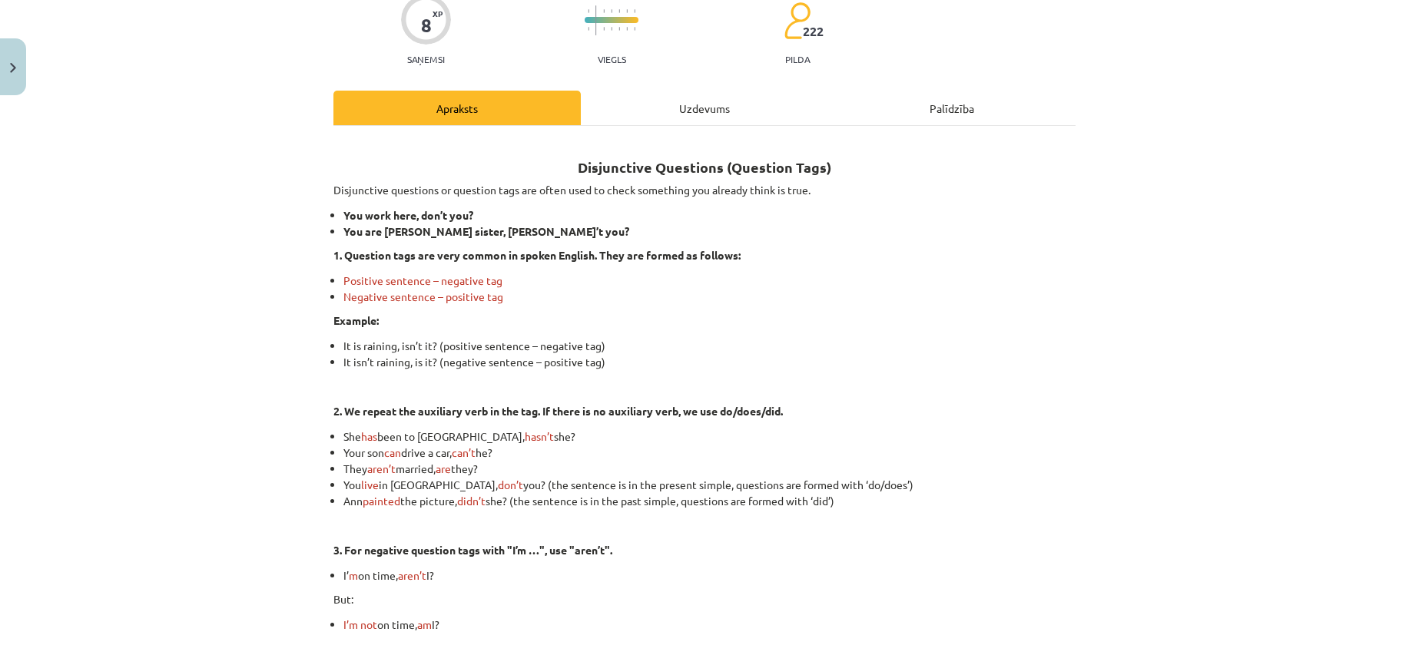
scroll to position [0, 0]
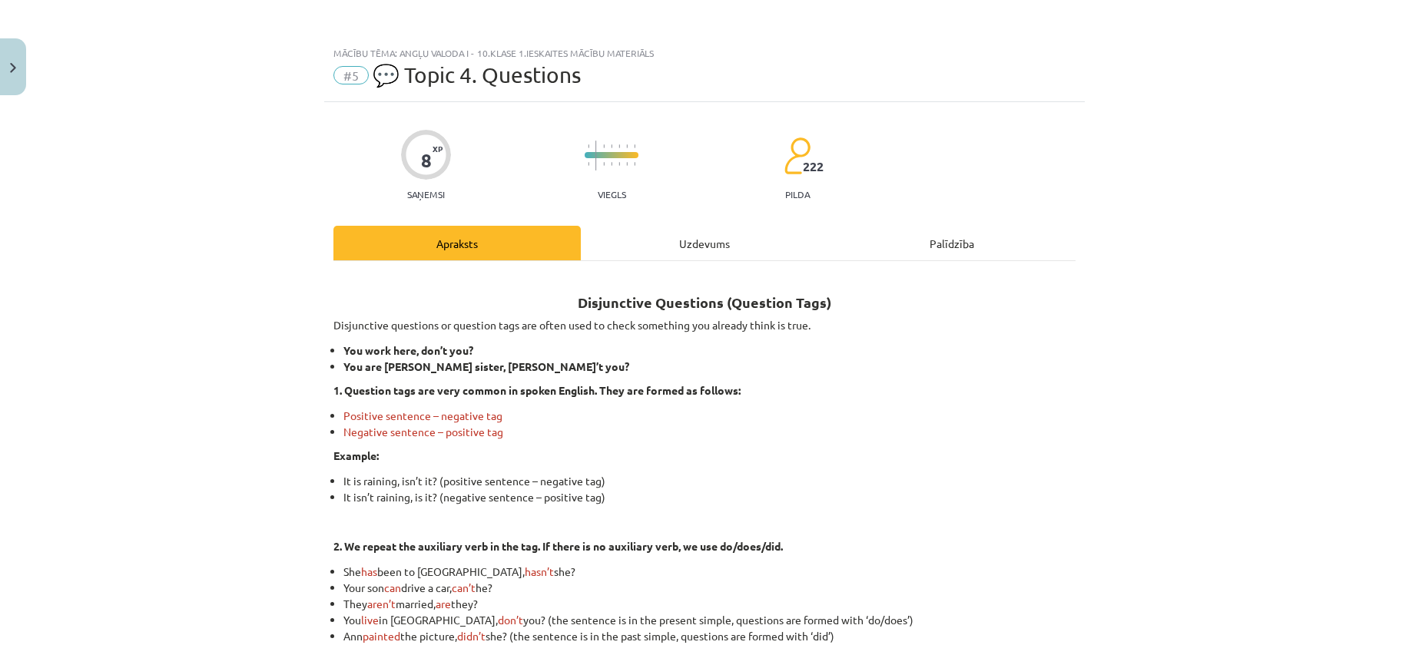
click at [650, 263] on div "Disjunctive Questions (Question Tags) Disjunctive questions or question tags ar…" at bounding box center [704, 557] width 742 height 593
click at [662, 229] on div "Uzdevums" at bounding box center [704, 243] width 247 height 35
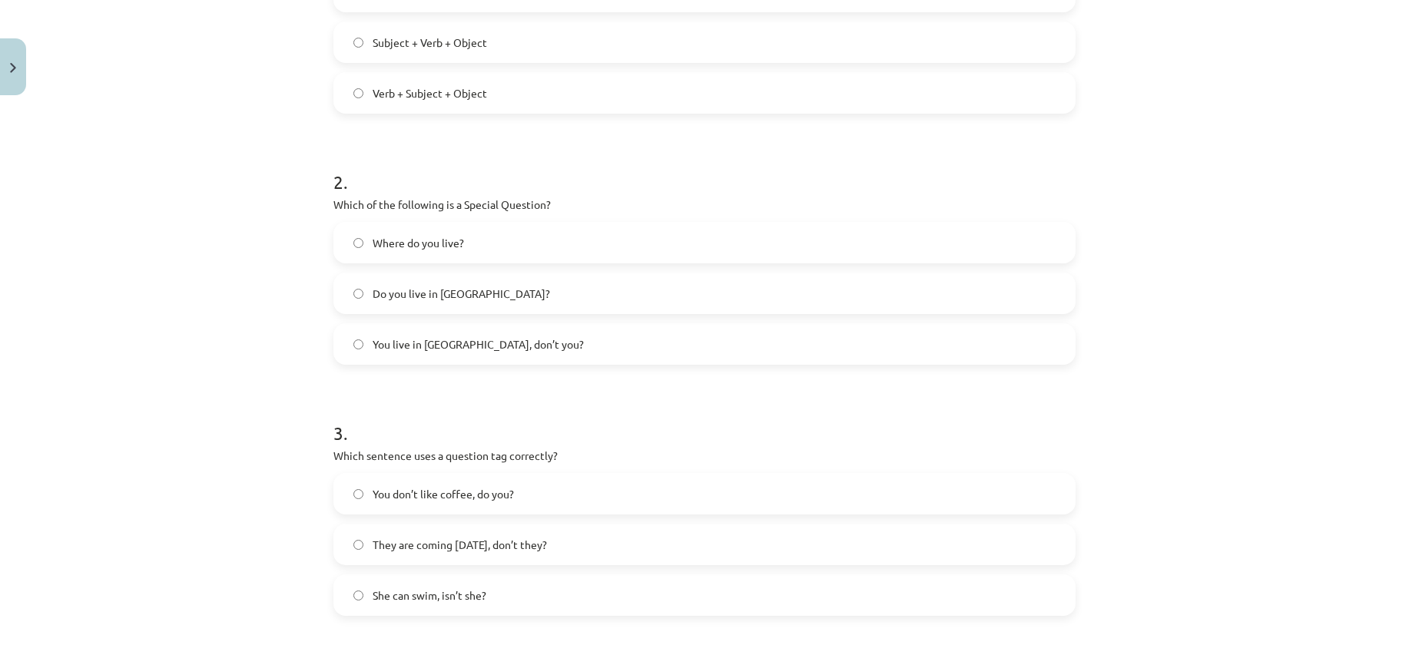
scroll to position [422, 0]
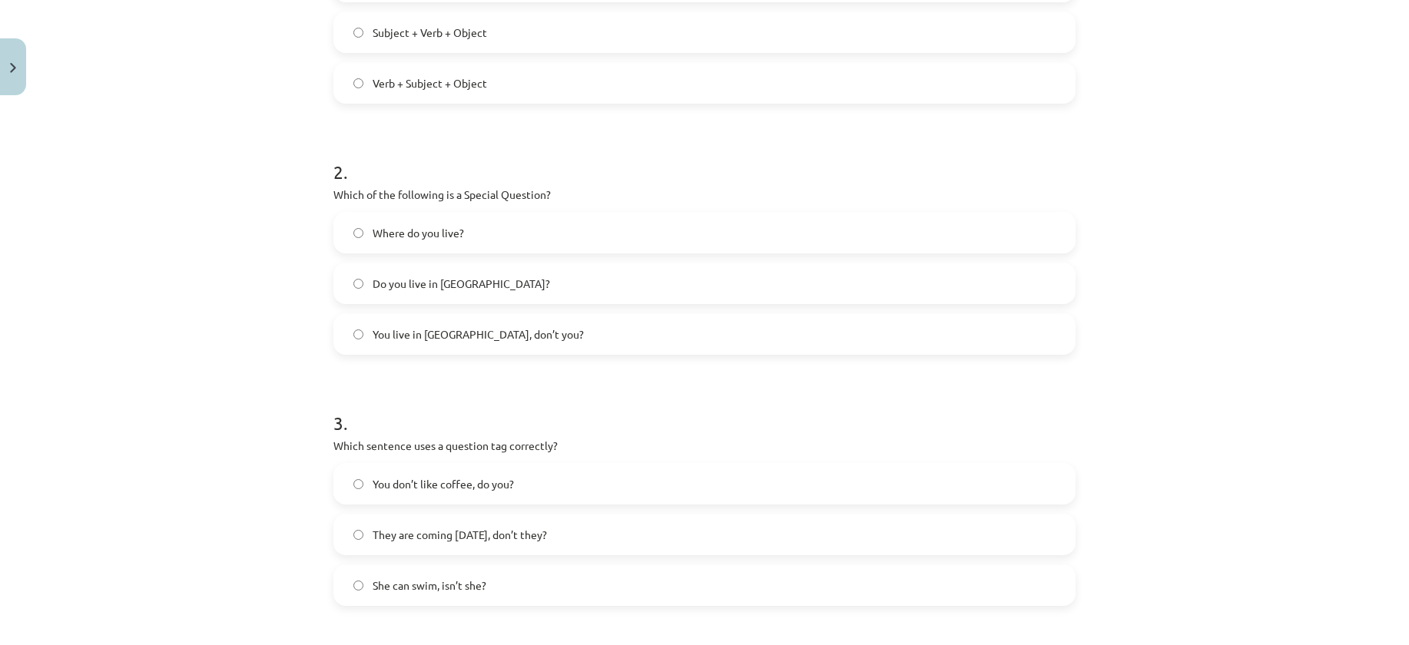
click at [404, 229] on span "Where do you live?" at bounding box center [417, 233] width 91 height 16
click at [1096, 447] on div "Mācību tēma: Angļu valoda i - 10.klase 1.ieskaites mācību materiāls #5 💬 Topic …" at bounding box center [704, 322] width 1409 height 645
click at [559, 471] on label "You don’t like coffee, do you?" at bounding box center [704, 484] width 739 height 38
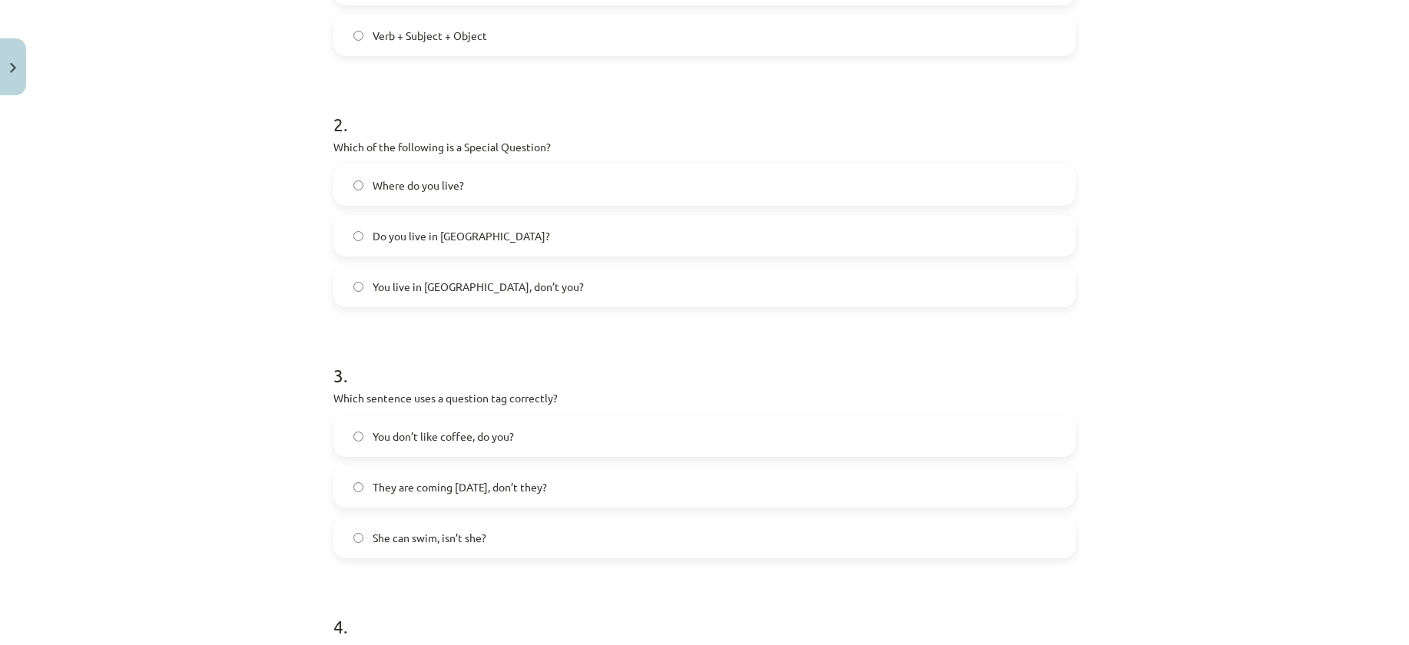
scroll to position [730, 0]
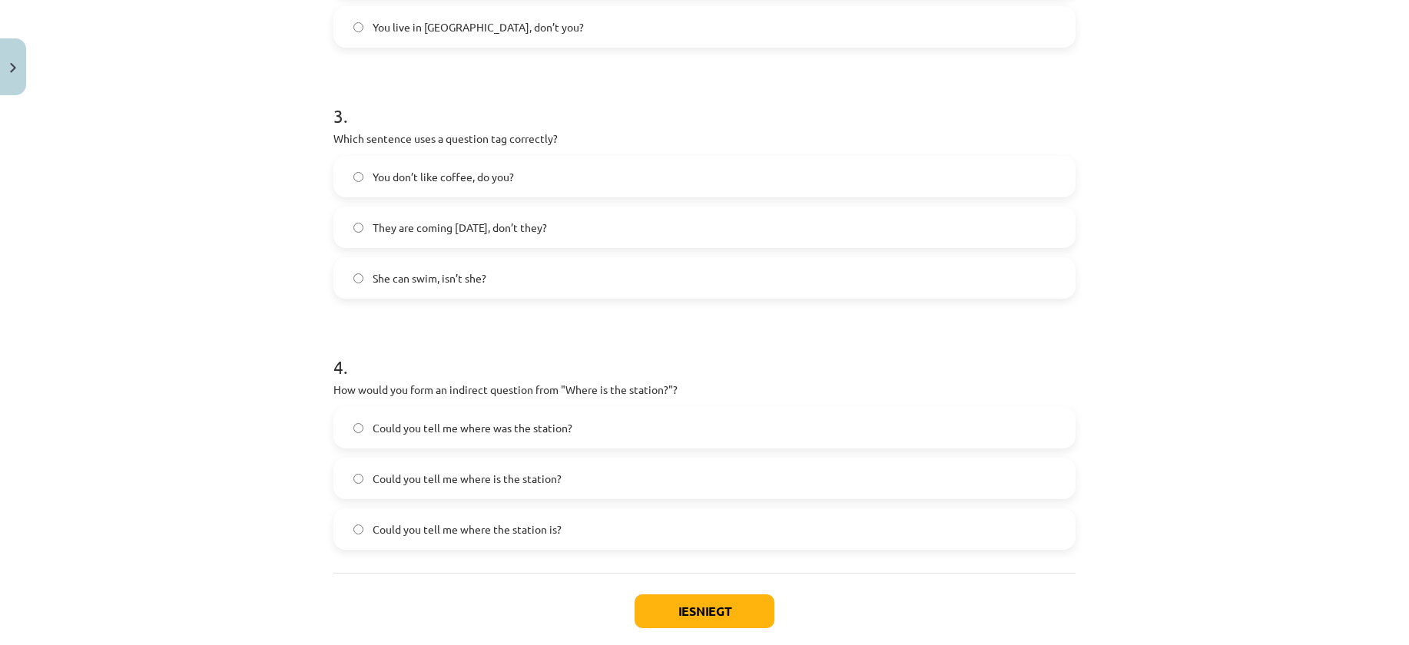
click at [518, 535] on span "Could you tell me where the station is?" at bounding box center [466, 529] width 189 height 16
click at [665, 604] on button "Iesniegt" at bounding box center [704, 611] width 140 height 34
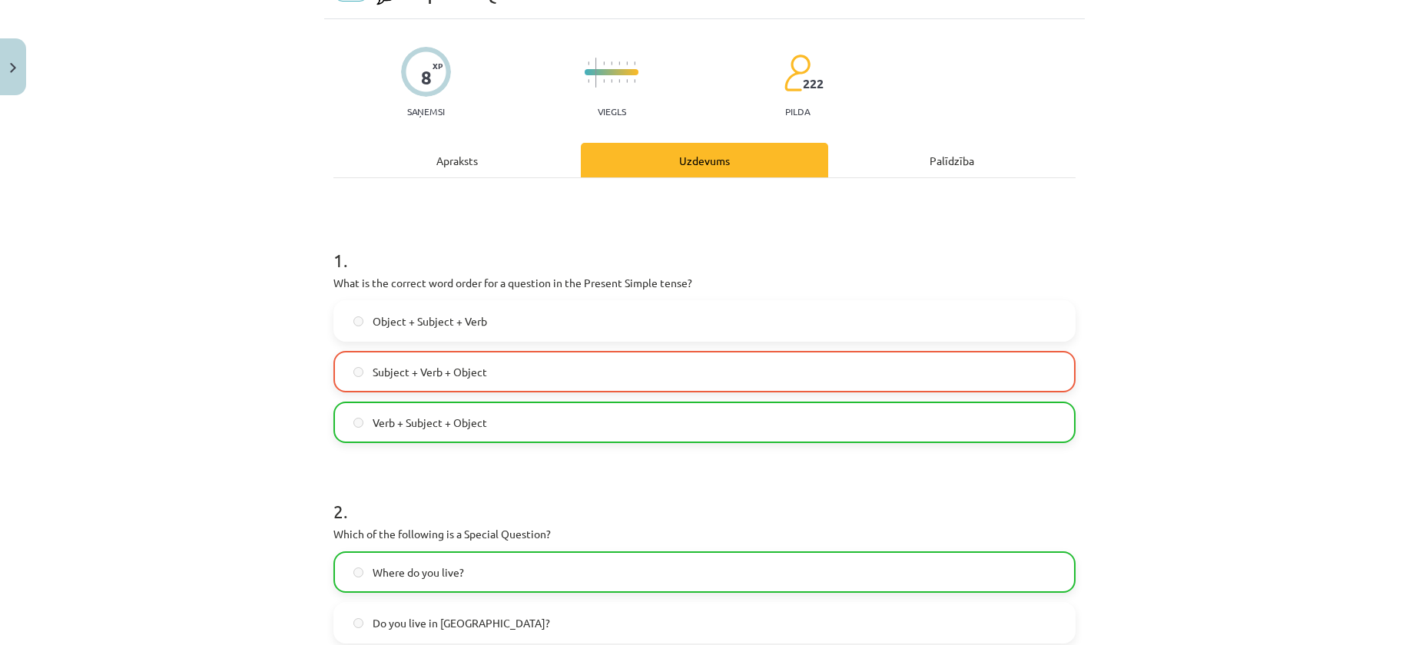
scroll to position [0, 0]
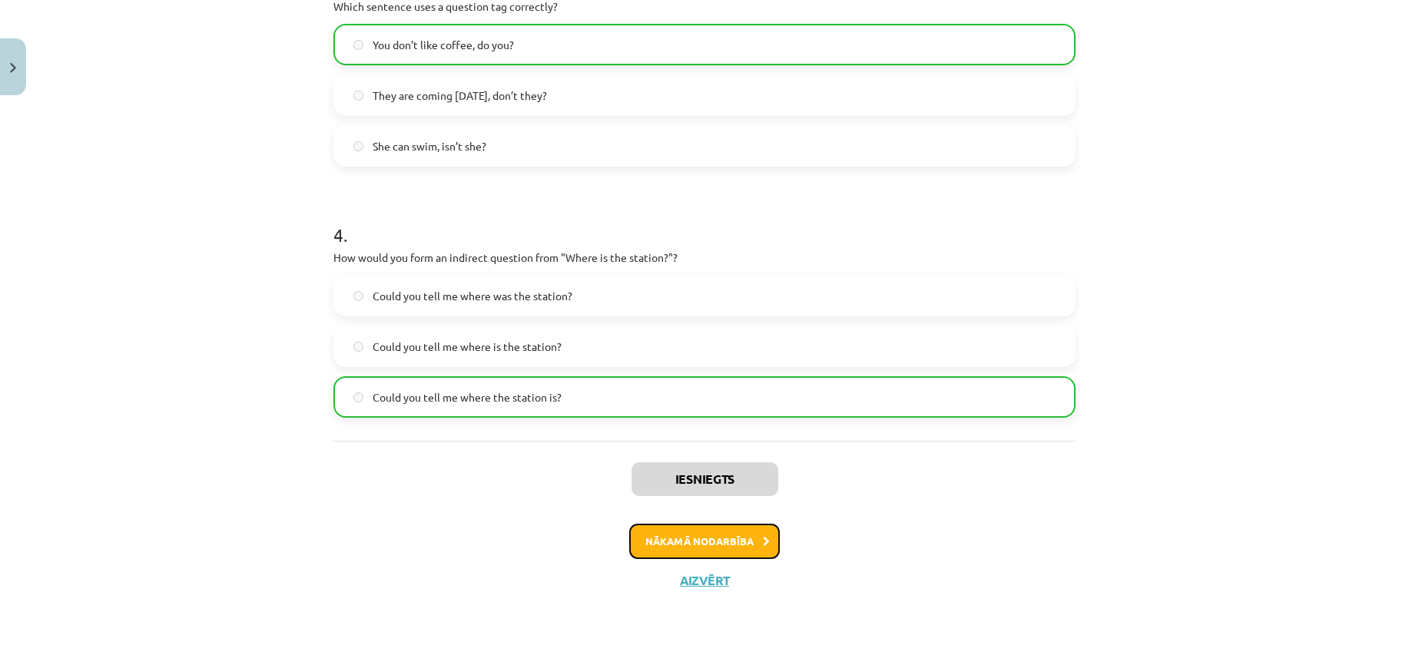
click at [710, 545] on button "Nākamā nodarbība" at bounding box center [704, 541] width 151 height 35
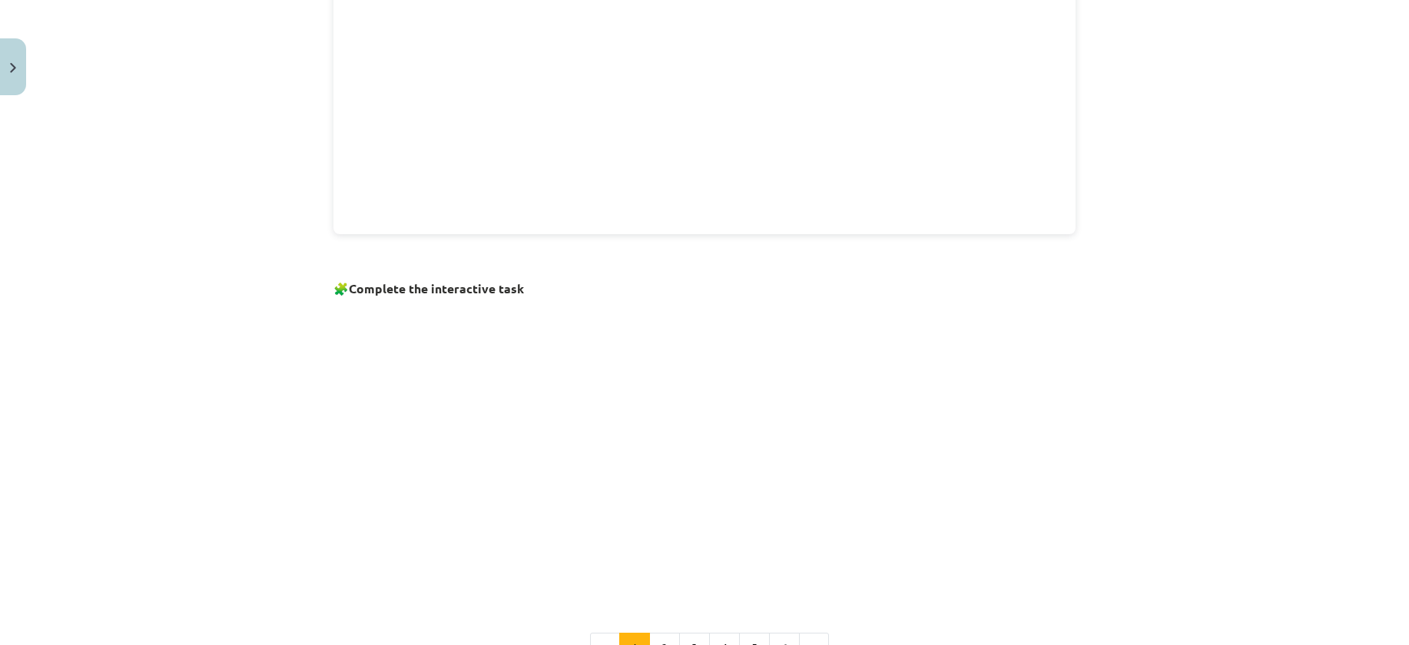
scroll to position [963, 0]
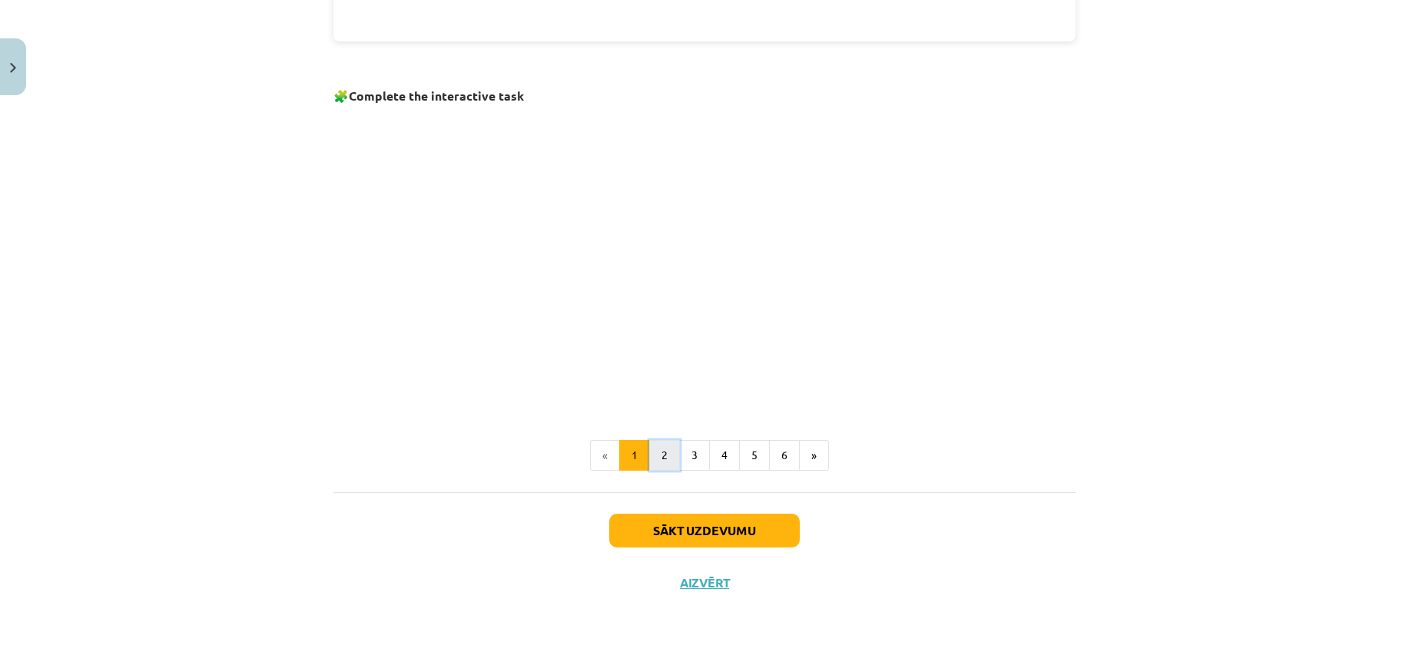
click at [666, 452] on button "2" at bounding box center [664, 455] width 31 height 31
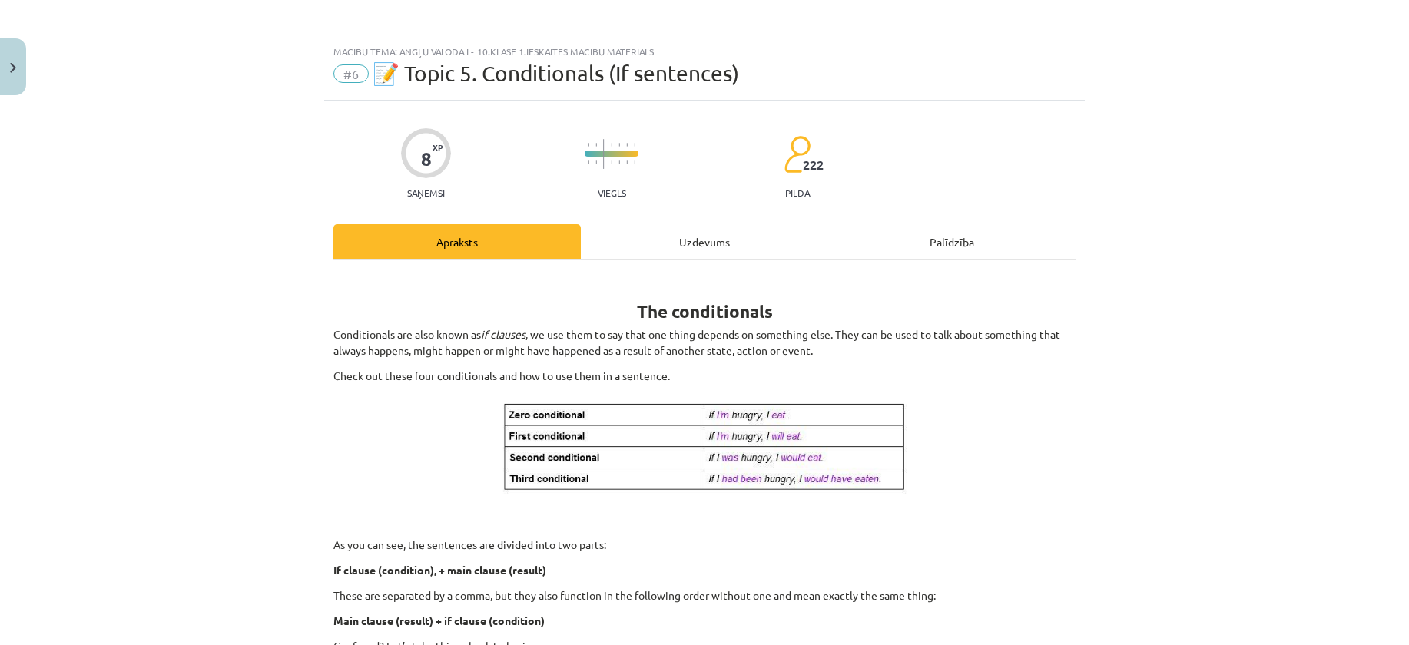
scroll to position [0, 0]
click at [669, 225] on div "8 XP Saņemsi Viegls 222 pilda Apraksts Uzdevums Palīdzība The conditionals Cond…" at bounding box center [704, 654] width 760 height 1104
click at [678, 243] on div "Uzdevums" at bounding box center [704, 243] width 247 height 35
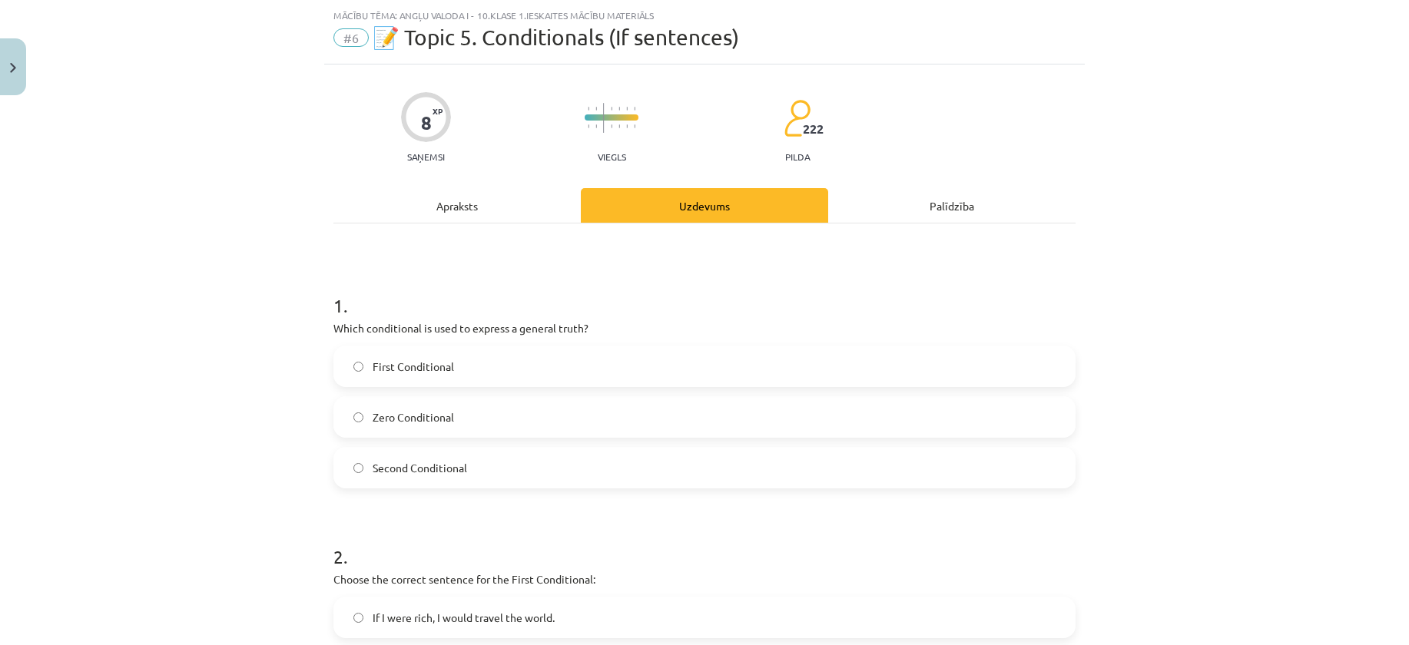
scroll to position [38, 0]
click at [452, 209] on div "Apraksts" at bounding box center [456, 204] width 247 height 35
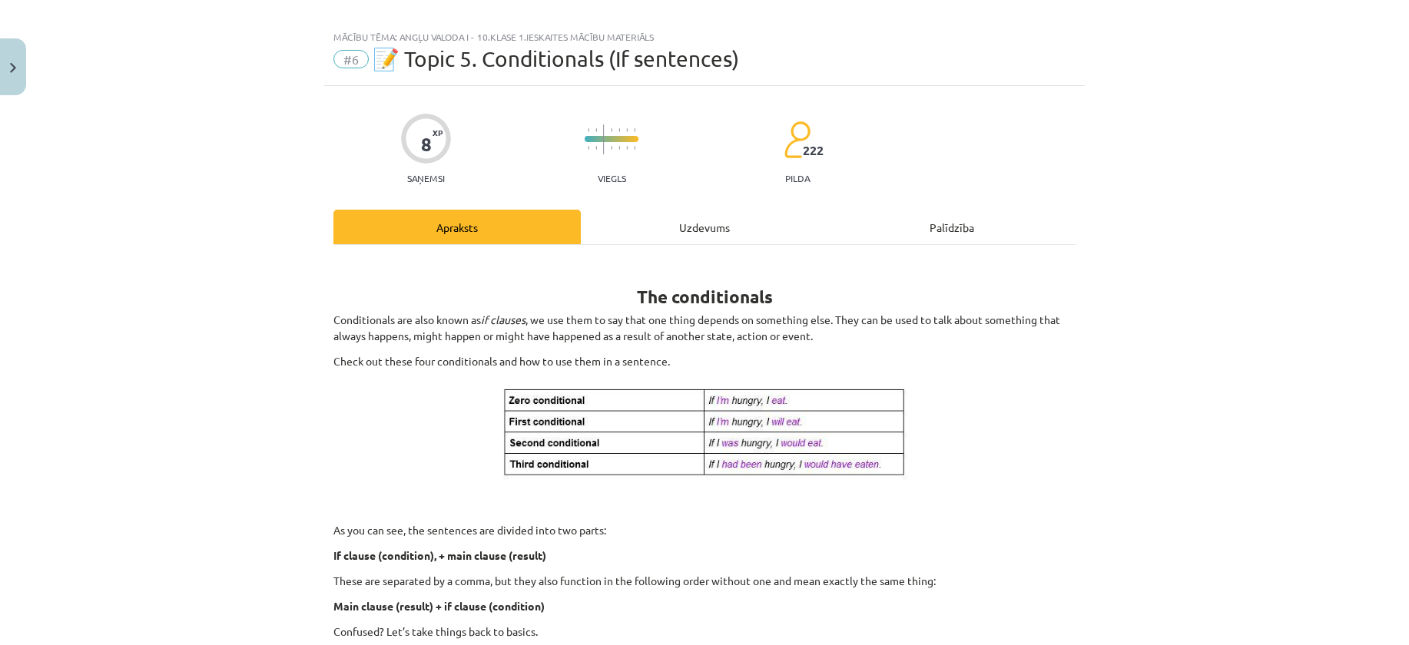
scroll to position [0, 0]
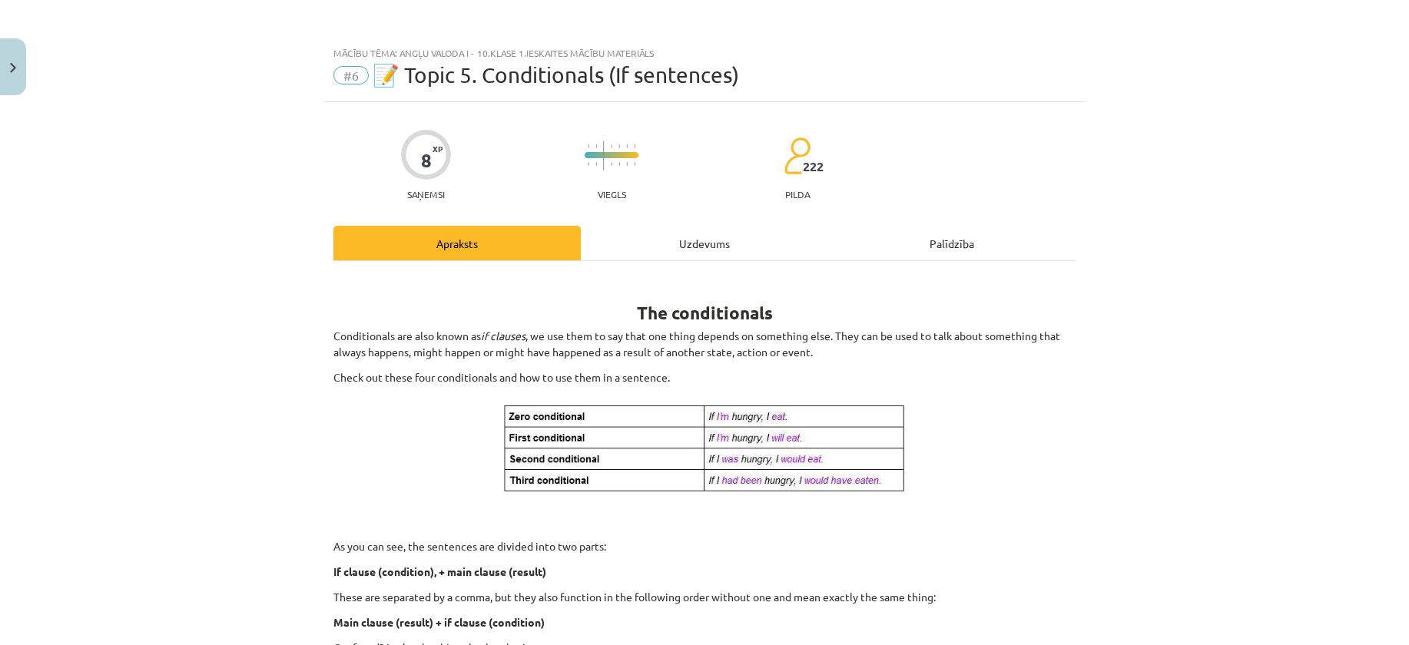
click at [899, 480] on img at bounding box center [704, 449] width 435 height 109
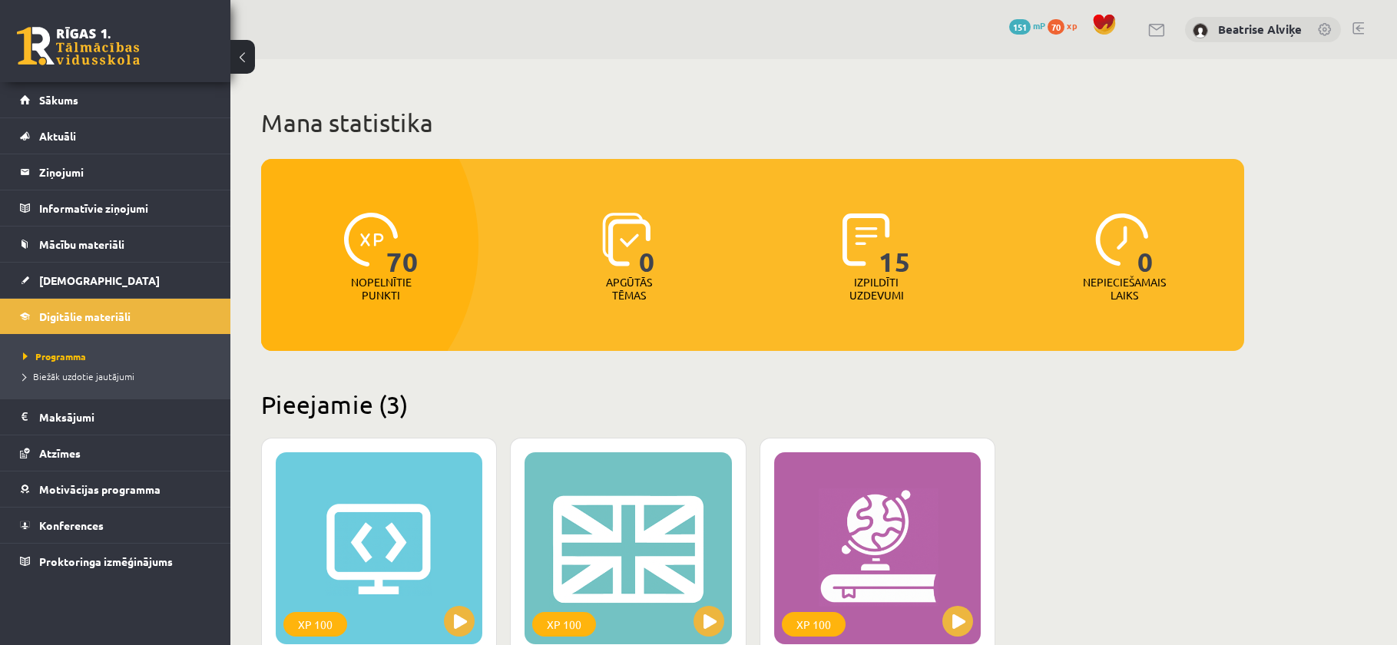
scroll to position [307, 0]
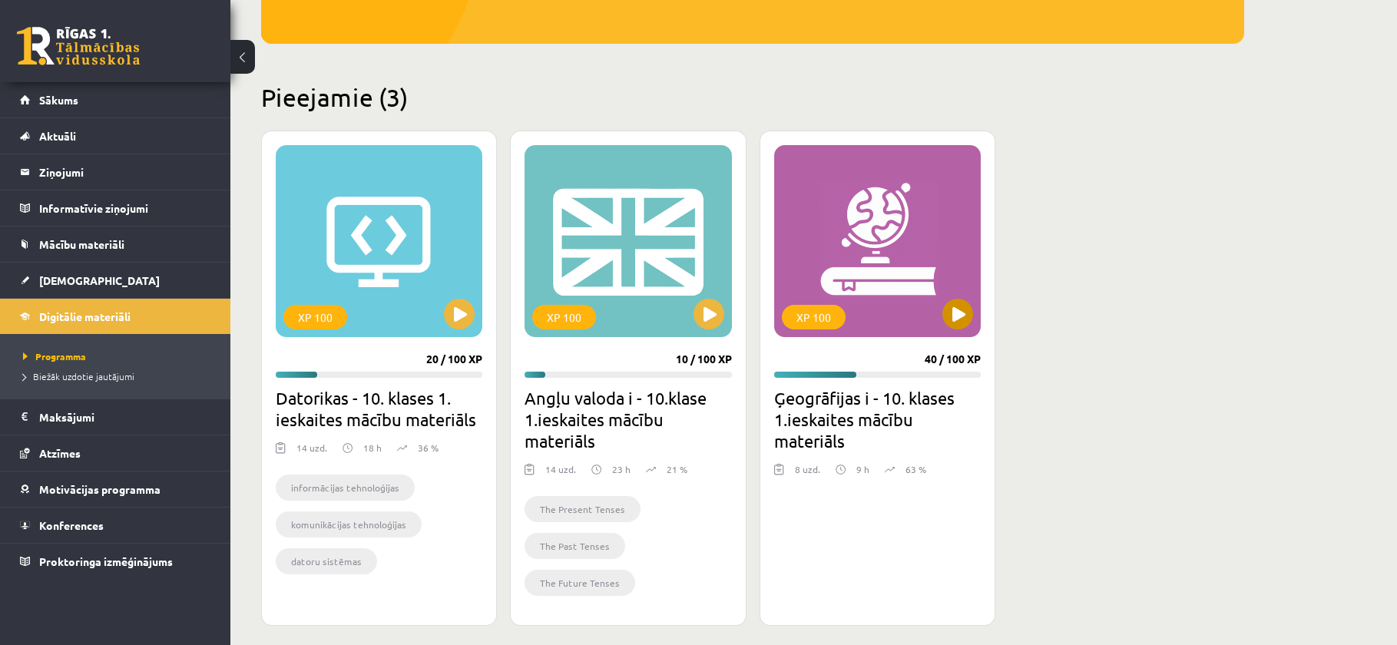
click at [855, 245] on div "XP 100" at bounding box center [877, 241] width 207 height 192
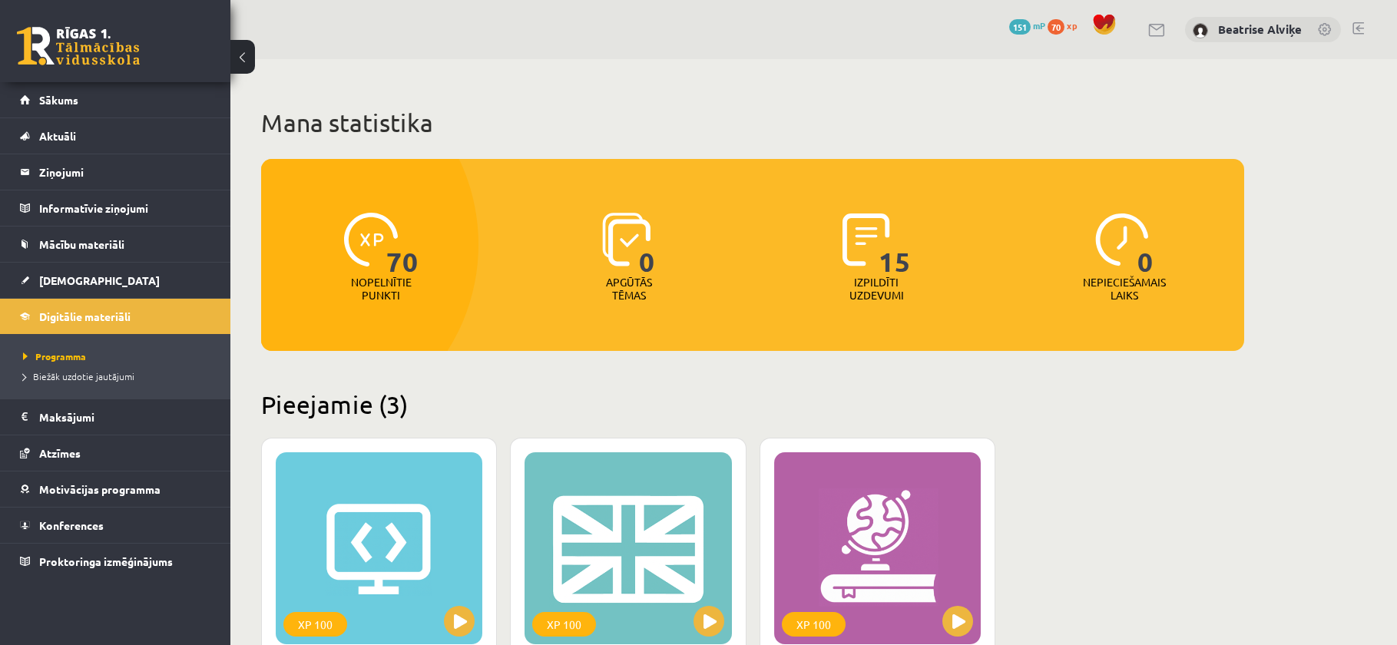
scroll to position [307, 0]
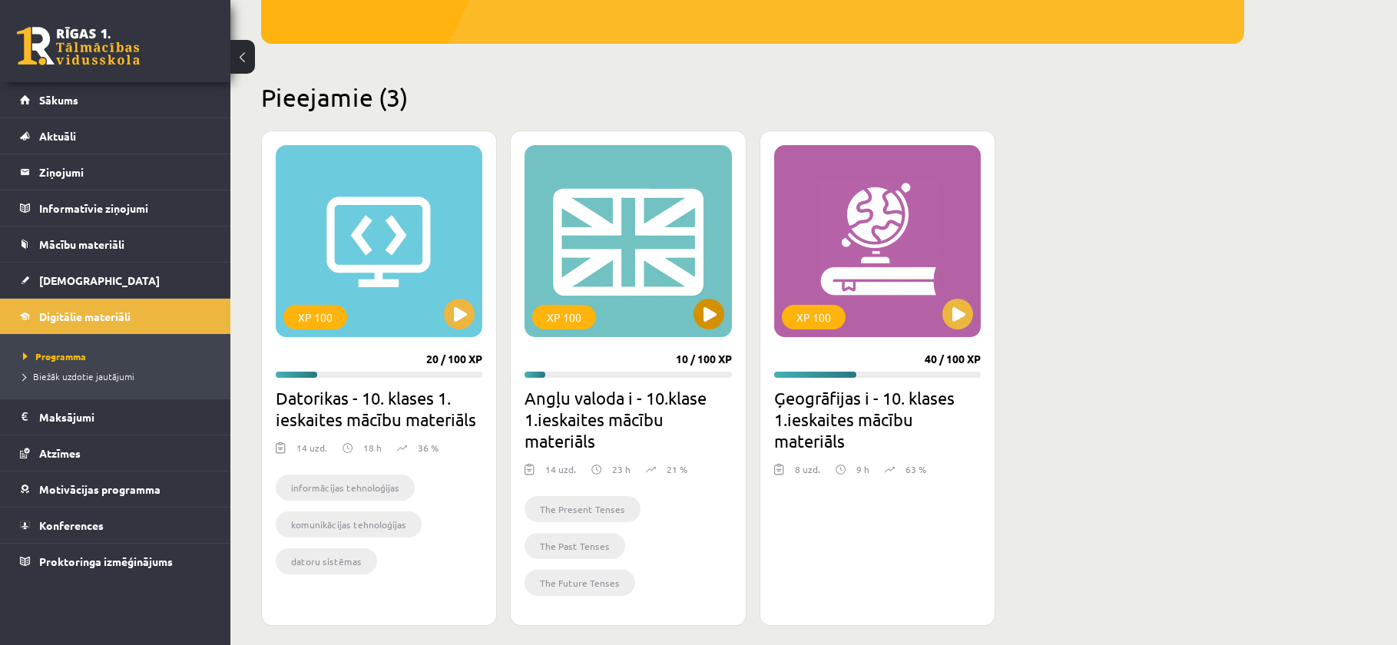
click at [632, 244] on div "XP 100" at bounding box center [628, 241] width 207 height 192
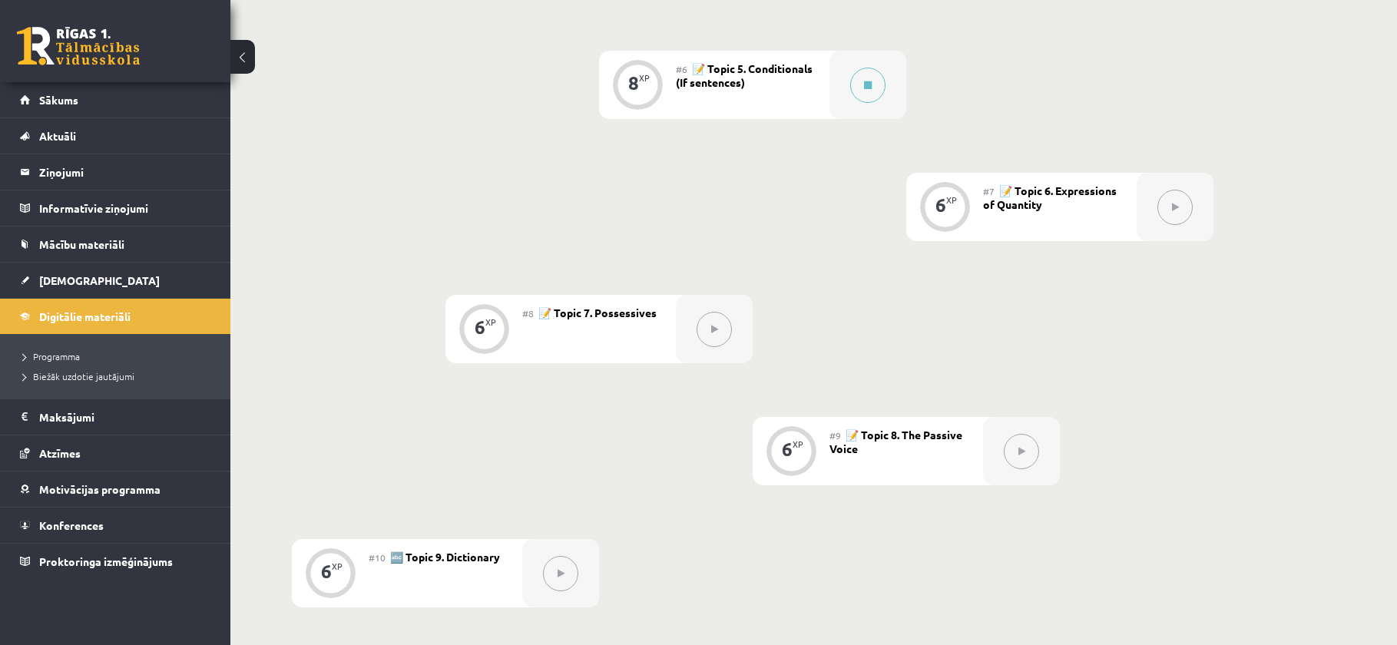
scroll to position [714, 0]
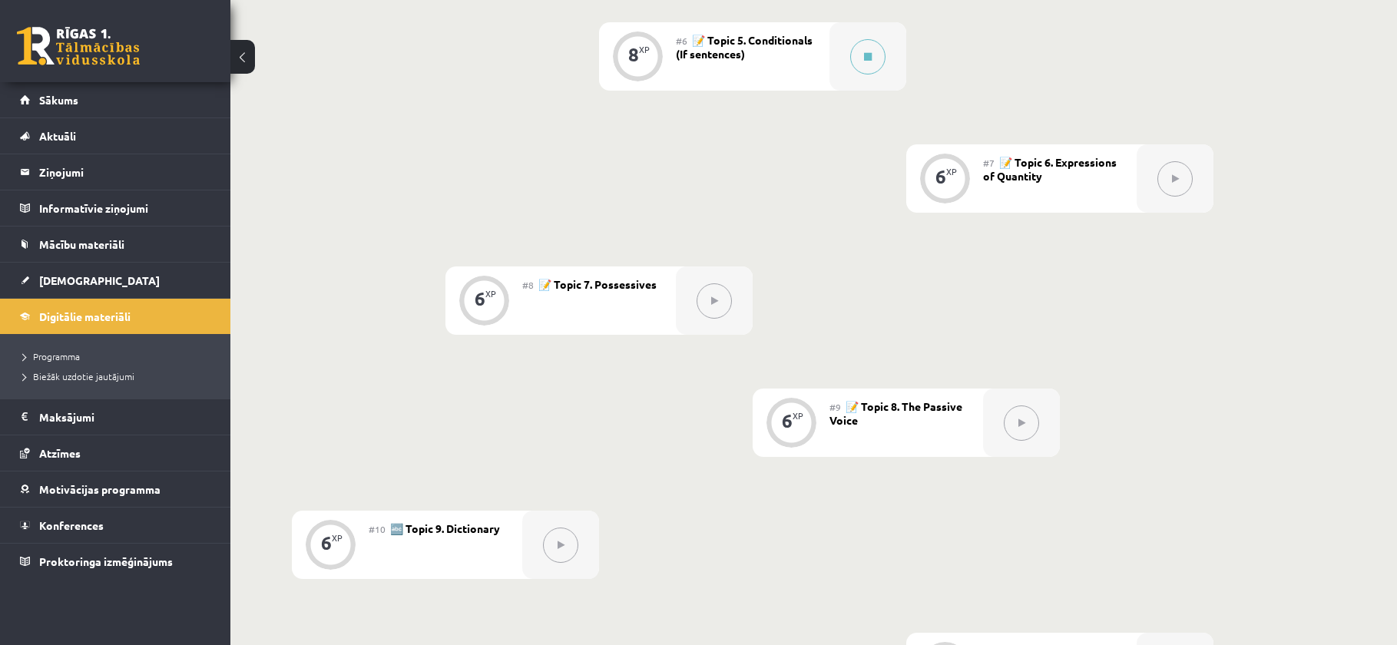
click at [691, 452] on div "0 XP #1 💡 Pirms sāc mācīties! Ievada daļa (introduction). 6 XP #2 📝 Topic 1. Th…" at bounding box center [753, 240] width 922 height 1656
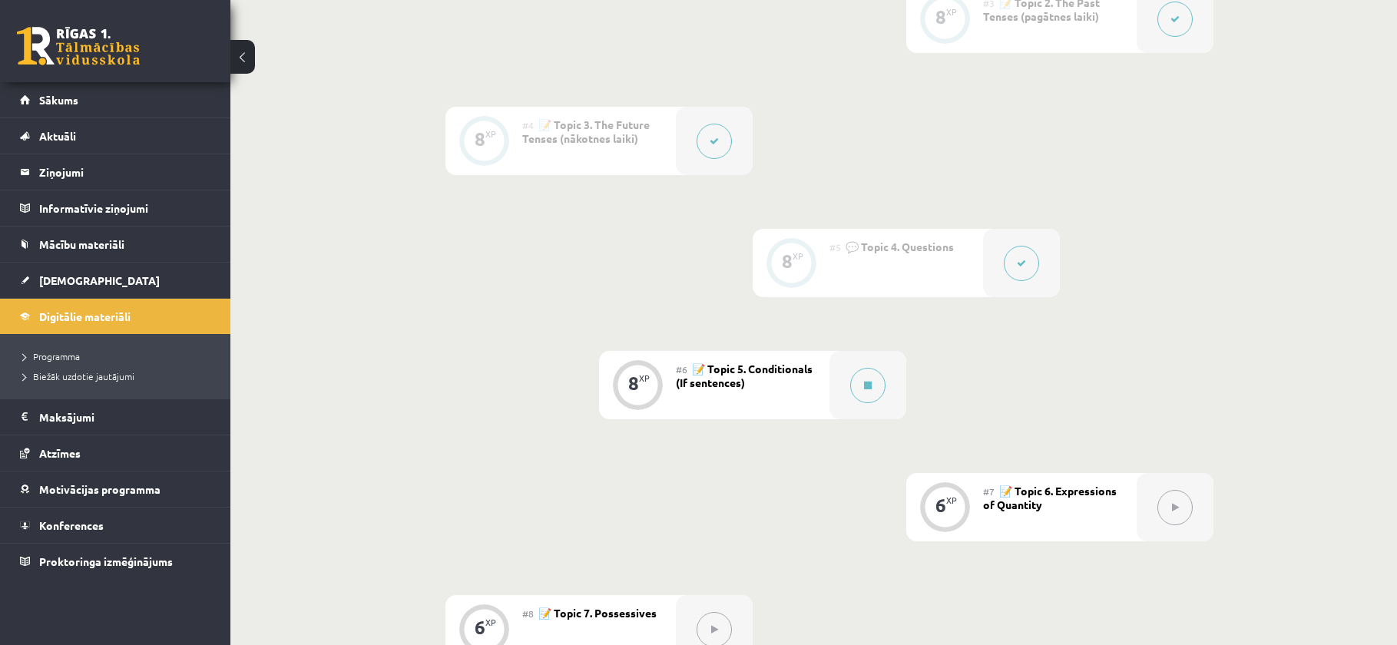
scroll to position [637, 0]
